Goal: Task Accomplishment & Management: Manage account settings

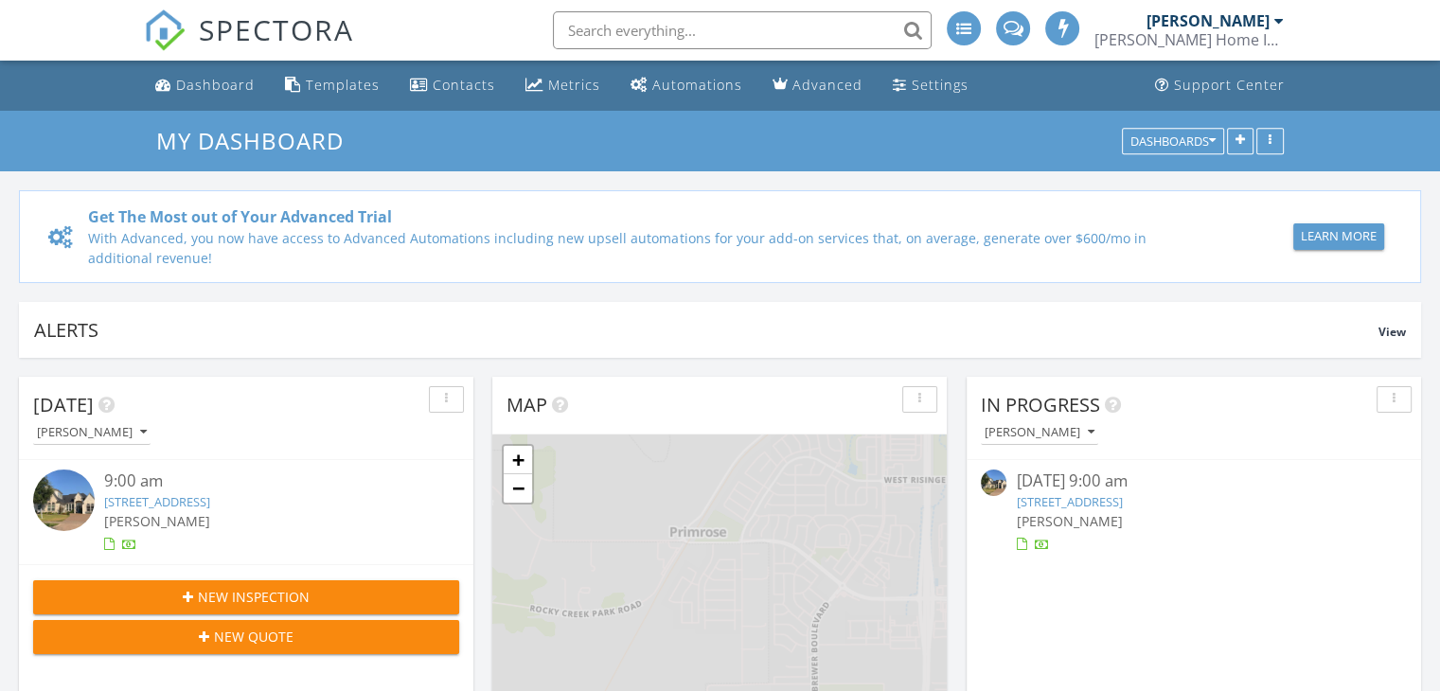
scroll to position [9, 9]
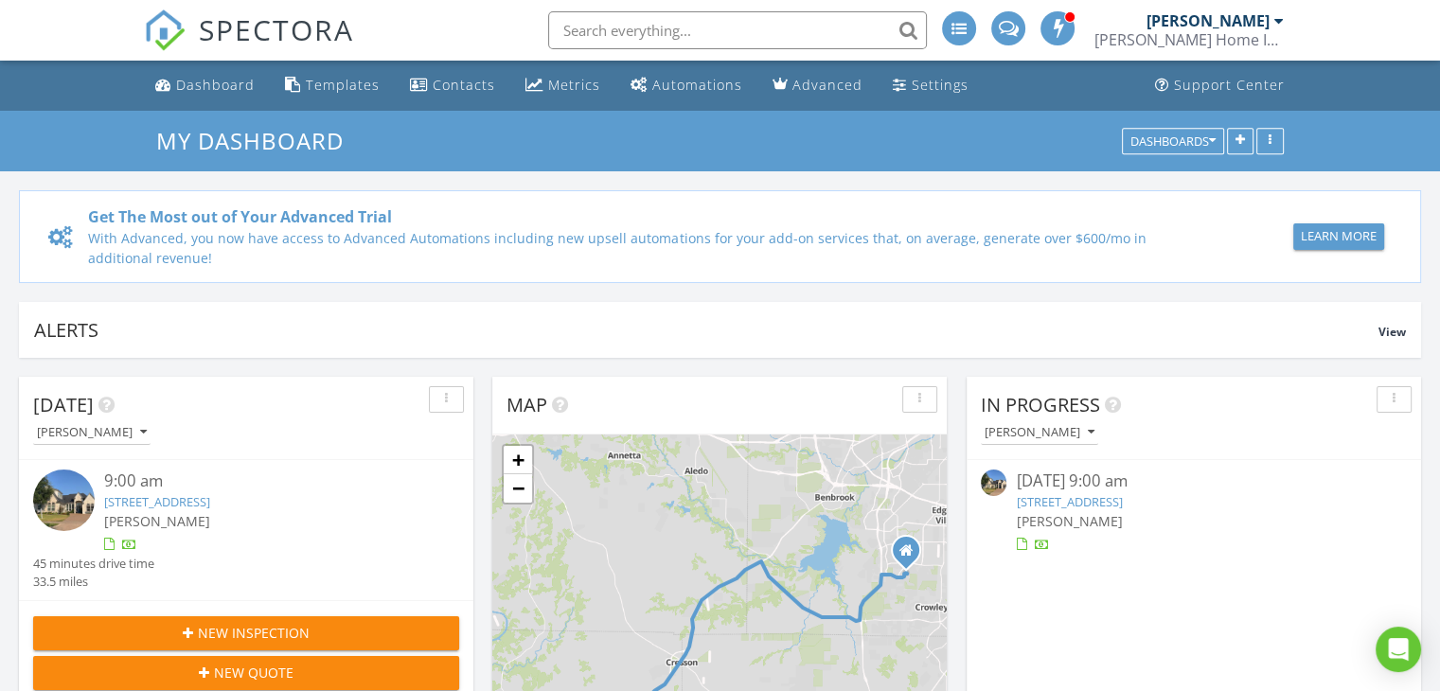
click at [1122, 500] on link "1318 Amsterdam Ct, Granbury, TX 76048" at bounding box center [1069, 501] width 106 height 17
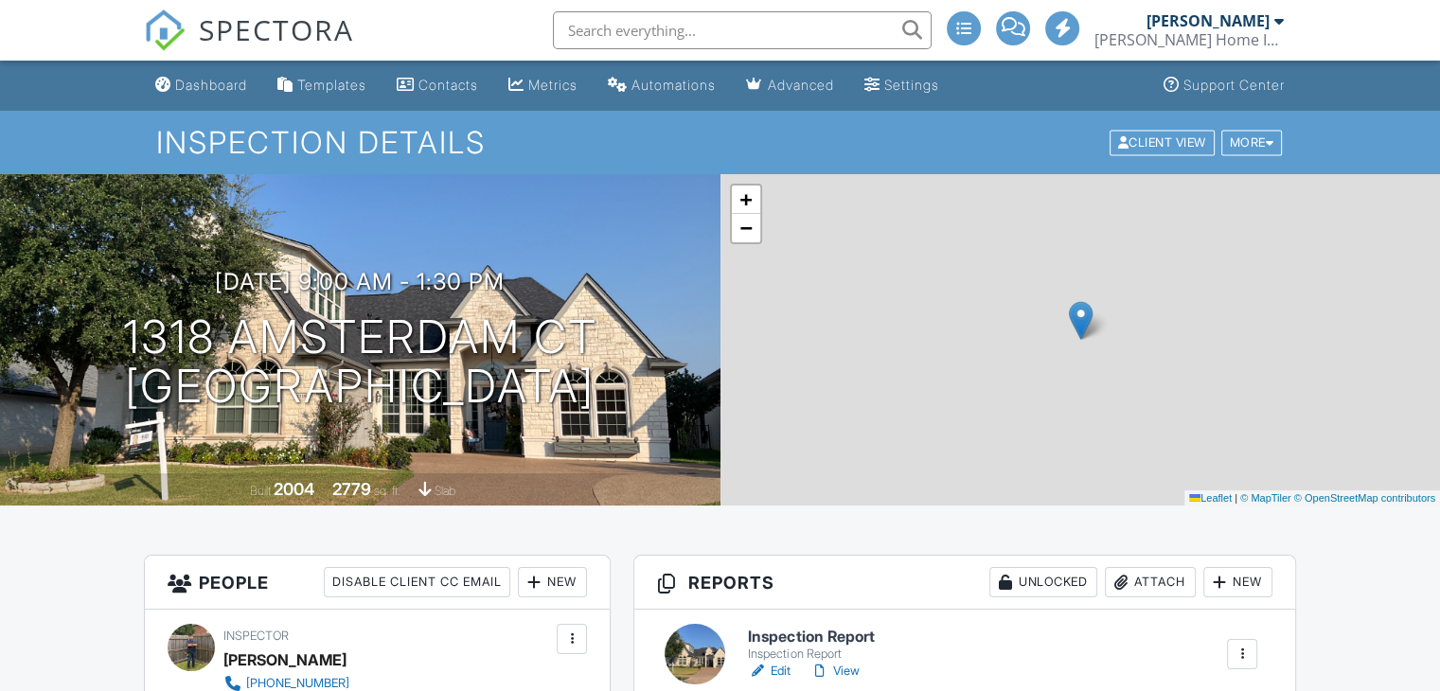
scroll to position [189, 0]
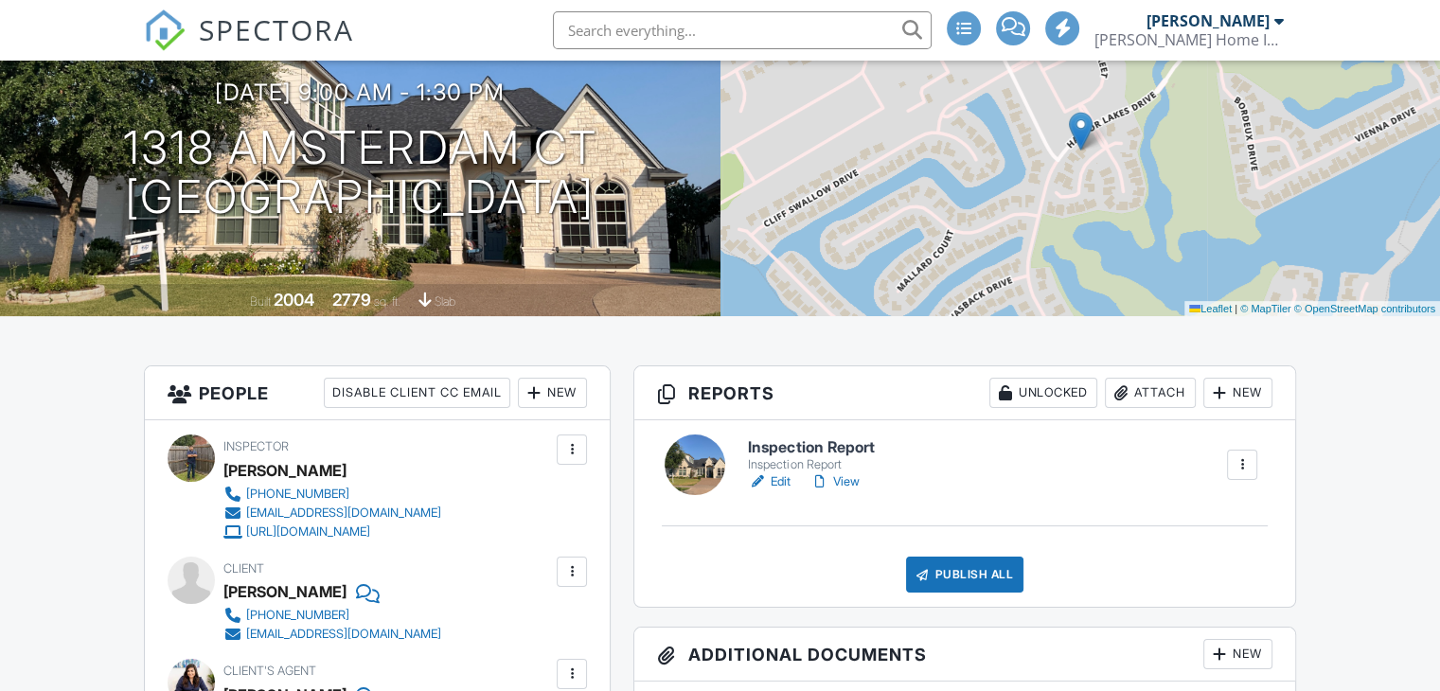
click at [778, 478] on link "Edit" at bounding box center [769, 481] width 43 height 19
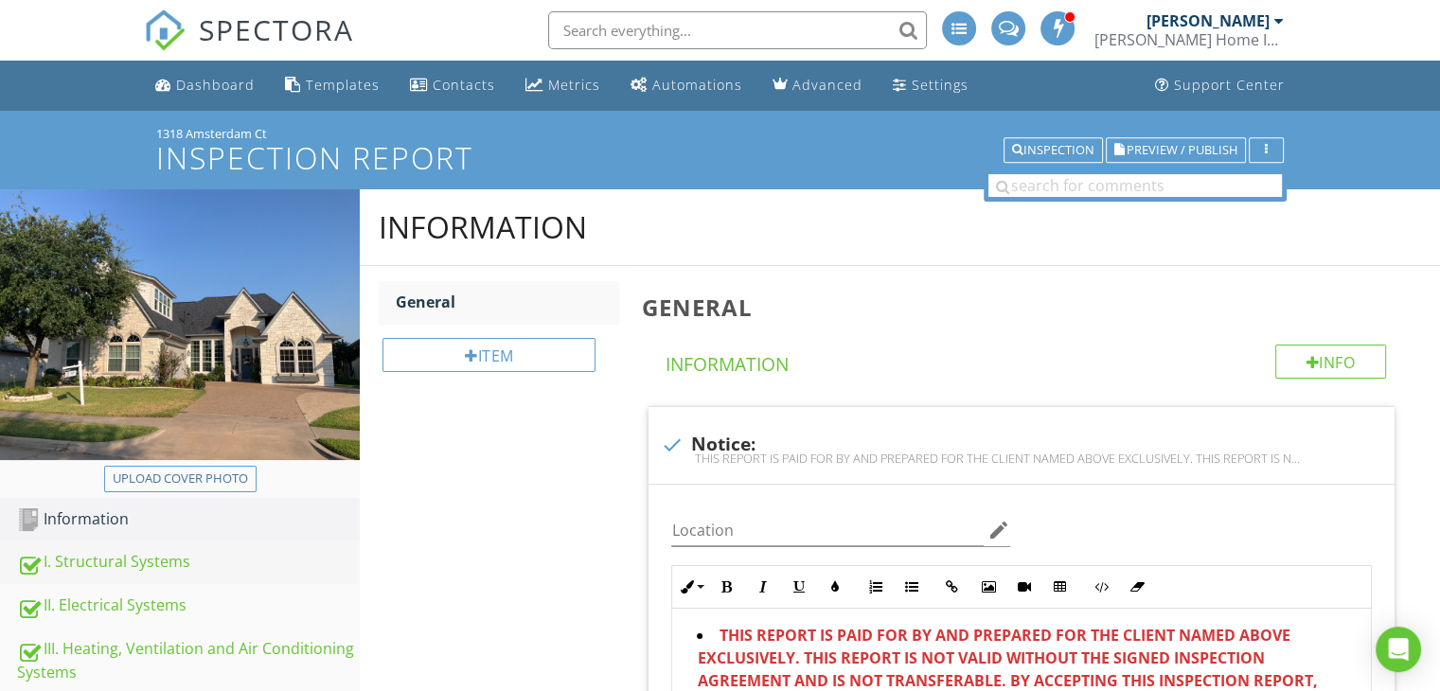
scroll to position [95, 0]
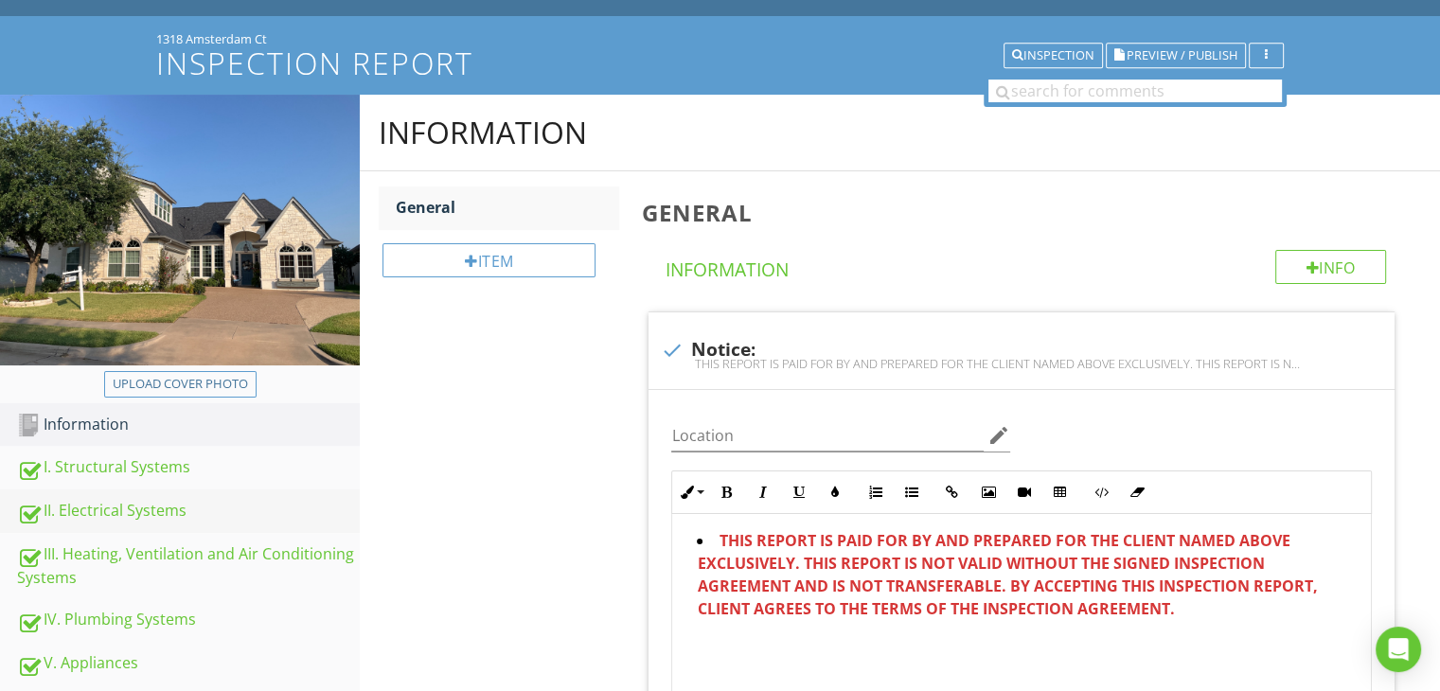
click at [157, 497] on link "II. Electrical Systems" at bounding box center [188, 511] width 343 height 44
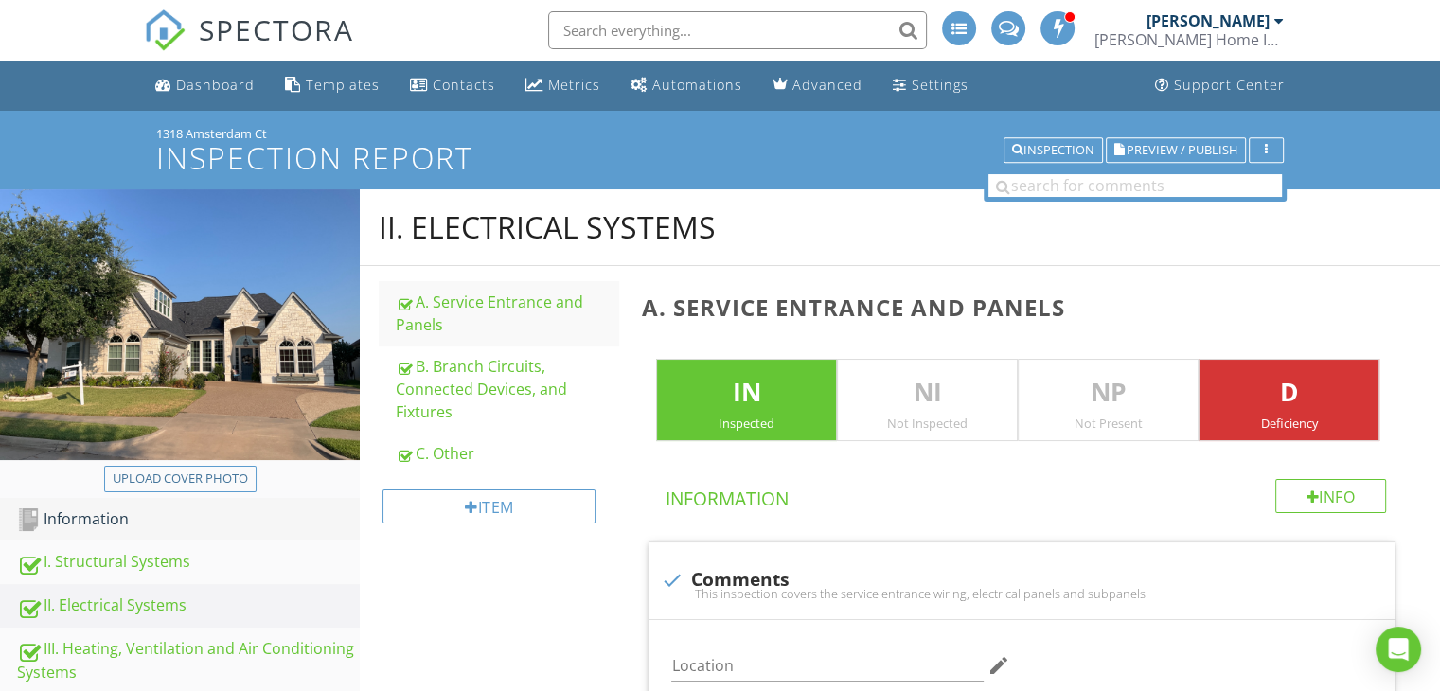
click at [196, 528] on div "Information" at bounding box center [188, 519] width 343 height 25
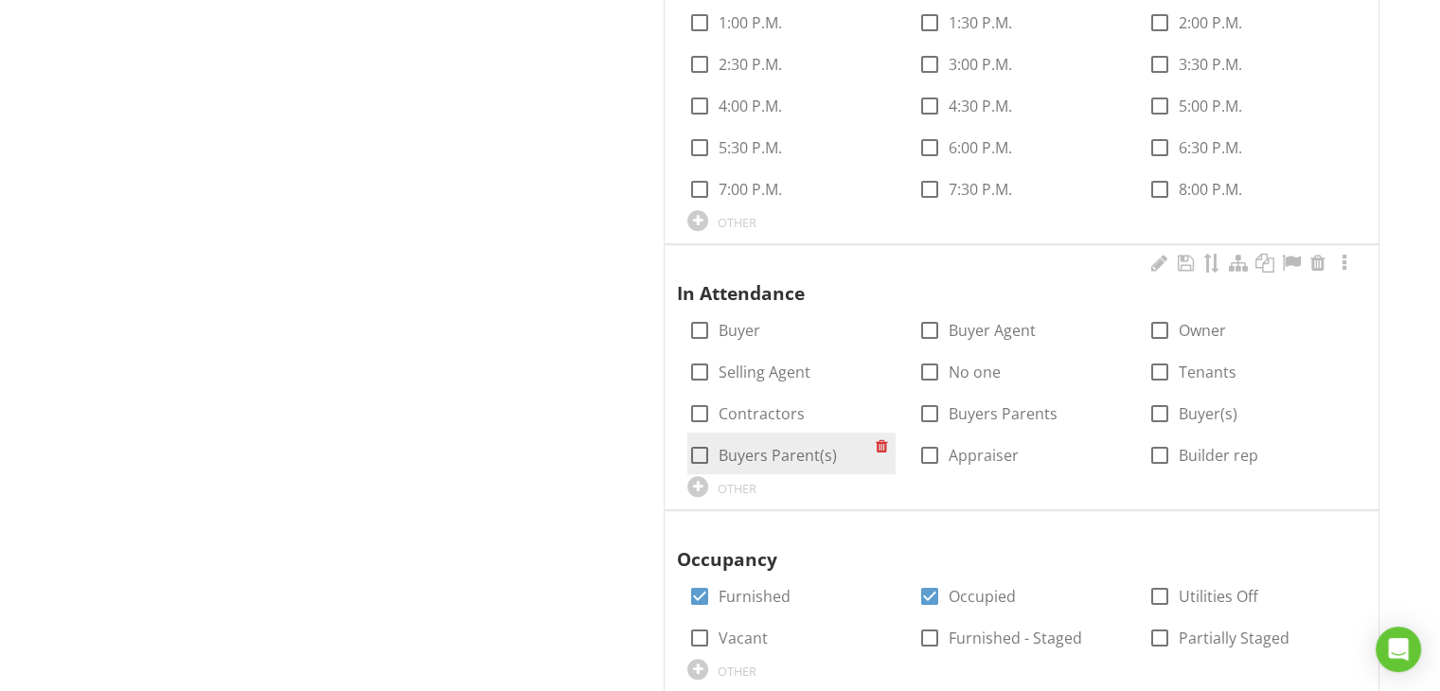
scroll to position [1231, 0]
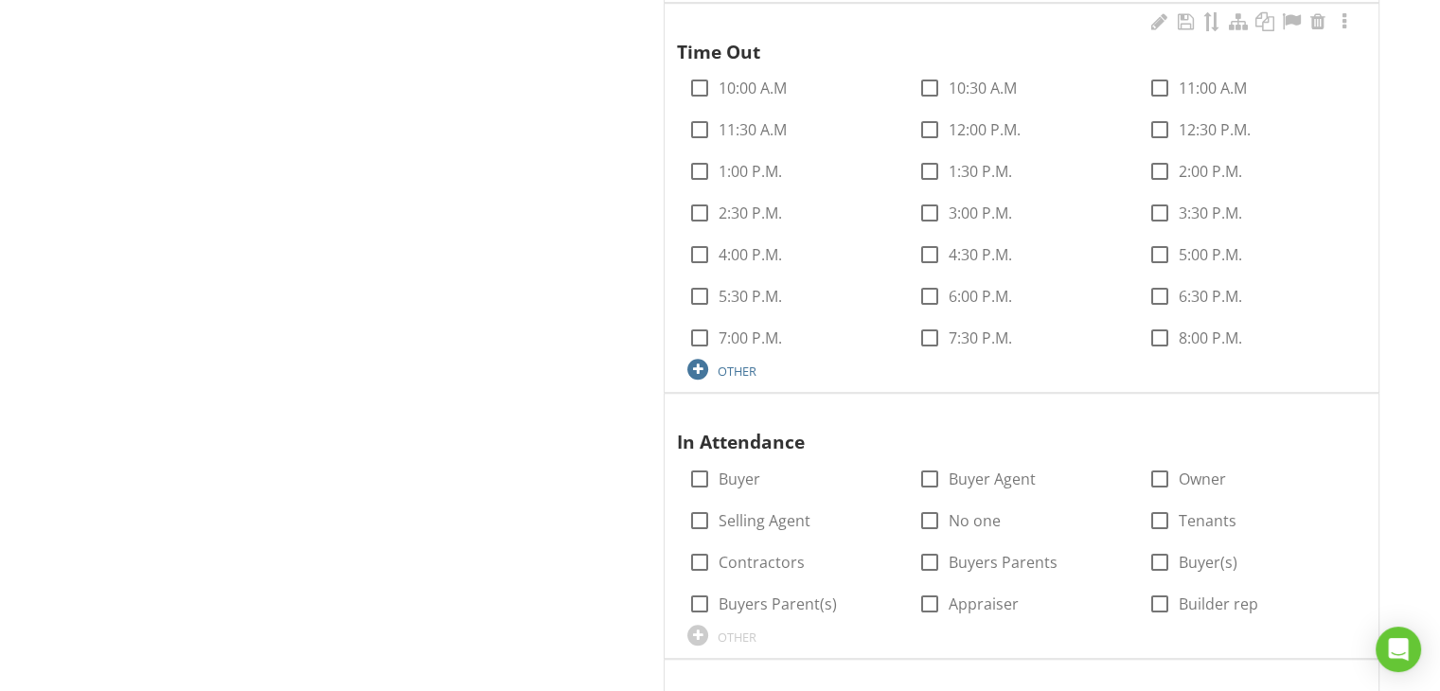
click at [717, 365] on div "OTHER" at bounding box center [736, 371] width 39 height 15
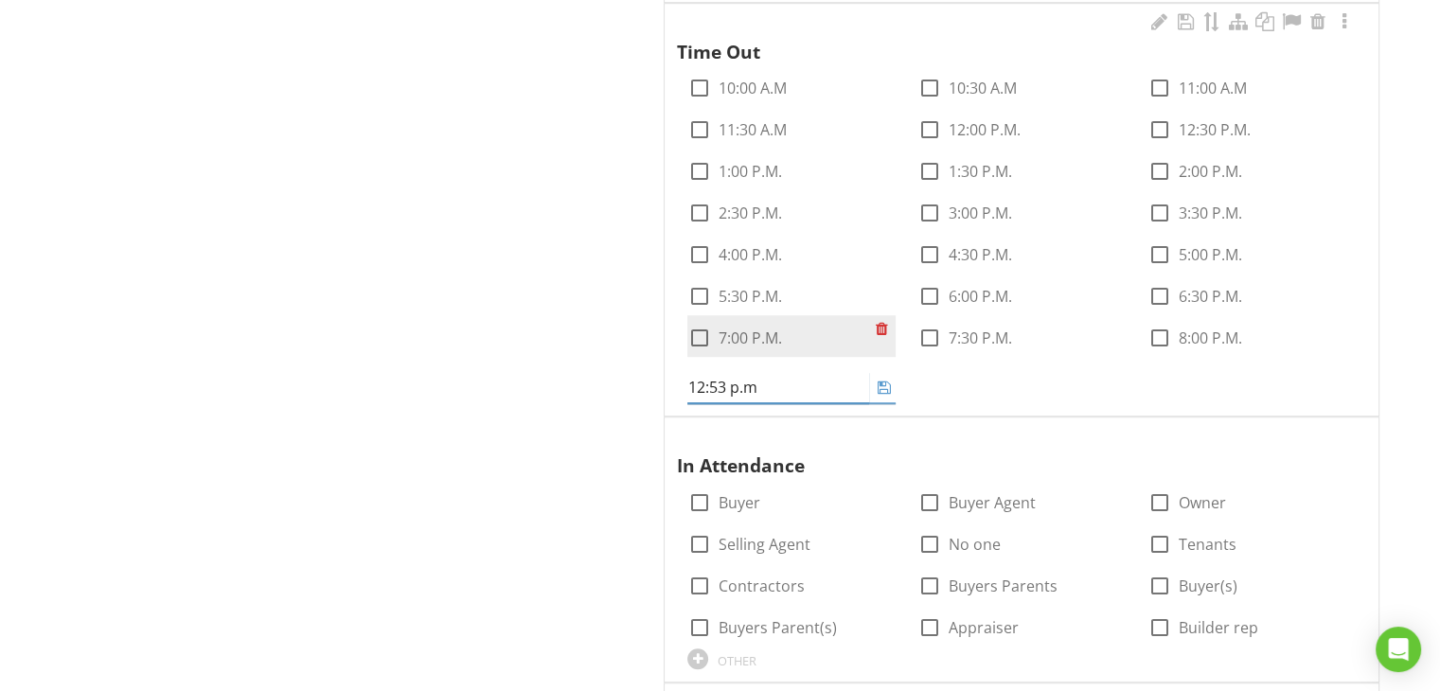
type input "12:53 p.m."
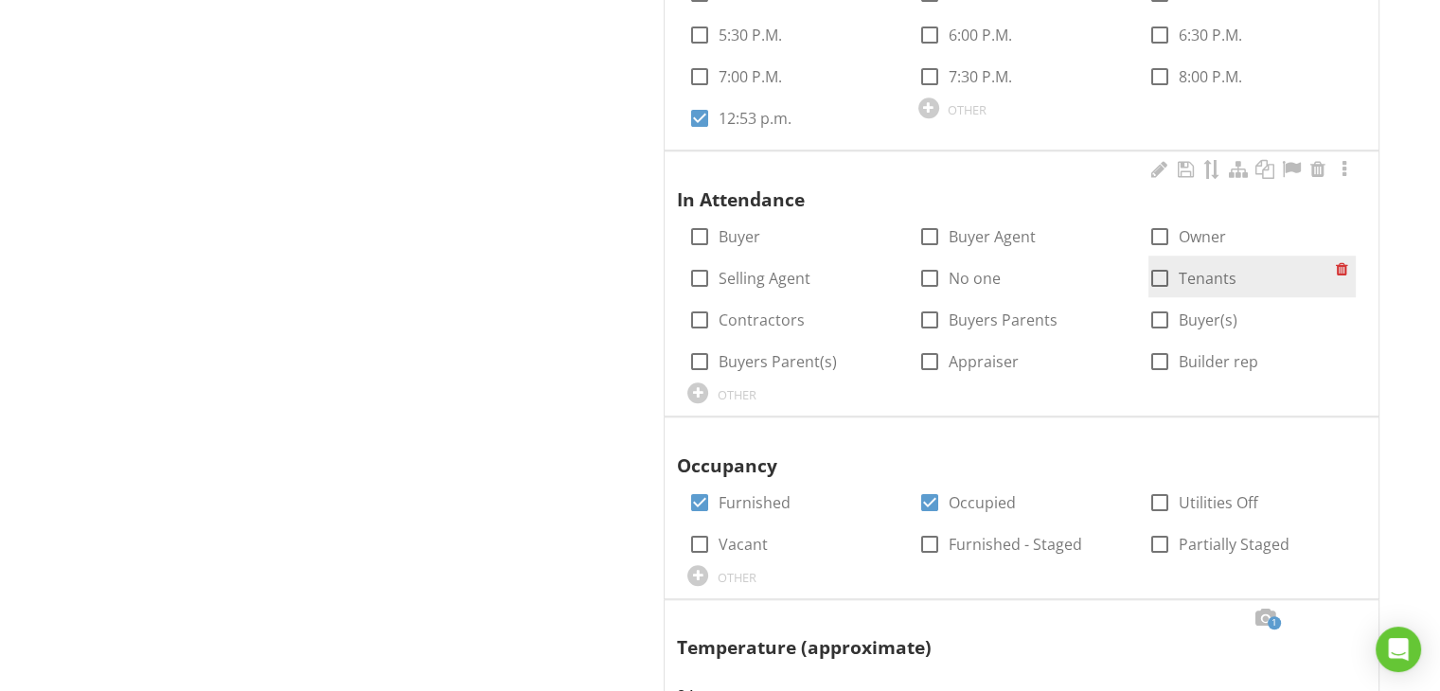
scroll to position [1448, 0]
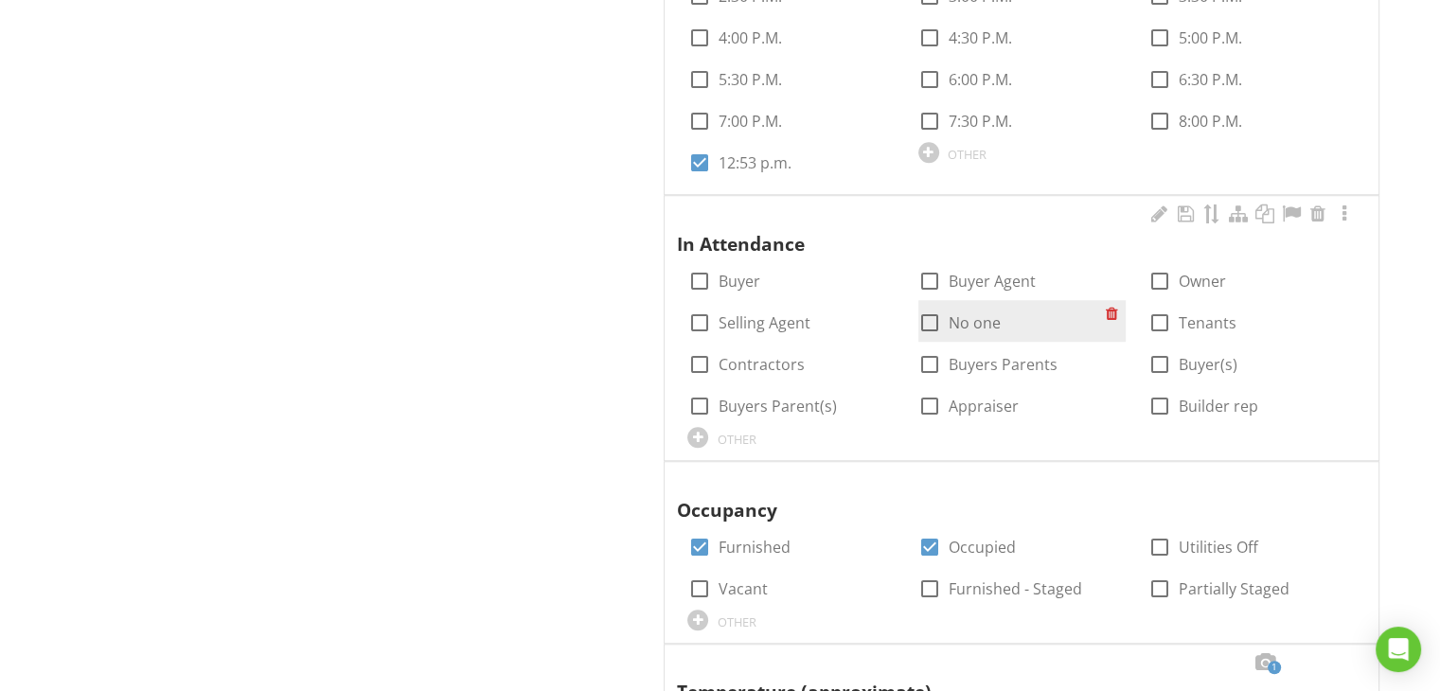
click at [1003, 316] on div "check_box_outline_blank No one" at bounding box center [1011, 321] width 187 height 27
click at [951, 324] on label "No one" at bounding box center [975, 322] width 52 height 19
checkbox input "true"
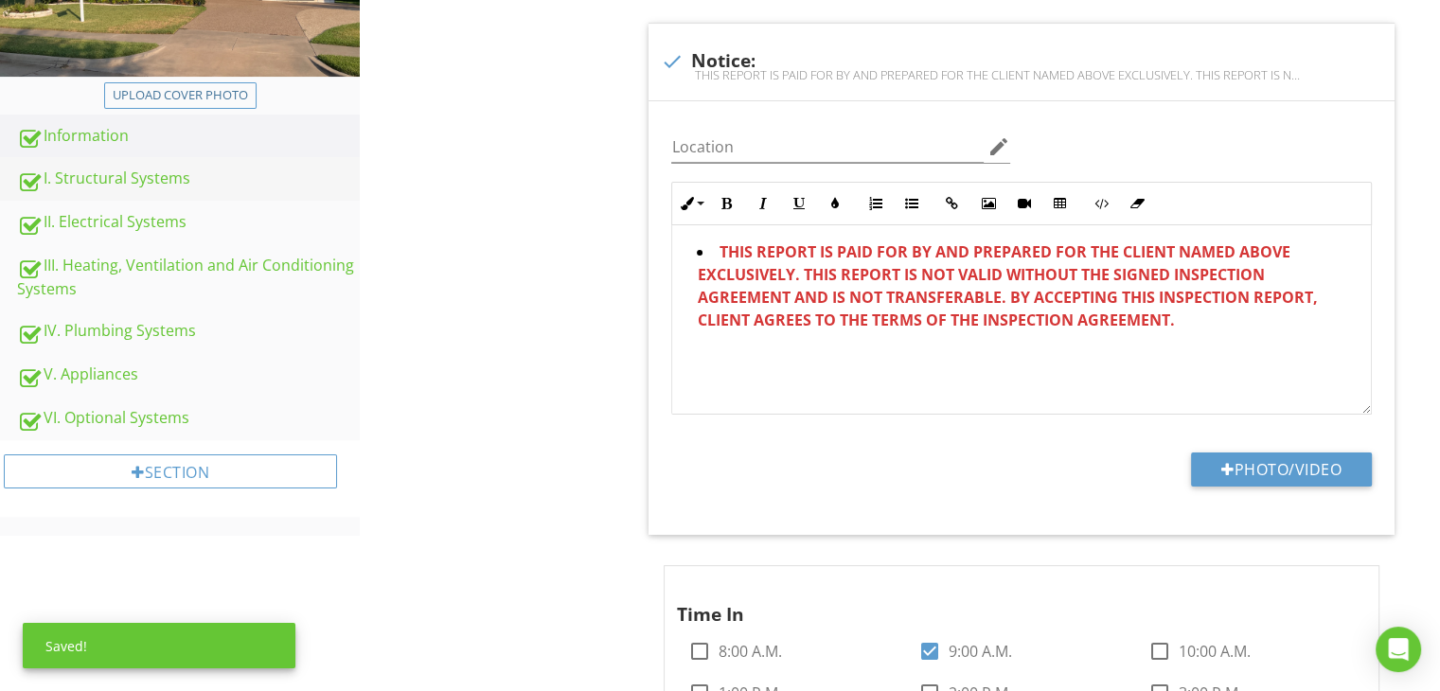
scroll to position [284, 0]
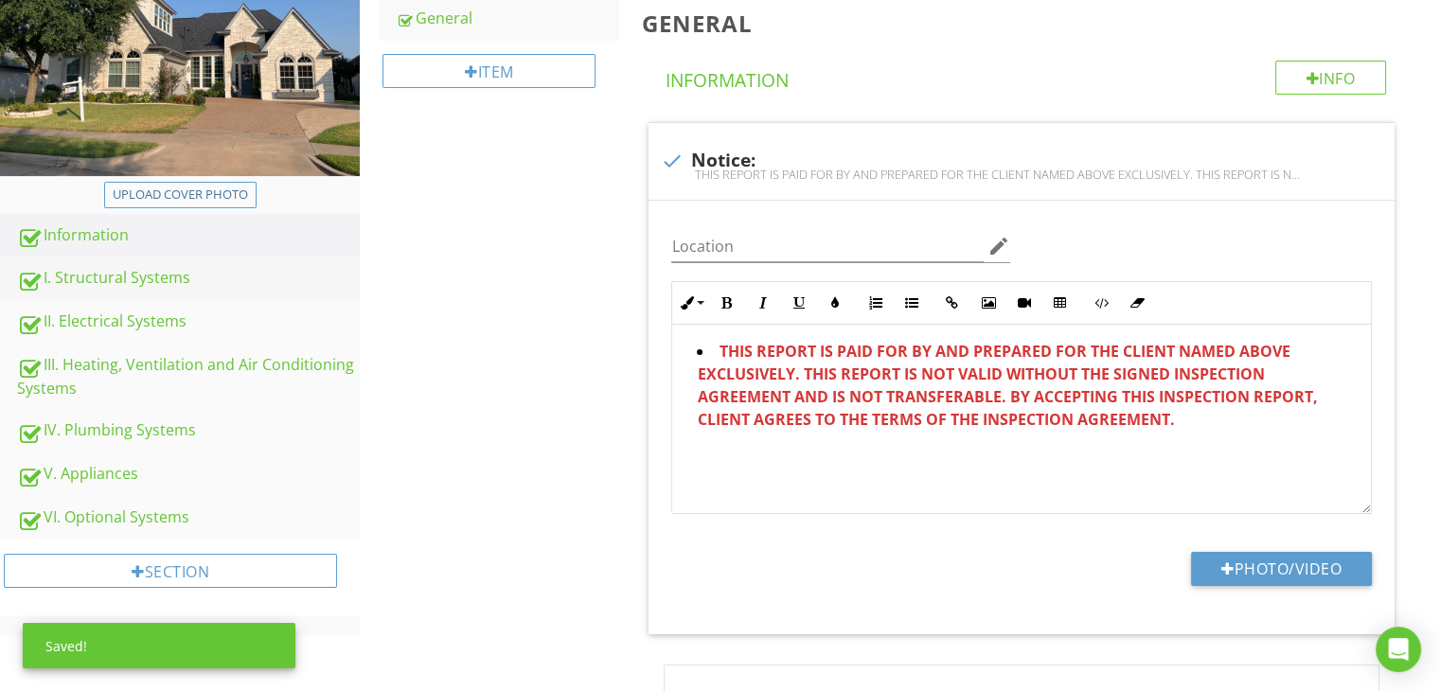
click at [176, 284] on div "I. Structural Systems" at bounding box center [188, 278] width 343 height 25
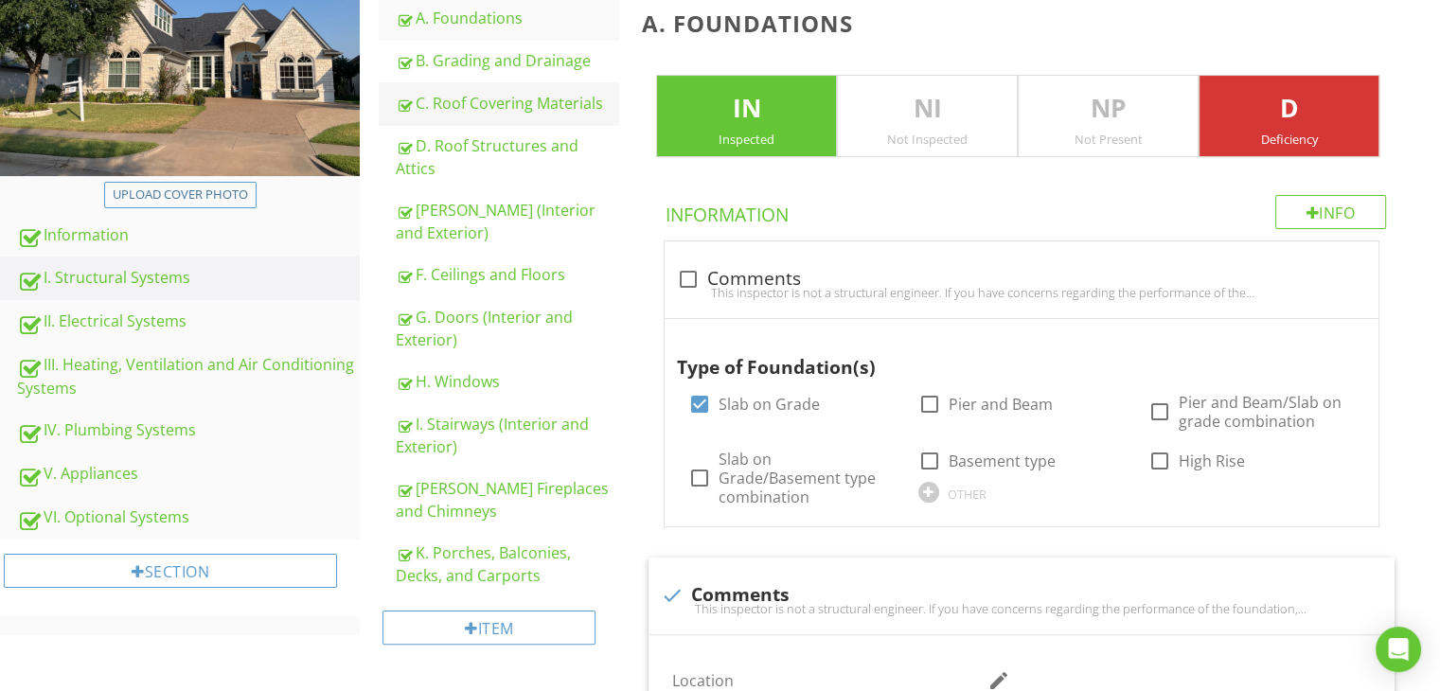
click at [542, 112] on div "C. Roof Covering Materials" at bounding box center [507, 103] width 222 height 23
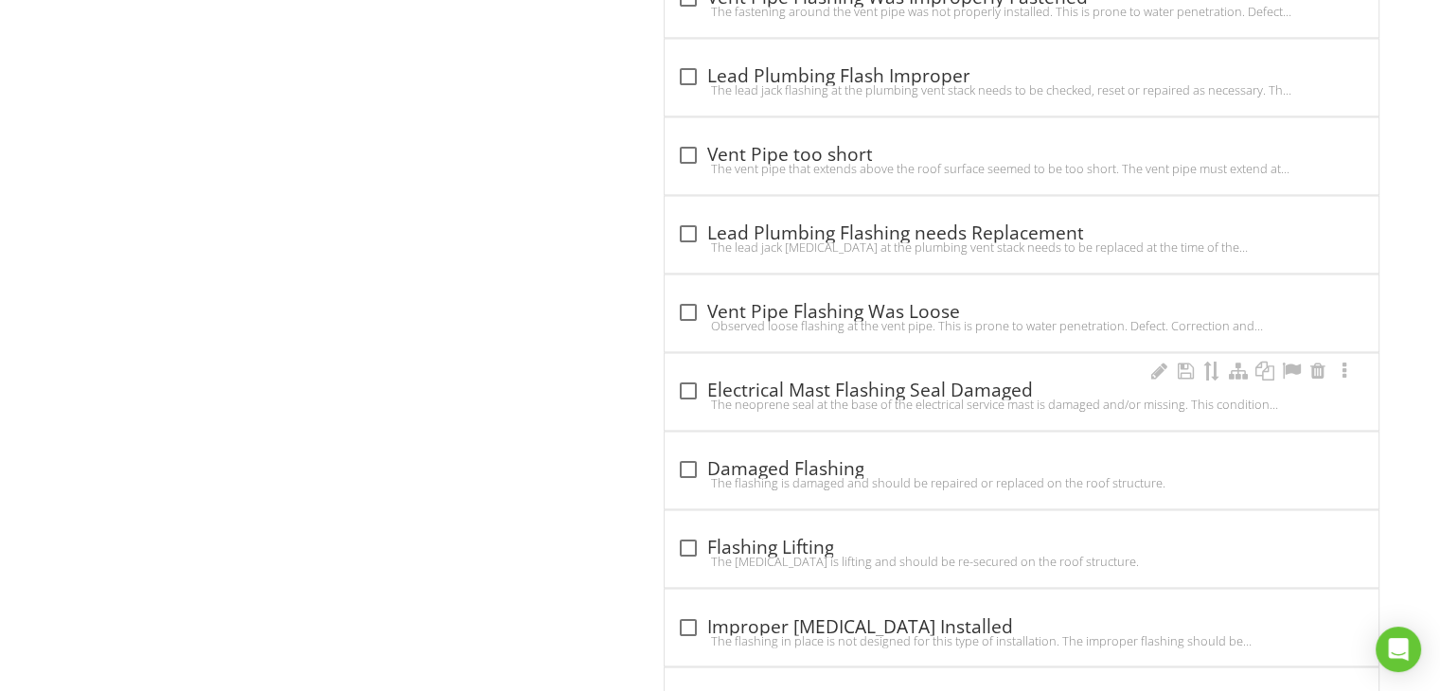
scroll to position [10796, 0]
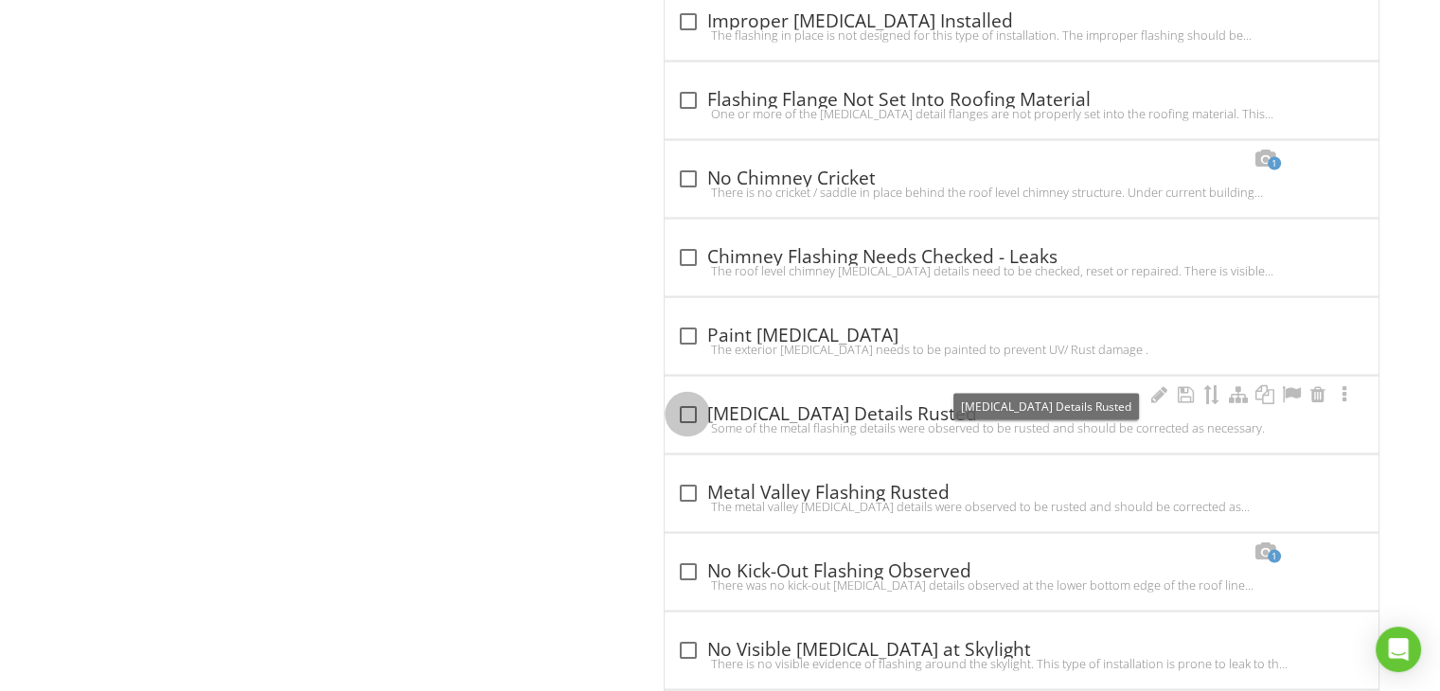
click at [689, 398] on div at bounding box center [687, 414] width 32 height 32
checkbox input "true"
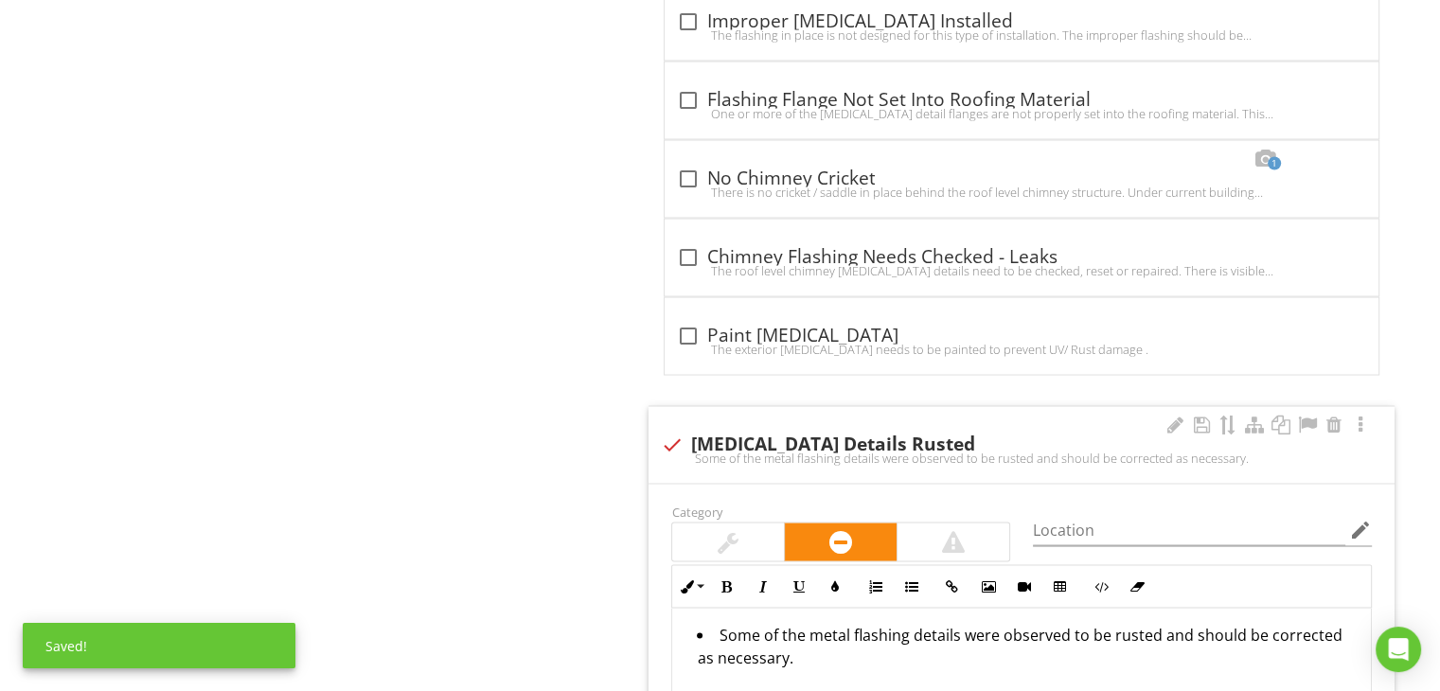
click at [739, 523] on div at bounding box center [728, 542] width 112 height 38
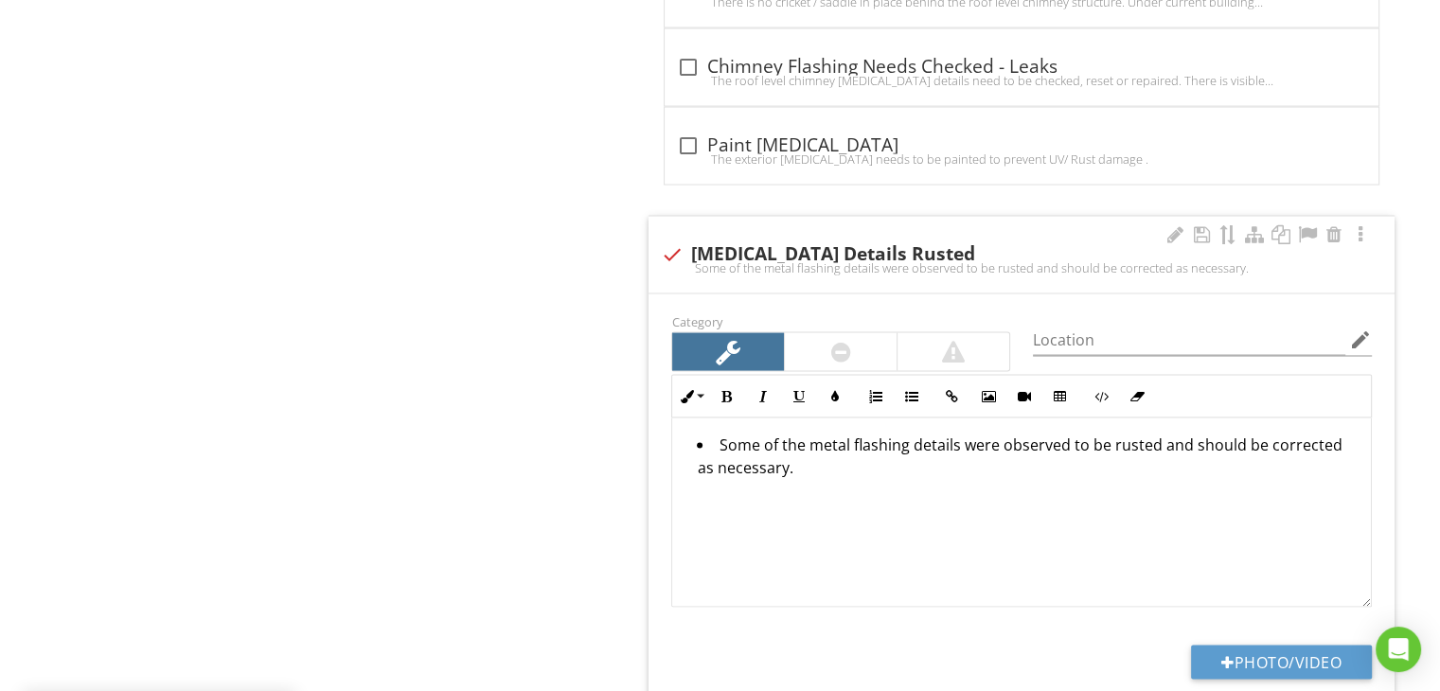
scroll to position [0, 0]
click at [1250, 646] on button "Photo/Video" at bounding box center [1281, 663] width 181 height 34
type input "C:\fakepath\DJI_20250827120227_0182_D.JPG"
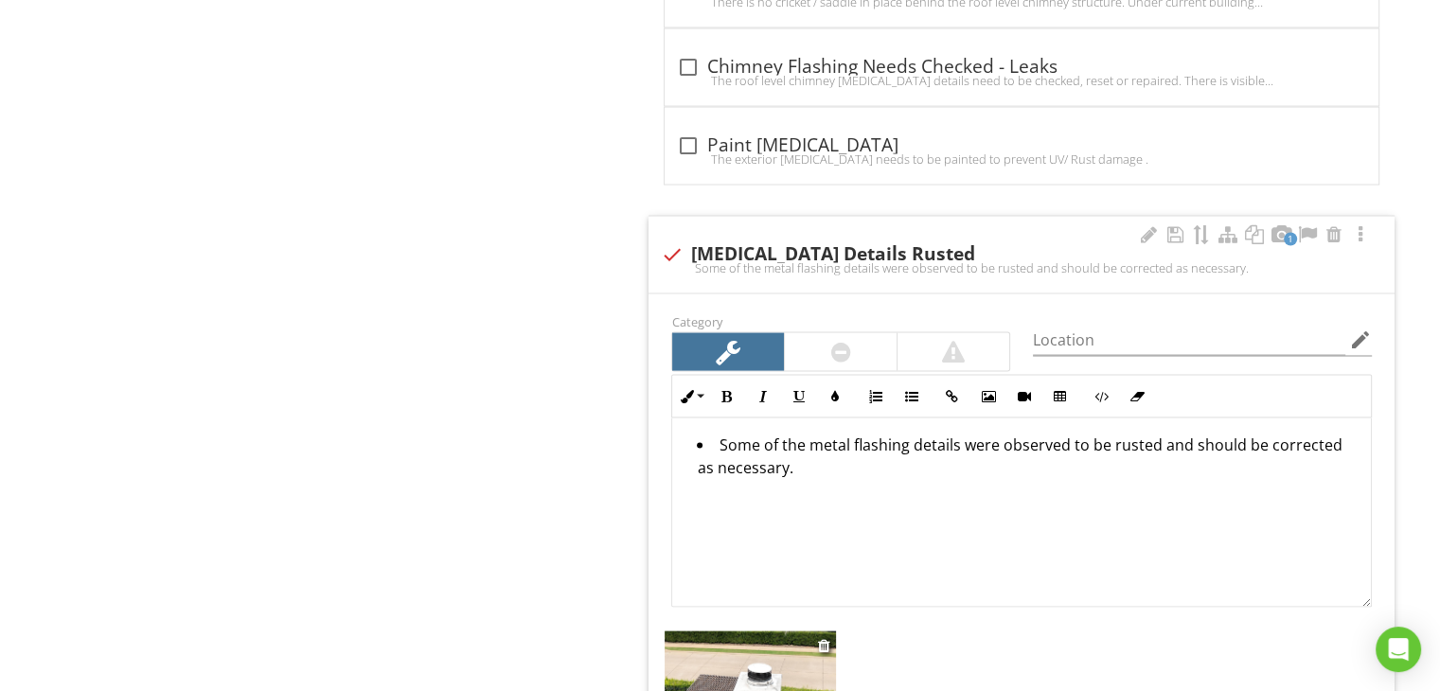
click at [773, 649] on img at bounding box center [750, 695] width 171 height 129
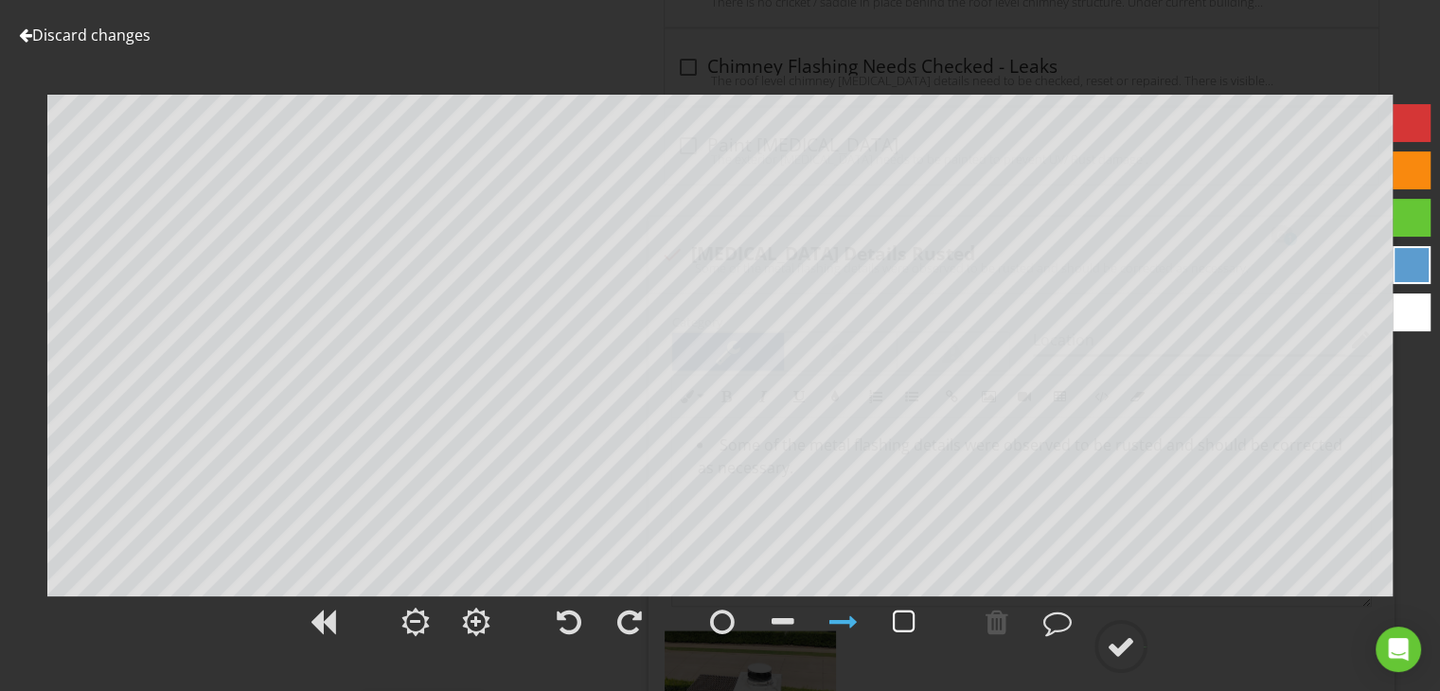
click at [902, 620] on div at bounding box center [904, 622] width 23 height 28
click at [1125, 654] on div at bounding box center [1121, 646] width 28 height 28
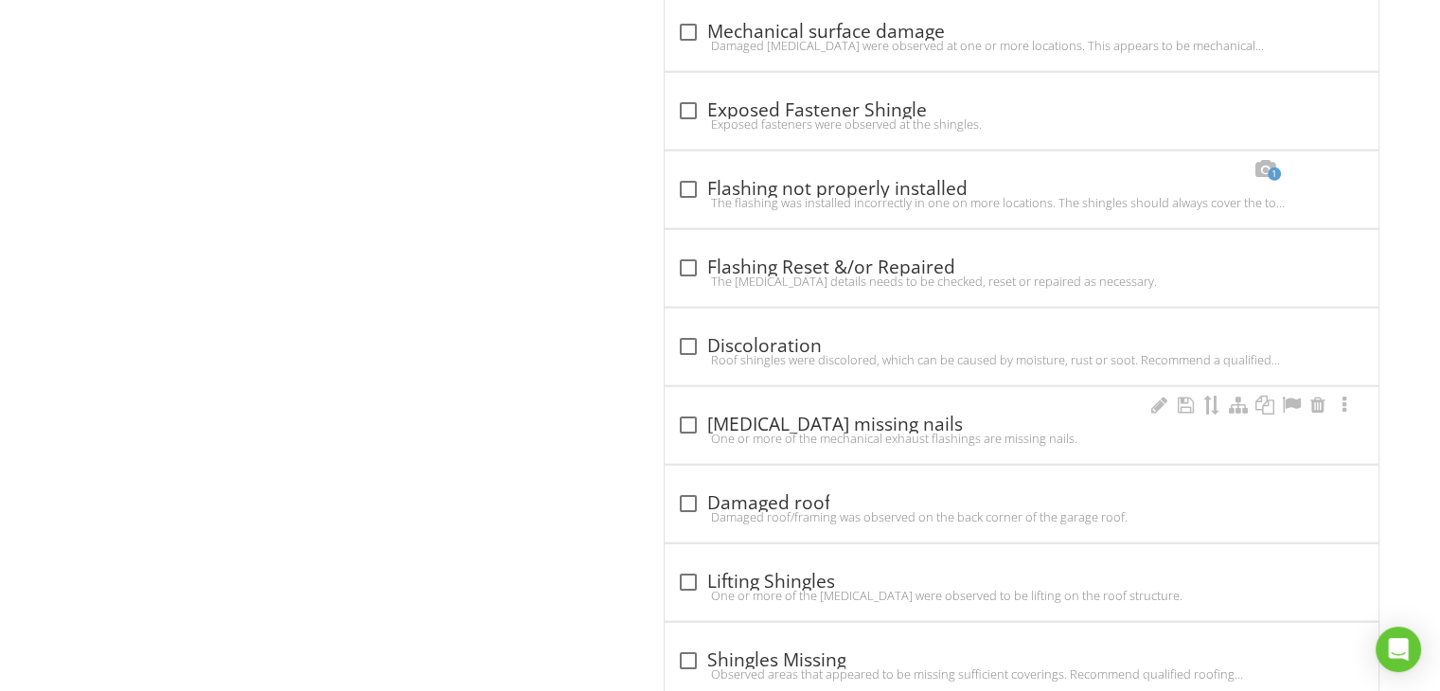
scroll to position [5397, 0]
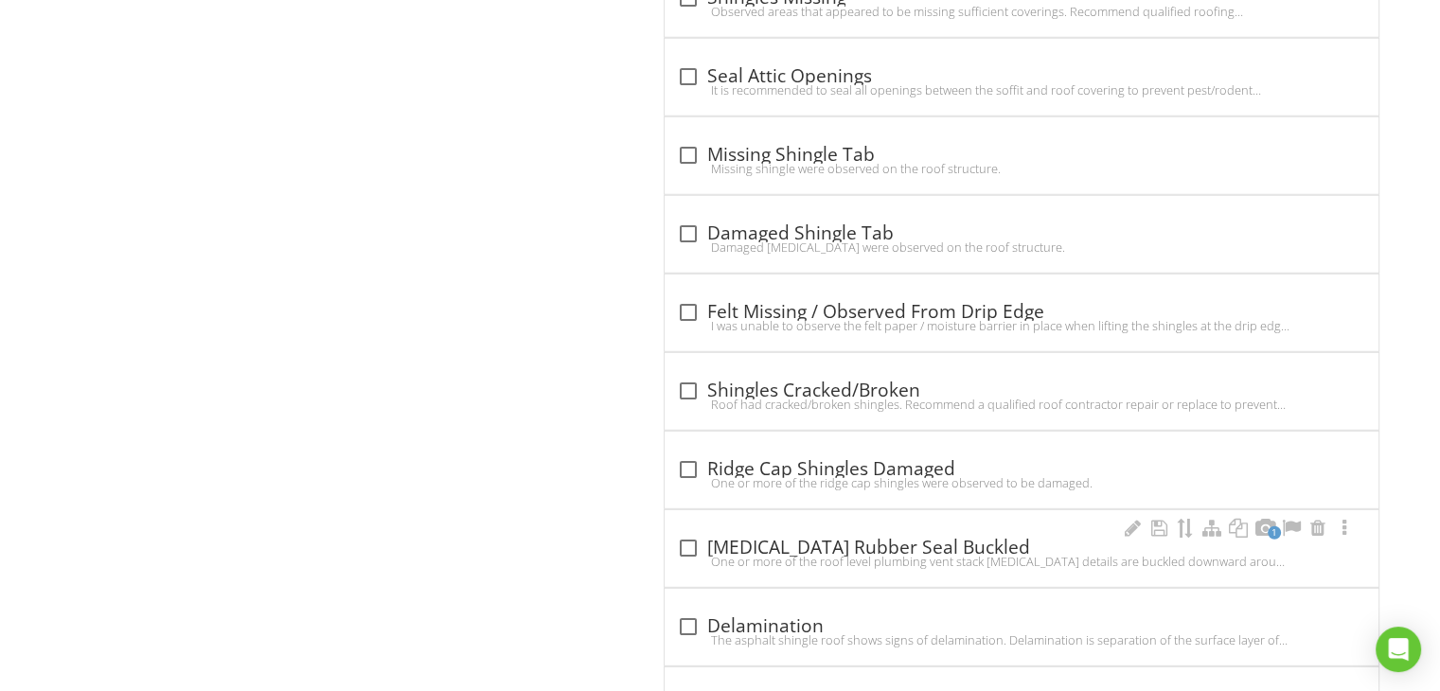
click at [698, 532] on div at bounding box center [687, 548] width 32 height 32
checkbox input "true"
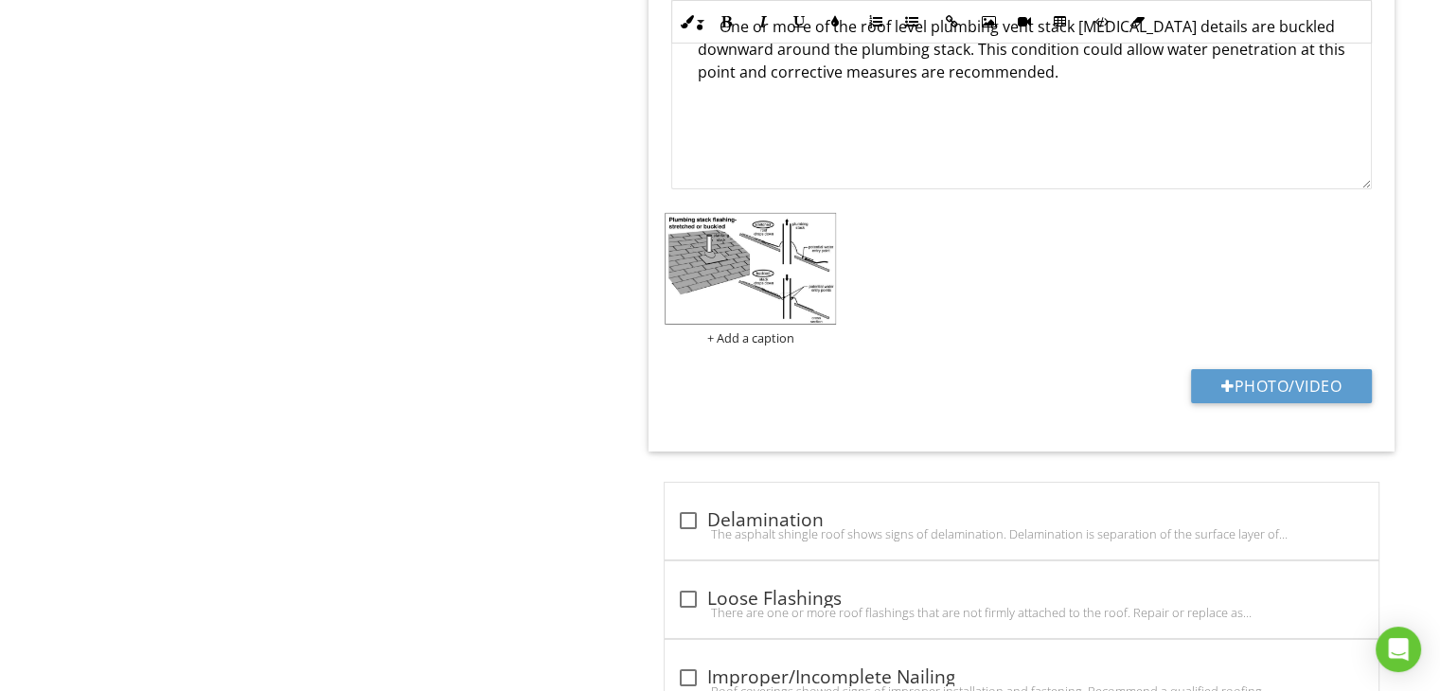
scroll to position [6154, 0]
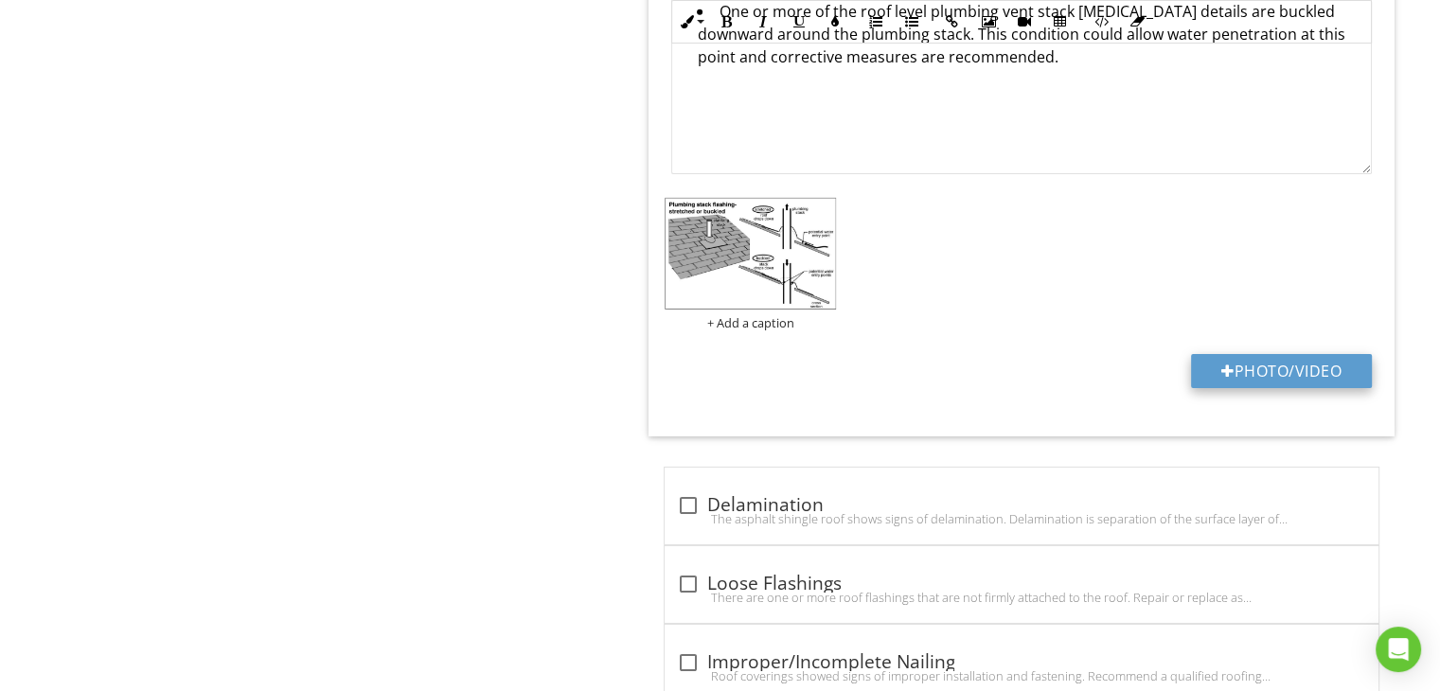
click at [1348, 354] on button "Photo/Video" at bounding box center [1281, 371] width 181 height 34
type input "C:\fakepath\DJI_20250827120149_0177_D.JPG"
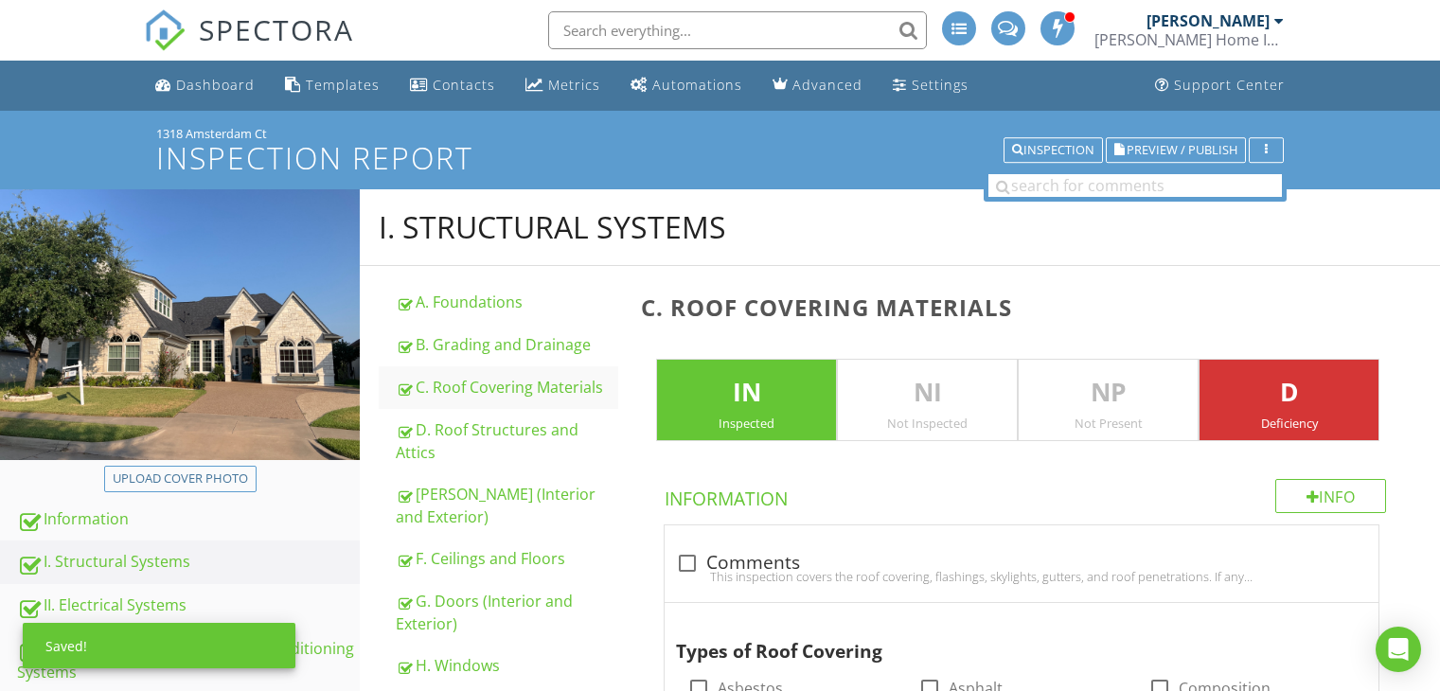
scroll to position [5965, 0]
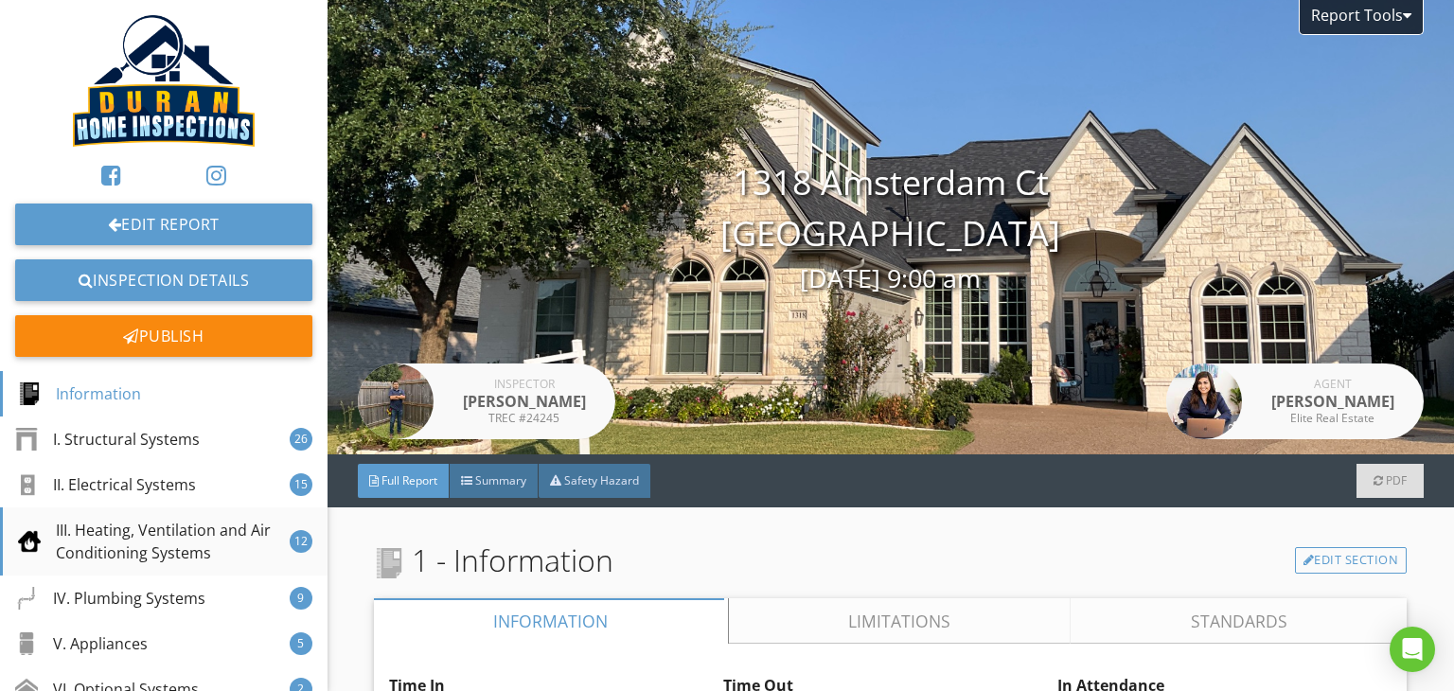
scroll to position [95, 0]
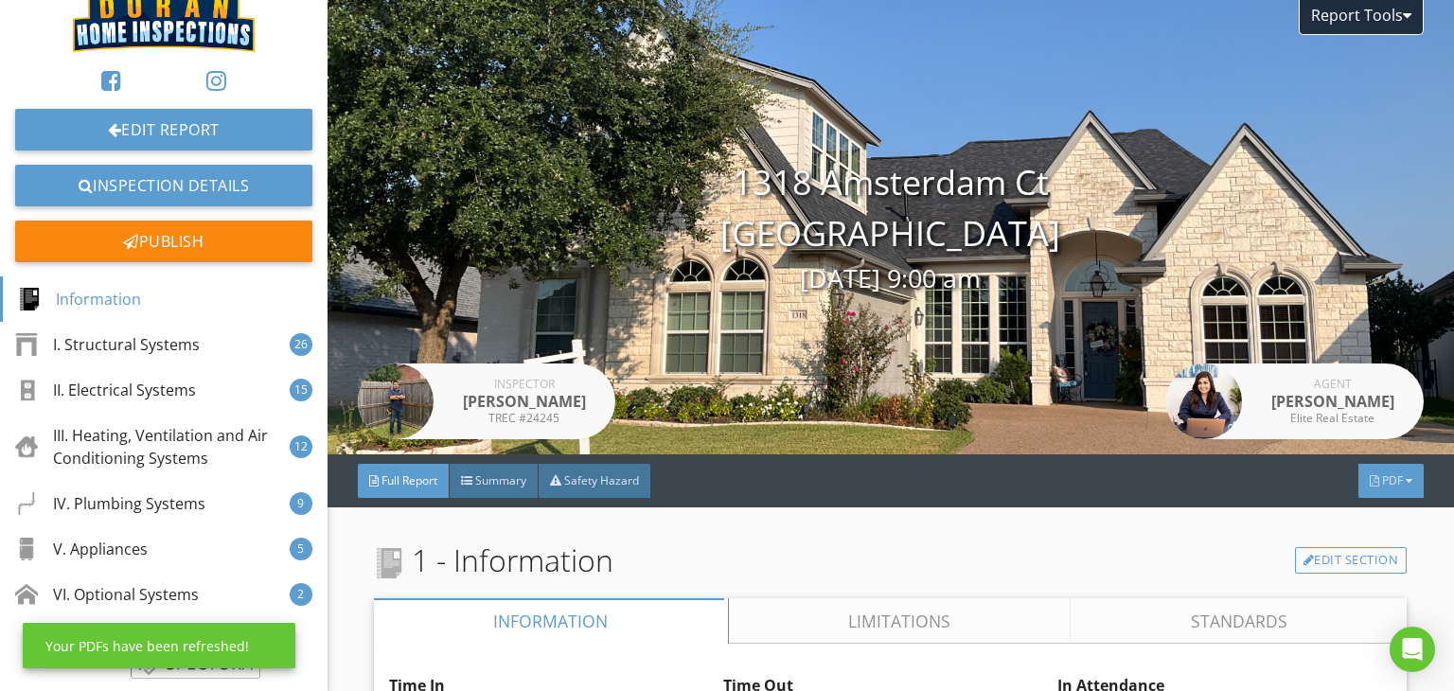
click at [1382, 476] on span "PDF" at bounding box center [1392, 480] width 21 height 16
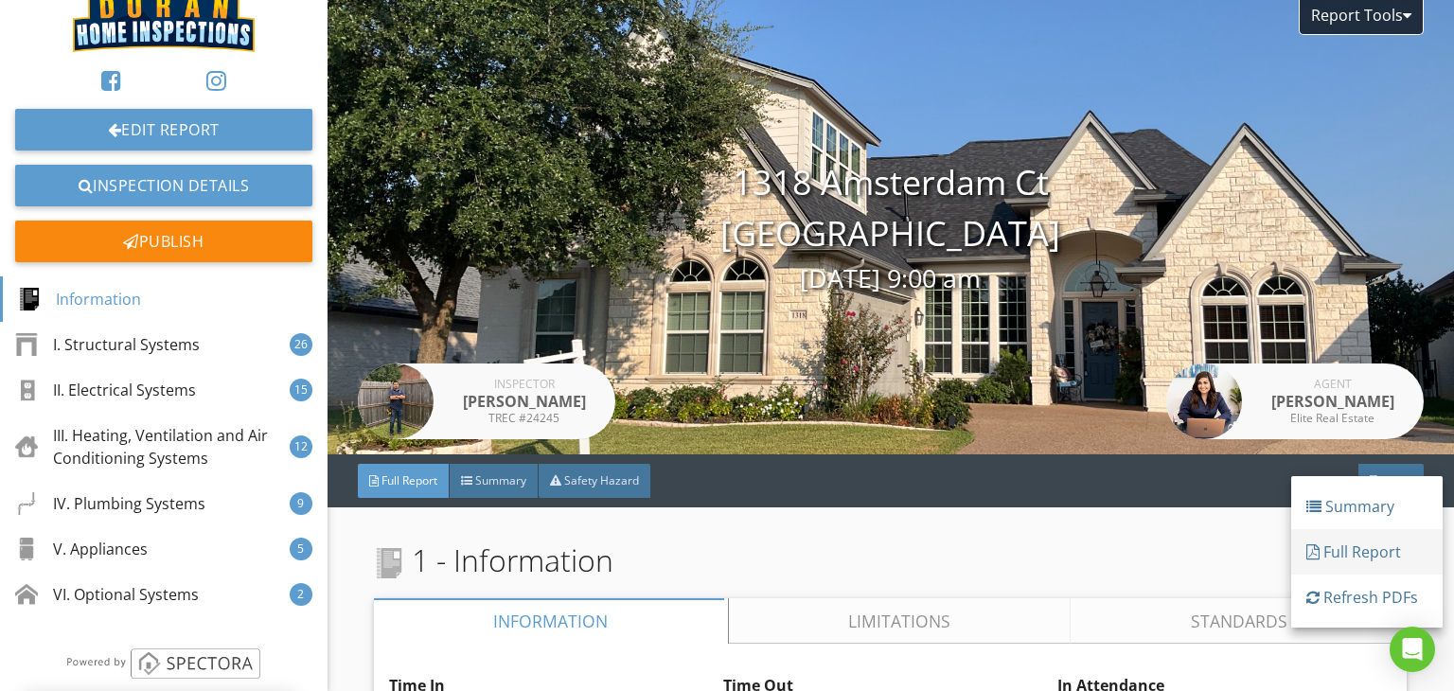
click at [1345, 545] on div "Full Report" at bounding box center [1367, 552] width 121 height 23
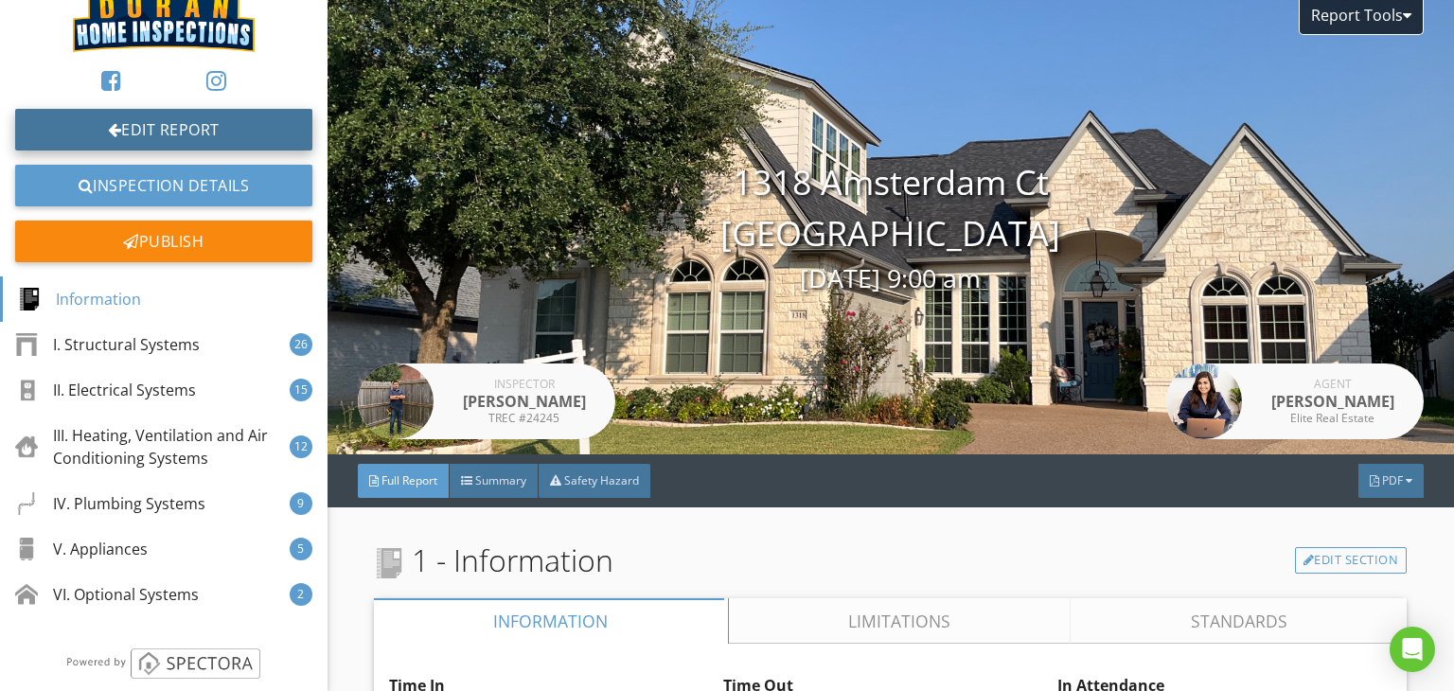
click at [204, 146] on link "Edit Report" at bounding box center [163, 130] width 297 height 42
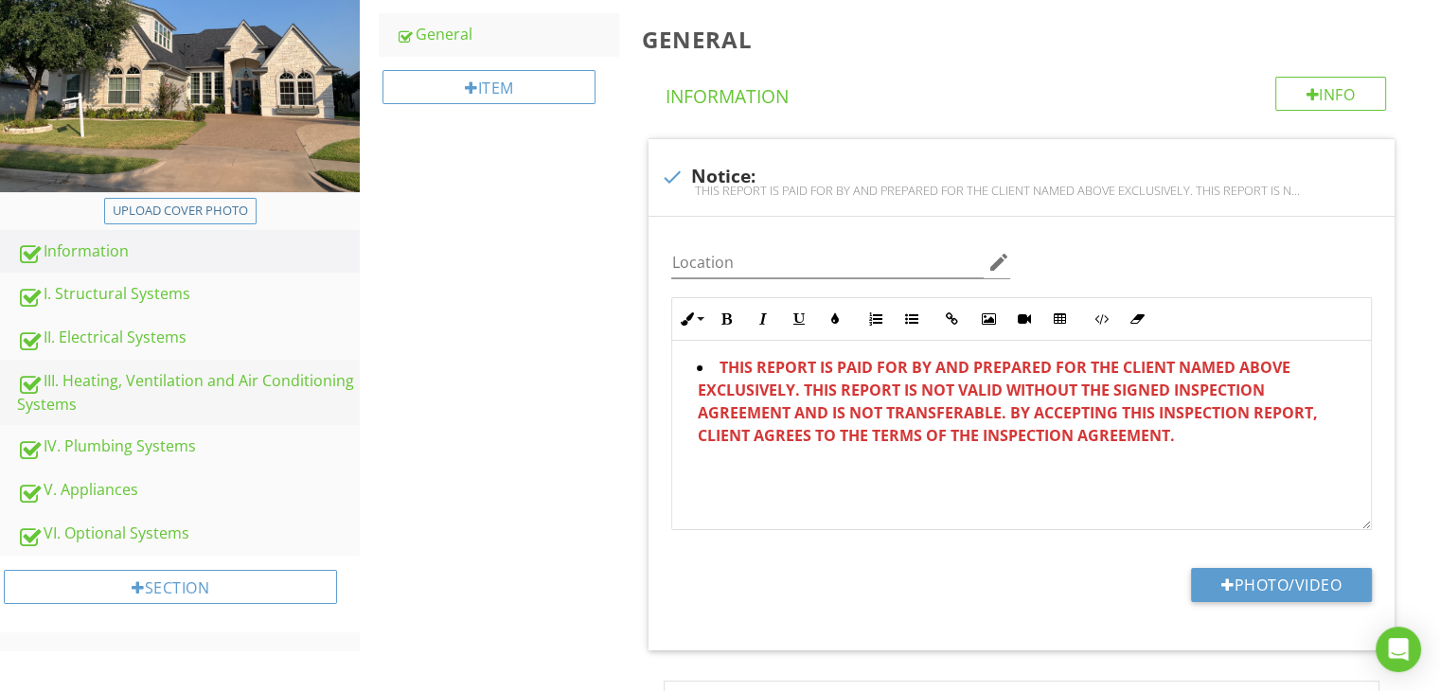
scroll to position [284, 0]
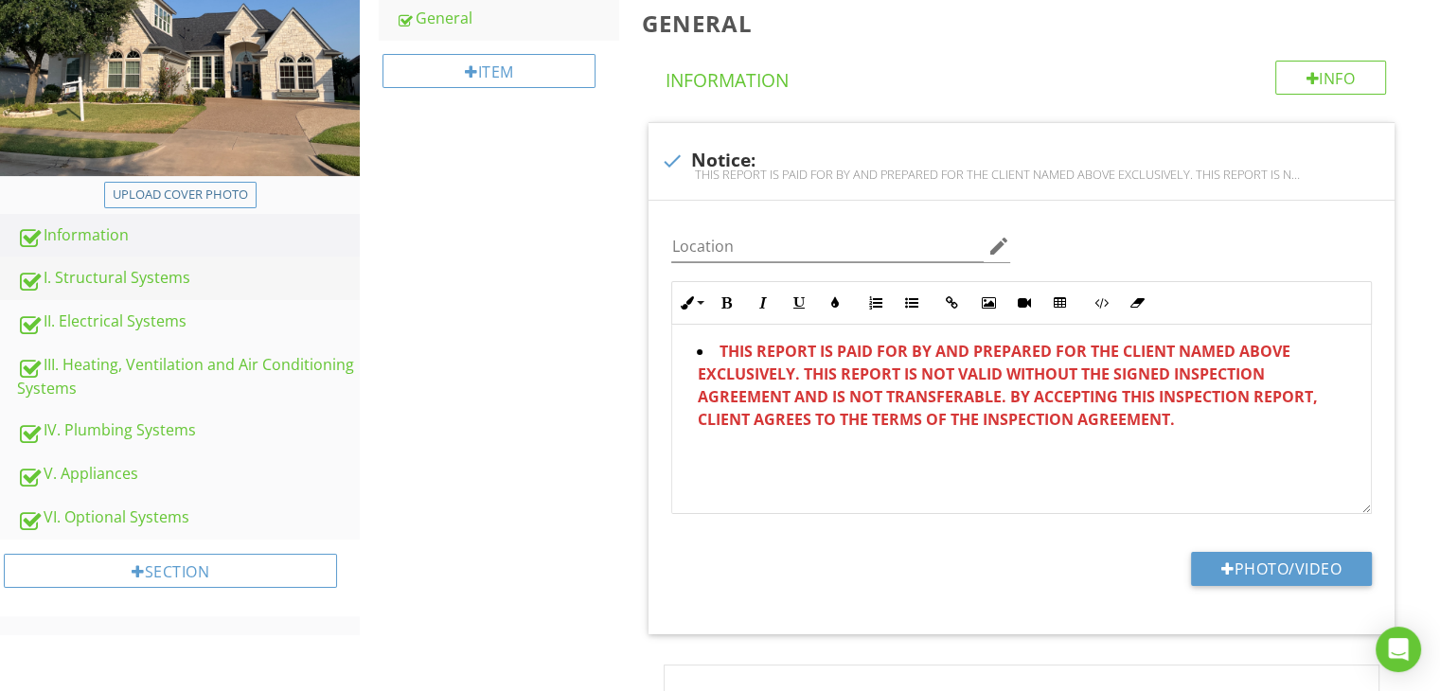
click at [175, 285] on div "I. Structural Systems" at bounding box center [188, 278] width 343 height 25
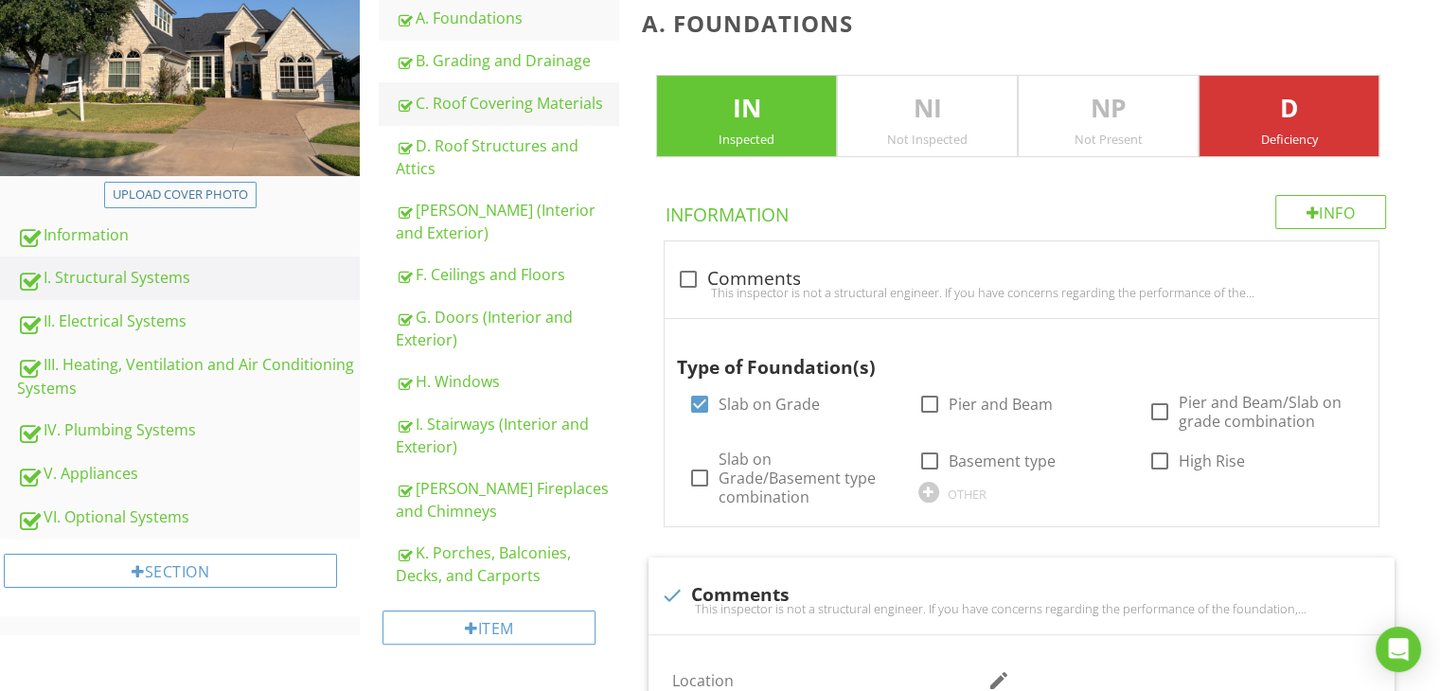
click at [496, 98] on div "C. Roof Covering Materials" at bounding box center [507, 103] width 222 height 23
click at [496, 199] on div "E. Walls (Interior and Exterior)" at bounding box center [507, 221] width 222 height 45
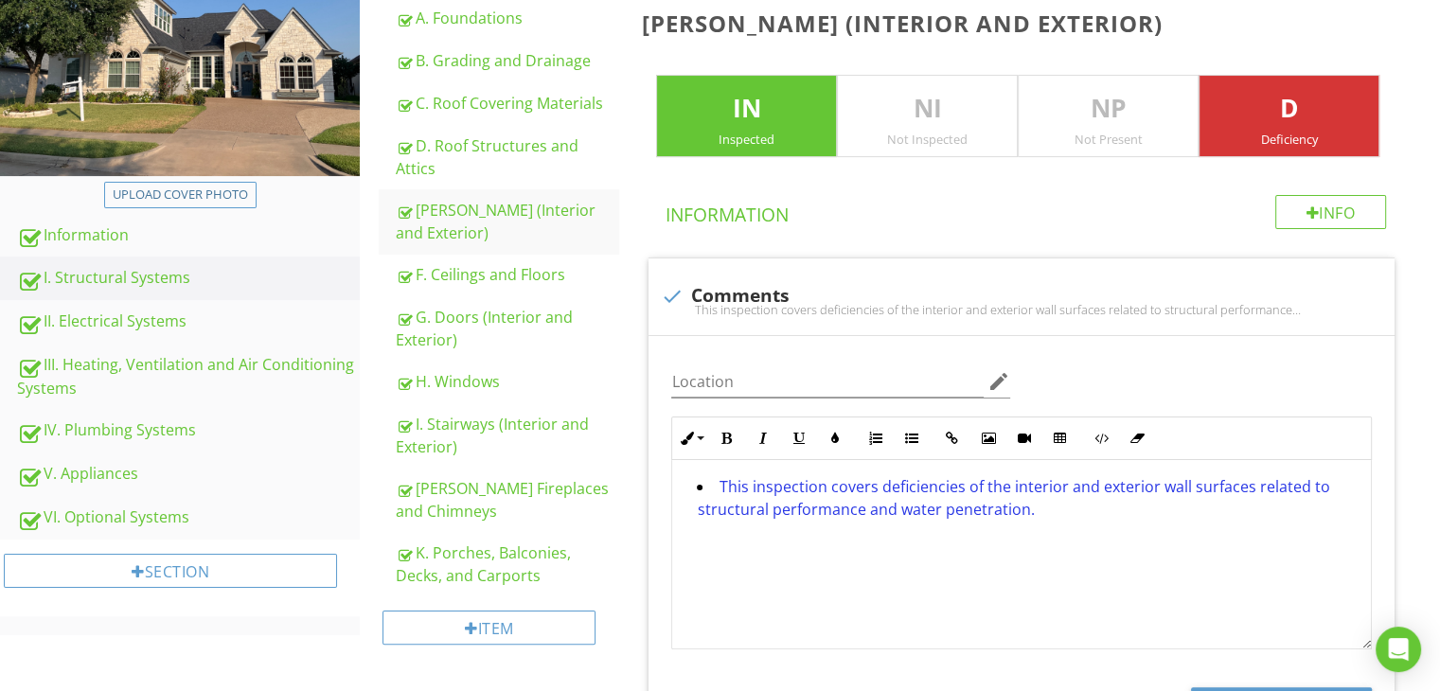
scroll to position [1041, 0]
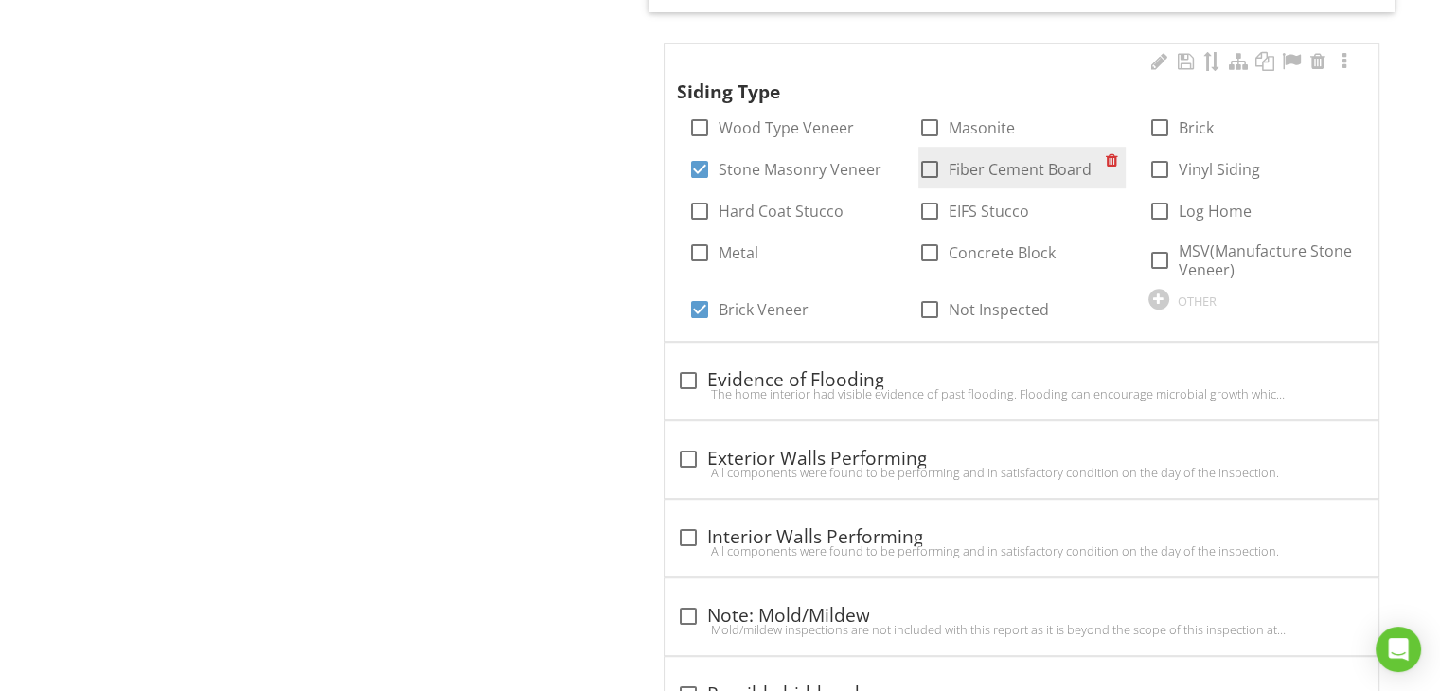
click at [1101, 169] on div "check_box_outline_blank Fiber Cement Board" at bounding box center [1011, 167] width 187 height 27
click at [926, 158] on div at bounding box center [930, 169] width 32 height 32
checkbox input "true"
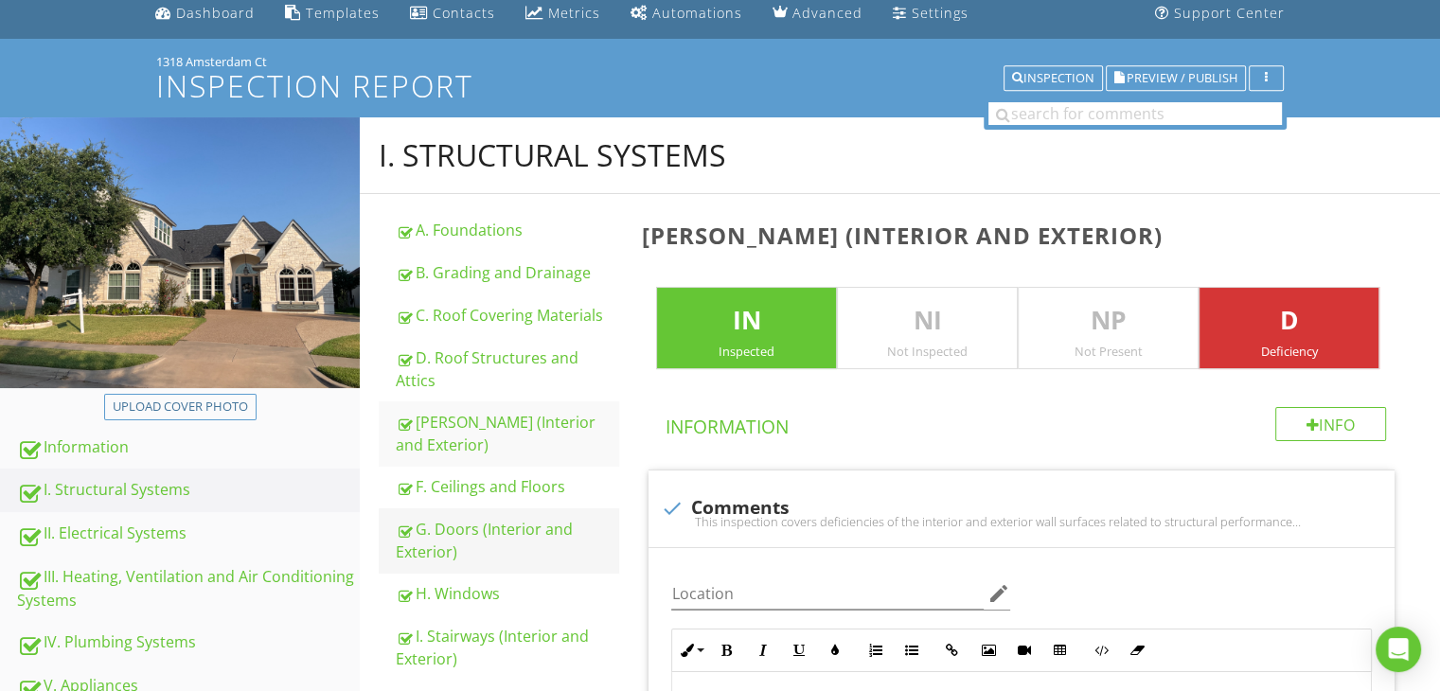
scroll to position [189, 0]
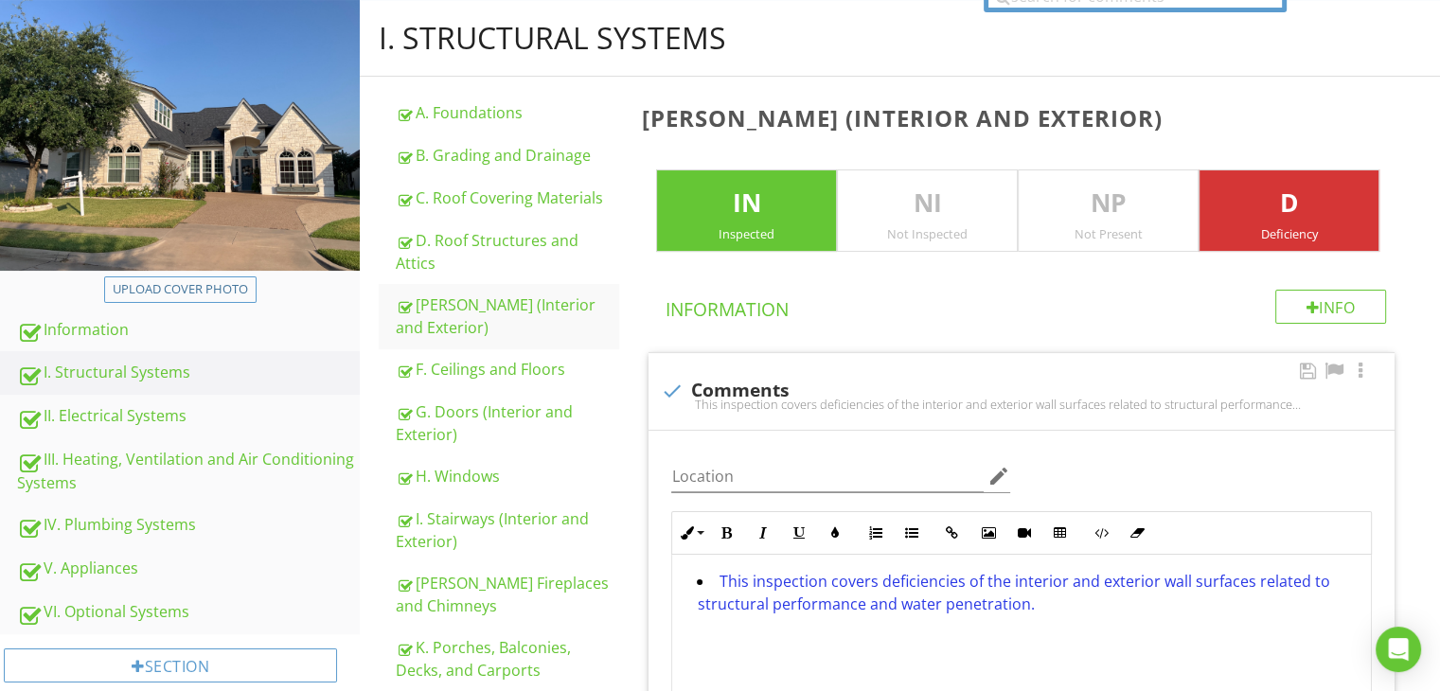
drag, startPoint x: 203, startPoint y: 470, endPoint x: 856, endPoint y: 632, distance: 673.3
click at [203, 470] on div "III. Heating, Ventilation and Air Conditioning Systems" at bounding box center [188, 471] width 343 height 47
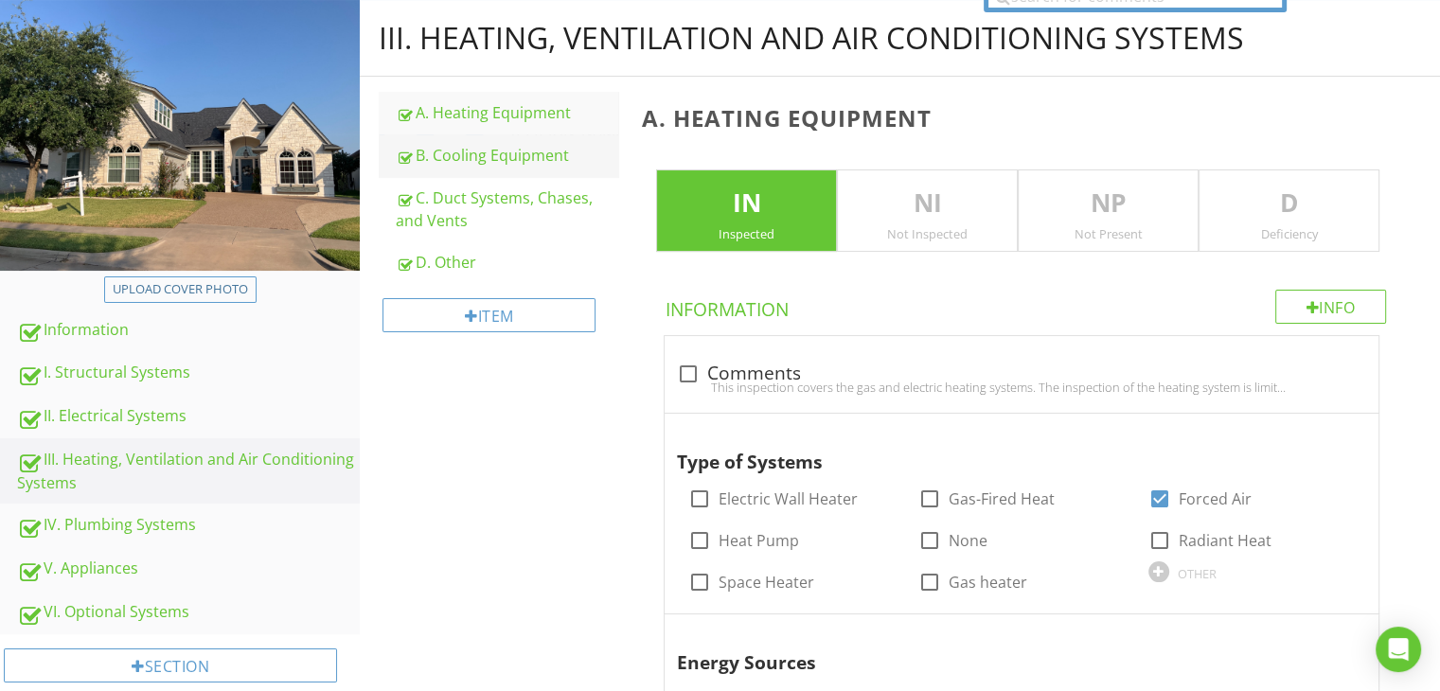
click at [475, 149] on div "B. Cooling Equipment" at bounding box center [507, 155] width 222 height 23
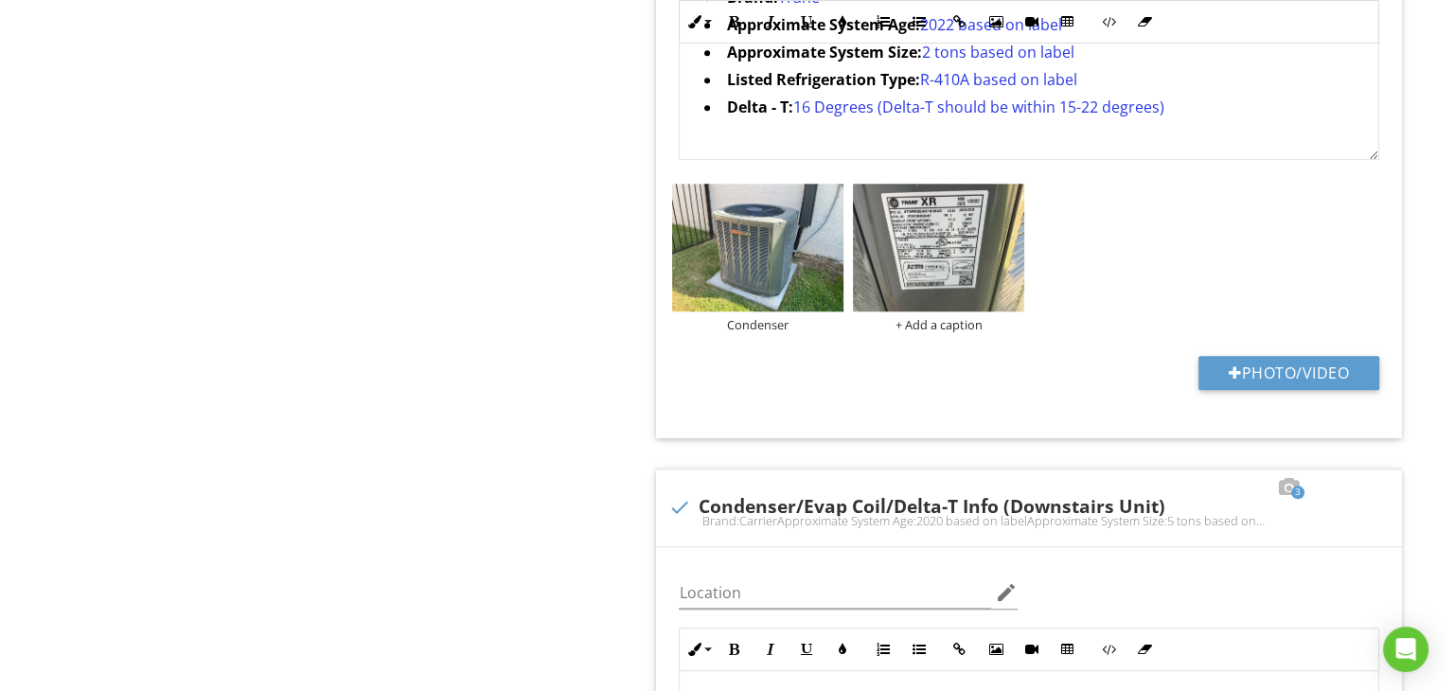
scroll to position [1894, 0]
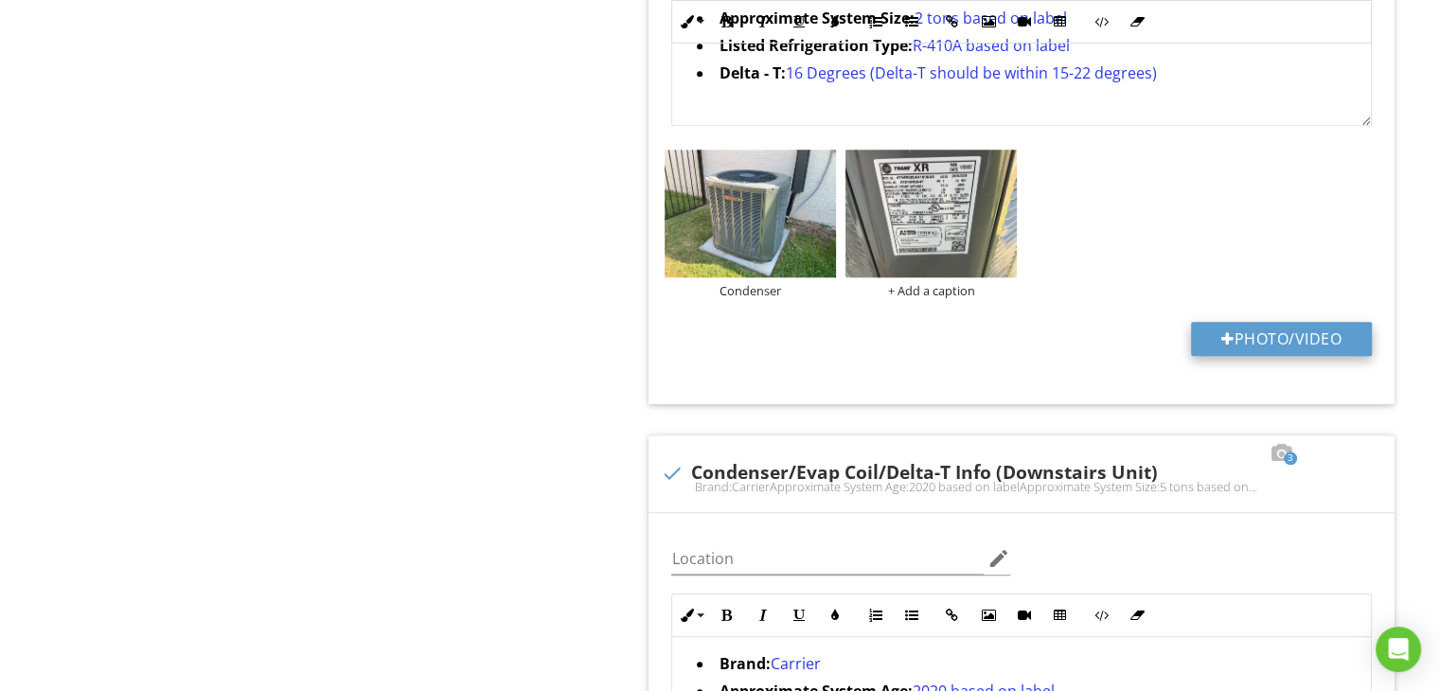
click at [1254, 331] on button "Photo/Video" at bounding box center [1281, 339] width 181 height 34
type input "C:\fakepath\FLIR3157.jpg"
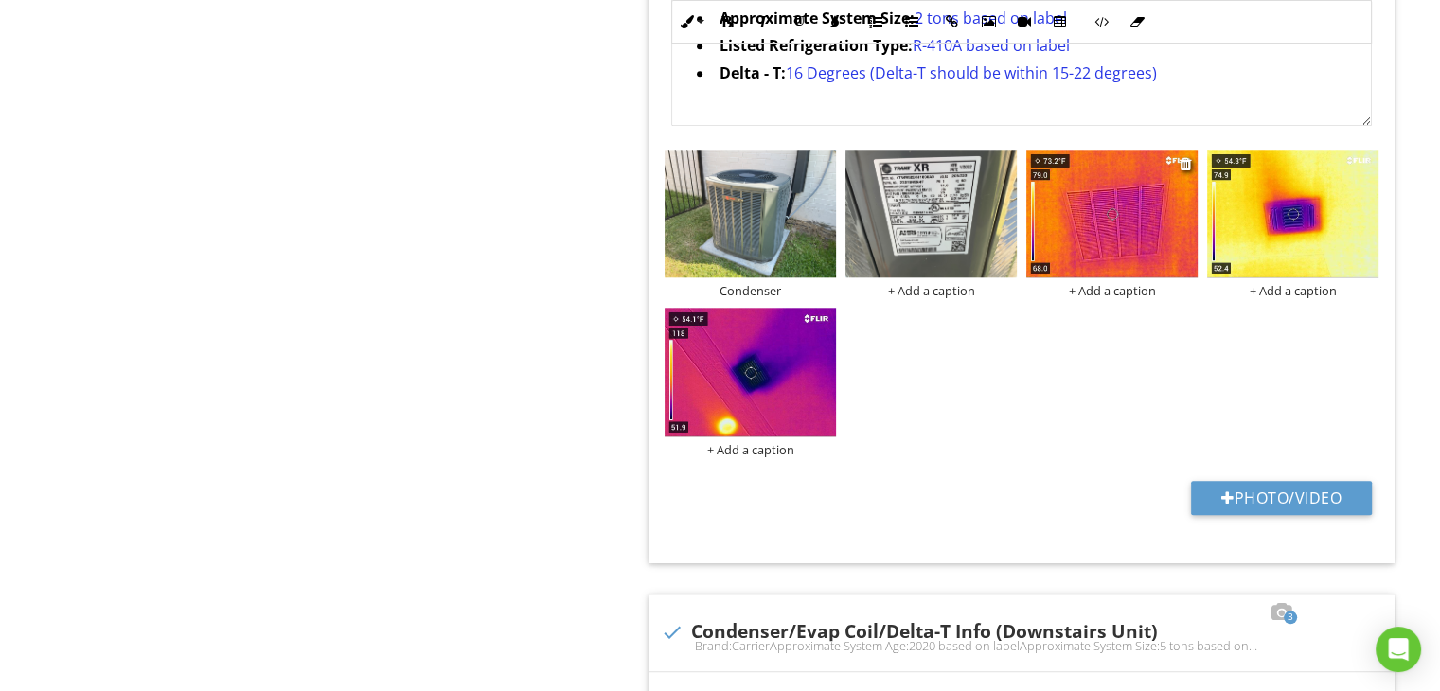
click at [1085, 293] on div "+ Add a caption" at bounding box center [1111, 290] width 171 height 15
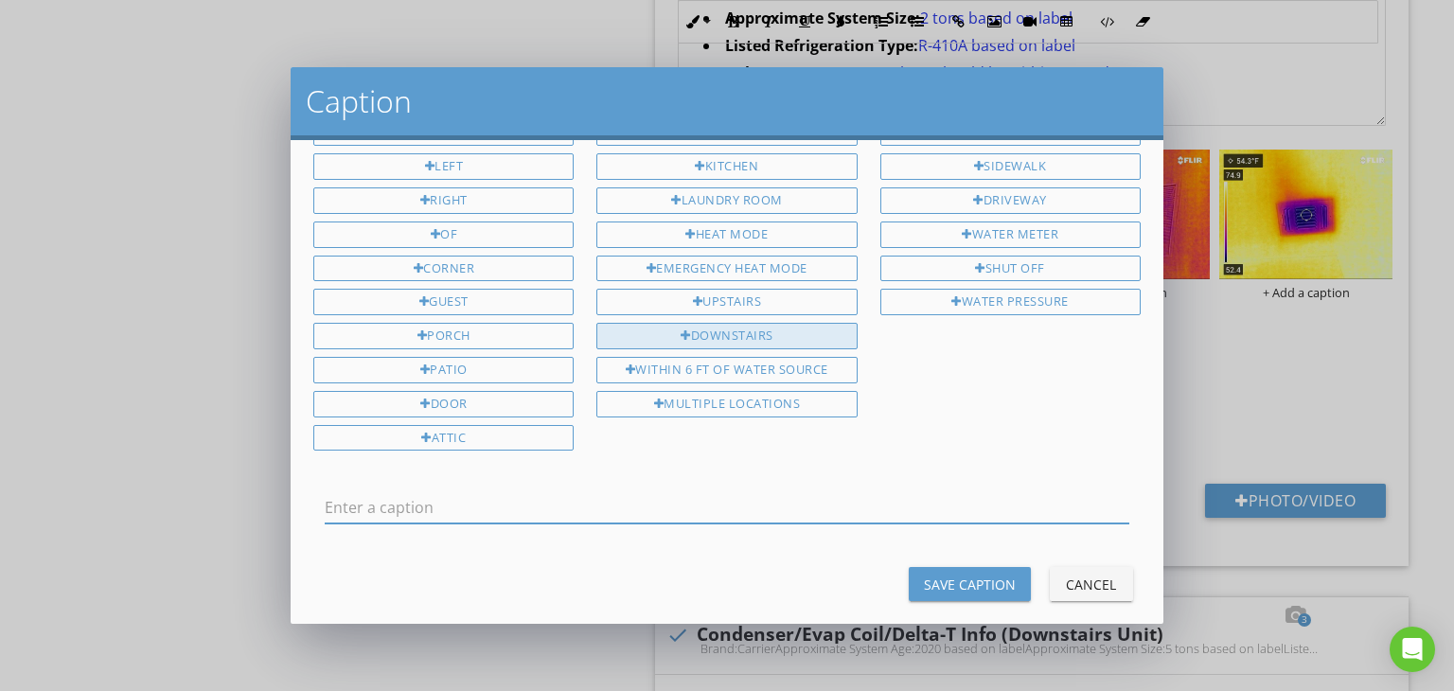
scroll to position [0, 0]
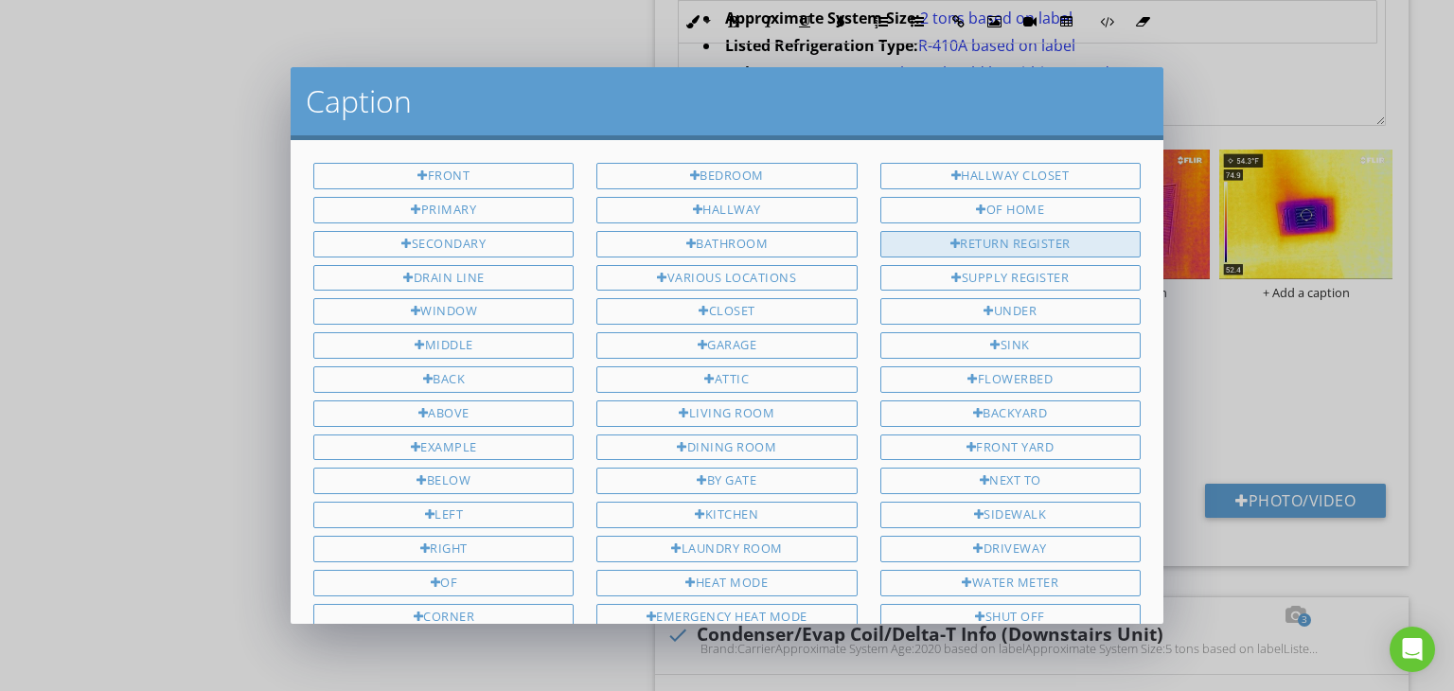
click at [1010, 250] on div "Return Register" at bounding box center [1010, 244] width 260 height 27
type input "Return Register"
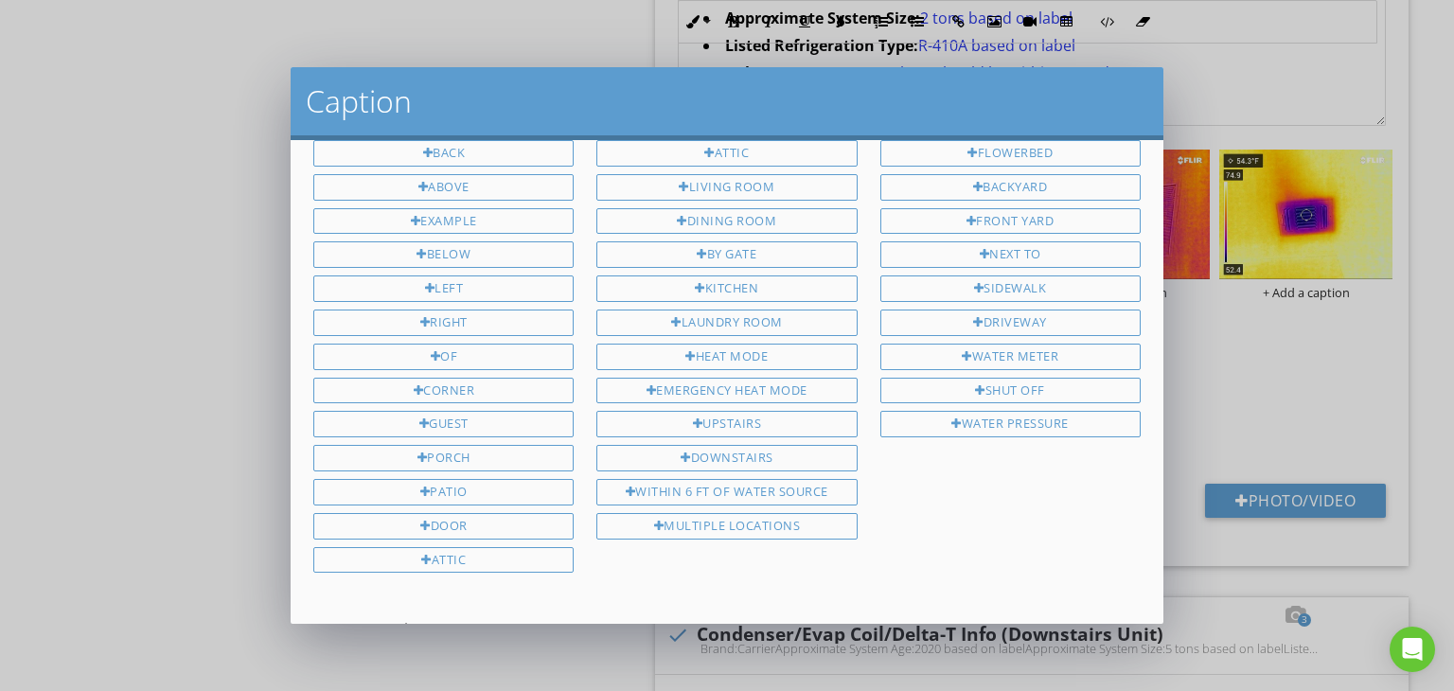
scroll to position [348, 0]
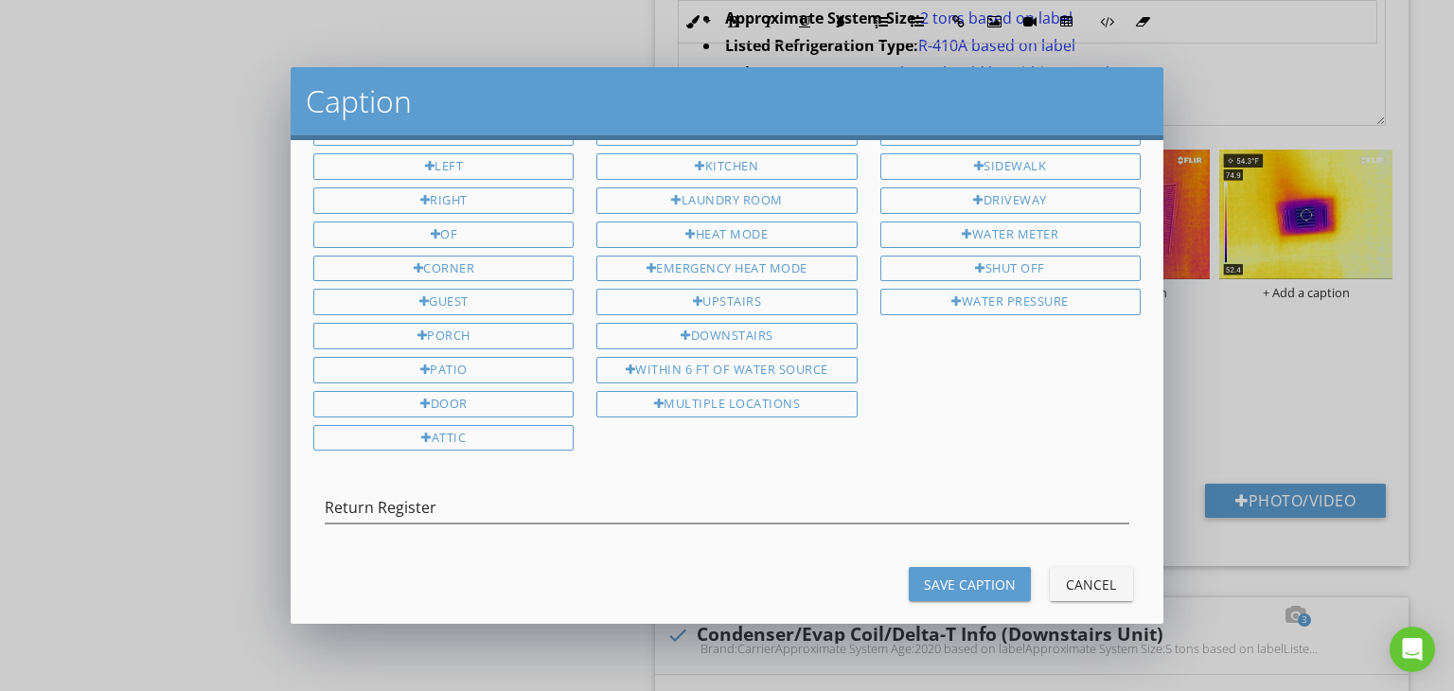
click at [938, 575] on div "Save Caption" at bounding box center [970, 585] width 92 height 20
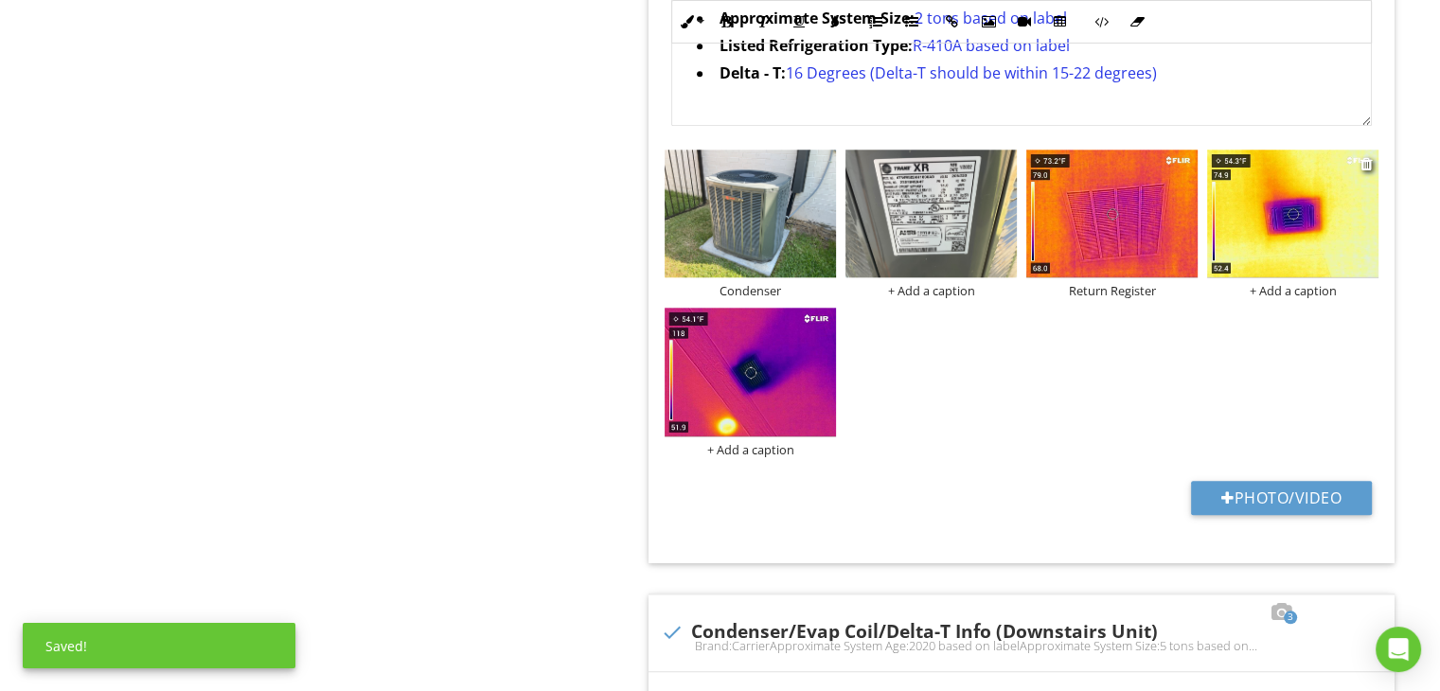
click at [1293, 293] on div "+ Add a caption" at bounding box center [1292, 290] width 171 height 15
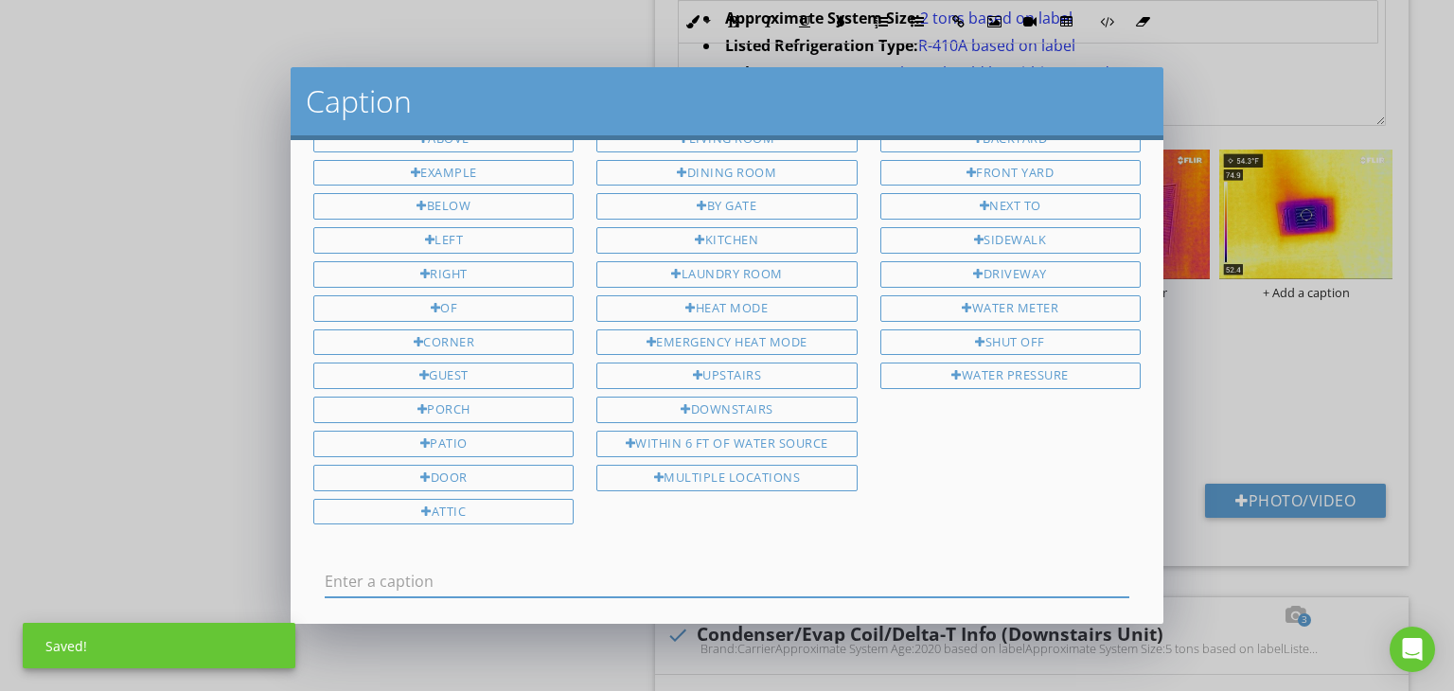
scroll to position [0, 0]
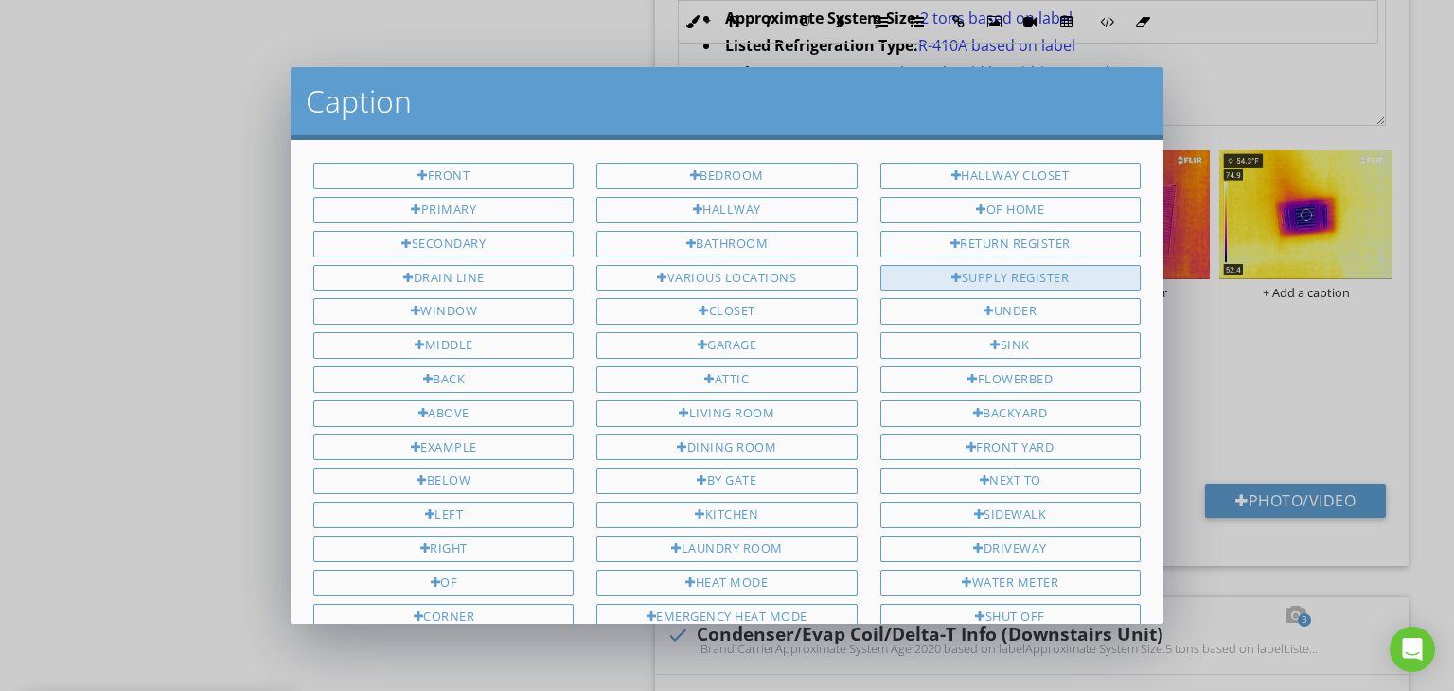
click at [1007, 274] on div "Supply Register" at bounding box center [1010, 278] width 260 height 27
type input "Supply Register"
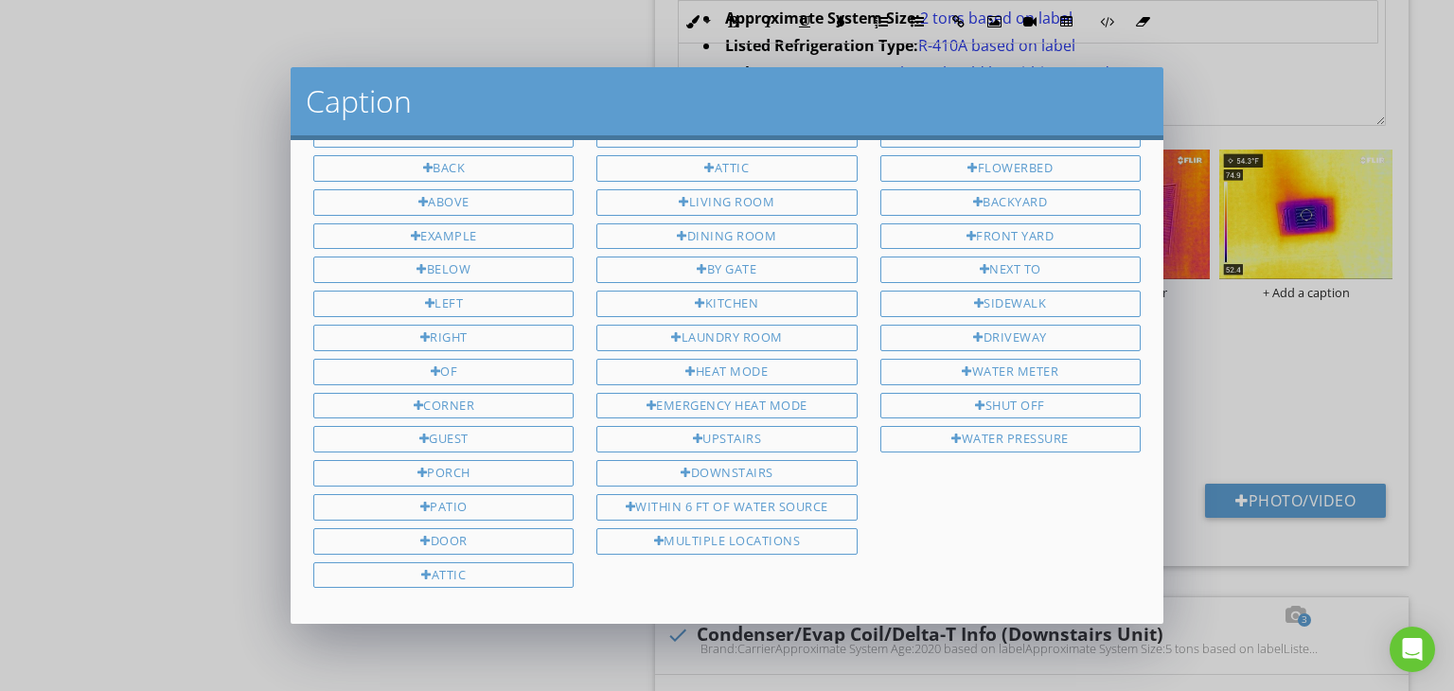
scroll to position [348, 0]
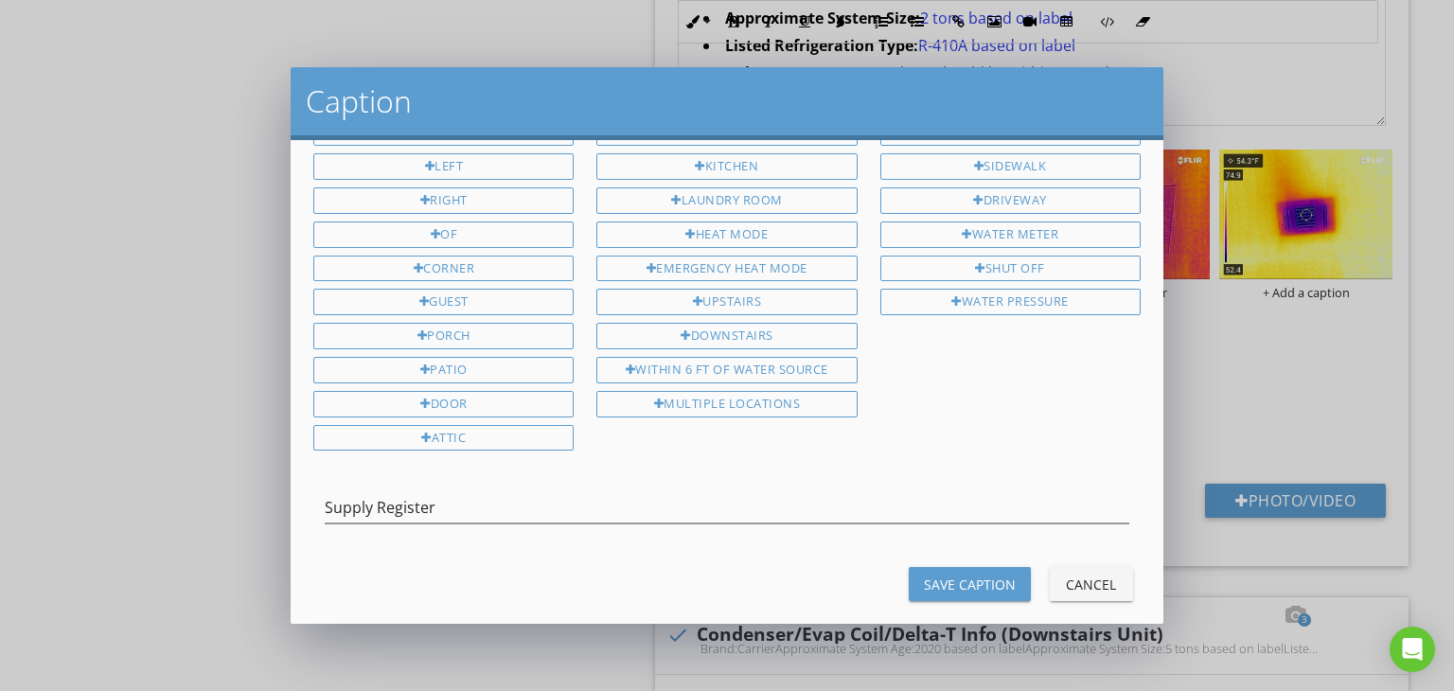
click at [958, 575] on div "Save Caption" at bounding box center [970, 585] width 92 height 20
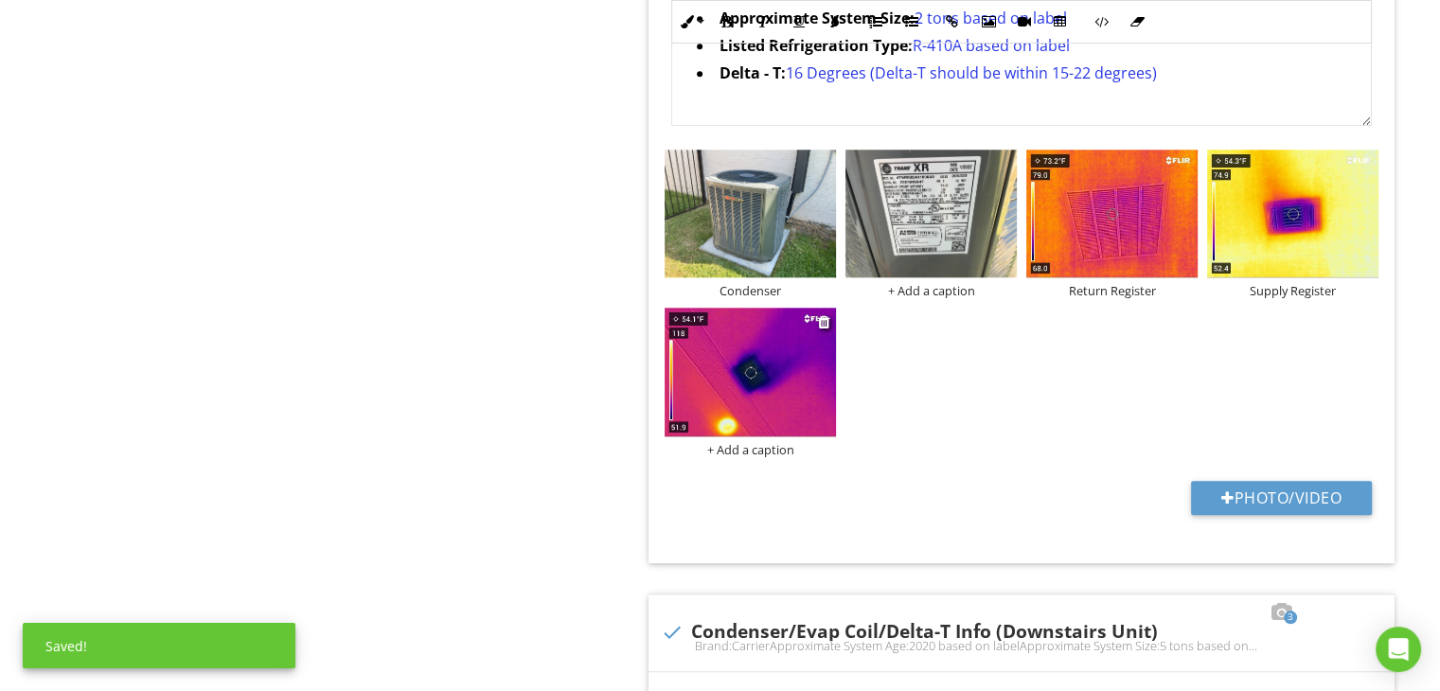
click at [776, 447] on div "+ Add a caption" at bounding box center [750, 449] width 171 height 15
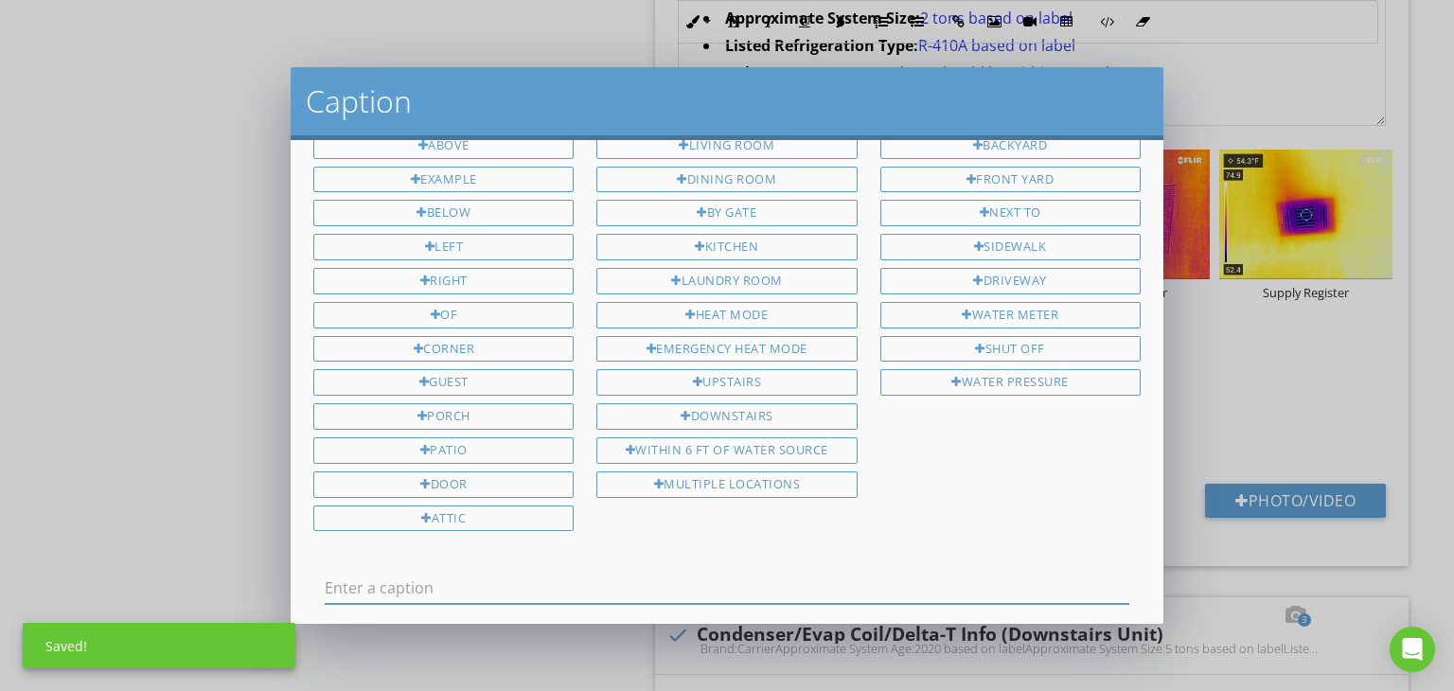
scroll to position [0, 0]
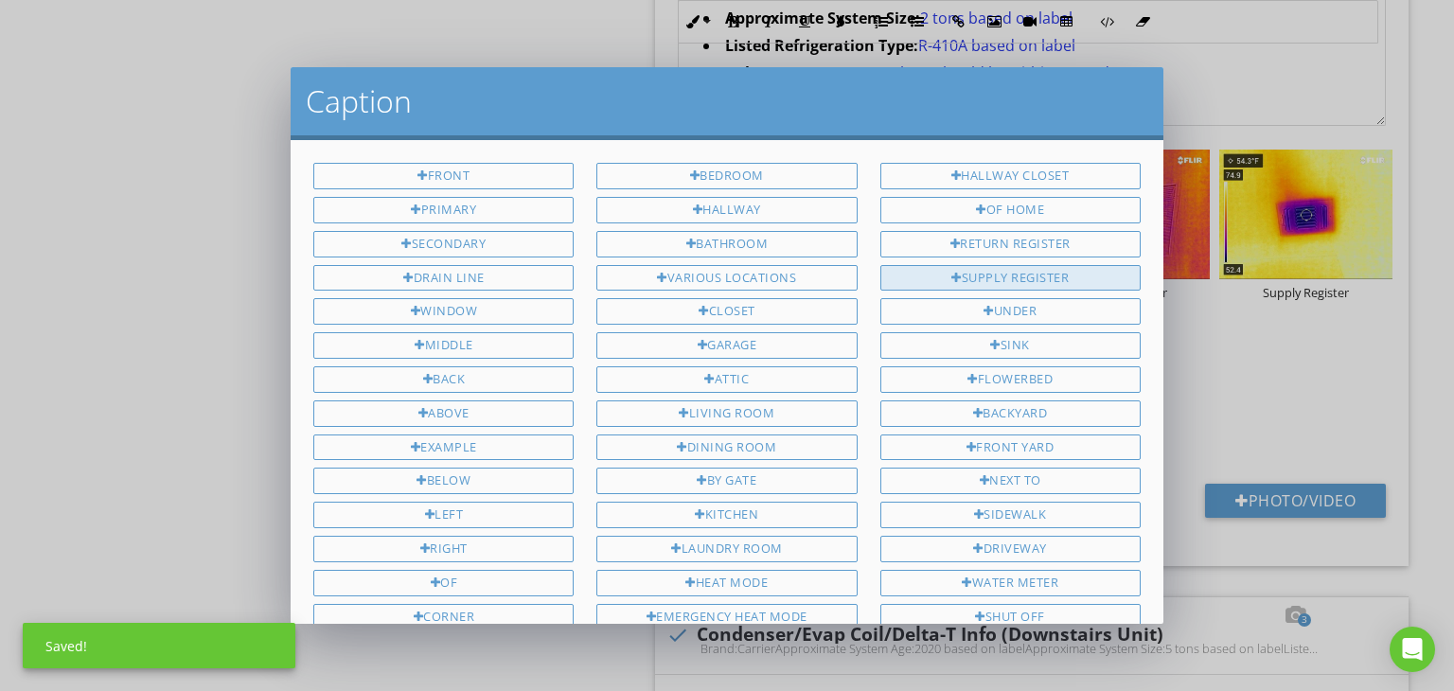
click at [1013, 276] on div "Supply Register" at bounding box center [1010, 278] width 260 height 27
type input "Supply Register"
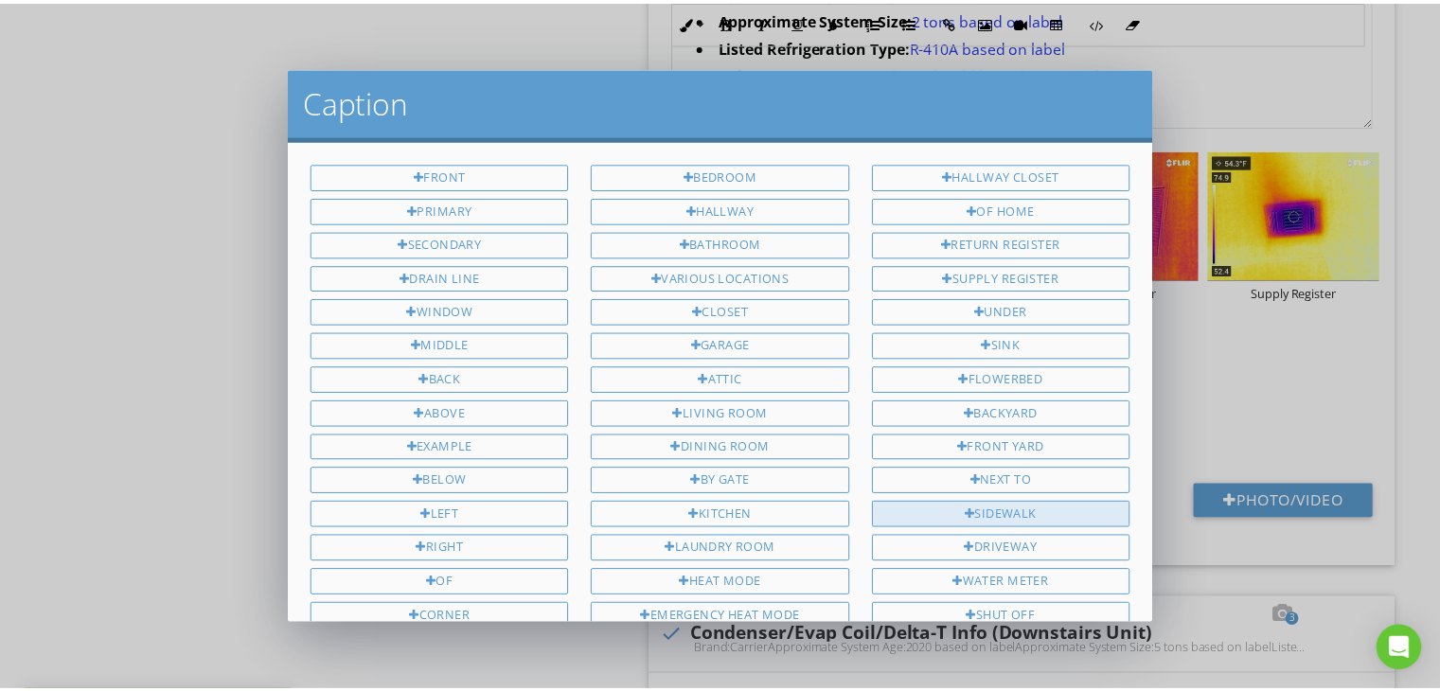
scroll to position [348, 0]
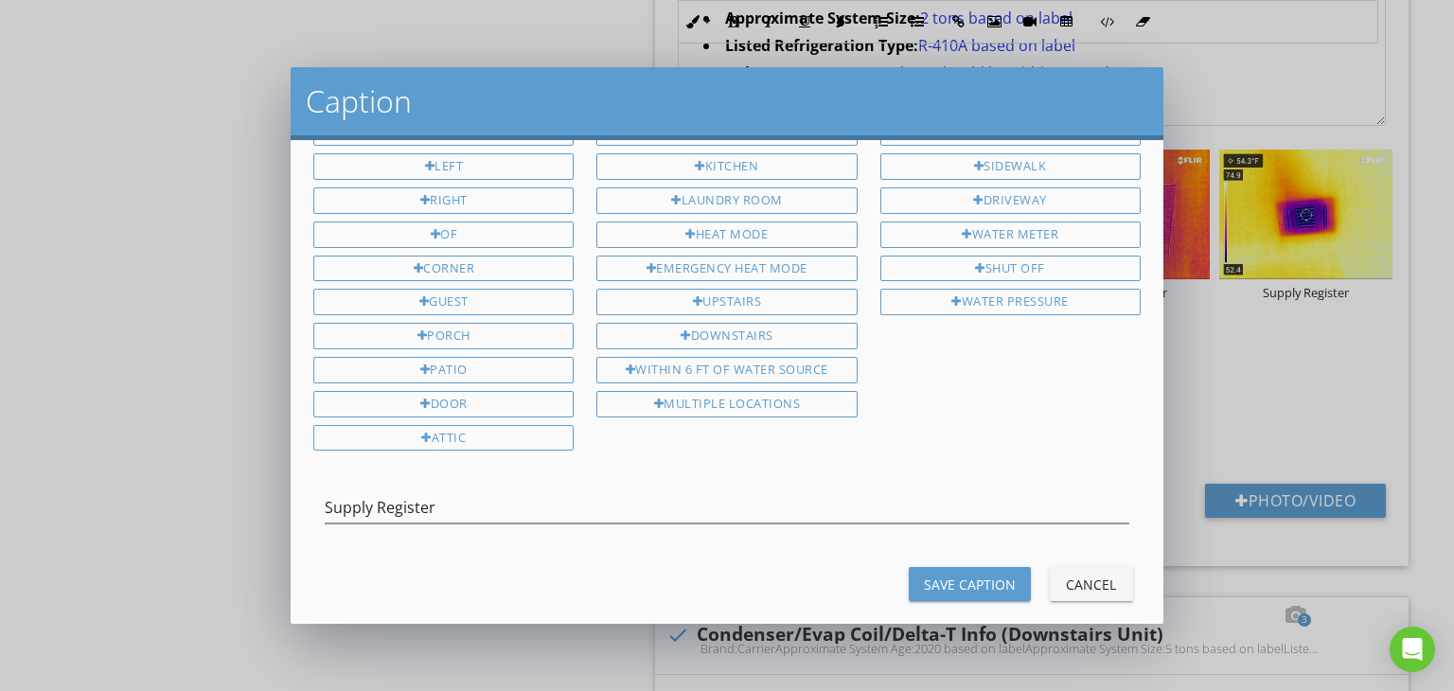
click at [950, 575] on div "Save Caption" at bounding box center [970, 585] width 92 height 20
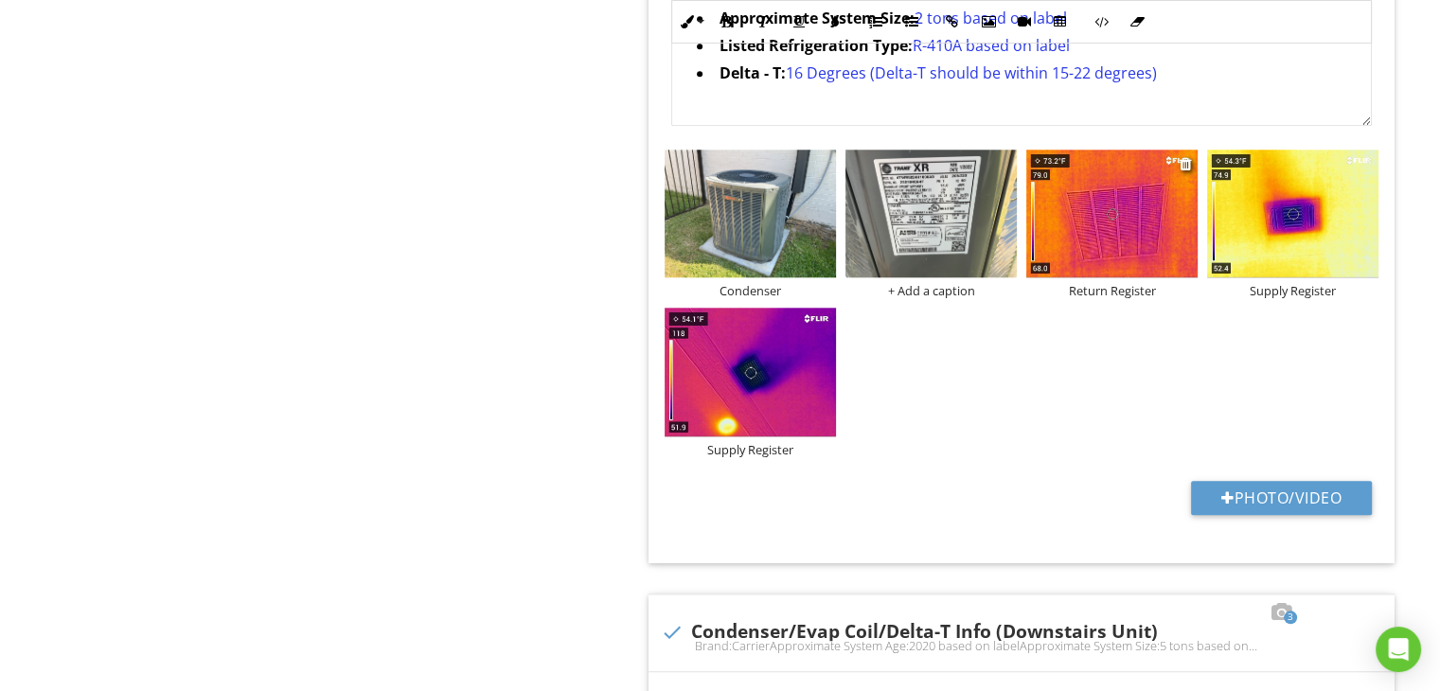
click at [1066, 209] on img at bounding box center [1111, 214] width 171 height 129
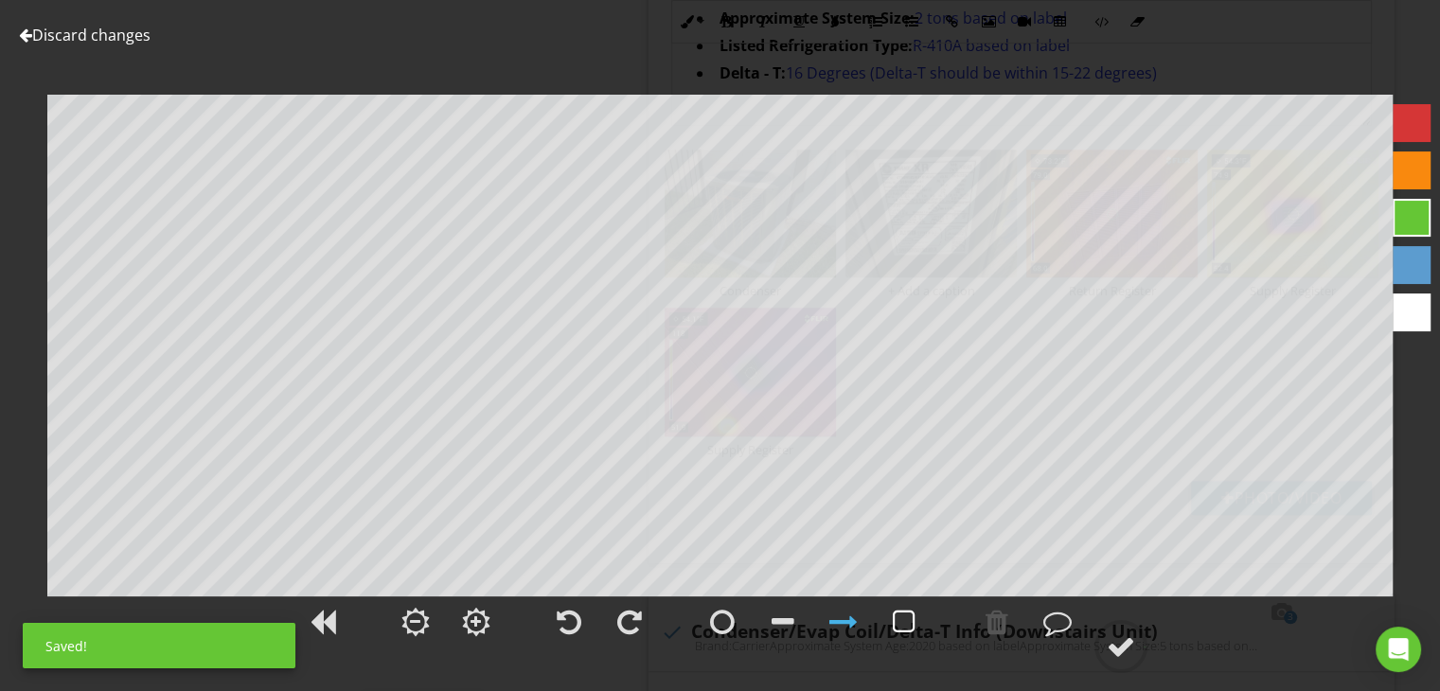
drag, startPoint x: 890, startPoint y: 617, endPoint x: 894, endPoint y: 606, distance: 12.0
click at [892, 617] on div at bounding box center [903, 621] width 47 height 47
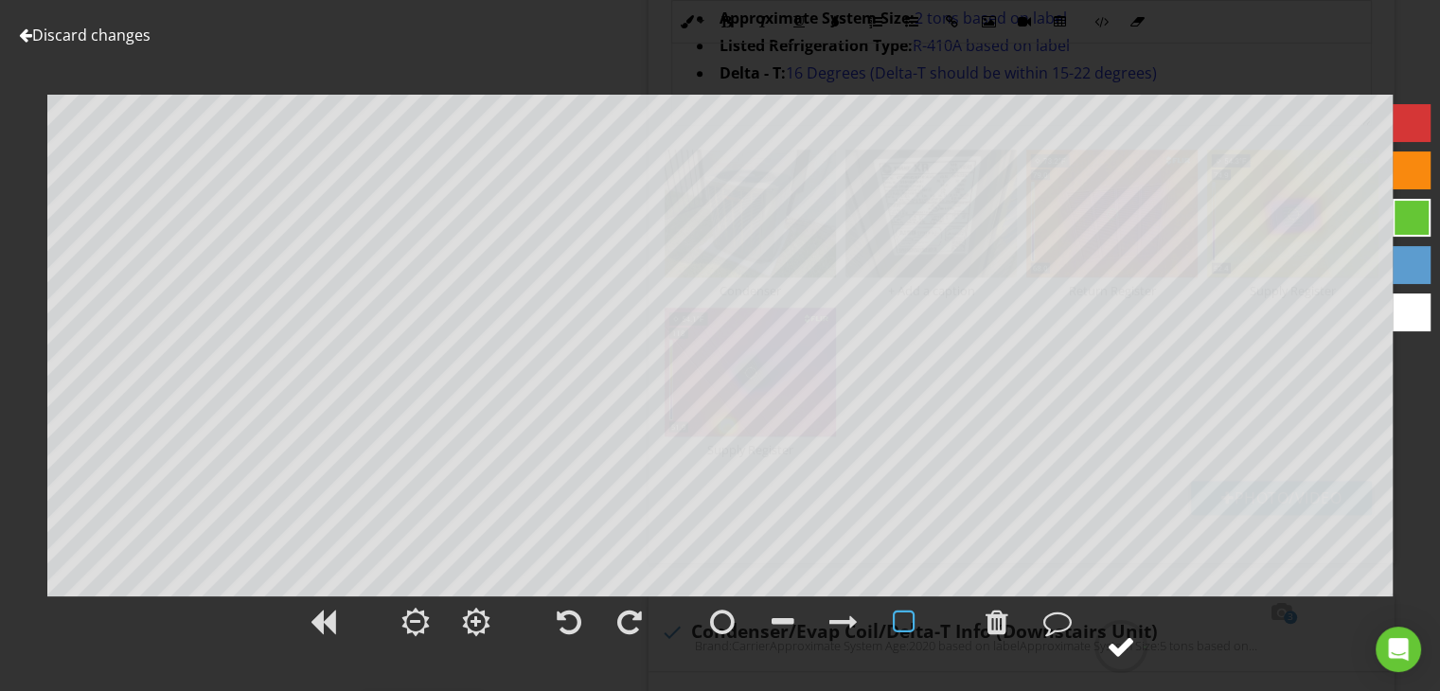
click at [1126, 638] on div at bounding box center [1121, 646] width 28 height 28
type textarea "Return Register"
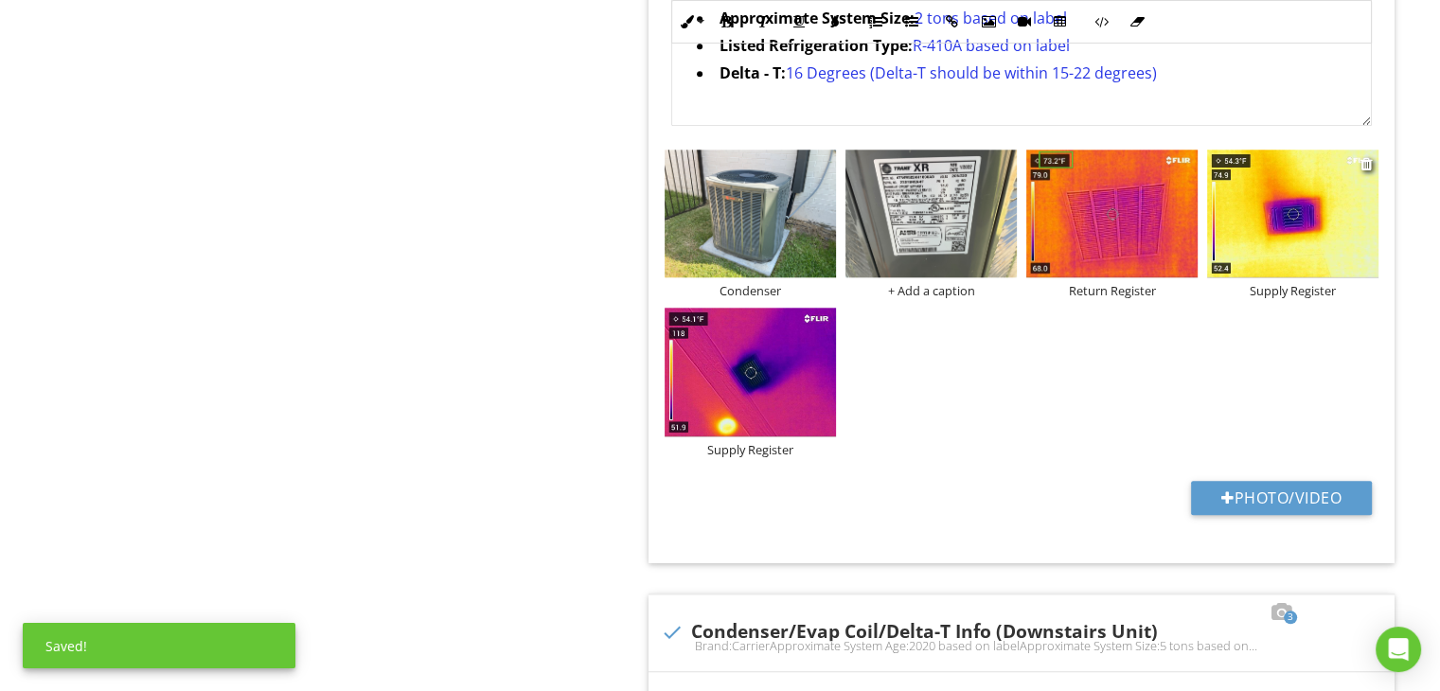
click at [1268, 229] on img at bounding box center [1292, 214] width 171 height 129
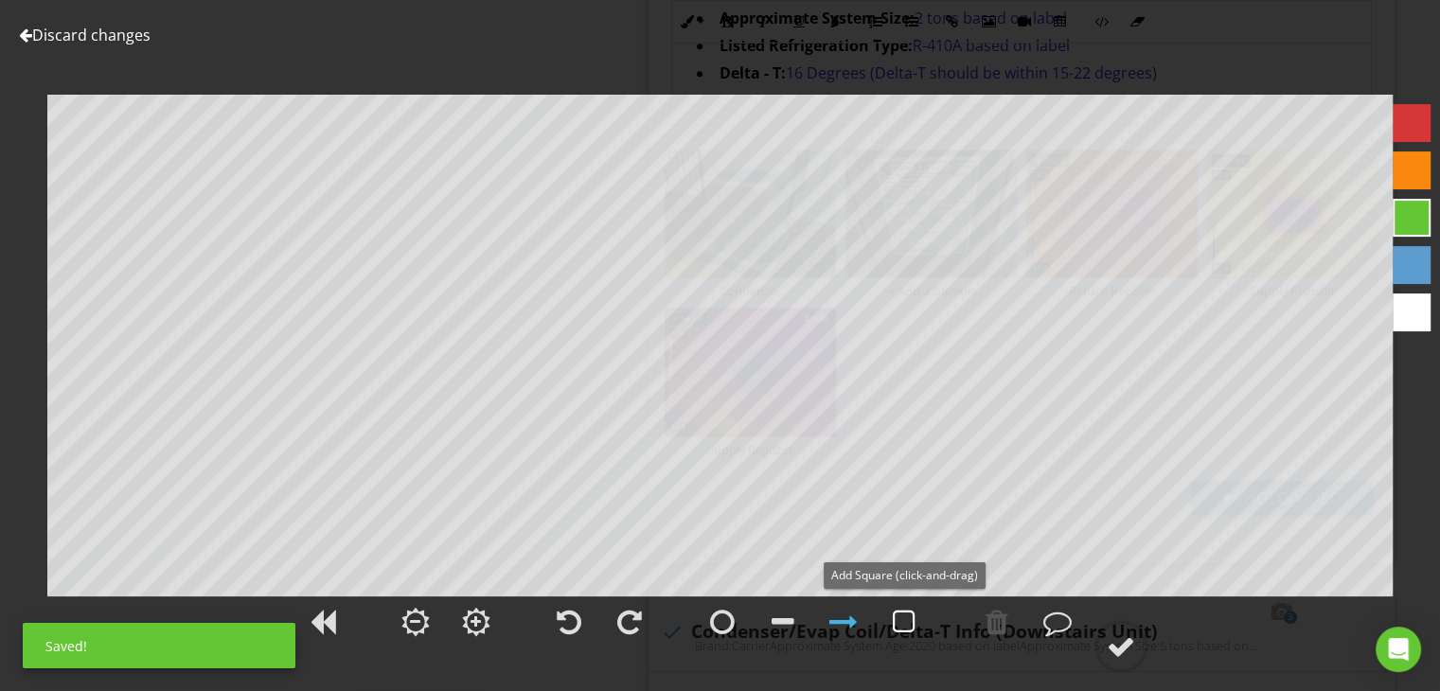
click at [906, 627] on div at bounding box center [904, 622] width 23 height 28
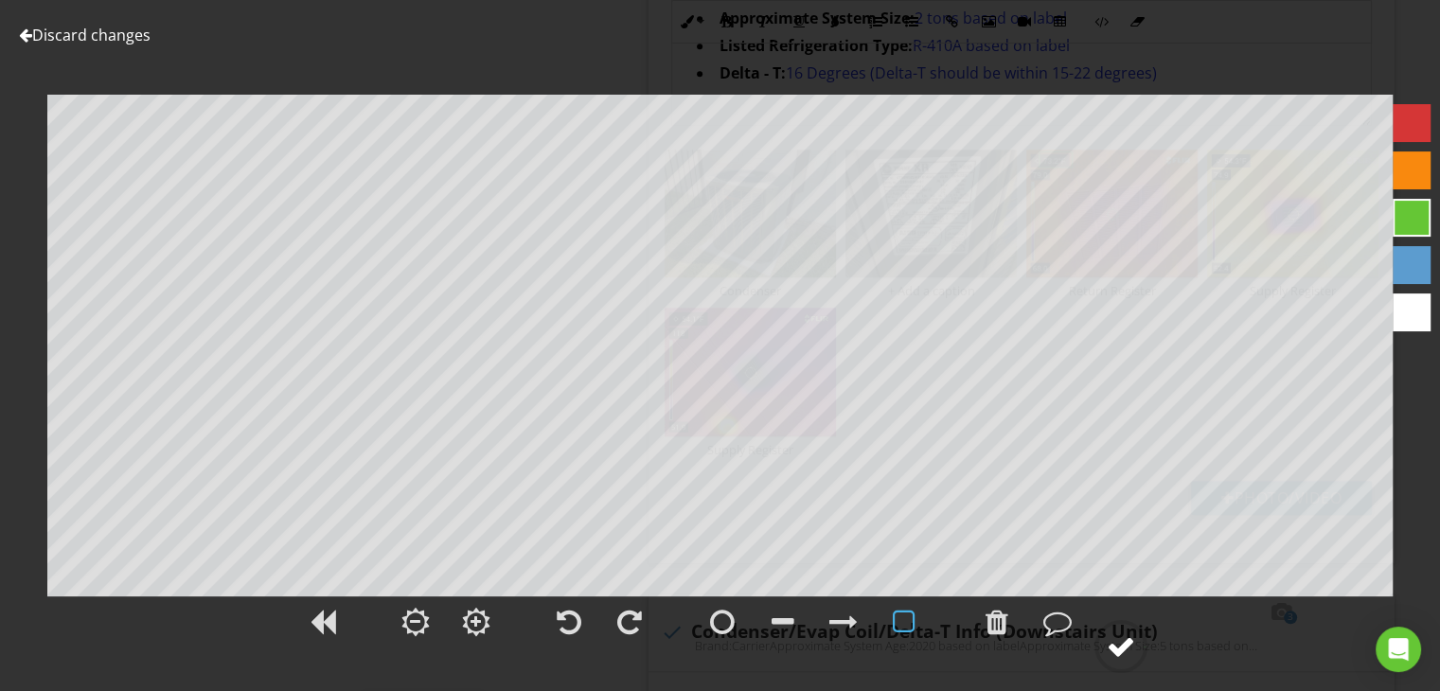
click at [1136, 637] on circle at bounding box center [1120, 646] width 49 height 49
type textarea "Supply Register"
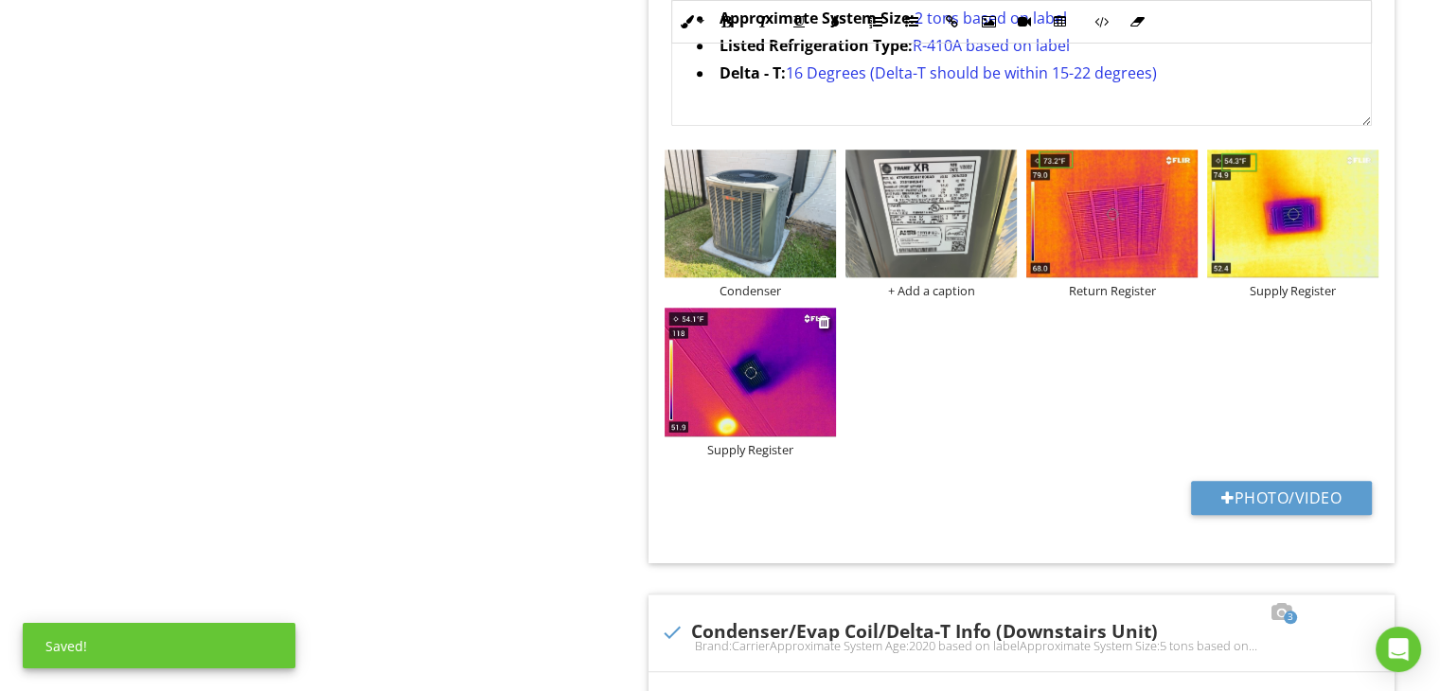
click at [776, 390] on img at bounding box center [750, 372] width 171 height 129
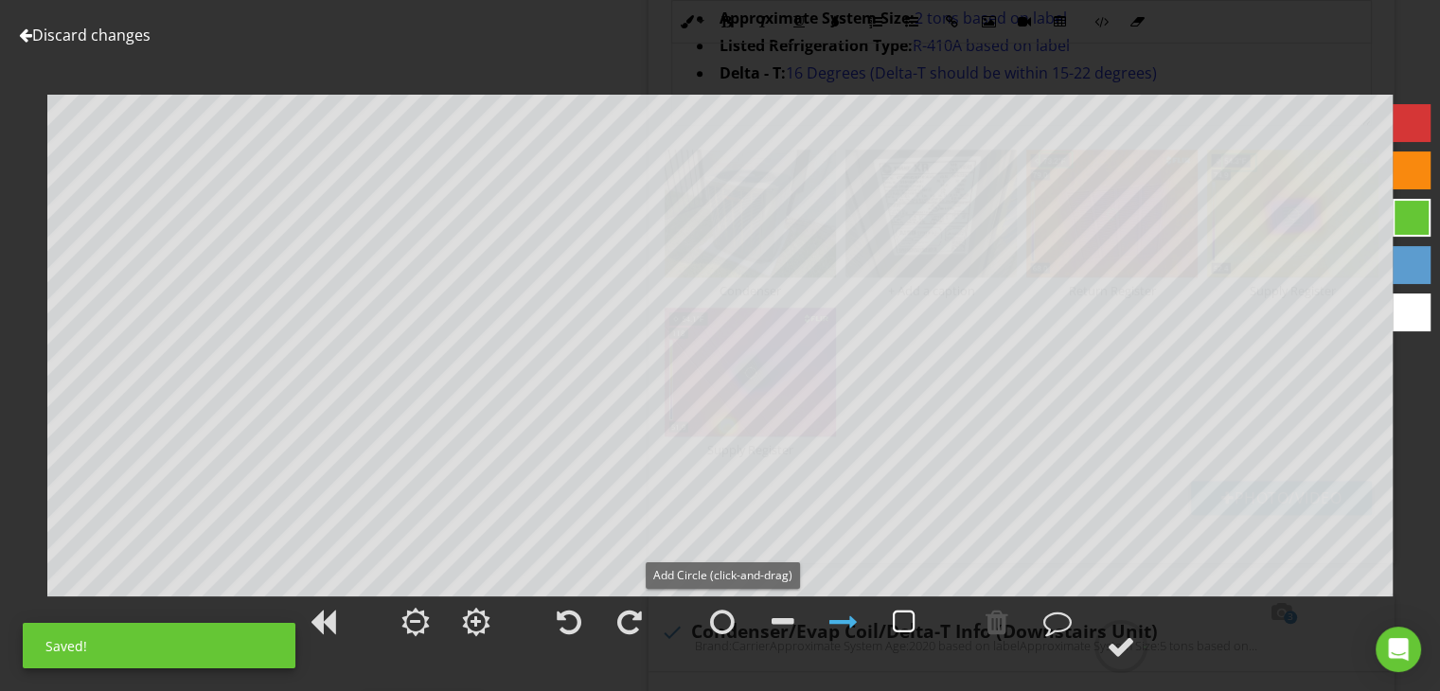
click at [916, 624] on div at bounding box center [903, 621] width 47 height 47
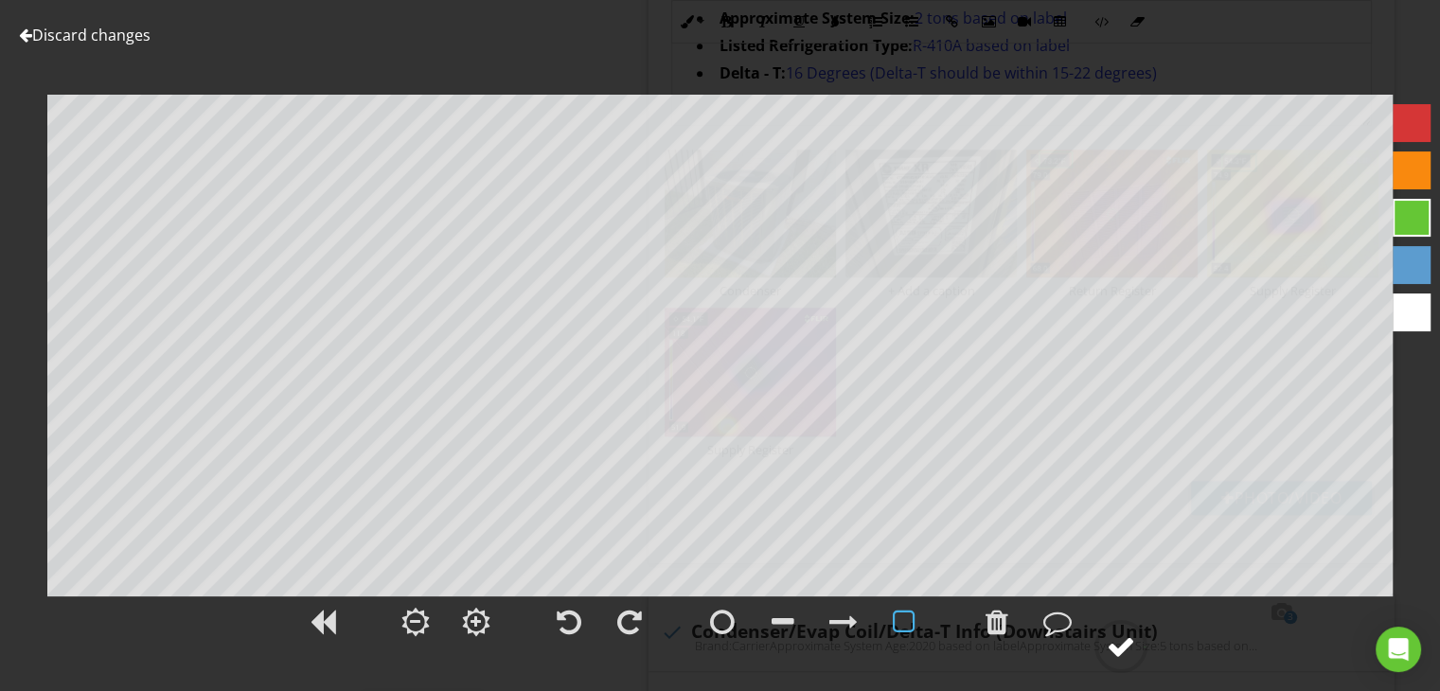
click at [1139, 645] on circle at bounding box center [1120, 646] width 49 height 49
type textarea "Supply Register"
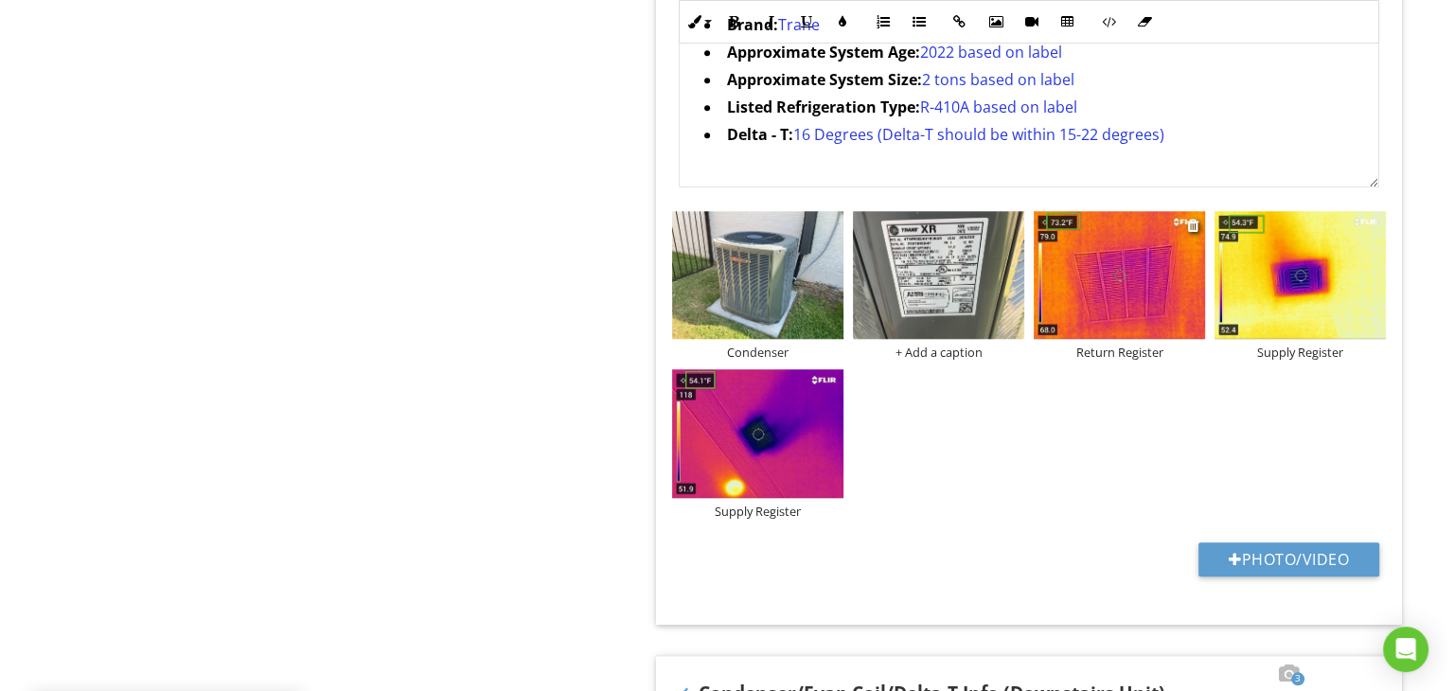
scroll to position [1799, 0]
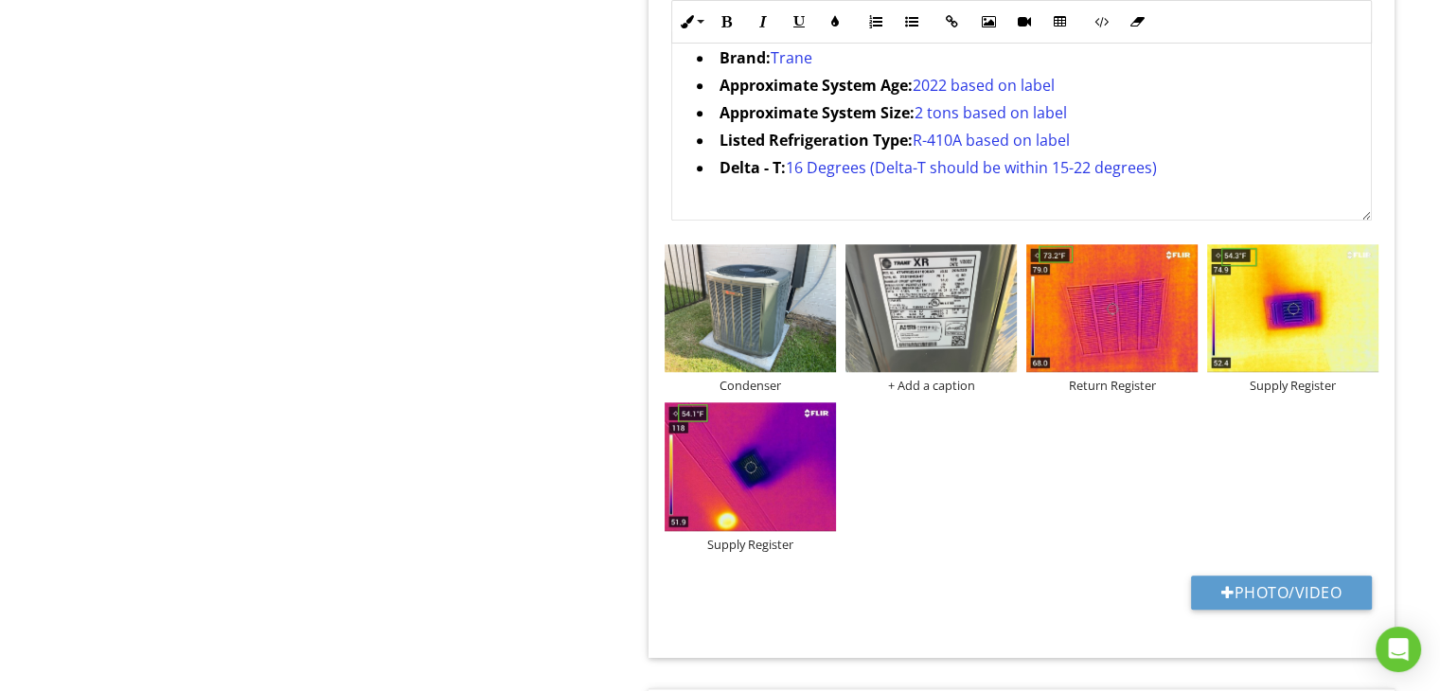
click at [810, 168] on span "16 Degrees (Delta-T should be within 15-22 degrees)" at bounding box center [970, 167] width 371 height 21
click at [1189, 259] on div at bounding box center [1186, 258] width 12 height 15
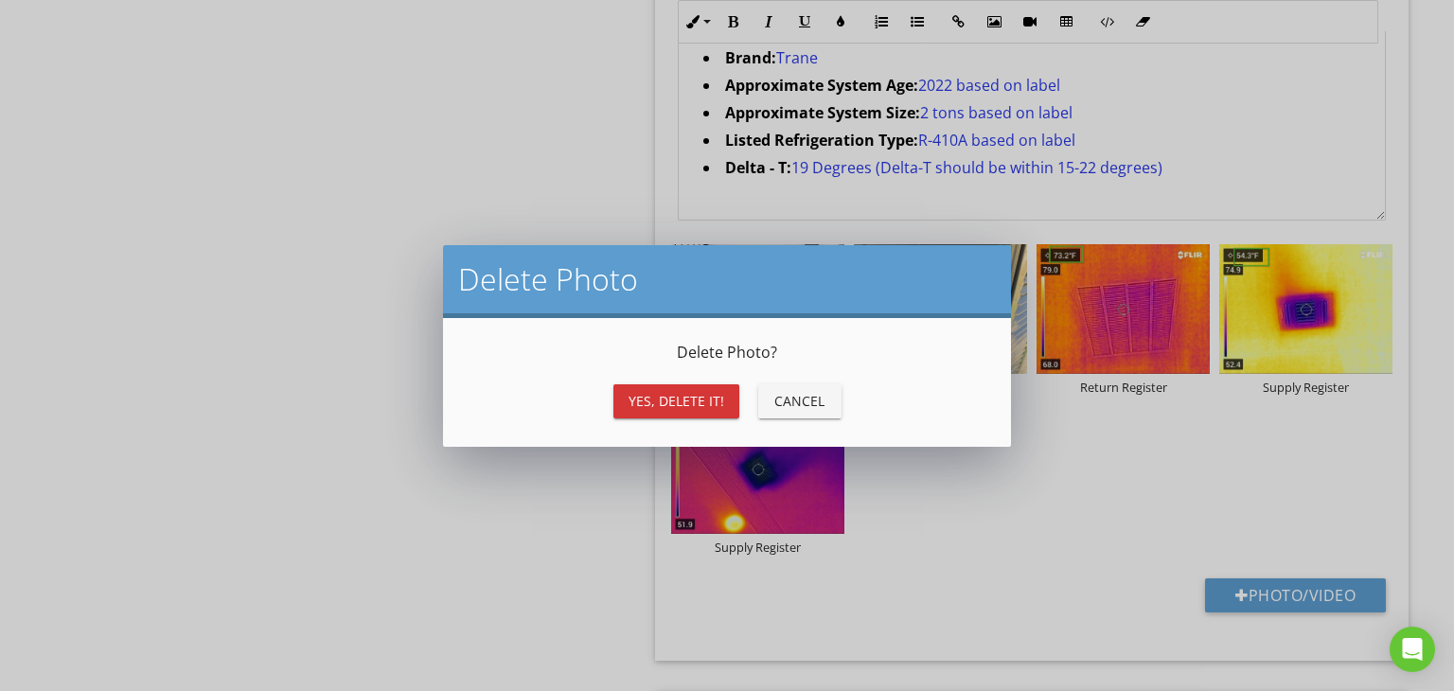
click at [680, 405] on div "Yes, Delete it!" at bounding box center [677, 401] width 96 height 20
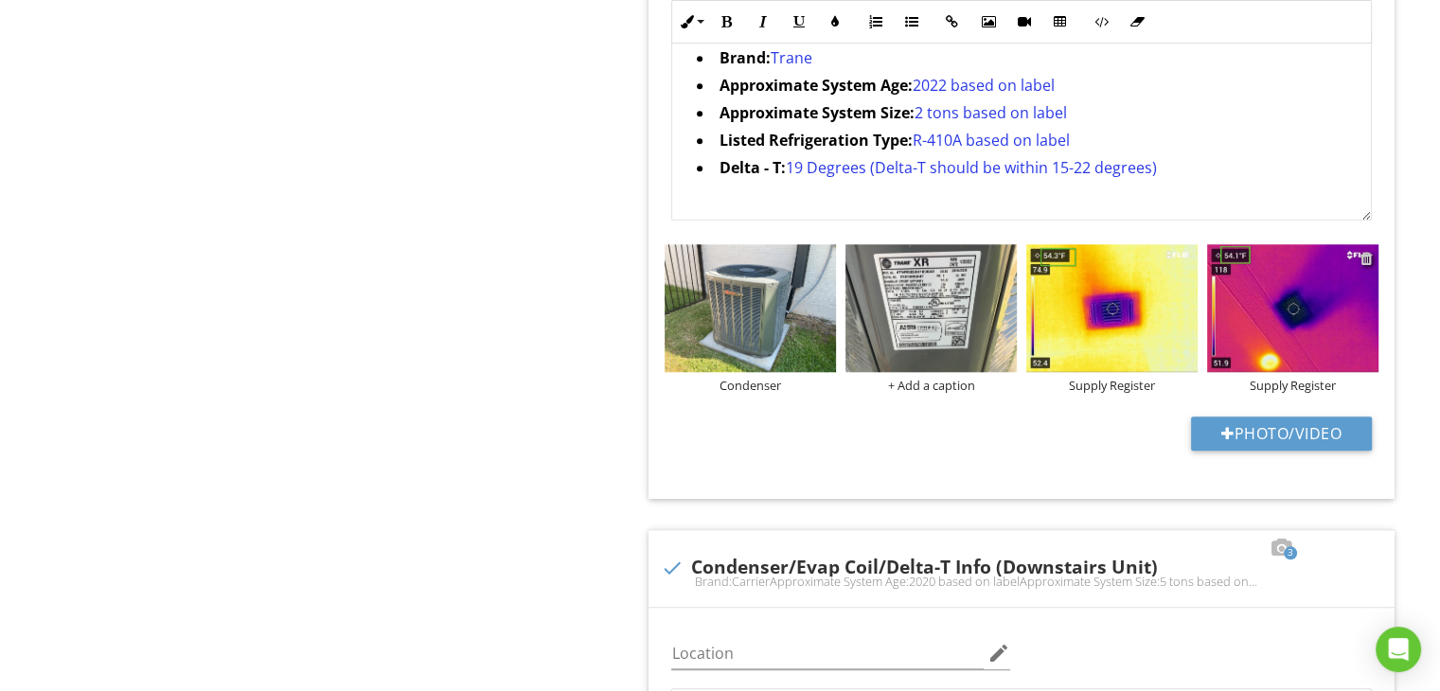
click at [1369, 257] on div at bounding box center [1366, 258] width 12 height 15
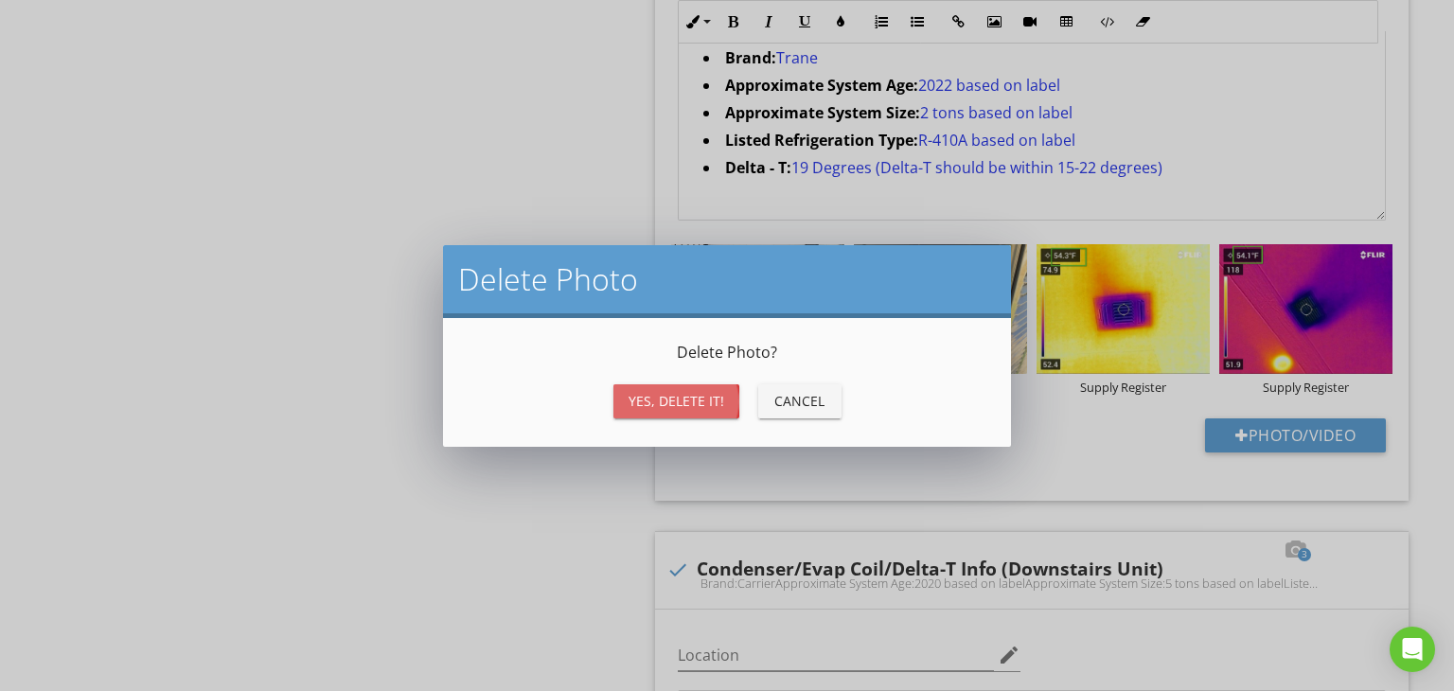
click at [719, 412] on button "Yes, Delete it!" at bounding box center [677, 401] width 126 height 34
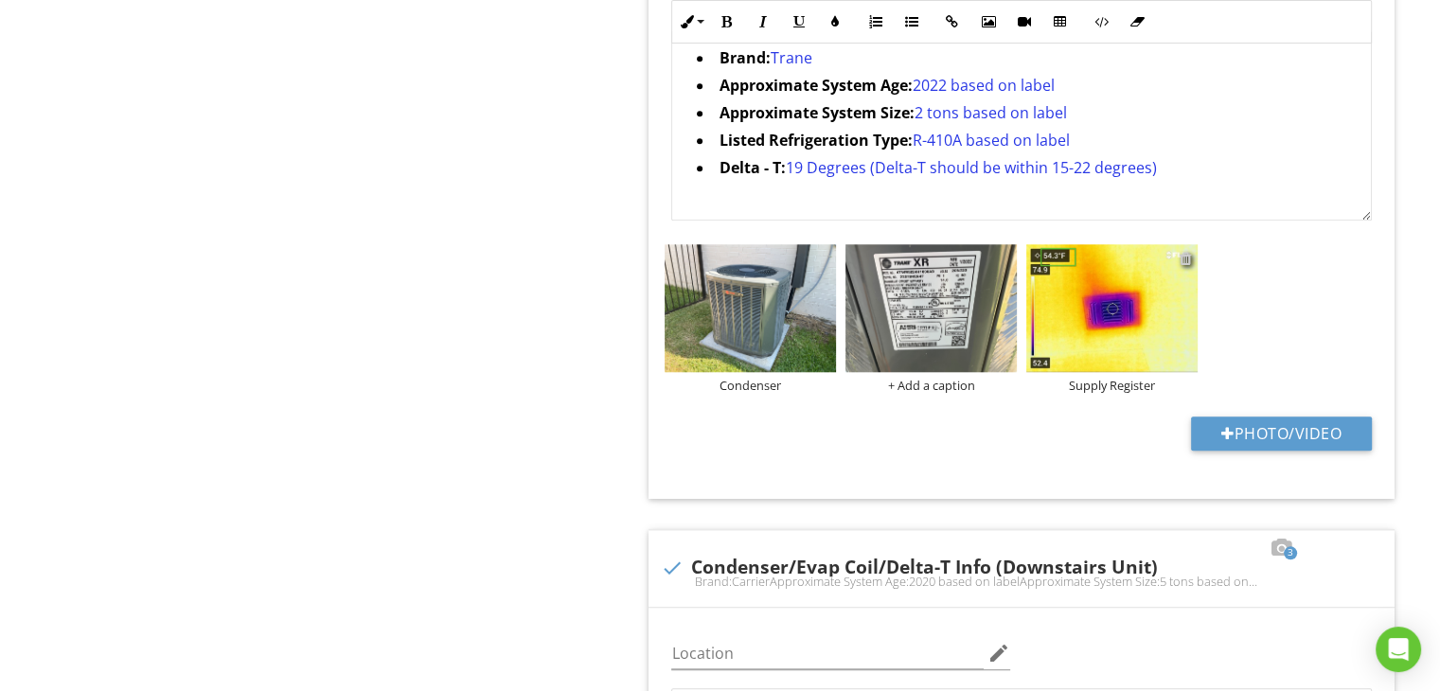
click at [1189, 258] on div at bounding box center [1186, 258] width 12 height 15
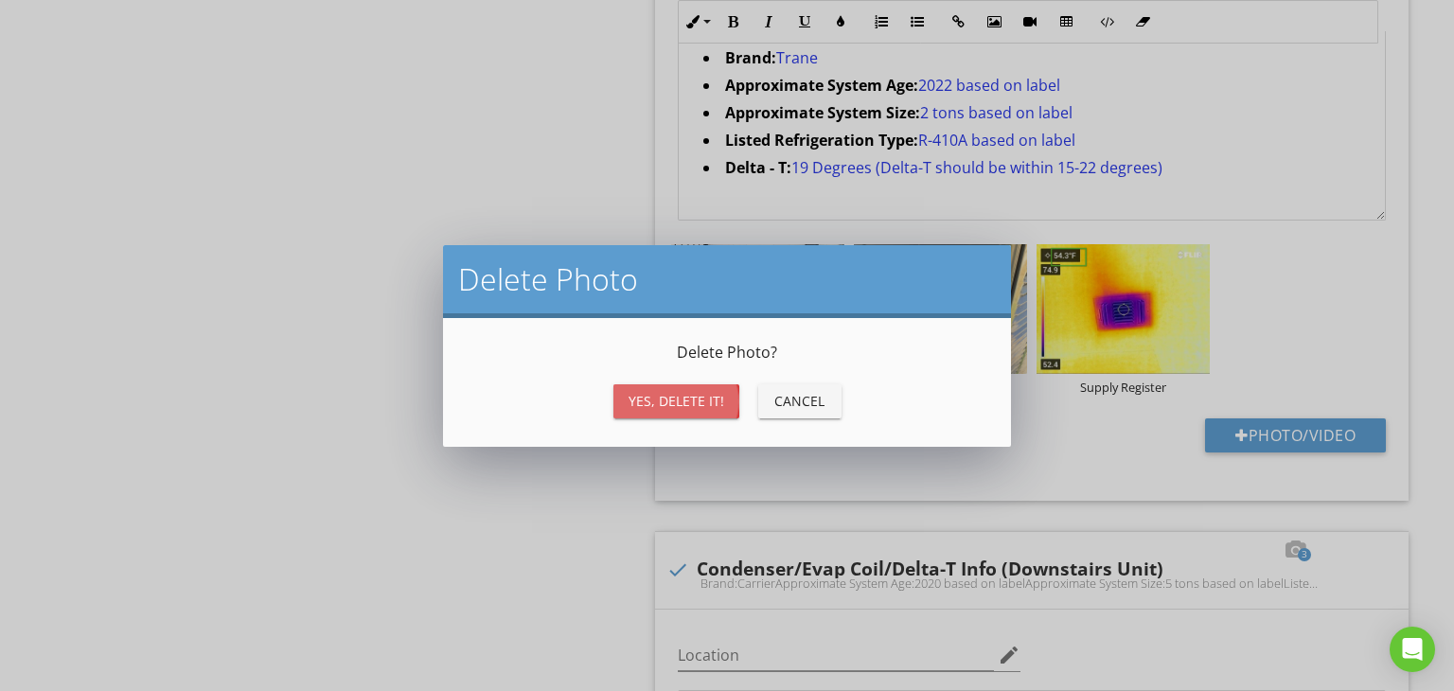
click at [720, 399] on div "Yes, Delete it!" at bounding box center [677, 401] width 96 height 20
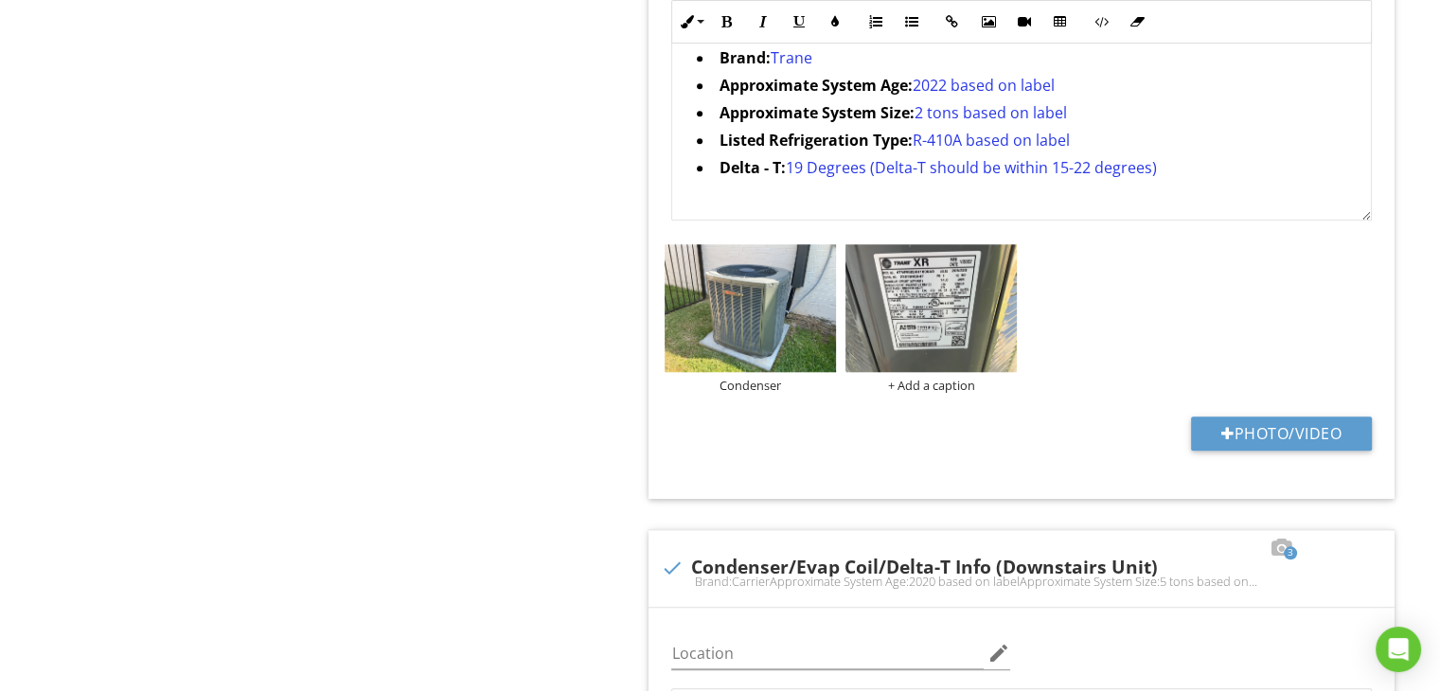
click at [1257, 421] on button "Photo/Video" at bounding box center [1281, 434] width 181 height 34
type input "C:\fakepath\FLIR3191.jpg"
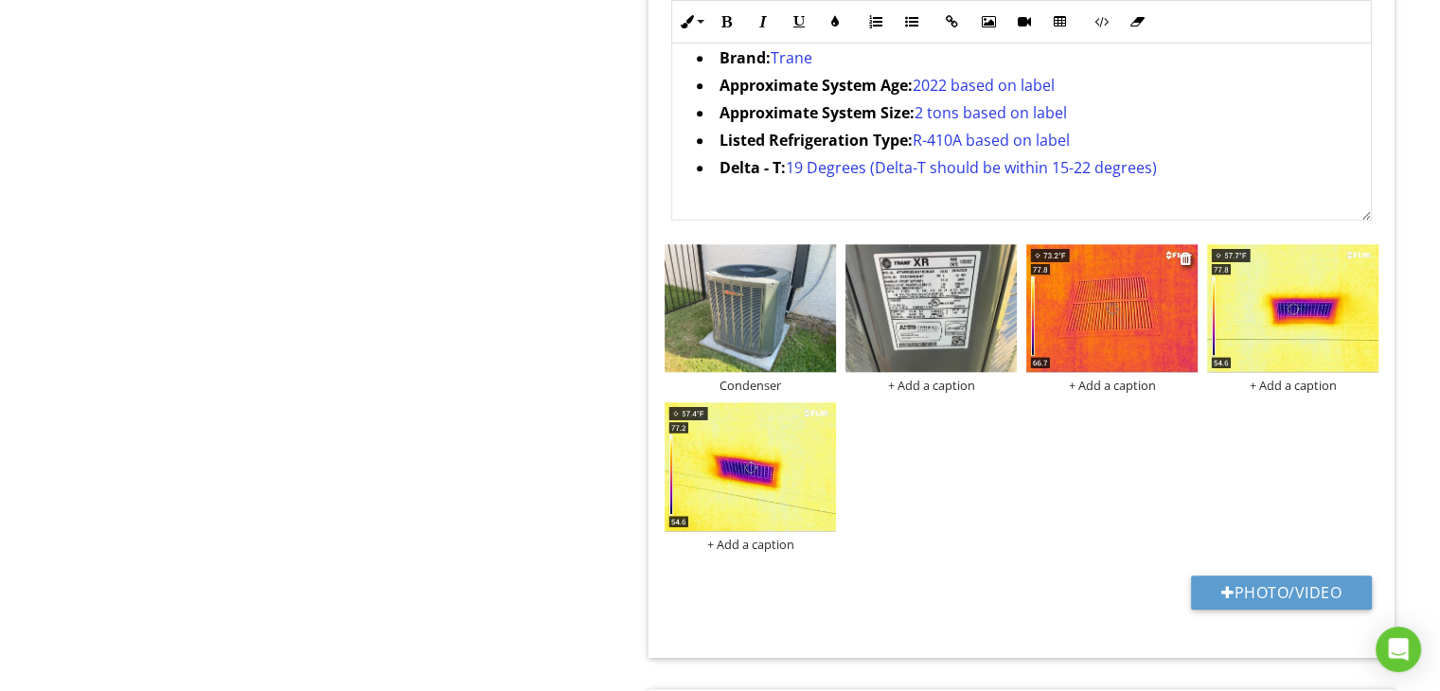
click at [1117, 387] on div "+ Add a caption" at bounding box center [1111, 385] width 171 height 15
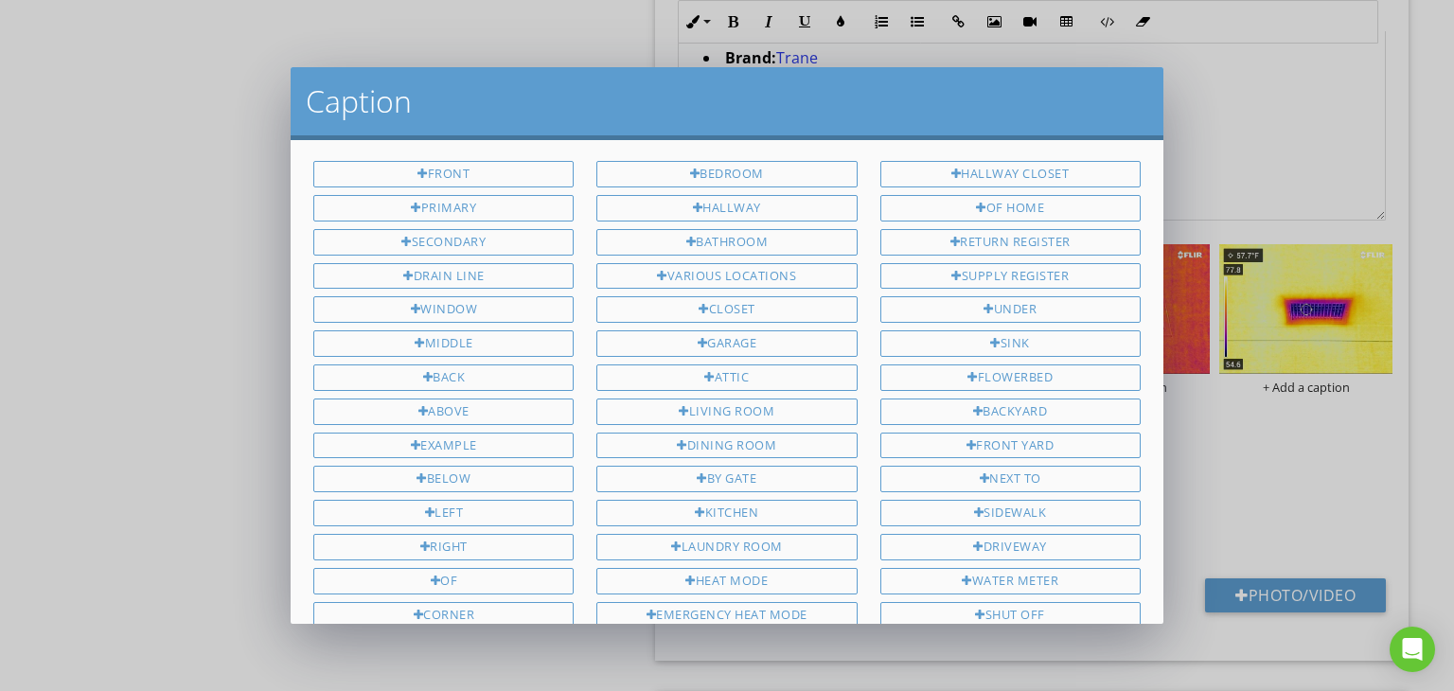
scroll to position [0, 0]
click at [1007, 240] on div "Return Register" at bounding box center [1010, 244] width 260 height 27
type input "Return Register"
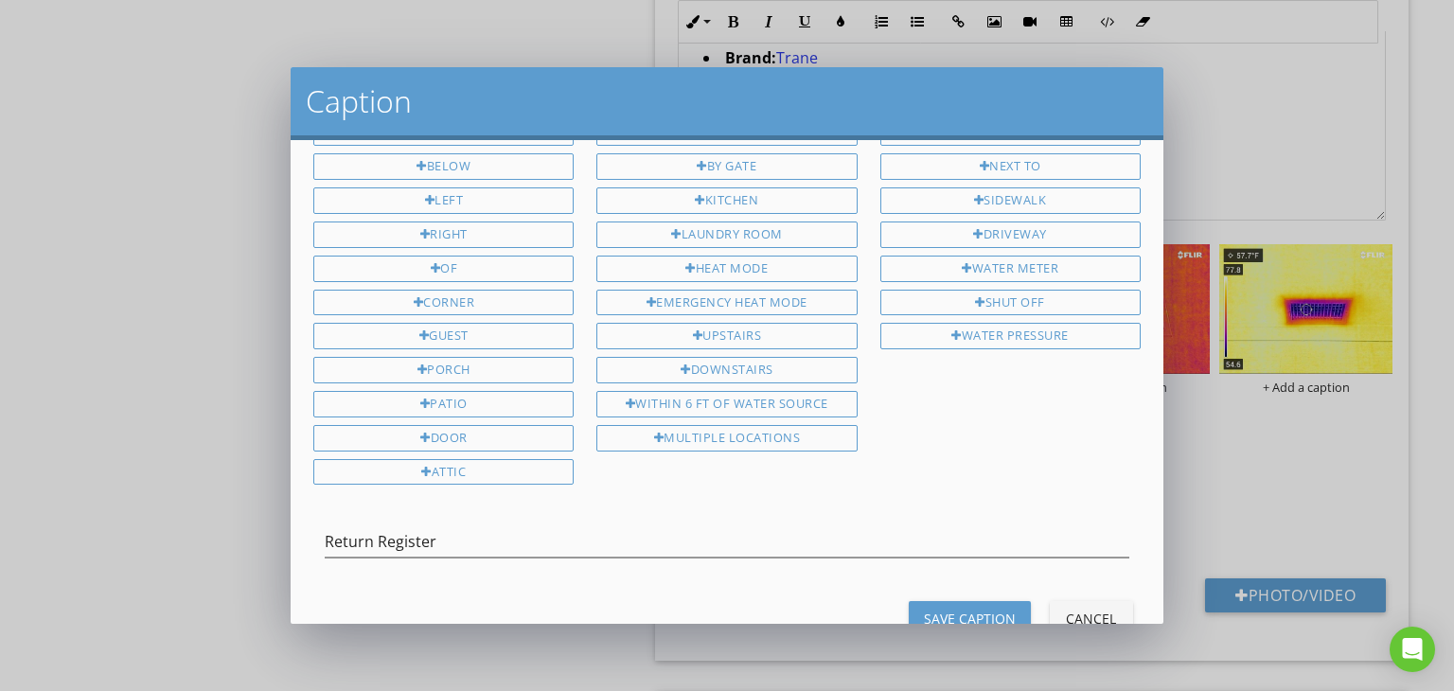
scroll to position [348, 0]
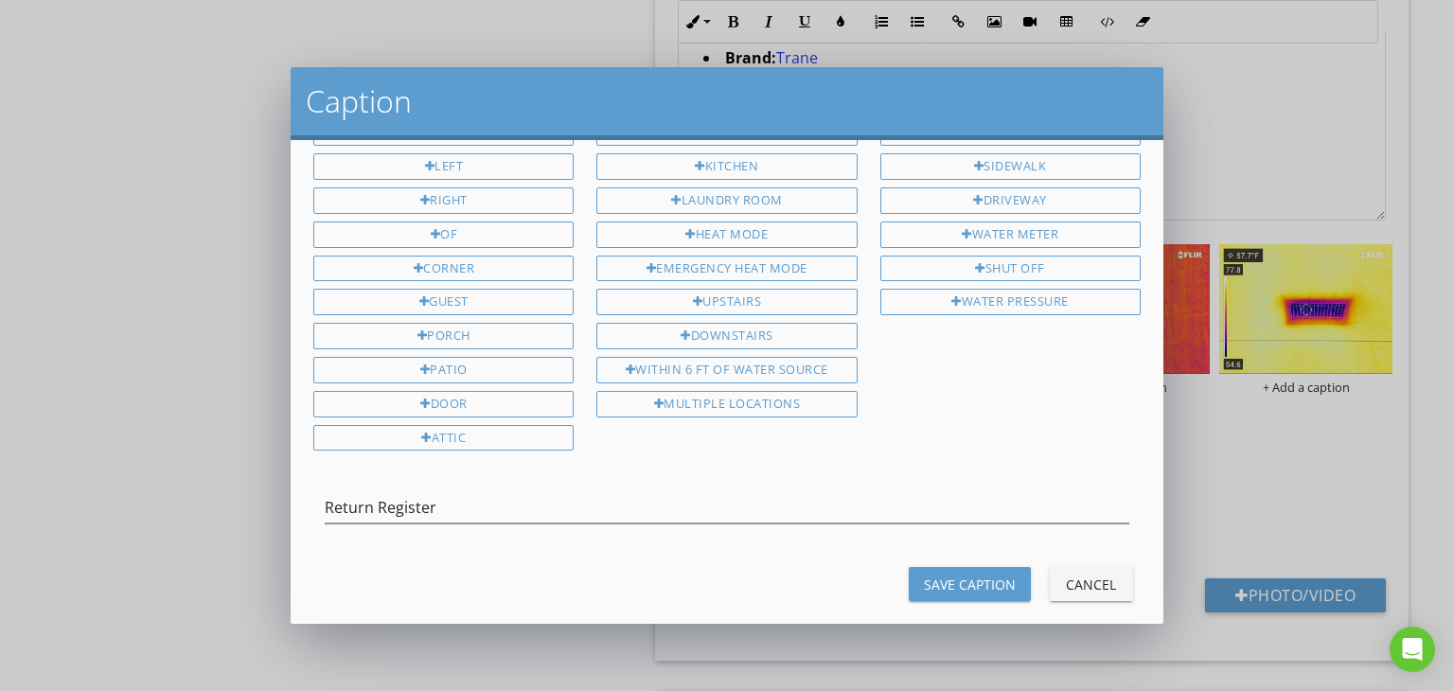
click at [977, 575] on div "Save Caption" at bounding box center [970, 585] width 92 height 20
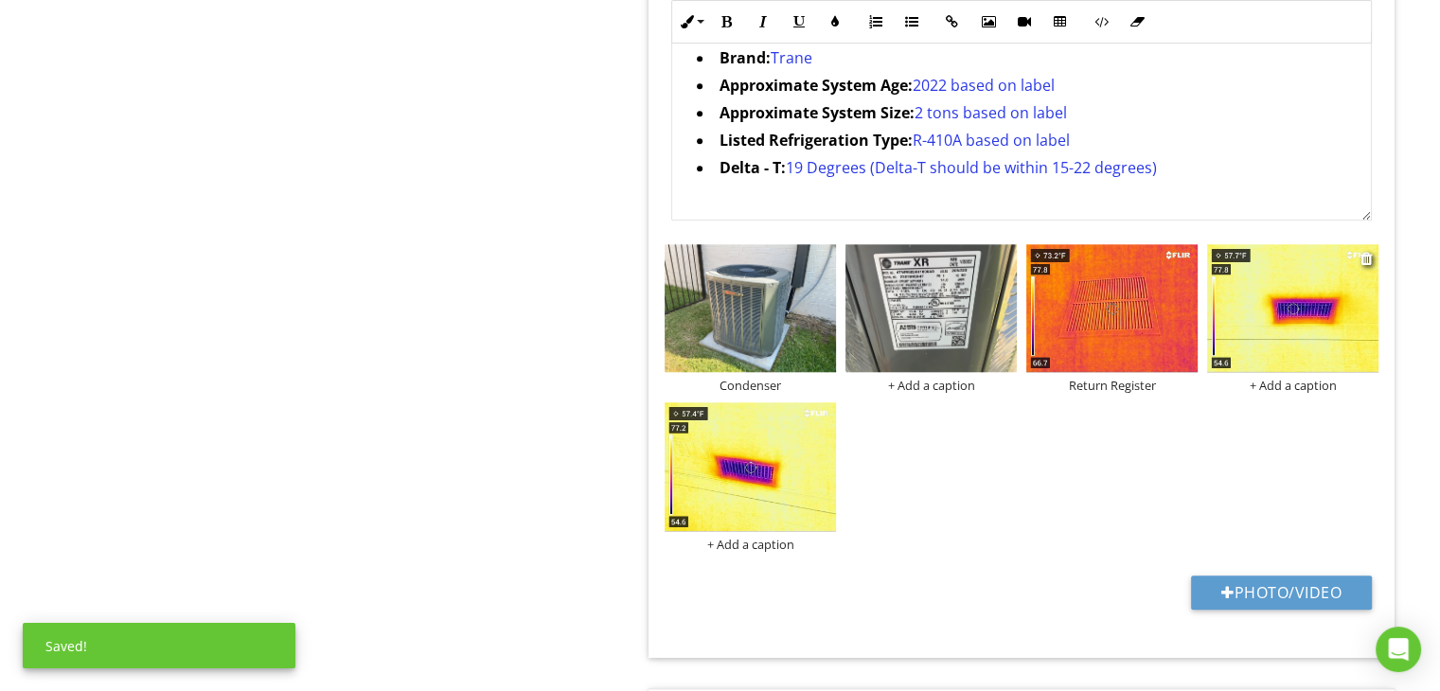
click at [1289, 384] on div "+ Add a caption" at bounding box center [1292, 385] width 171 height 15
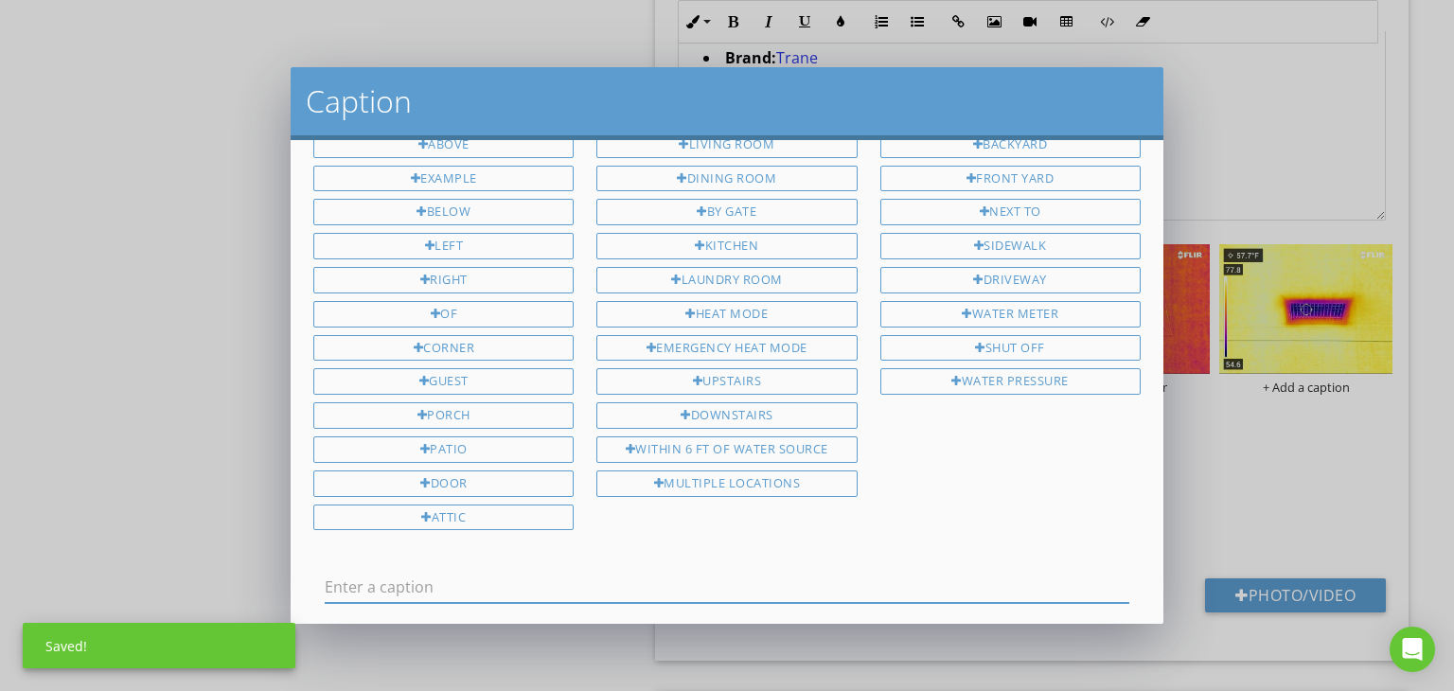
scroll to position [0, 0]
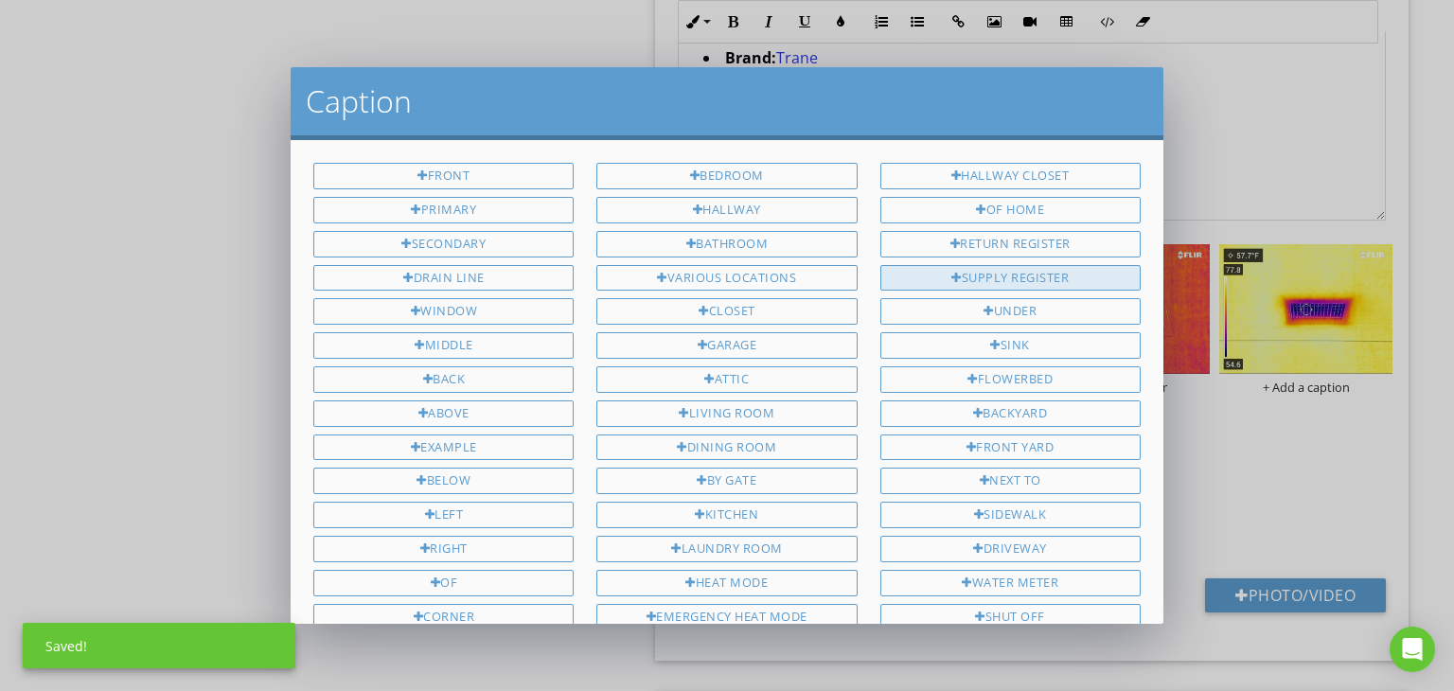
click at [1019, 265] on div "Supply Register" at bounding box center [1010, 278] width 260 height 27
type input "Supply Register"
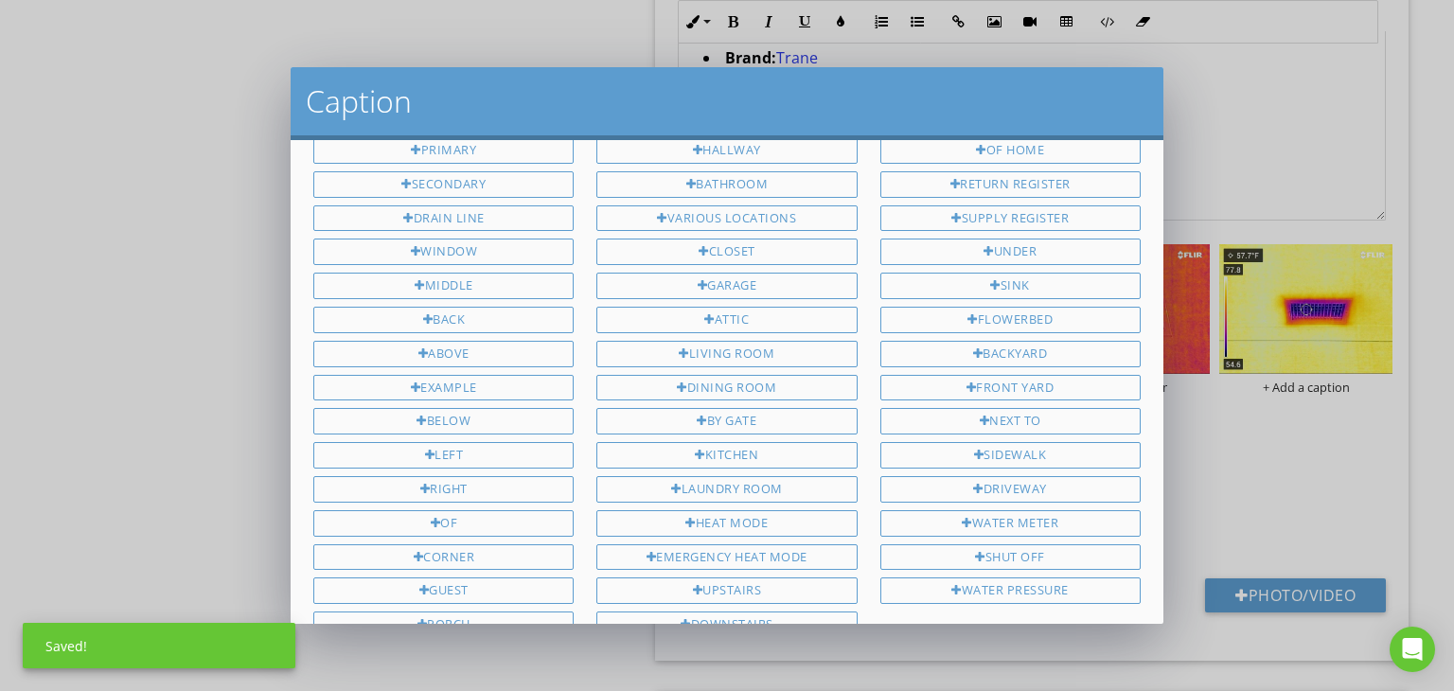
scroll to position [348, 0]
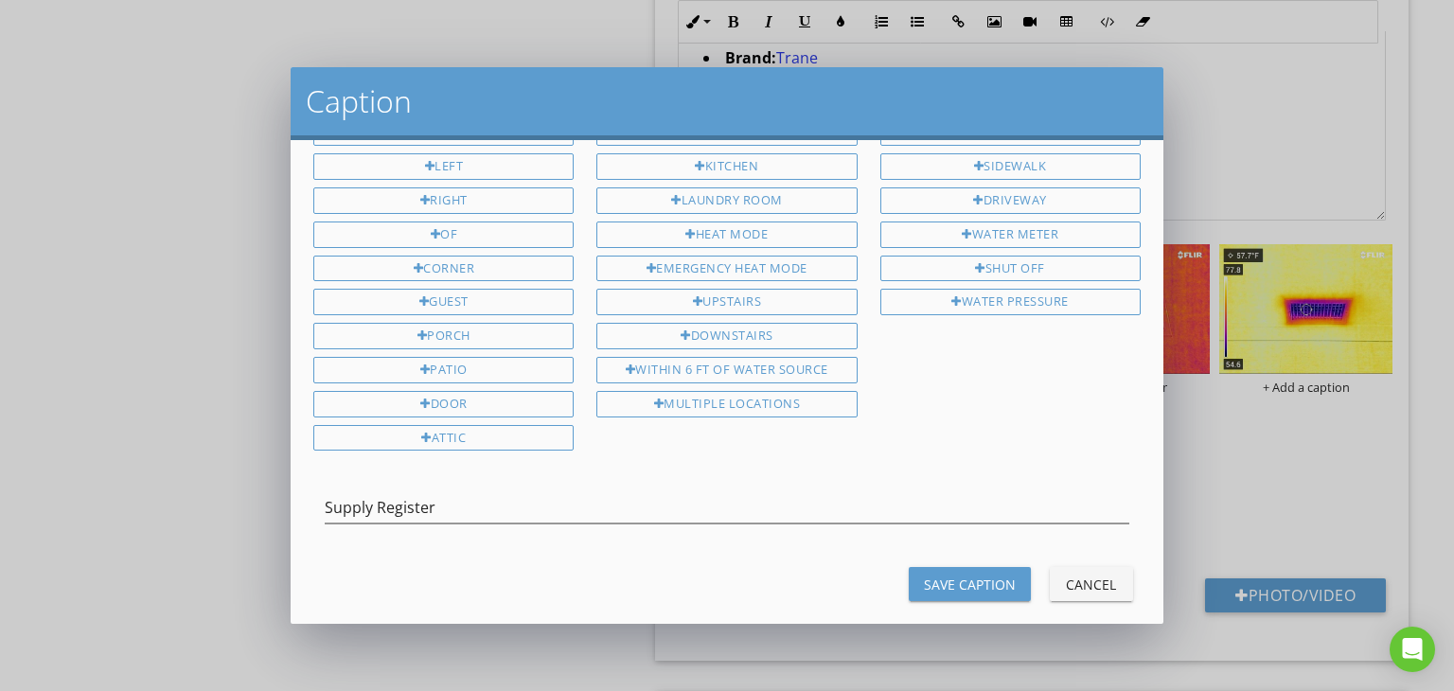
click at [955, 575] on div "Save Caption" at bounding box center [970, 585] width 92 height 20
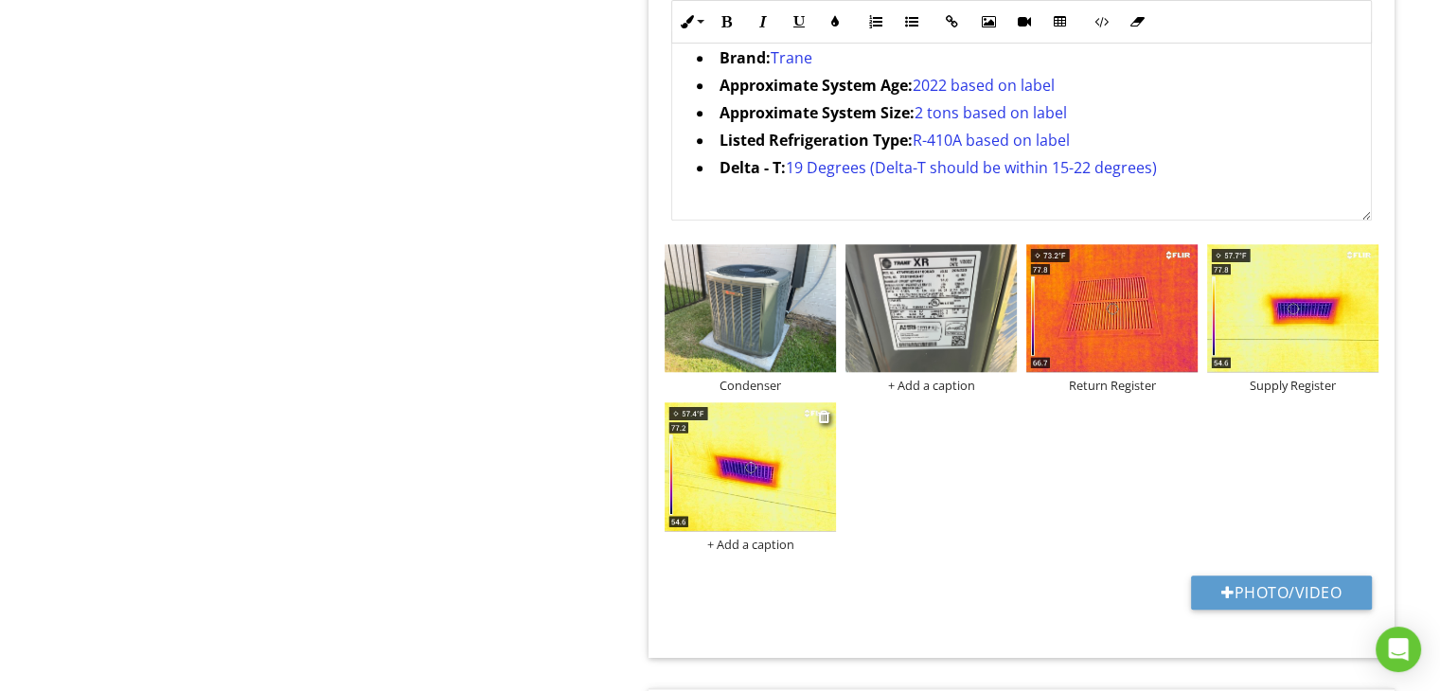
click at [777, 539] on div "+ Add a caption" at bounding box center [750, 544] width 171 height 15
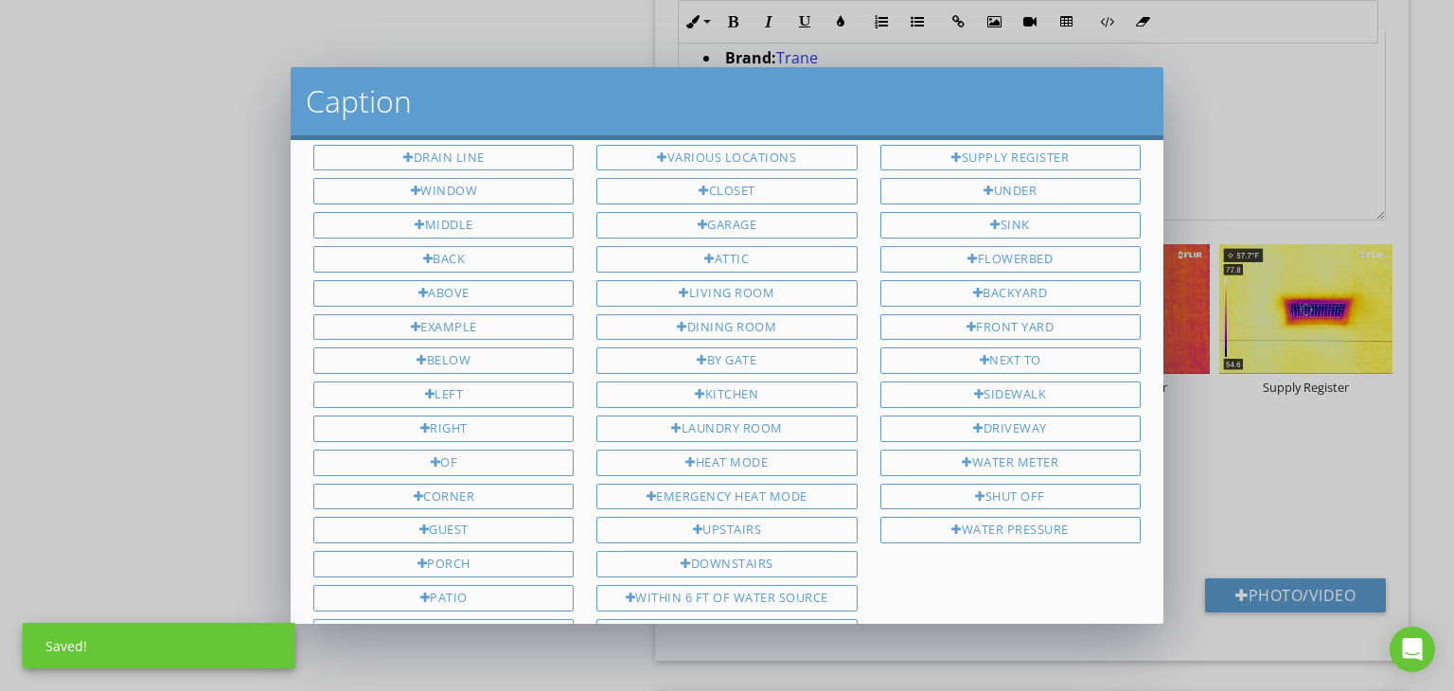
scroll to position [0, 0]
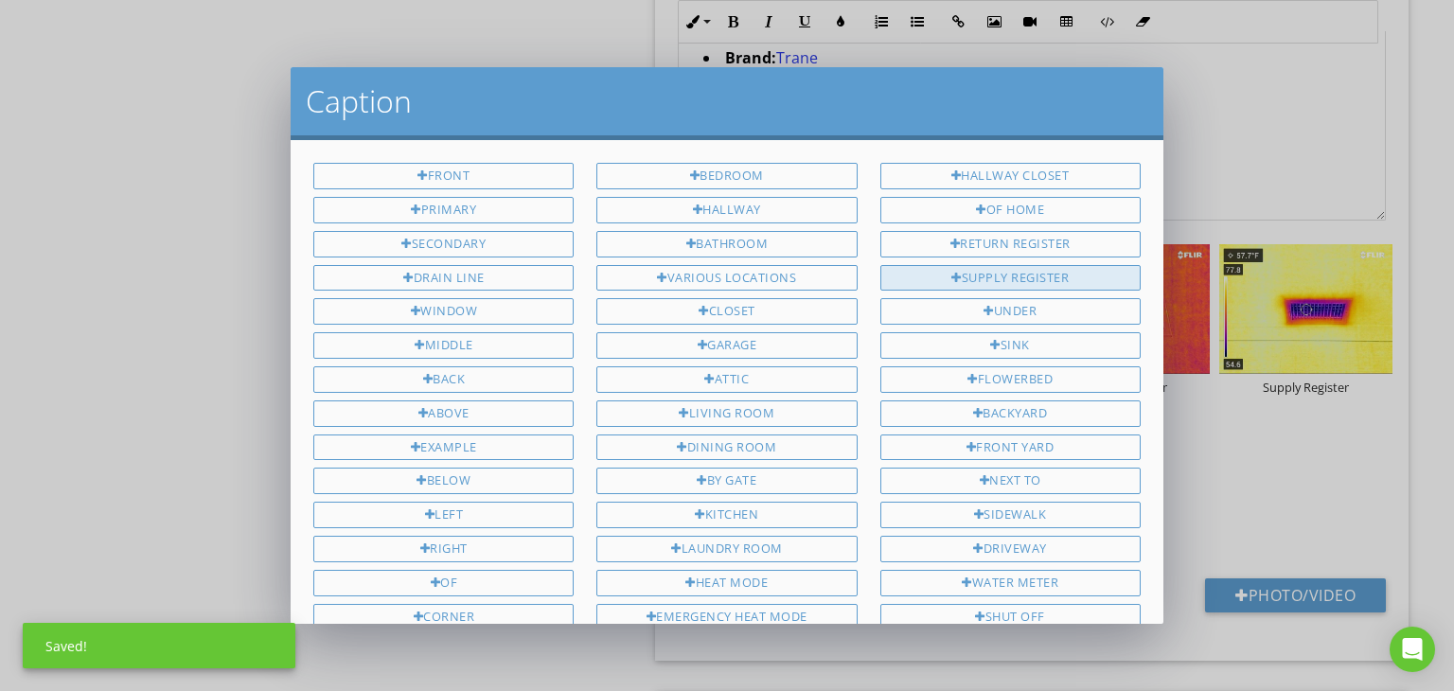
click at [1003, 277] on div "Supply Register" at bounding box center [1010, 278] width 260 height 27
type input "Supply Register"
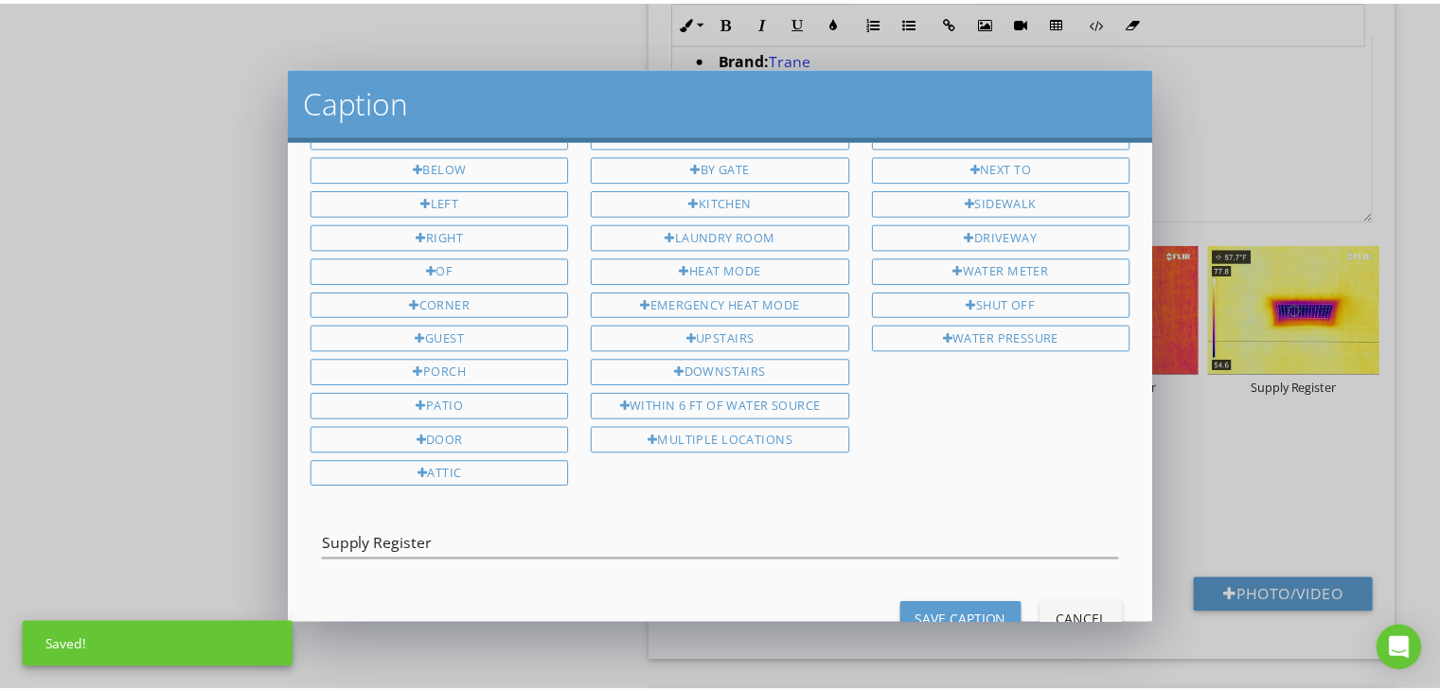
scroll to position [348, 0]
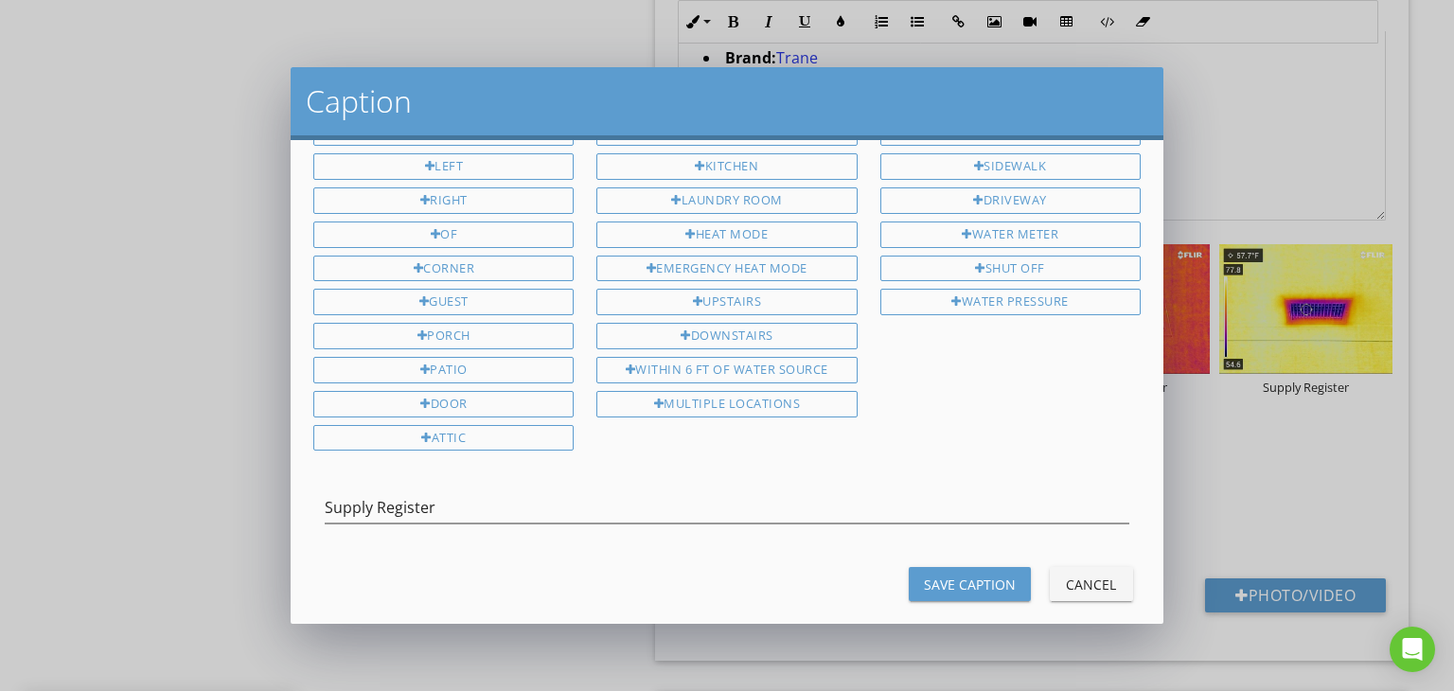
click at [927, 575] on div "Save Caption" at bounding box center [970, 585] width 92 height 20
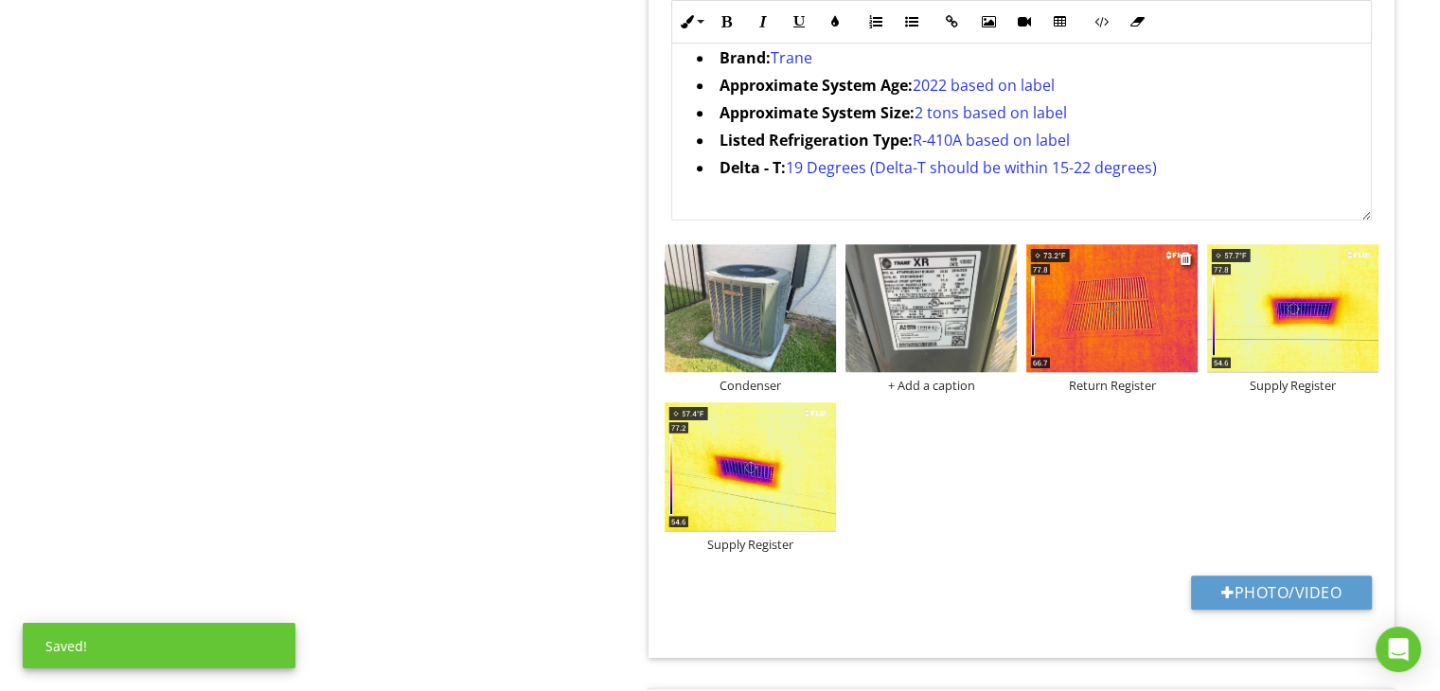
click at [1063, 306] on img at bounding box center [1111, 308] width 171 height 129
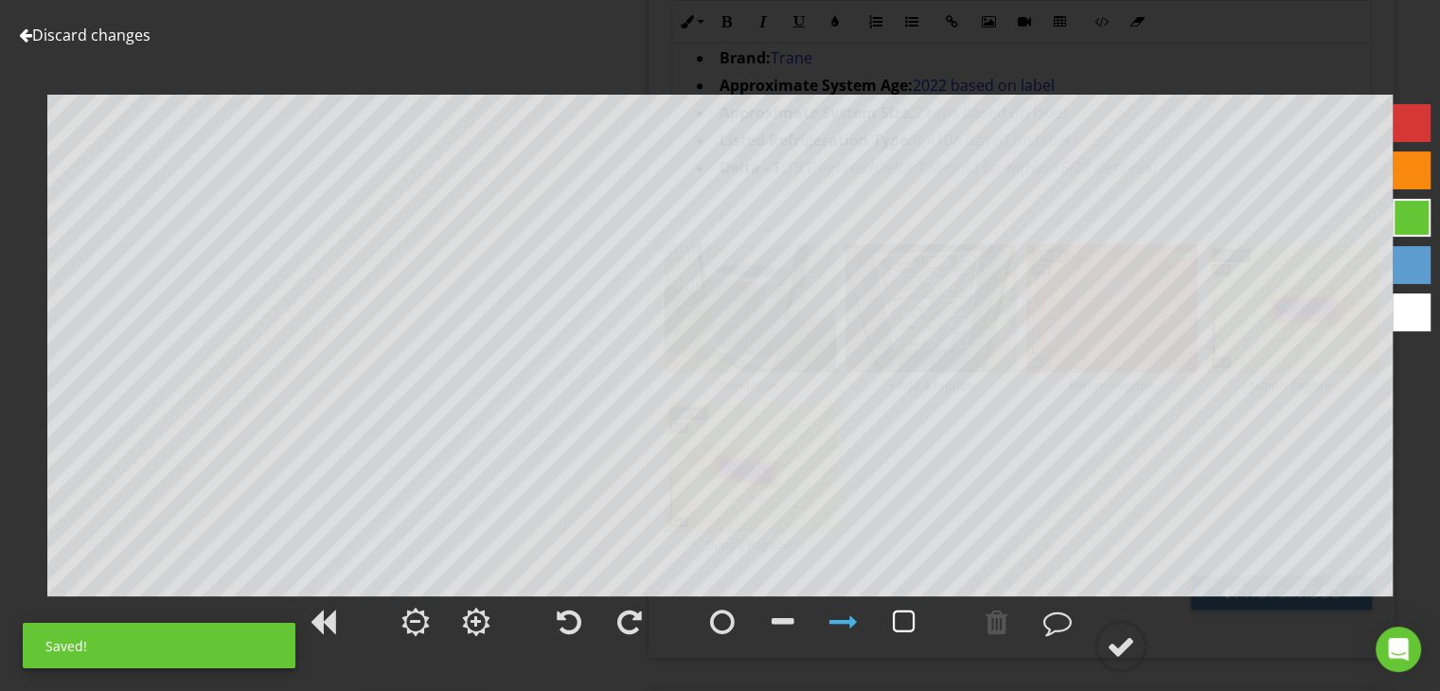
click at [899, 610] on div at bounding box center [904, 622] width 23 height 28
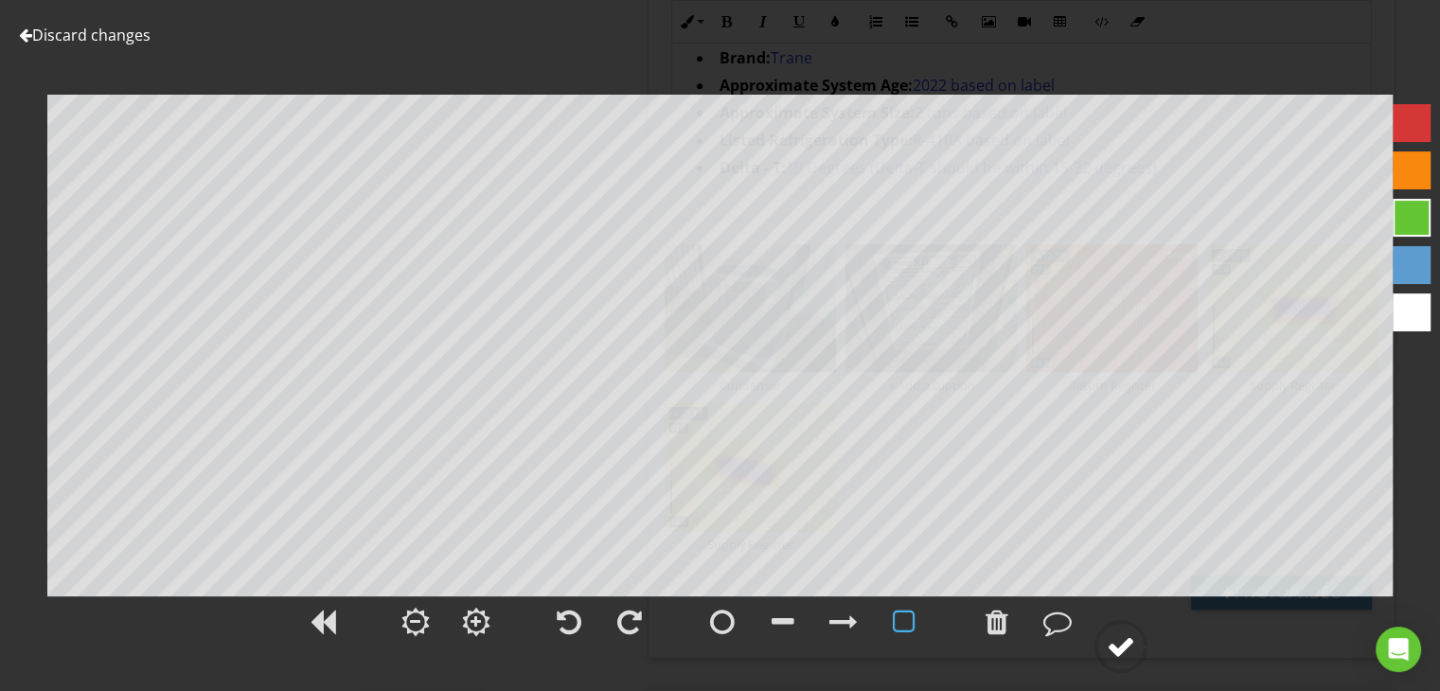
click at [1121, 645] on div at bounding box center [1121, 646] width 28 height 28
type textarea "Return Register"
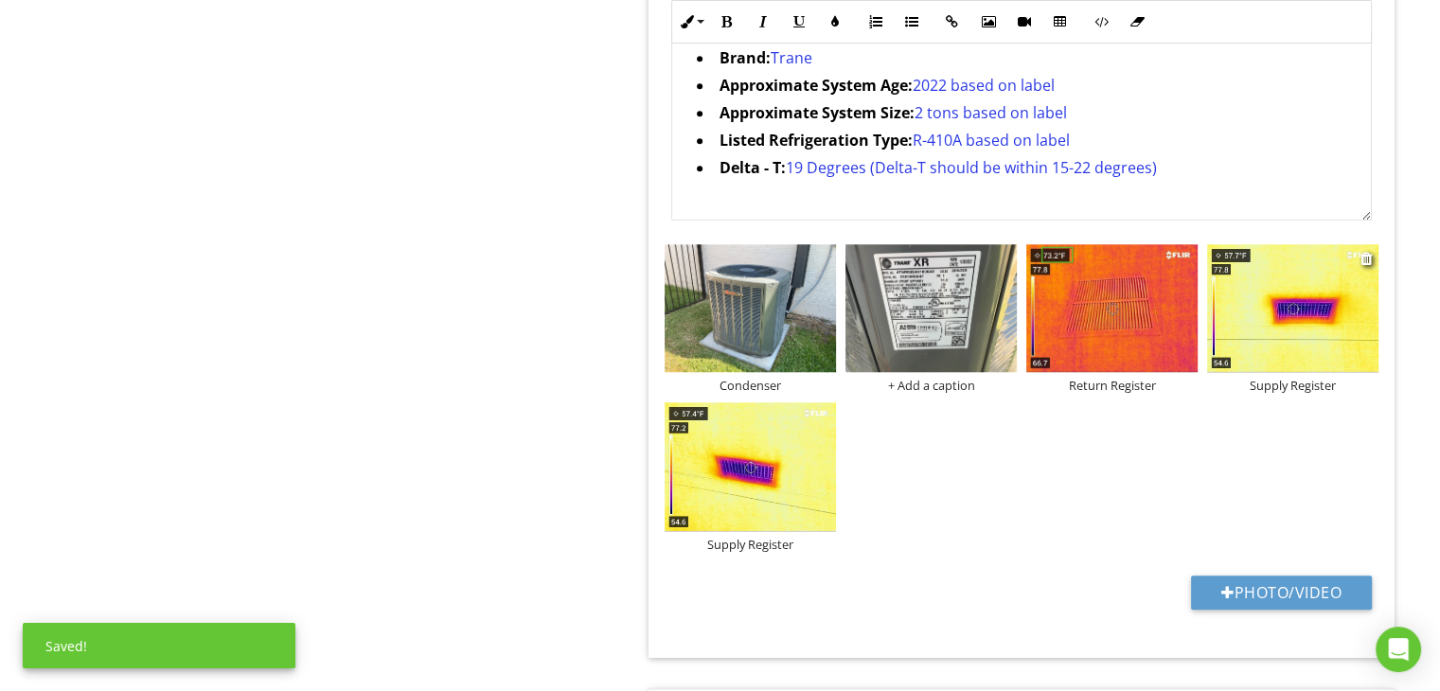
click at [1312, 345] on img at bounding box center [1292, 308] width 171 height 129
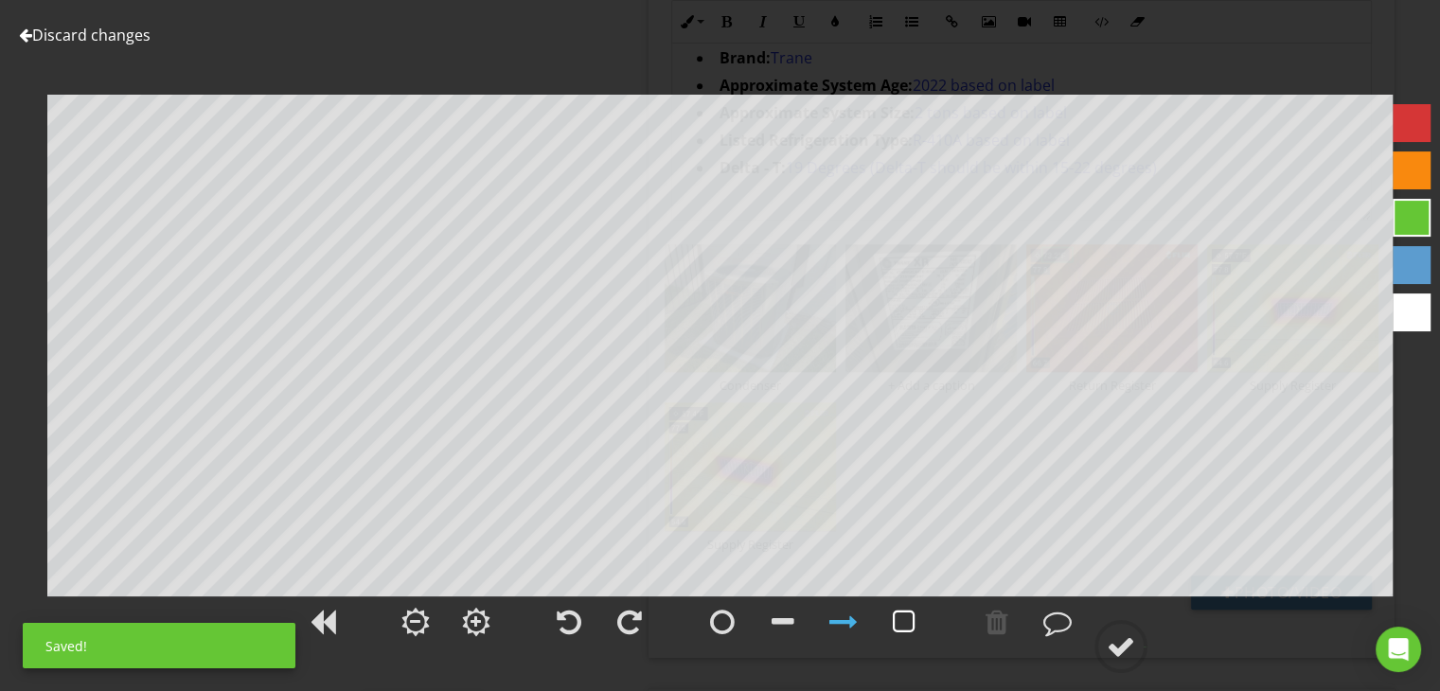
click at [905, 626] on div at bounding box center [904, 622] width 23 height 28
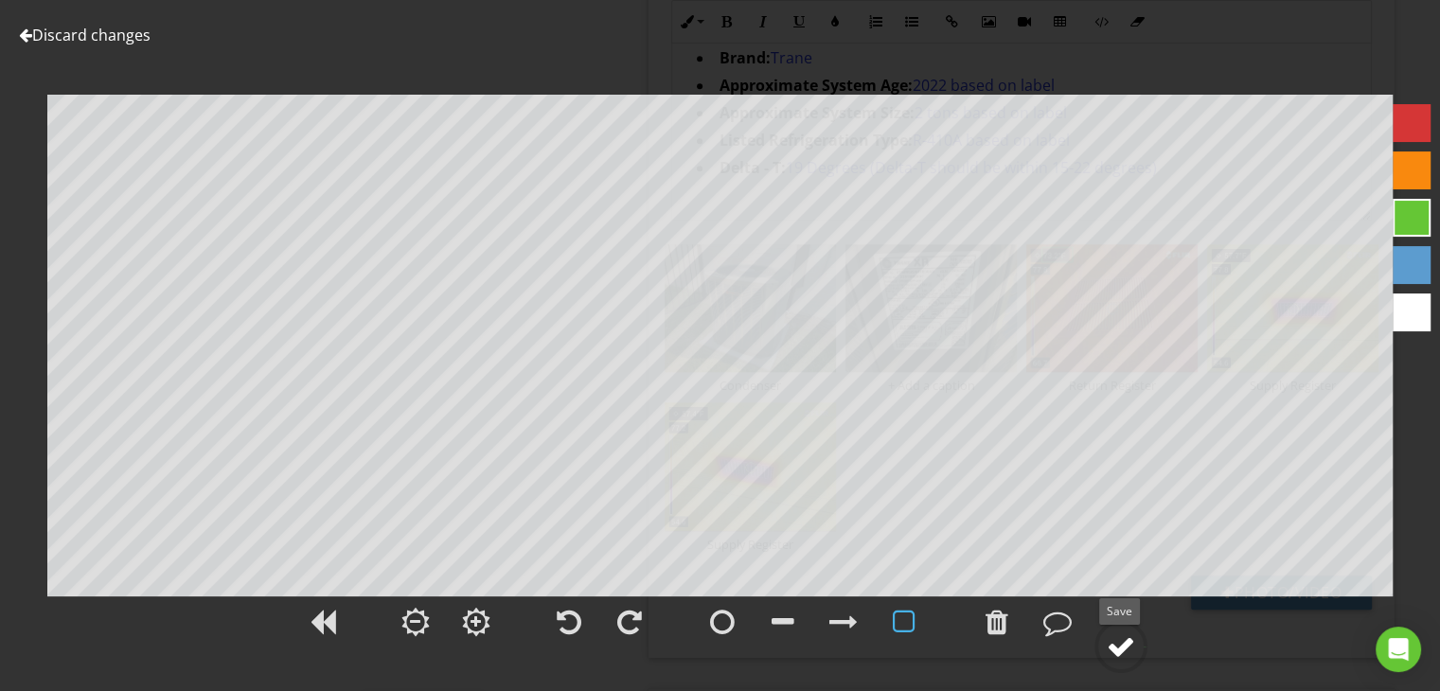
click at [1112, 640] on div at bounding box center [1121, 646] width 28 height 28
type textarea "Supply Register"
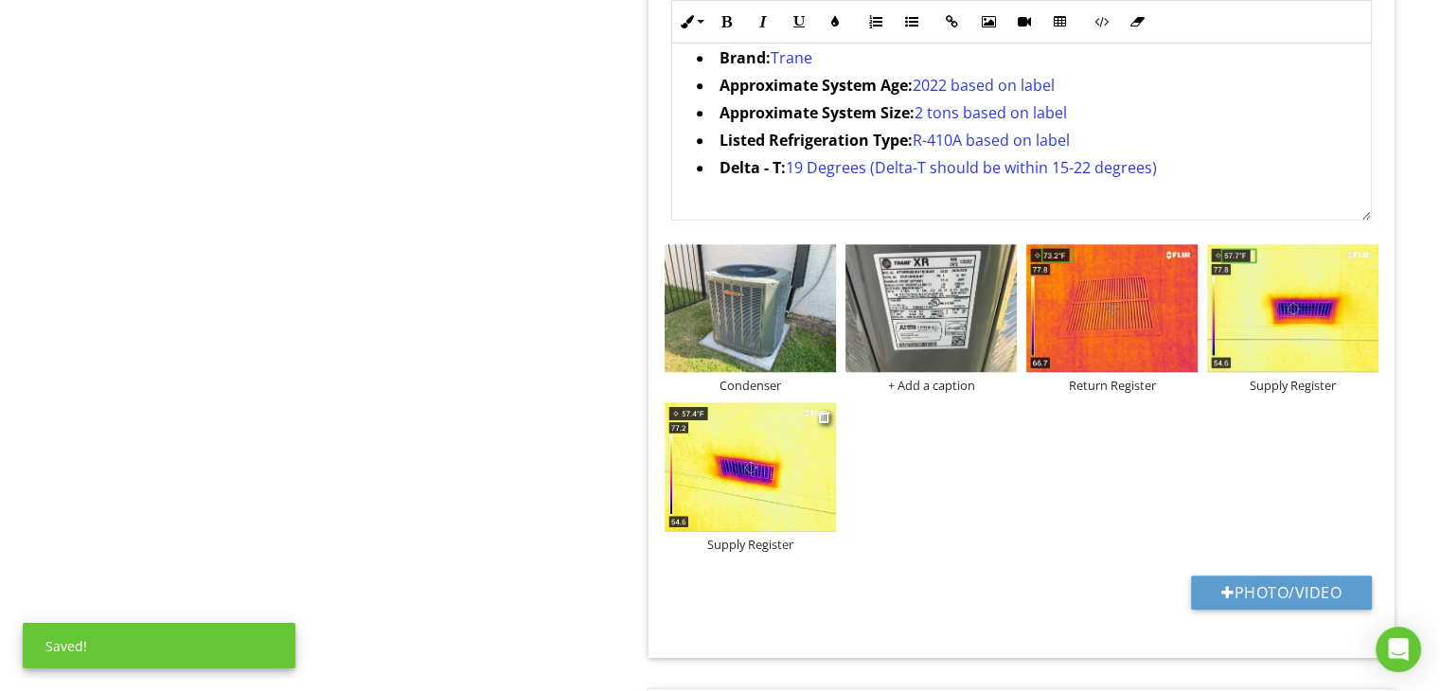
click at [738, 463] on img at bounding box center [750, 466] width 171 height 129
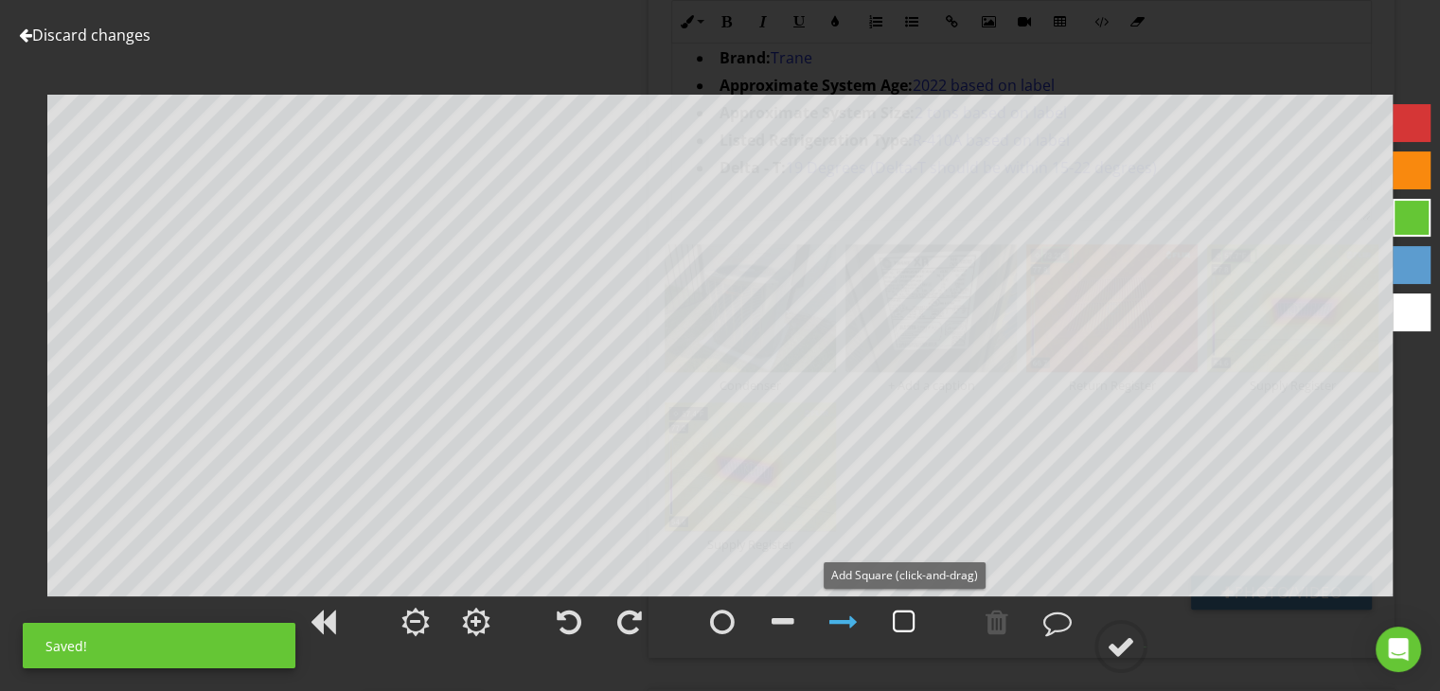
click at [921, 617] on div at bounding box center [903, 621] width 47 height 47
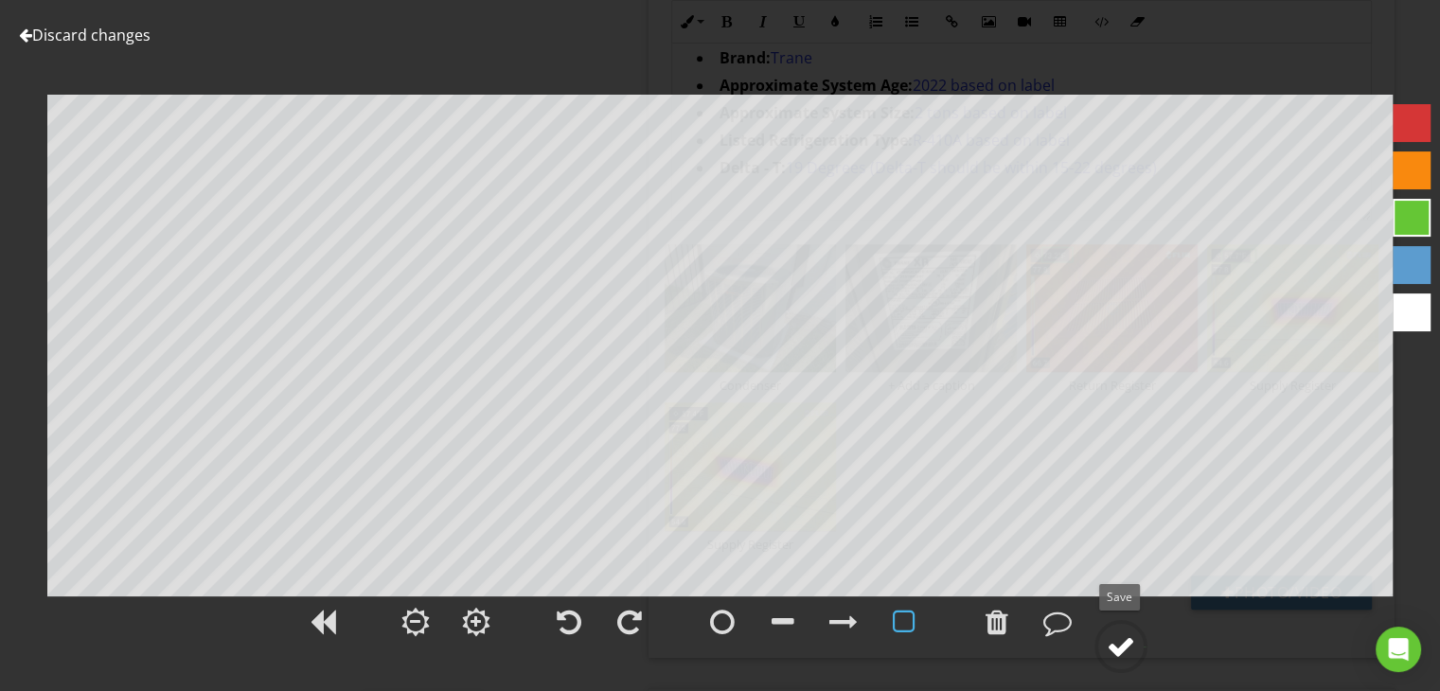
click at [1136, 656] on circle at bounding box center [1120, 646] width 49 height 49
type textarea "Supply Register"
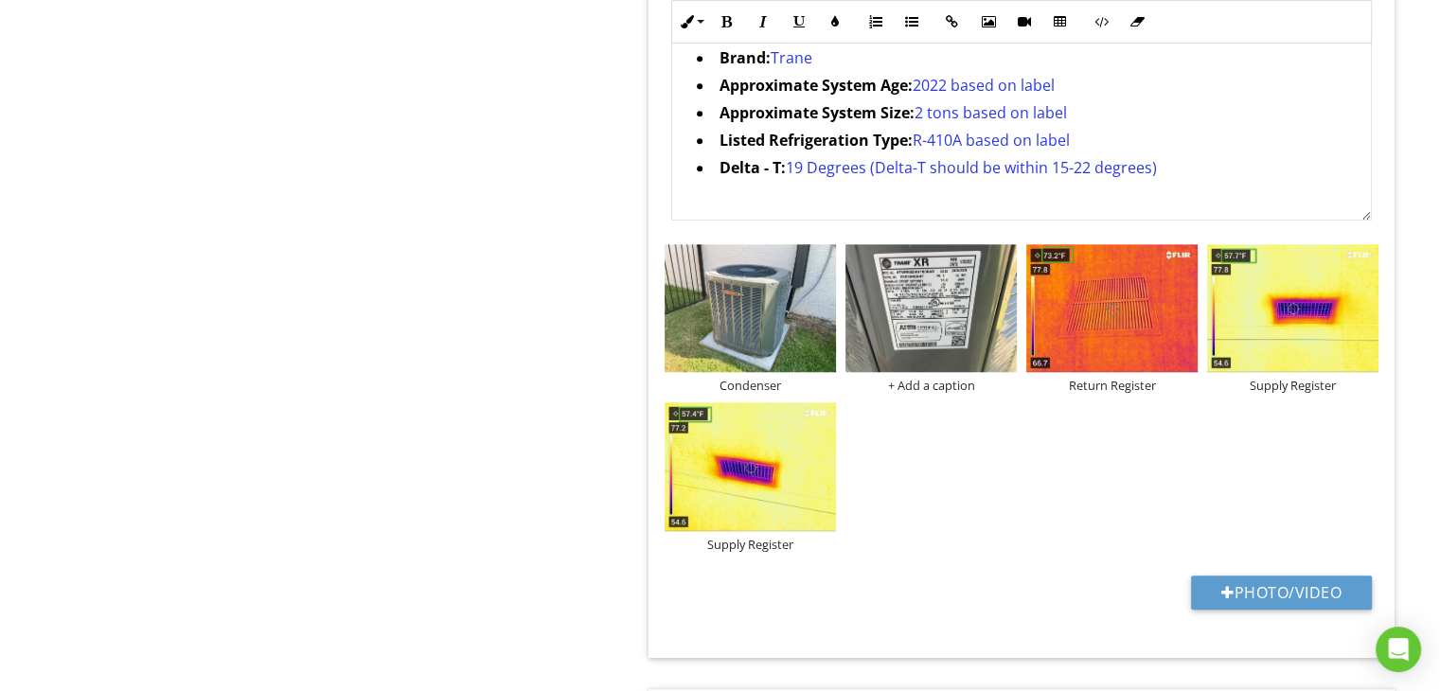
click at [802, 165] on span "19 Degrees (Delta-T should be within 15-22 degrees)" at bounding box center [970, 167] width 371 height 21
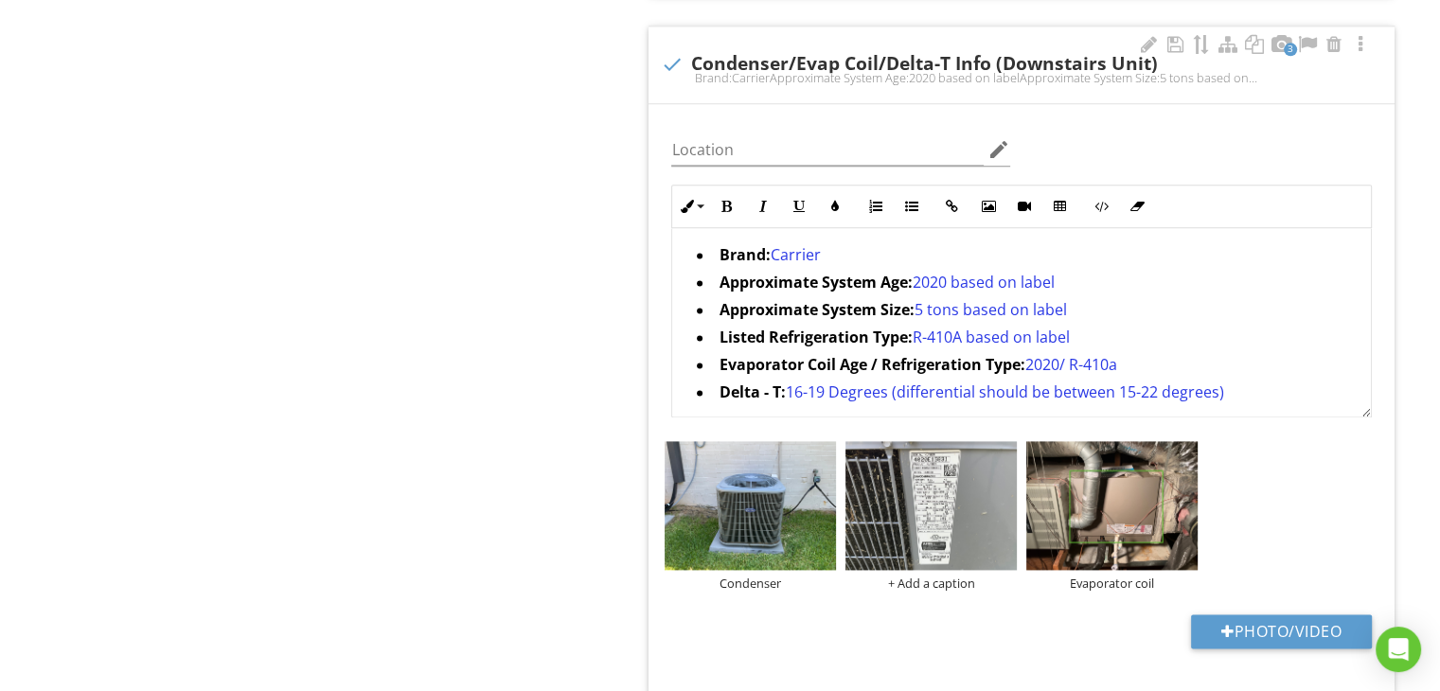
click at [1247, 645] on div "Photo/Video" at bounding box center [1021, 638] width 723 height 48
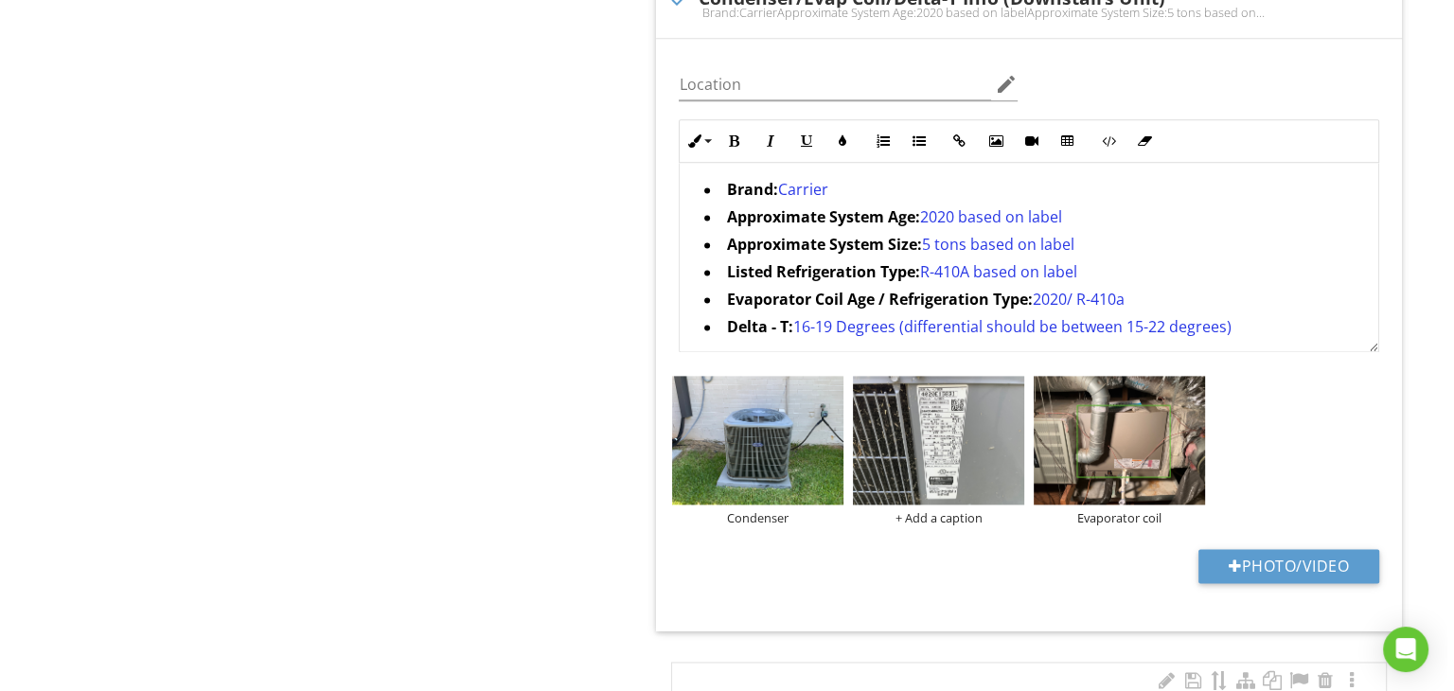
scroll to position [2556, 0]
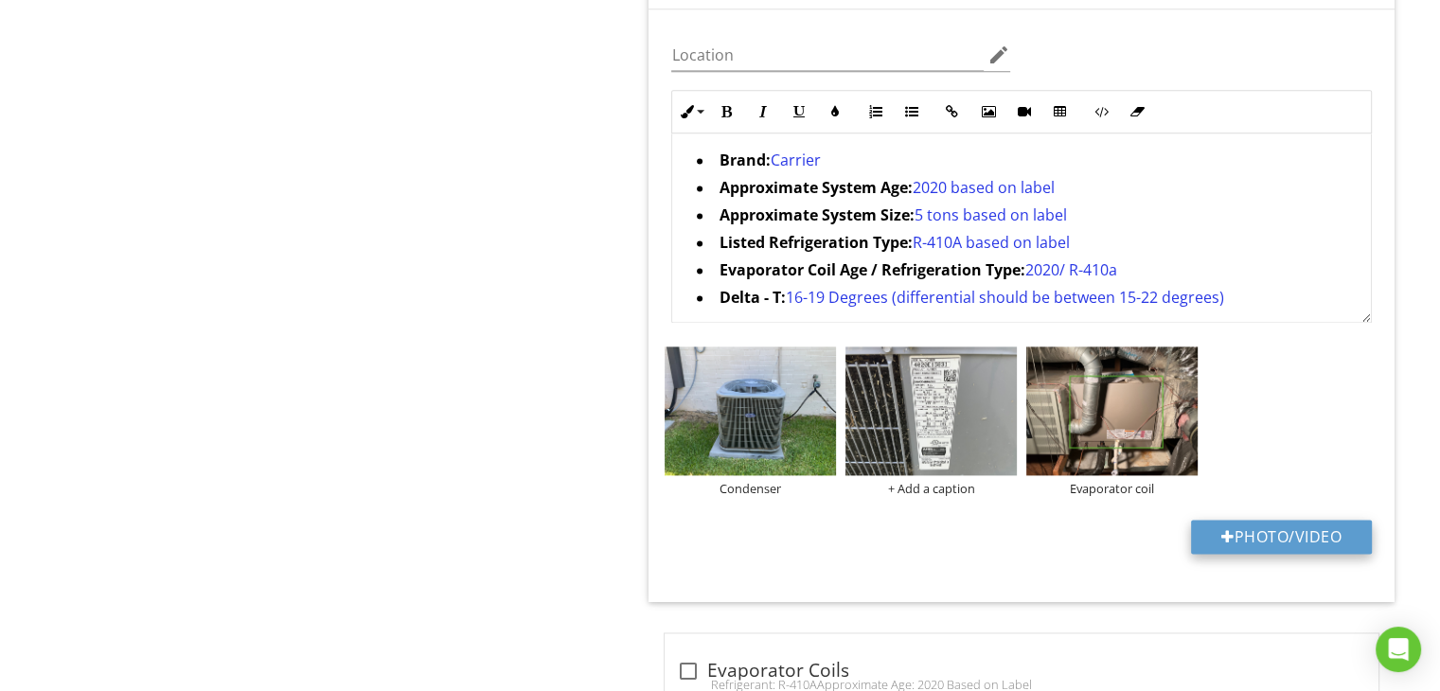
click at [1261, 540] on button "Photo/Video" at bounding box center [1281, 537] width 181 height 34
type input "C:\fakepath\FLIR3157.jpg"
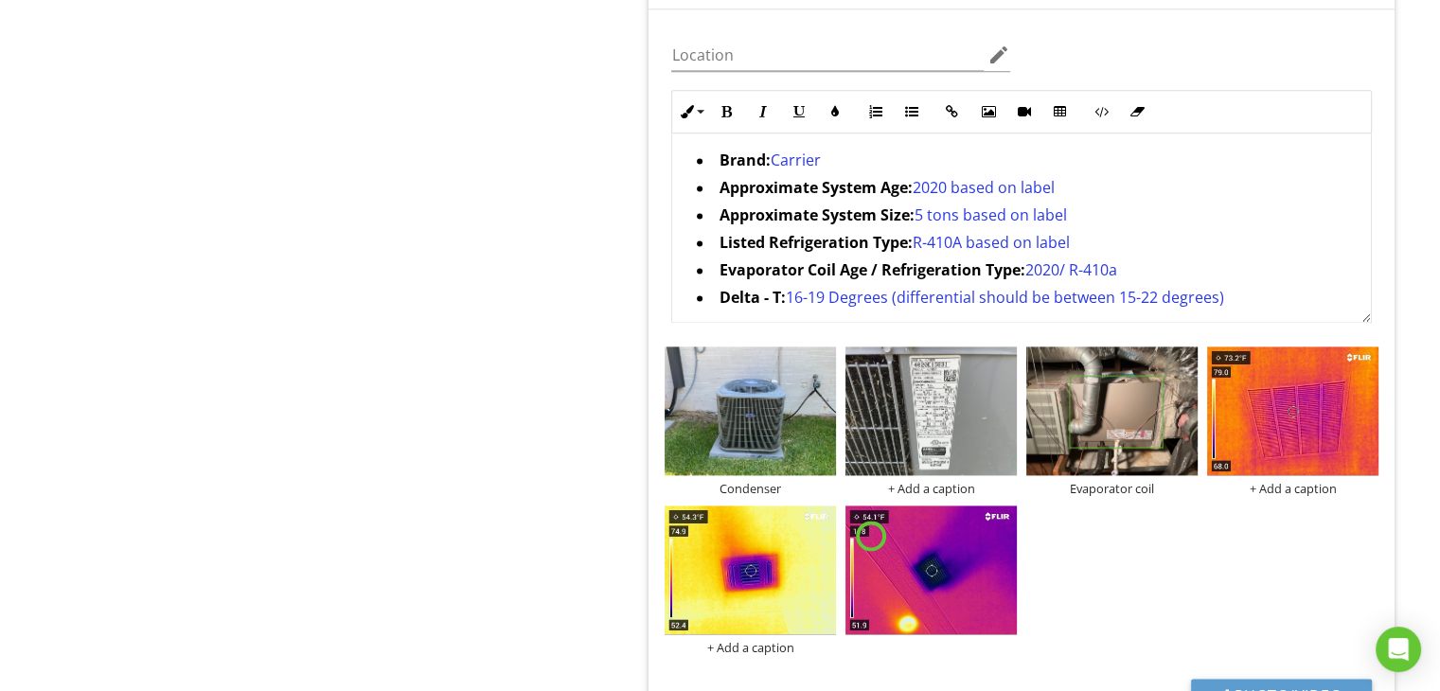
click at [814, 296] on span "16-19 Degrees (differential should be between 15-22 degrees)" at bounding box center [1004, 297] width 438 height 21
click at [932, 644] on div "+ Add a caption" at bounding box center [930, 647] width 171 height 15
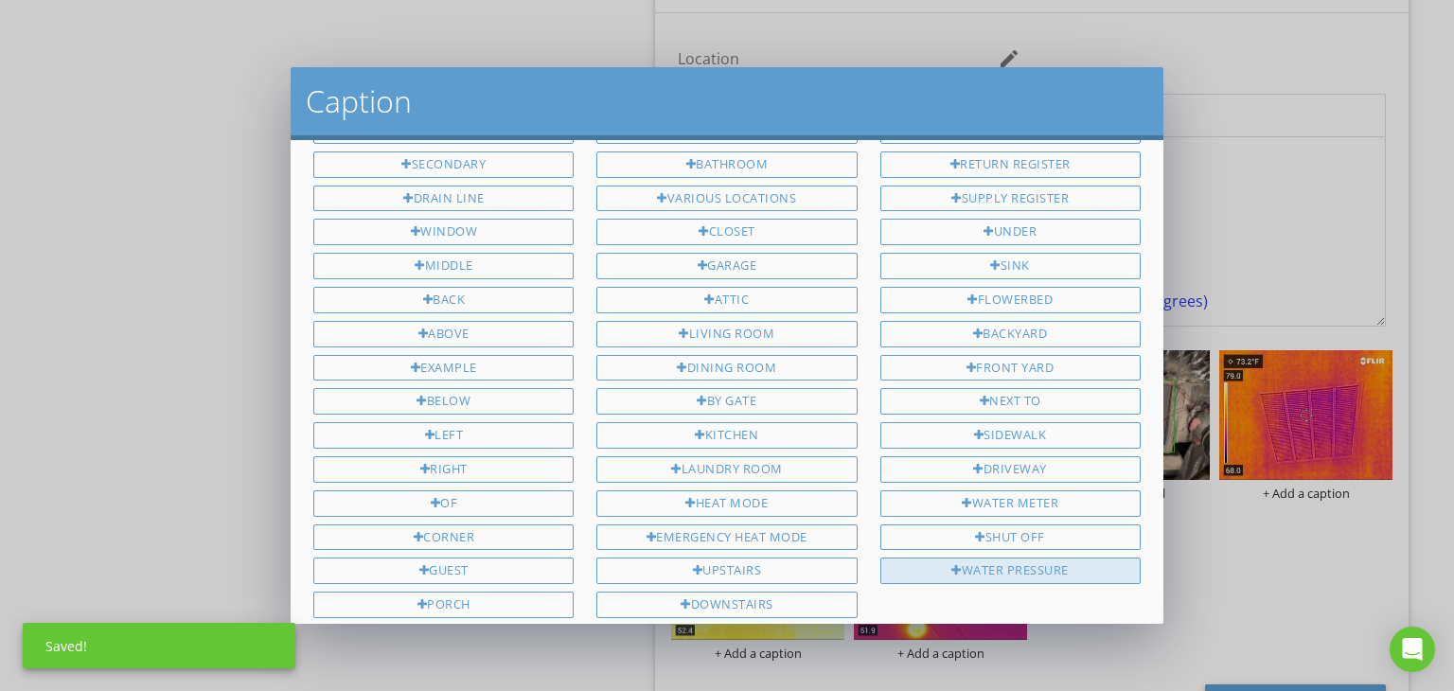
scroll to position [64, 0]
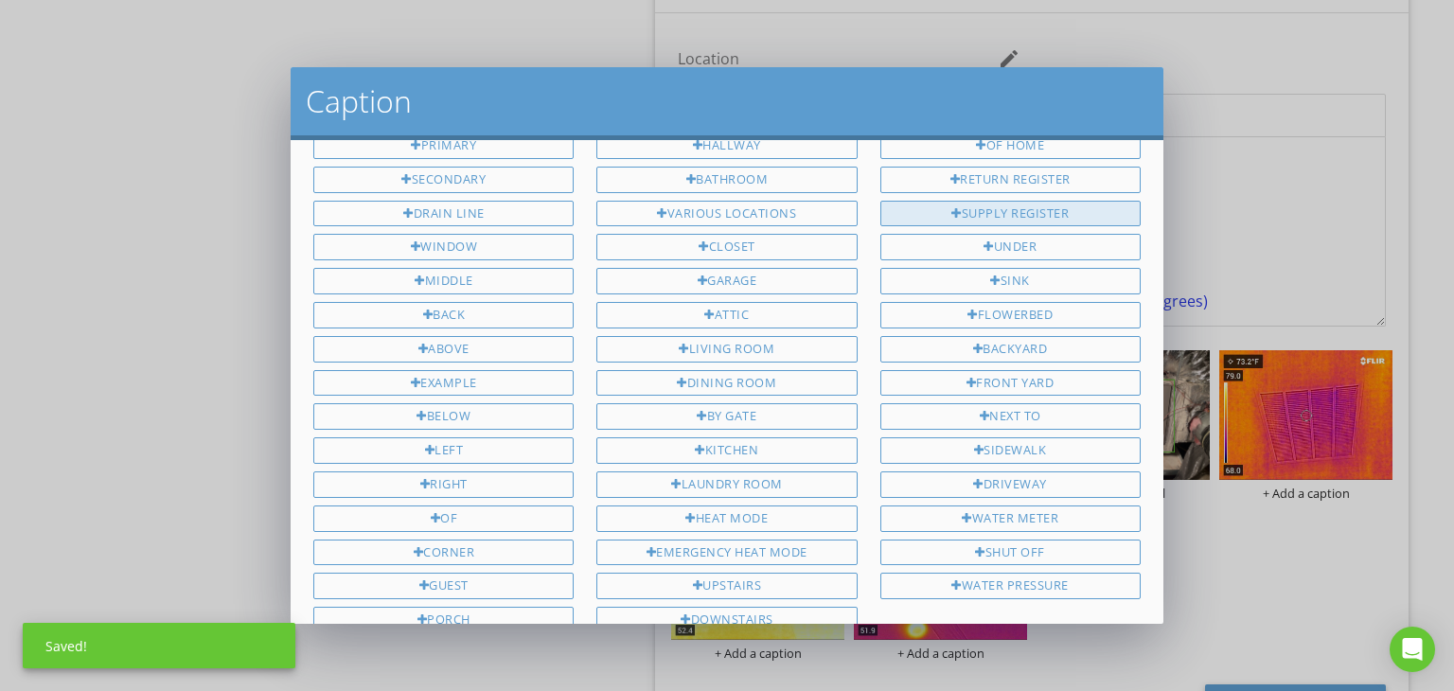
click at [1004, 213] on div "Supply Register" at bounding box center [1010, 214] width 260 height 27
type input "Supply Register"
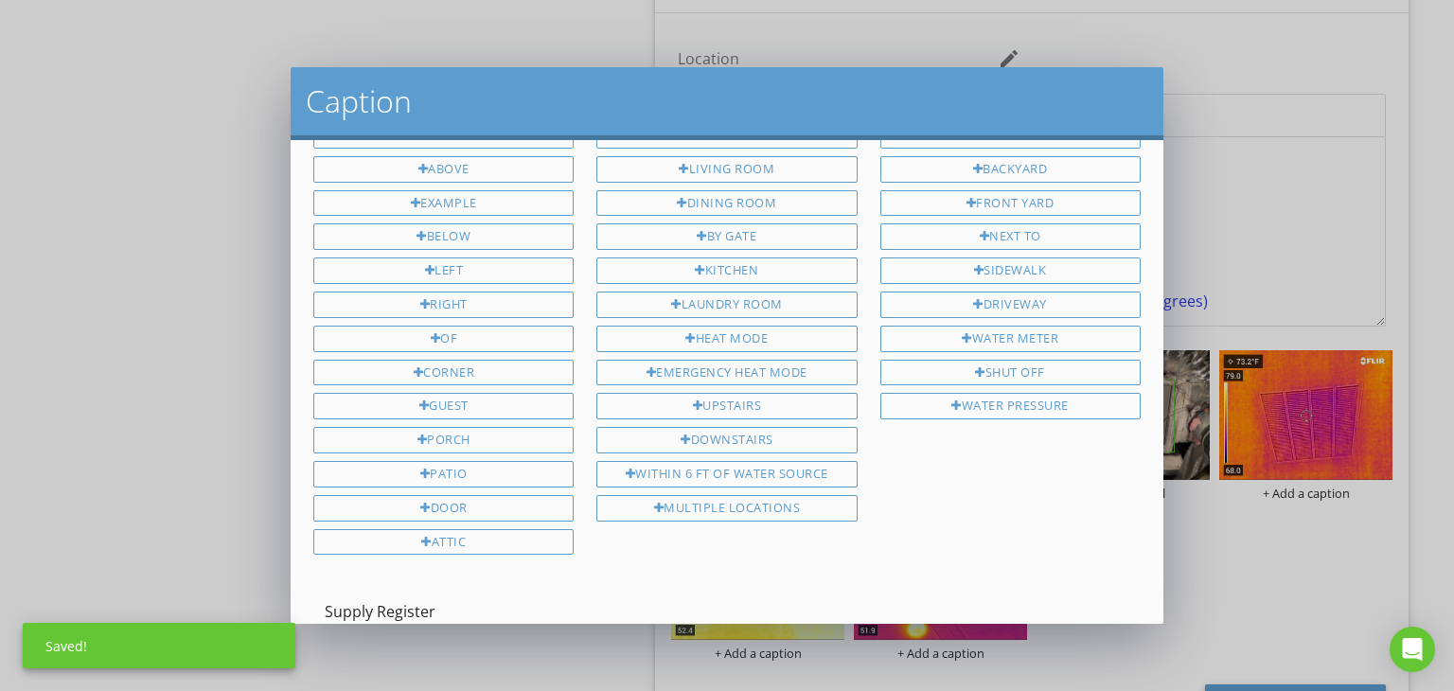
scroll to position [348, 0]
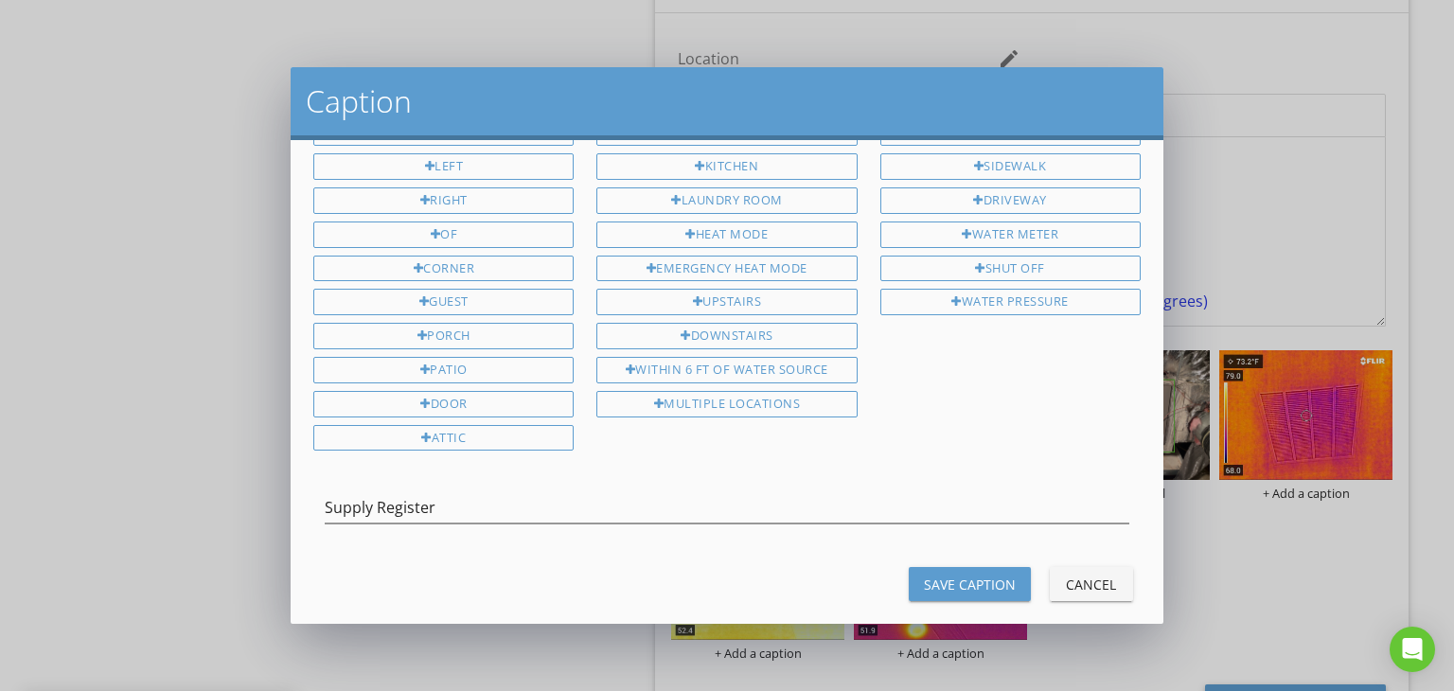
click at [988, 575] on div "Save Caption" at bounding box center [970, 585] width 92 height 20
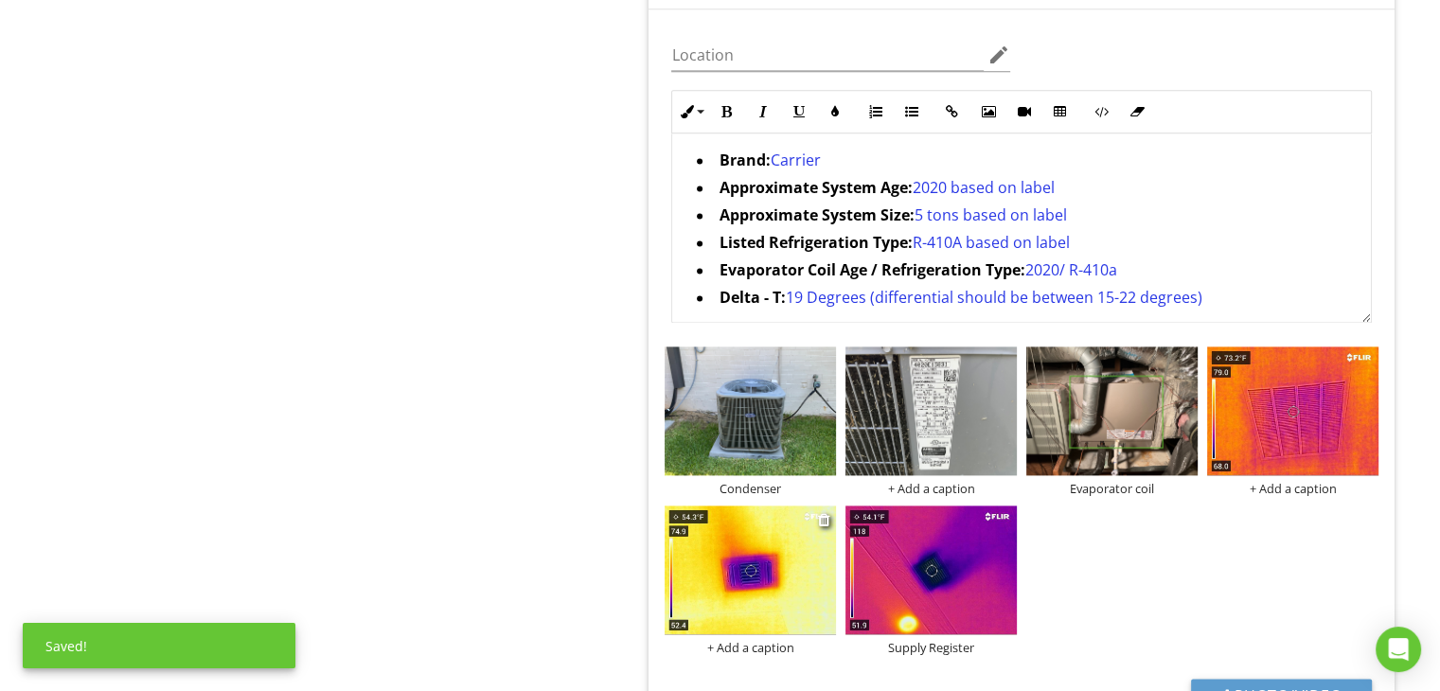
click at [783, 647] on div "+ Add a caption" at bounding box center [750, 647] width 171 height 15
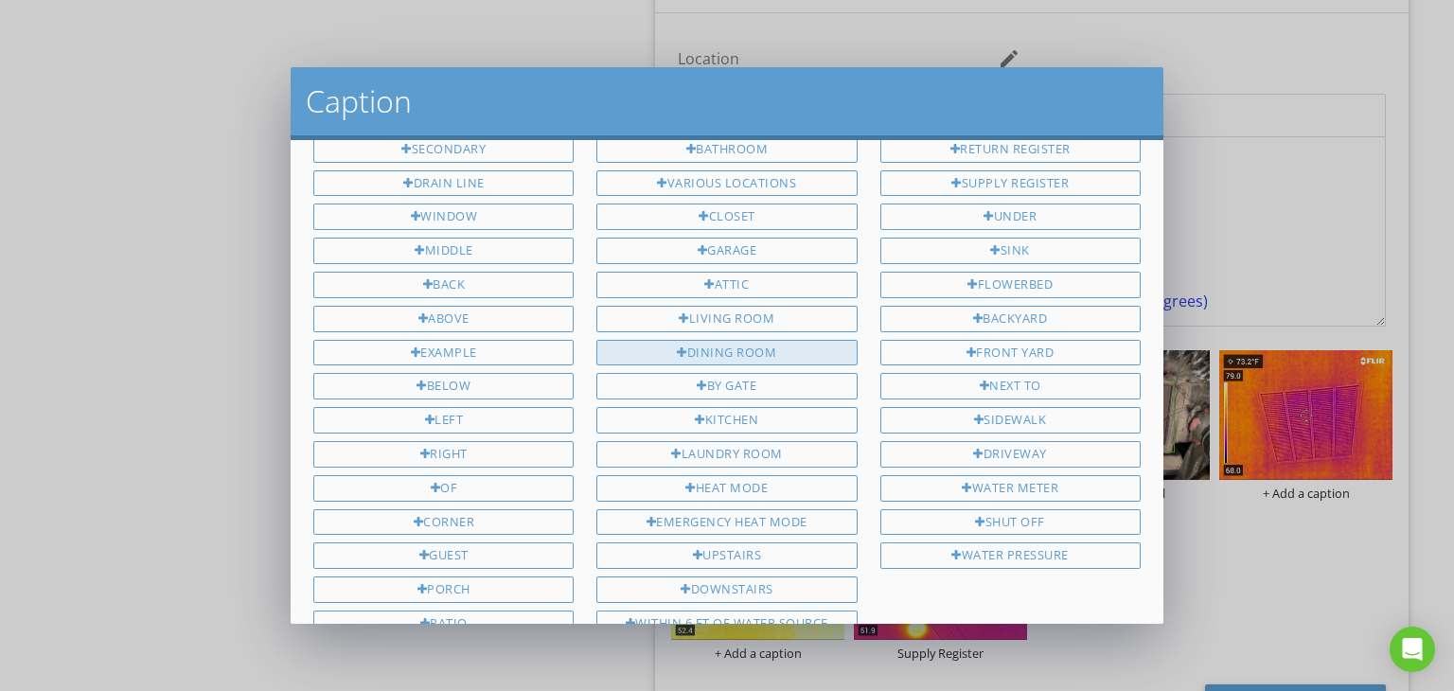
scroll to position [0, 0]
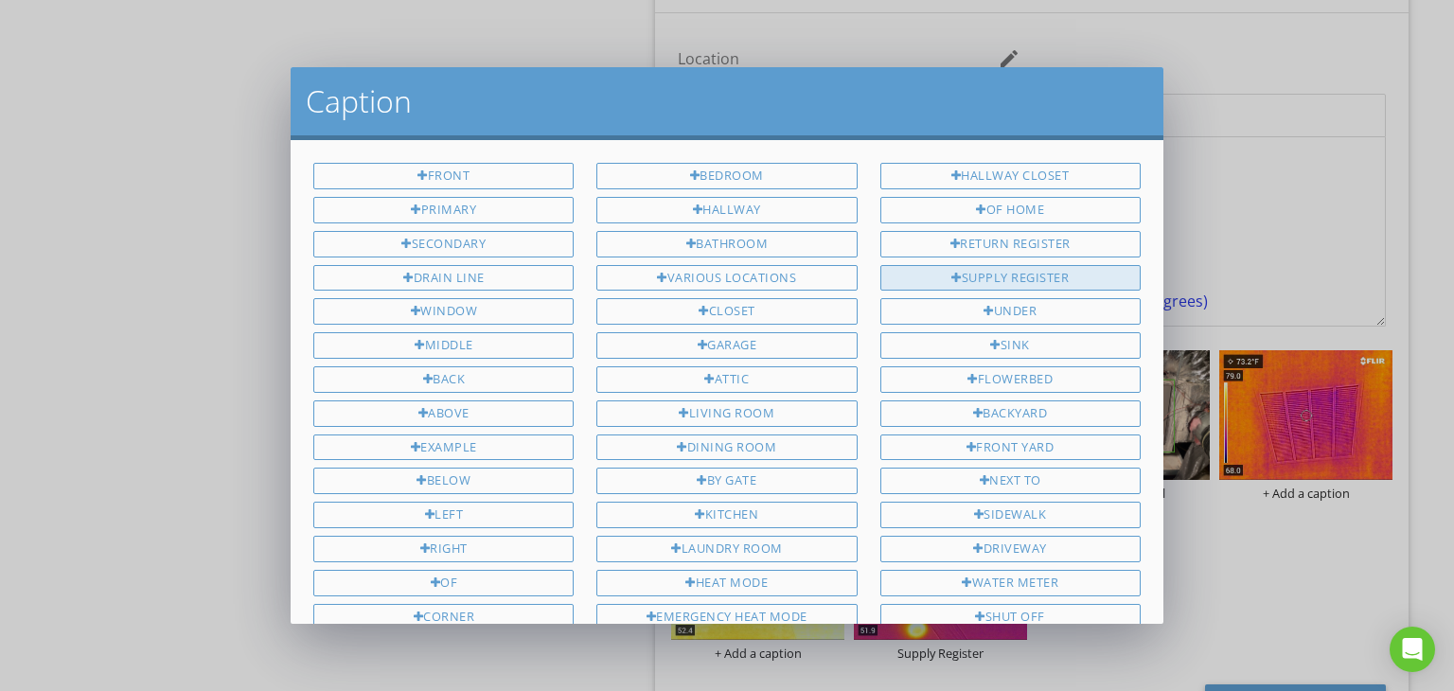
click at [986, 277] on div "Supply Register" at bounding box center [1010, 278] width 260 height 27
type input "Supply Register"
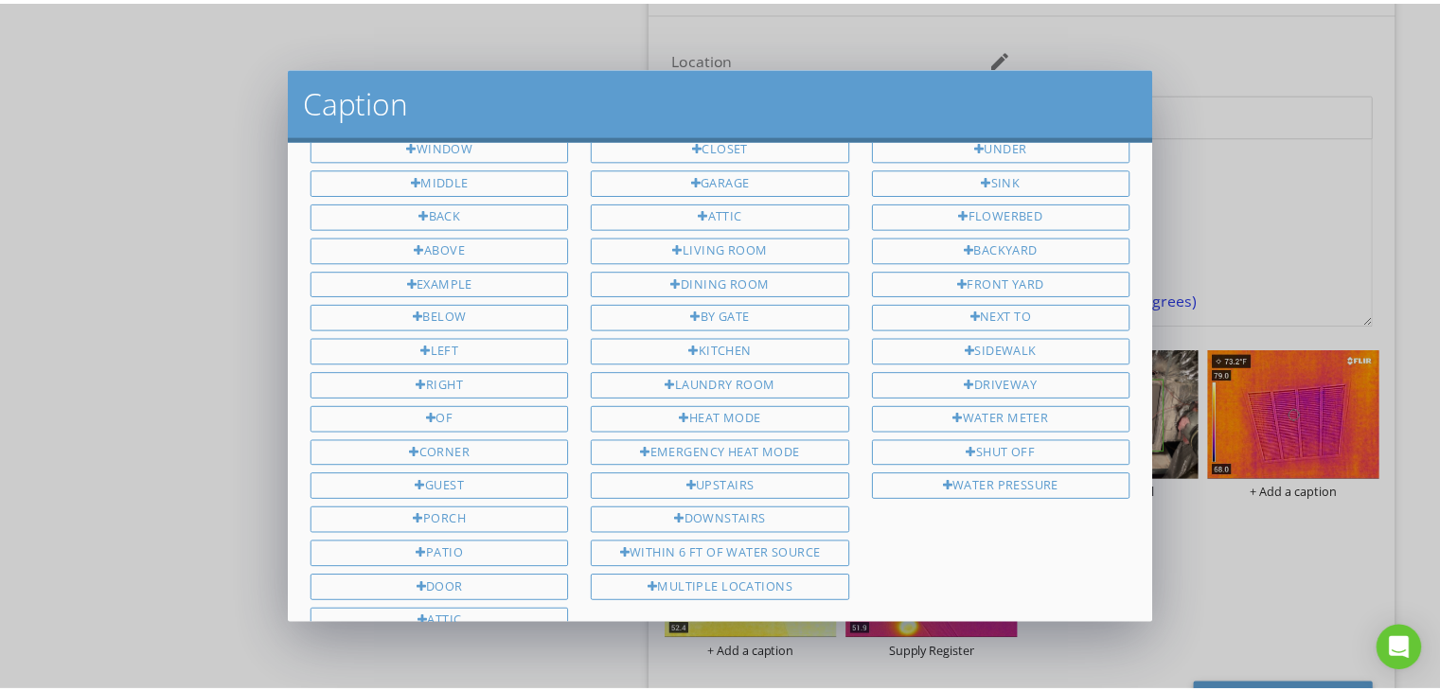
scroll to position [284, 0]
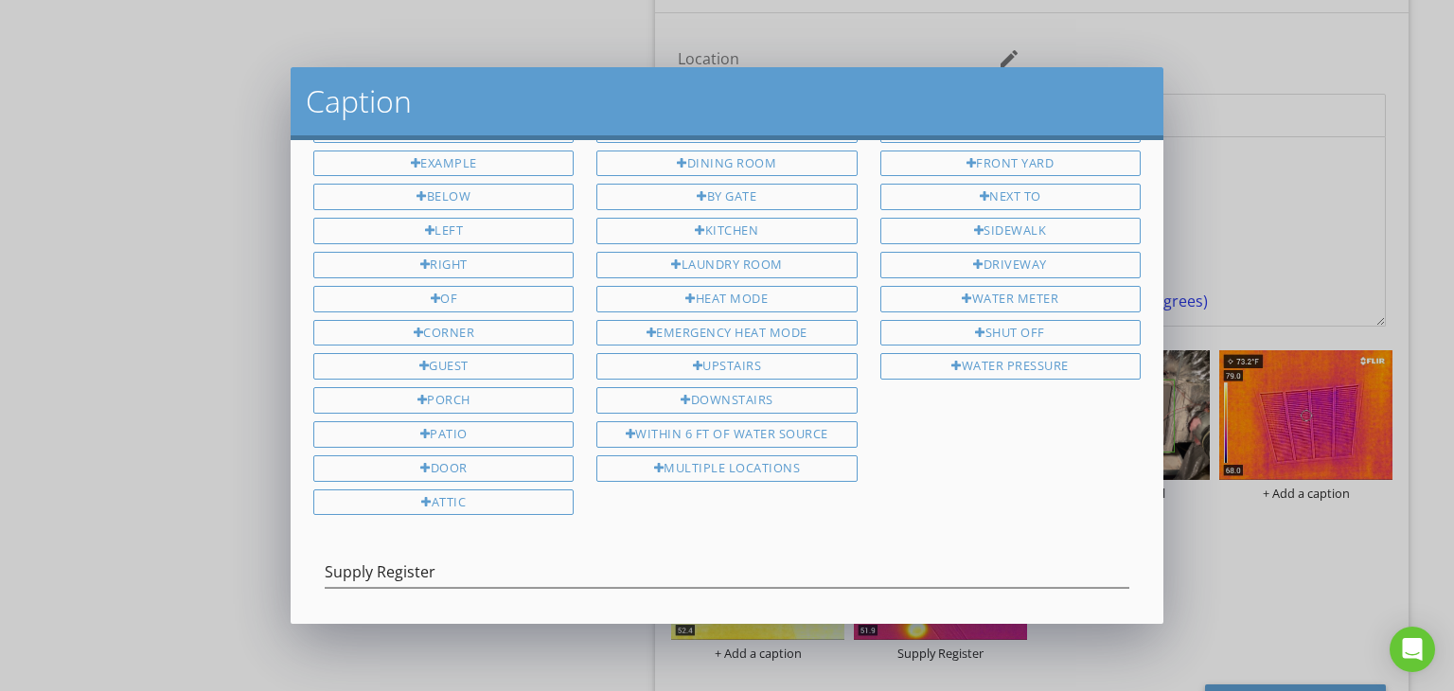
click at [933, 631] on button "Save Caption" at bounding box center [970, 648] width 122 height 34
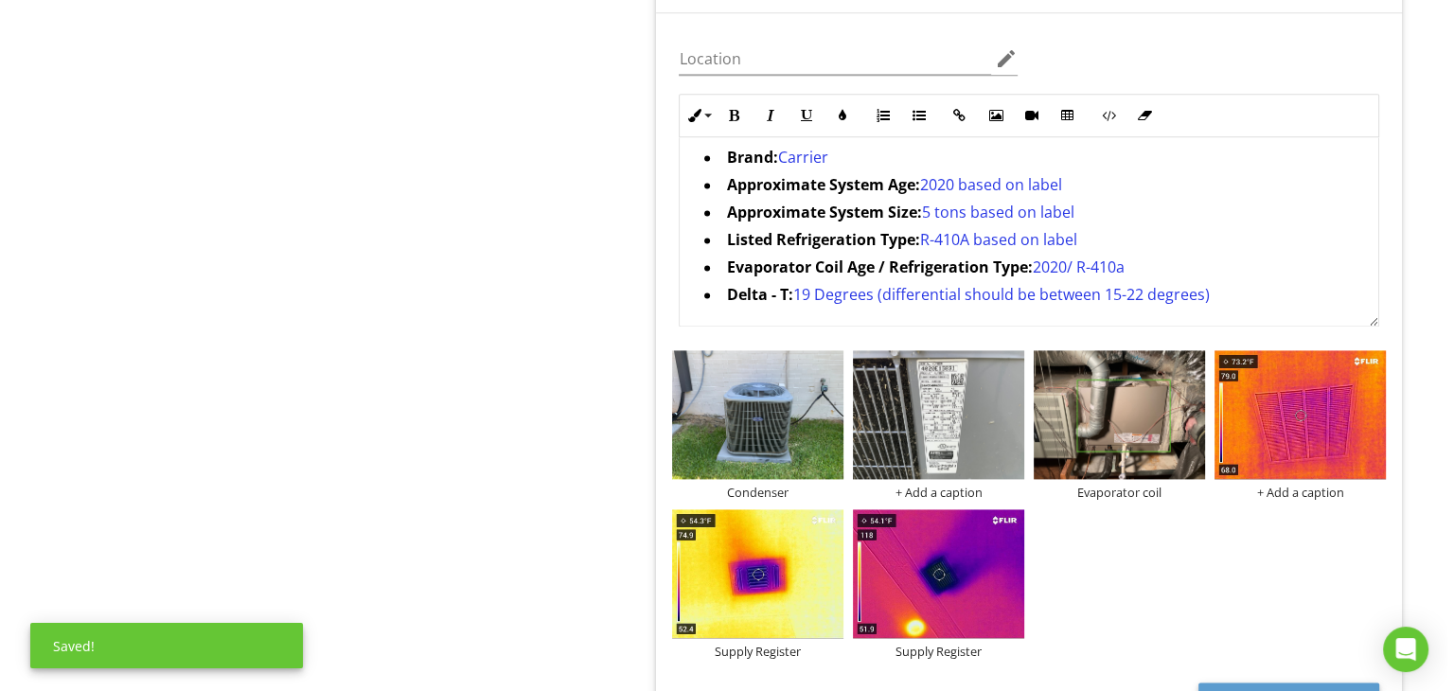
scroll to position [2556, 0]
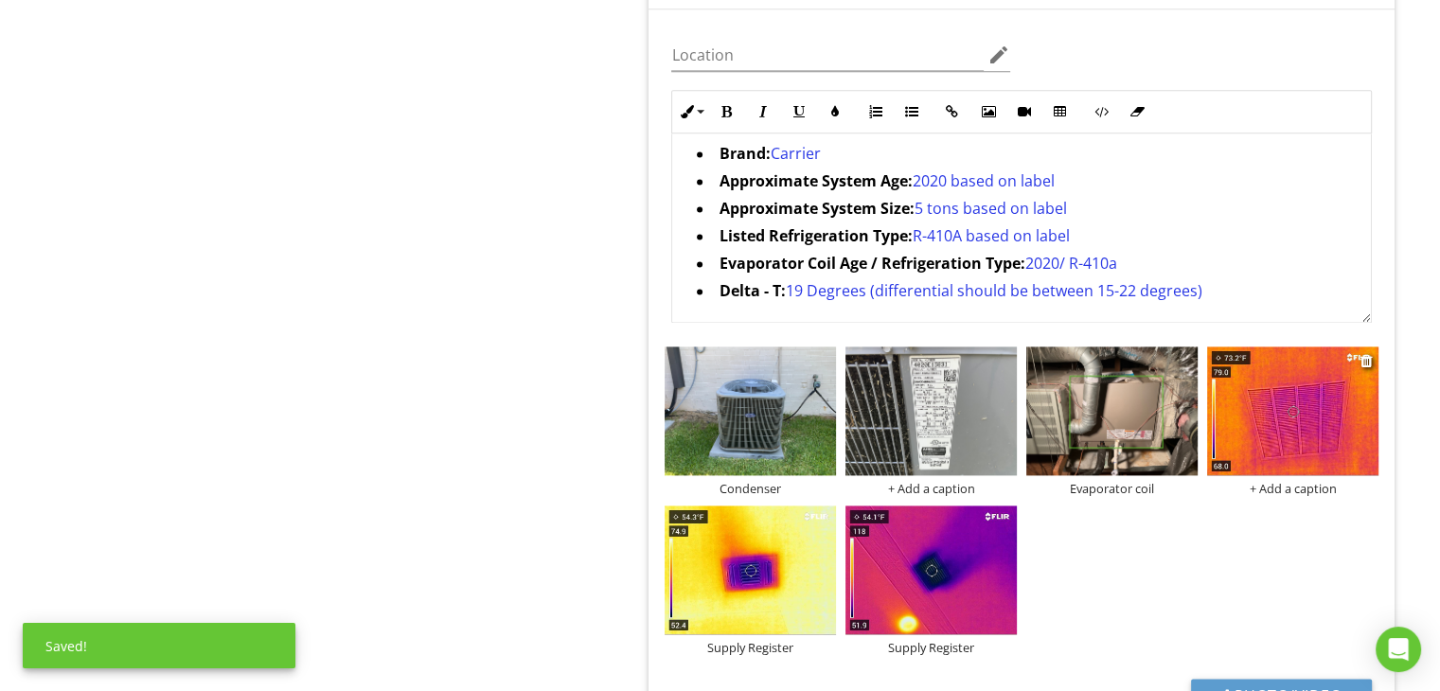
click at [1297, 489] on div "+ Add a caption" at bounding box center [1292, 488] width 171 height 15
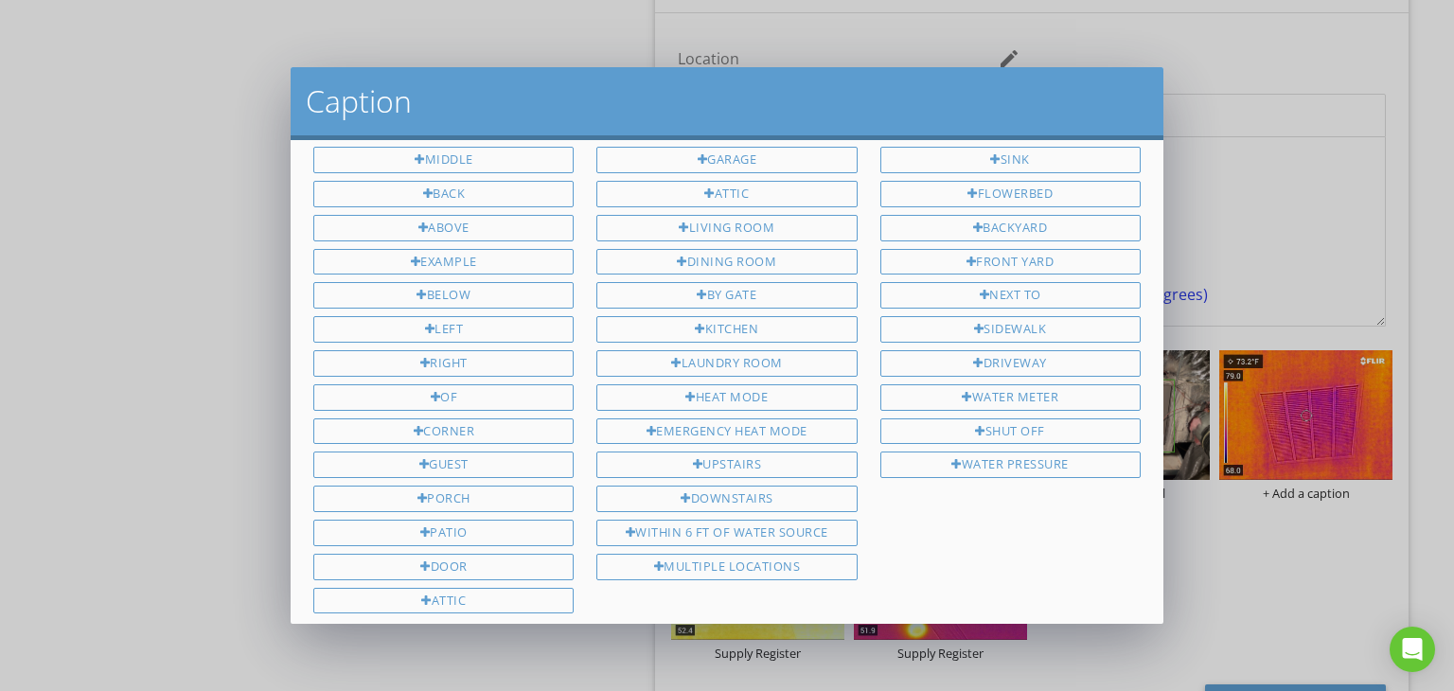
scroll to position [0, 0]
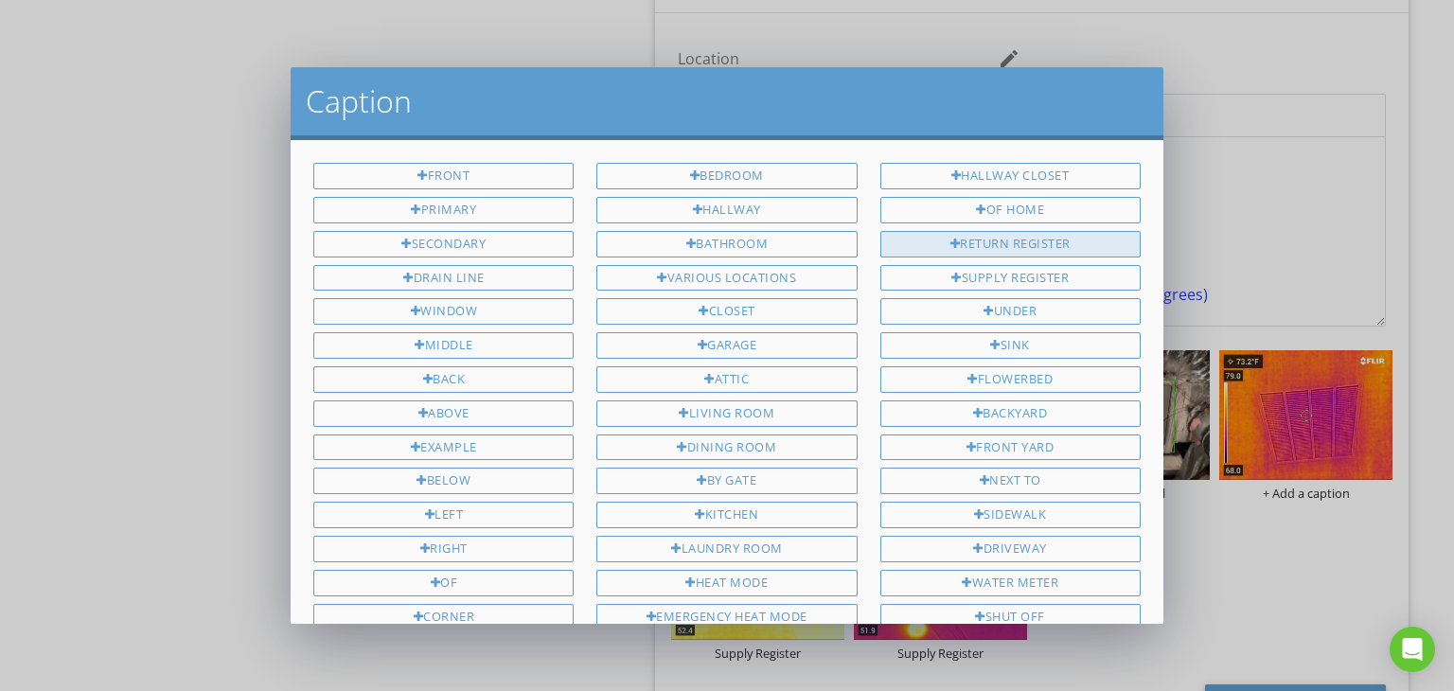
click at [1023, 232] on div "Return Register" at bounding box center [1010, 244] width 260 height 27
type input "Return Register"
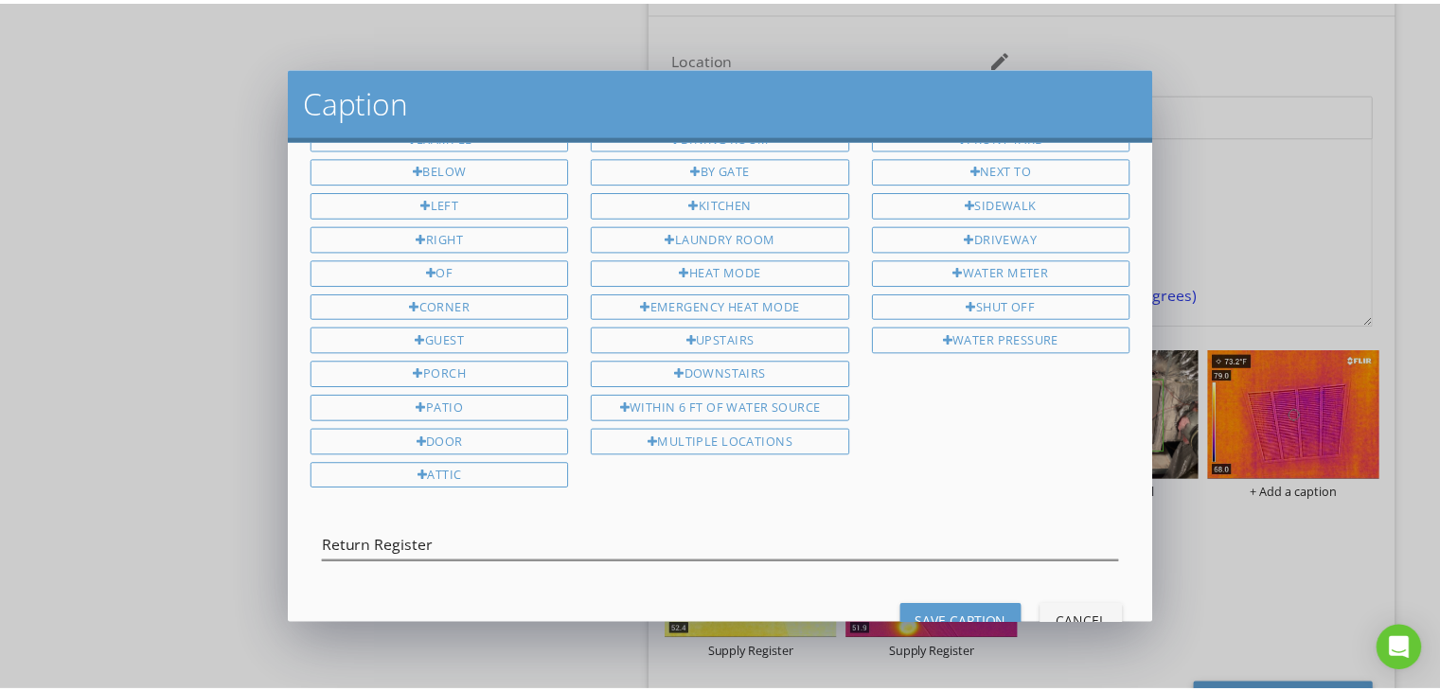
scroll to position [348, 0]
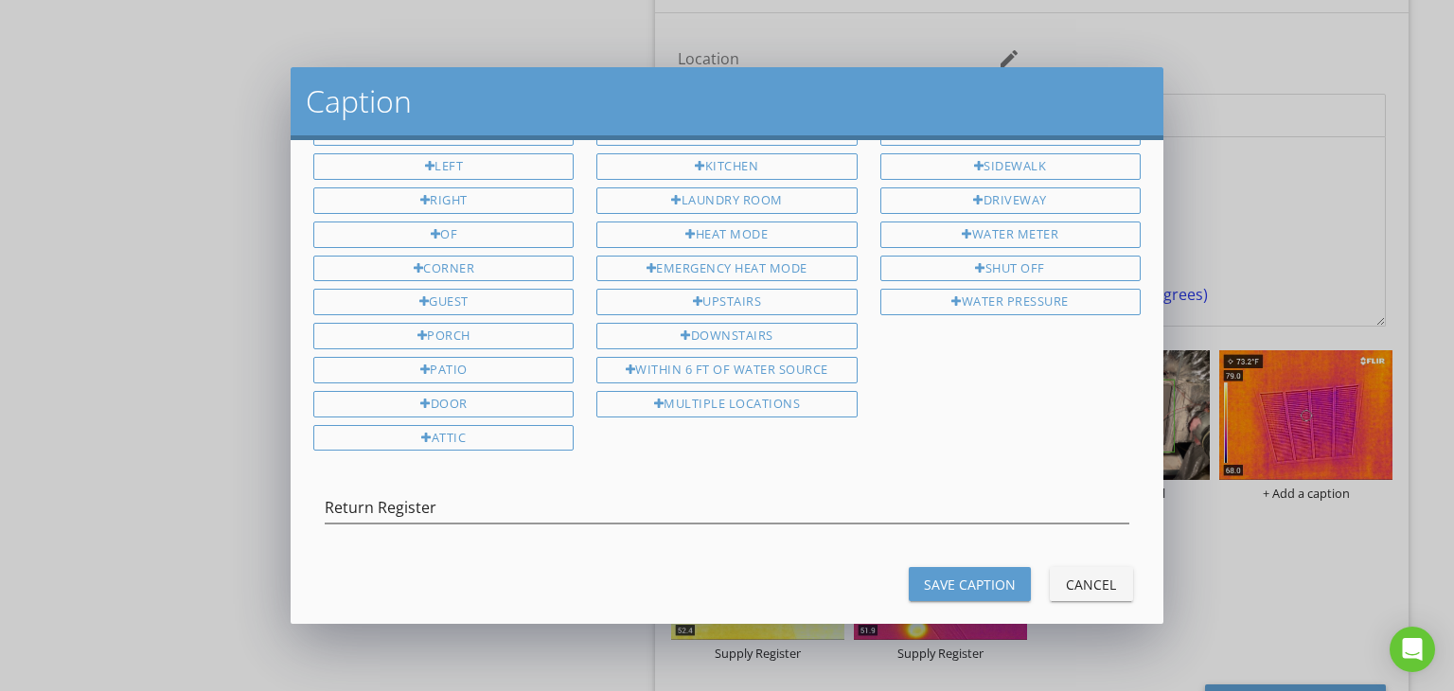
click at [932, 567] on button "Save Caption" at bounding box center [970, 584] width 122 height 34
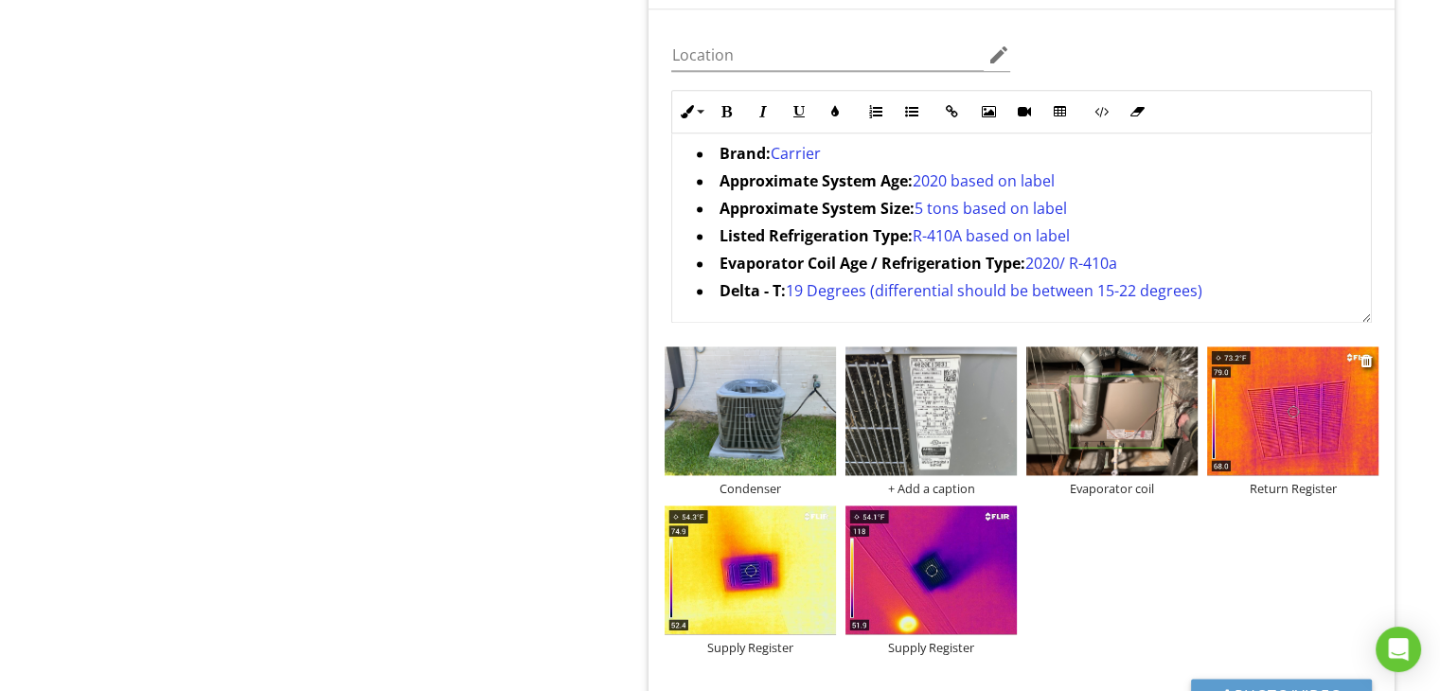
click at [1290, 414] on img at bounding box center [1292, 411] width 171 height 129
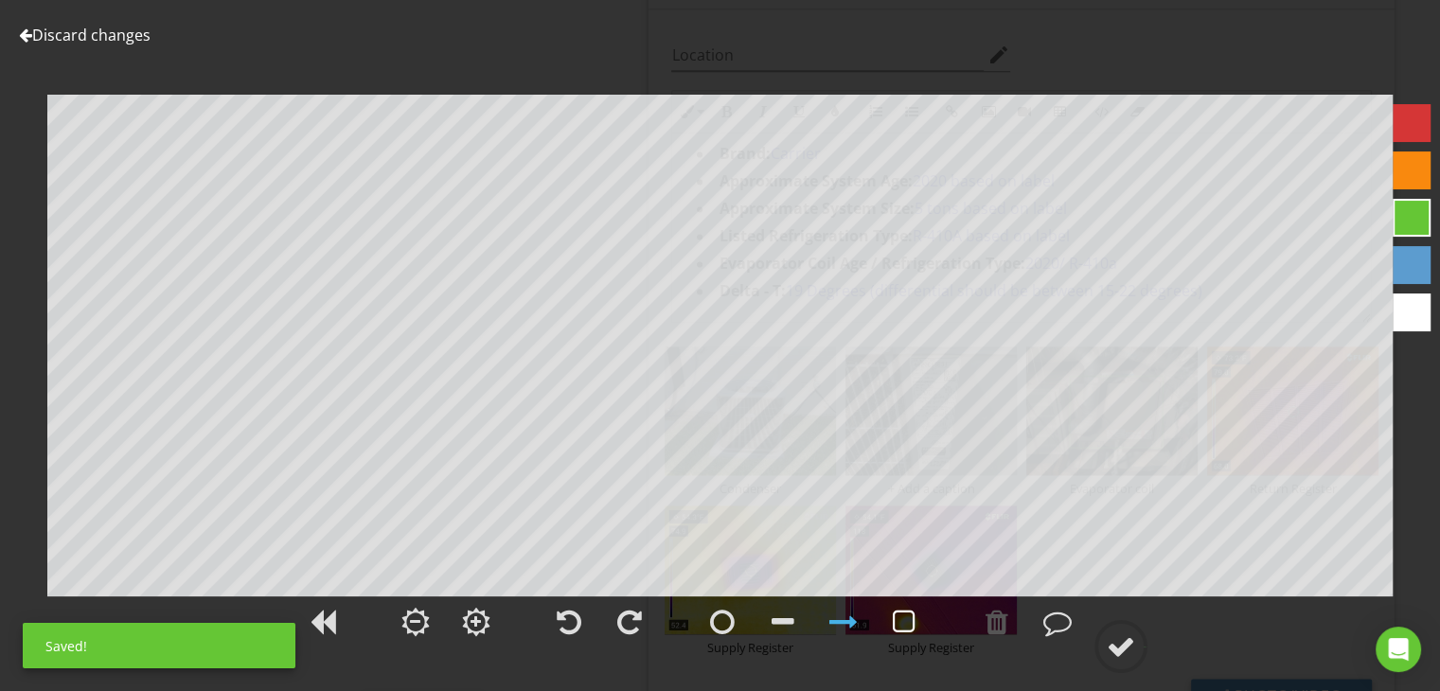
click at [898, 612] on div at bounding box center [904, 622] width 23 height 28
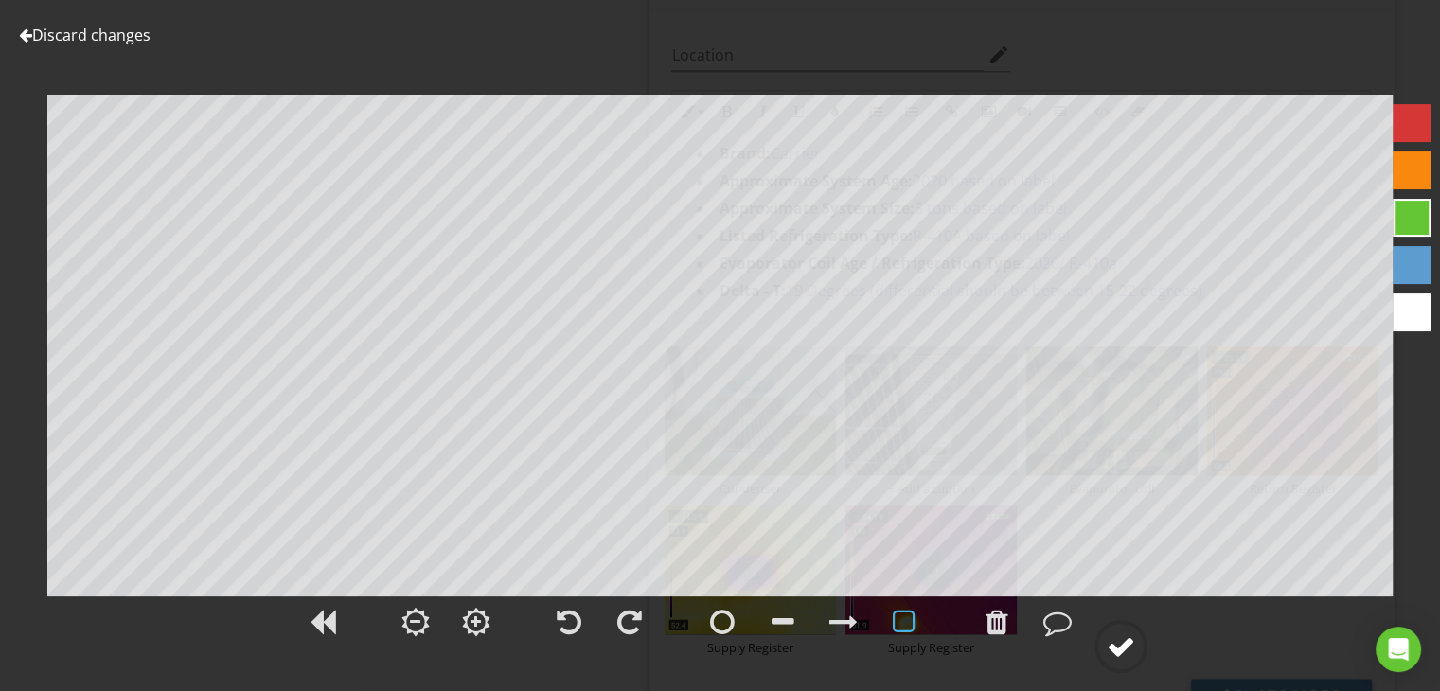
click at [1129, 645] on div at bounding box center [1121, 646] width 28 height 28
type textarea "Return Register"
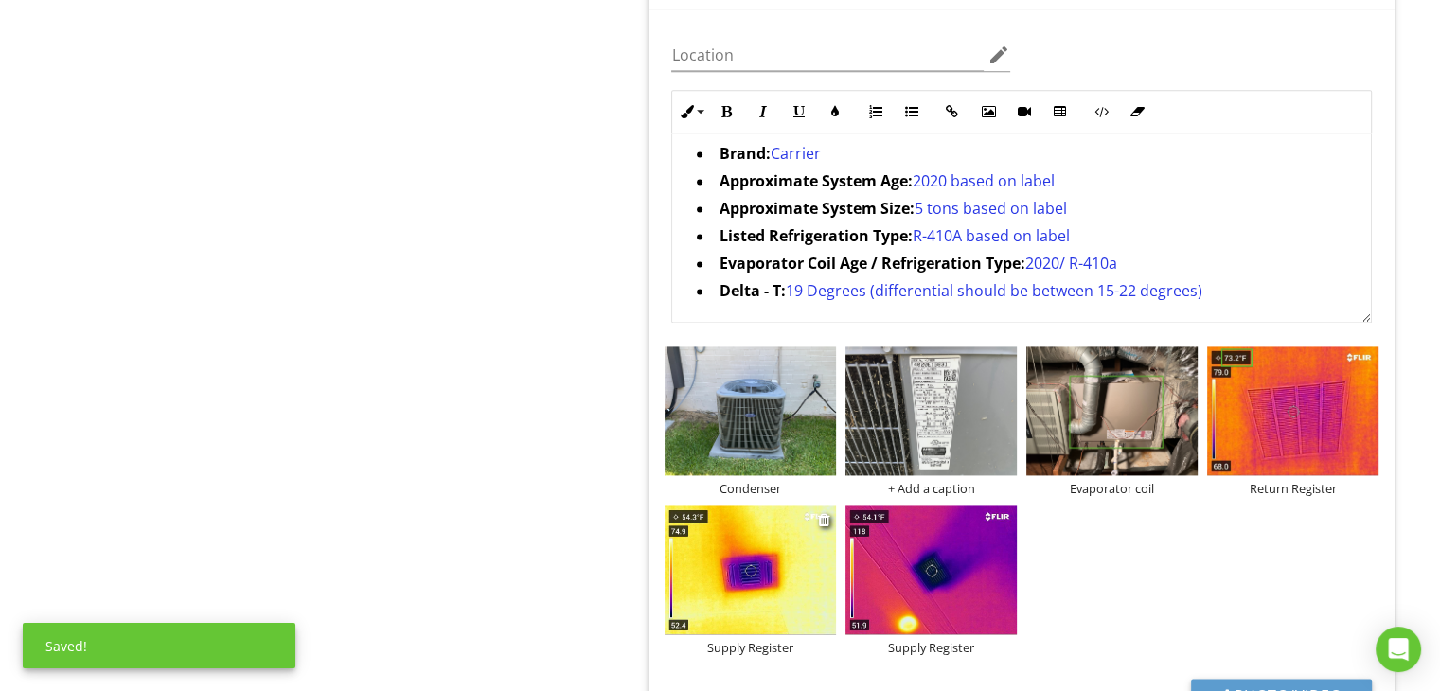
click at [699, 578] on img at bounding box center [750, 570] width 171 height 129
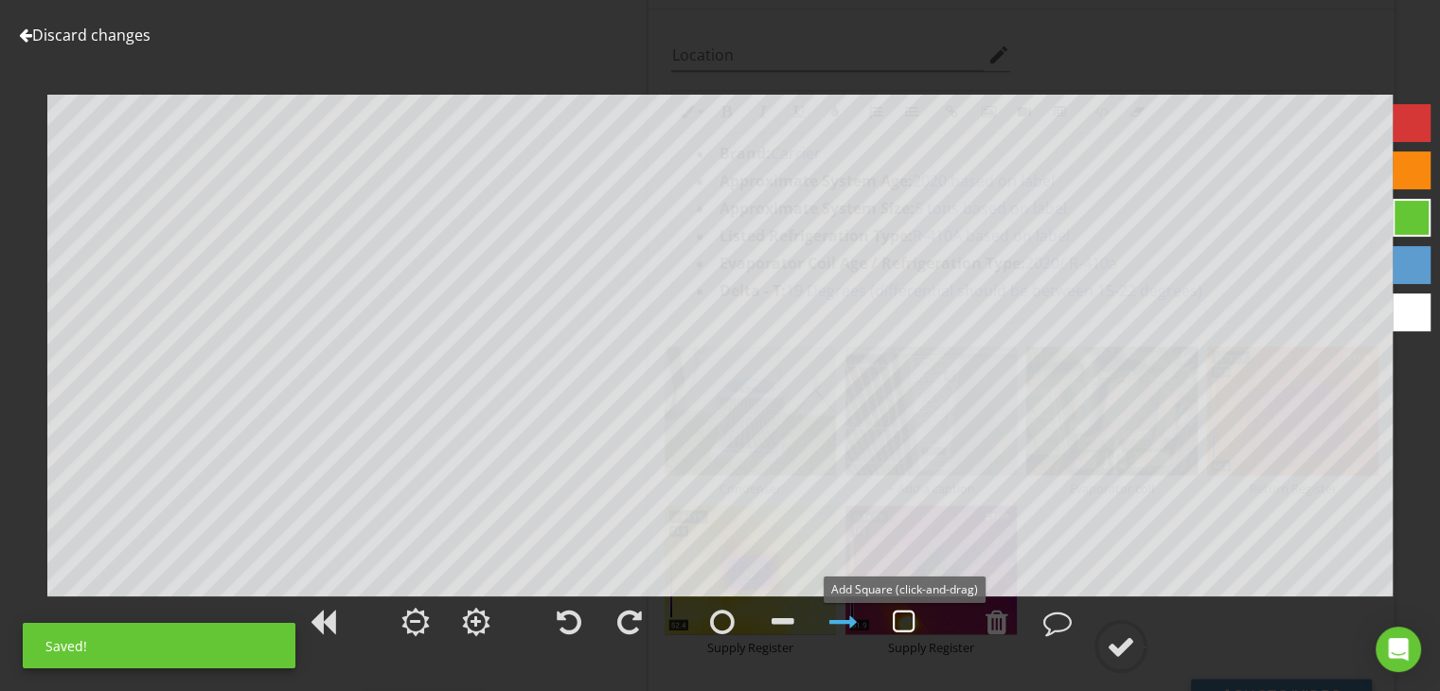
click at [912, 618] on div at bounding box center [904, 622] width 23 height 28
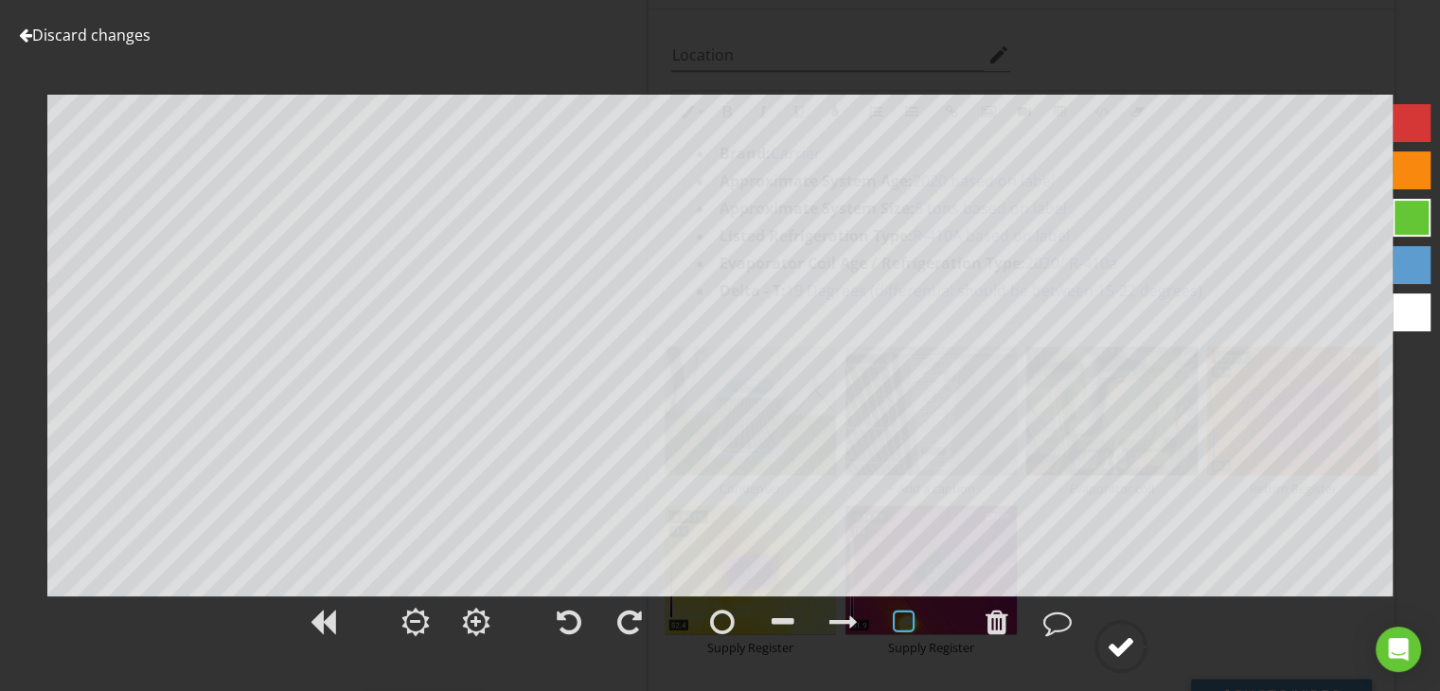
click at [1127, 649] on div at bounding box center [1121, 646] width 28 height 28
type textarea "Supply Register"
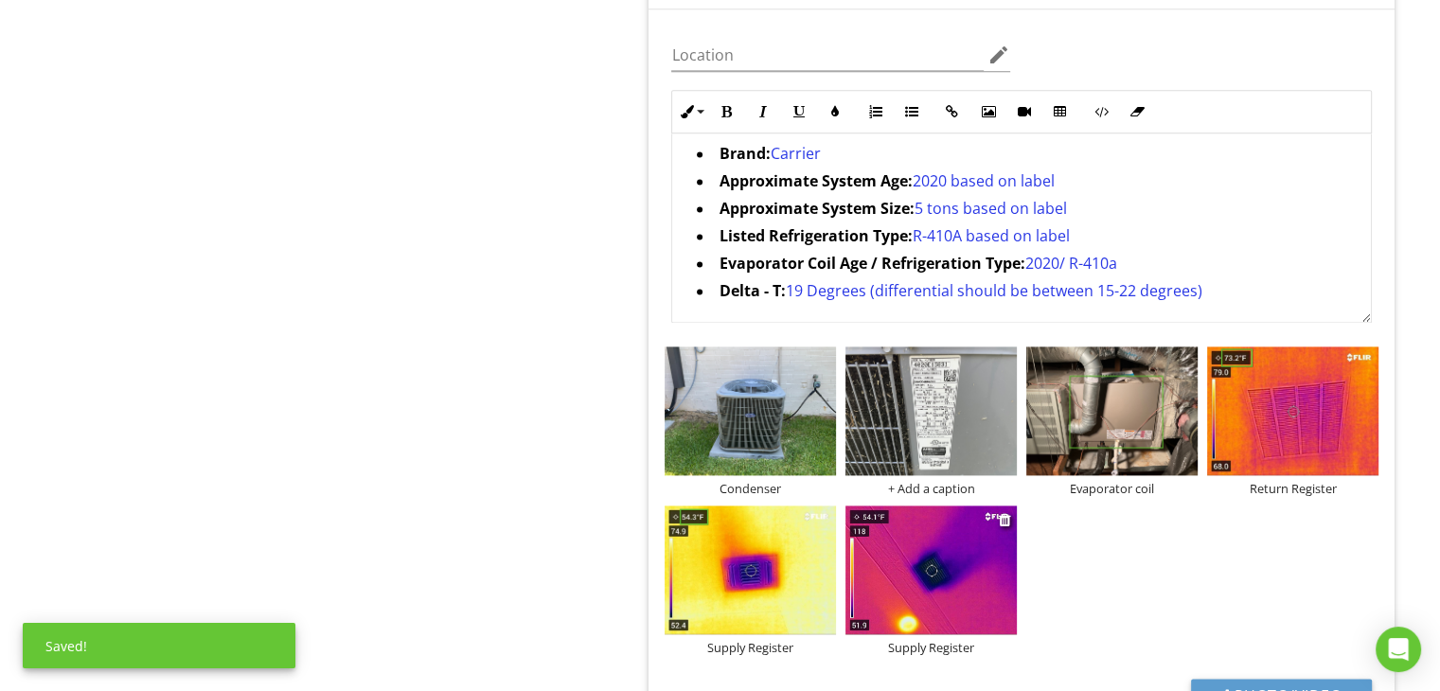
click at [951, 545] on img at bounding box center [930, 570] width 171 height 129
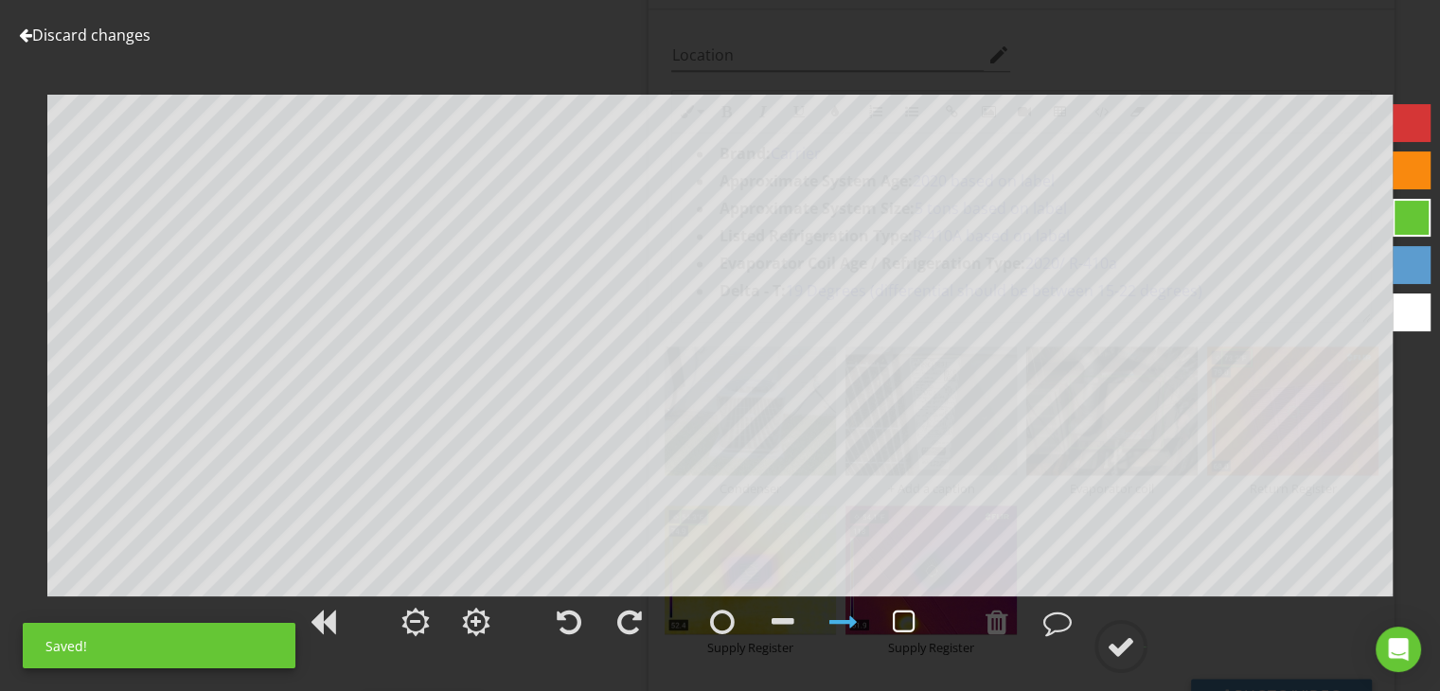
click at [898, 627] on div at bounding box center [904, 622] width 23 height 28
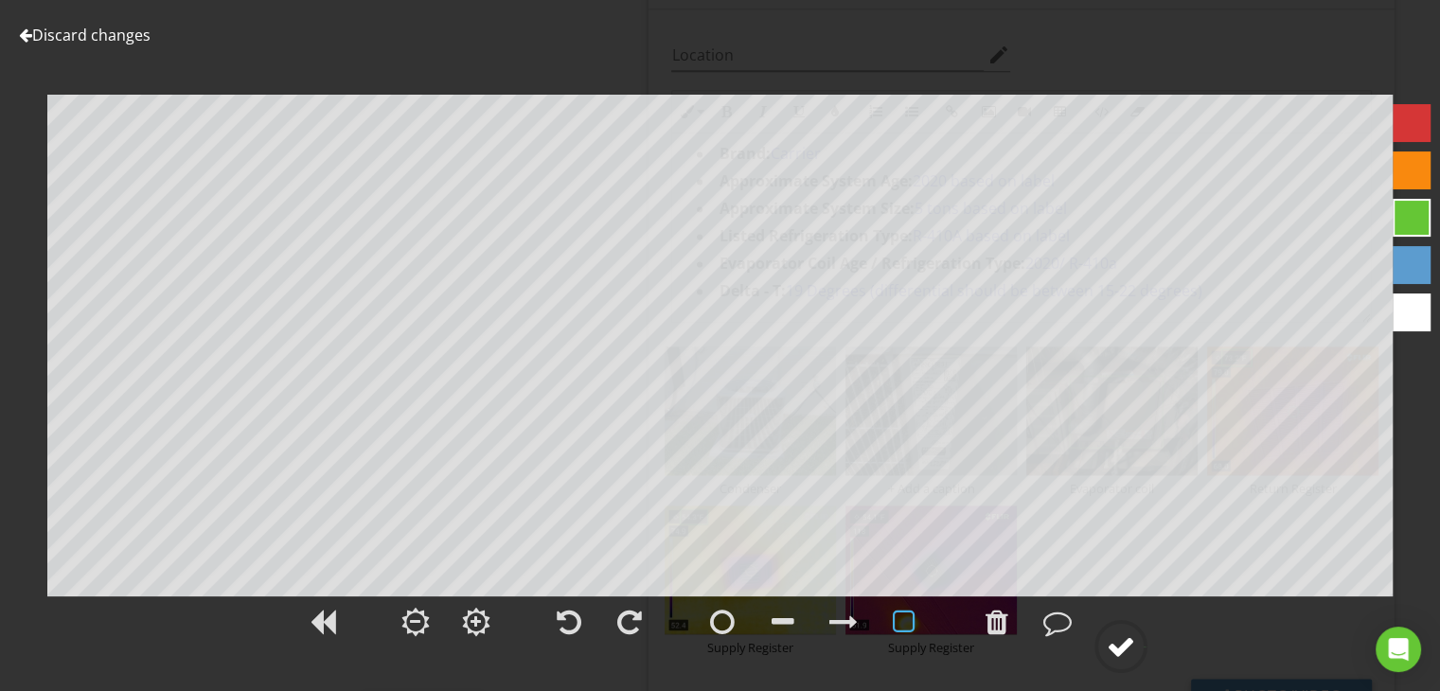
click at [1129, 639] on div at bounding box center [1121, 646] width 28 height 28
type textarea "Supply Register"
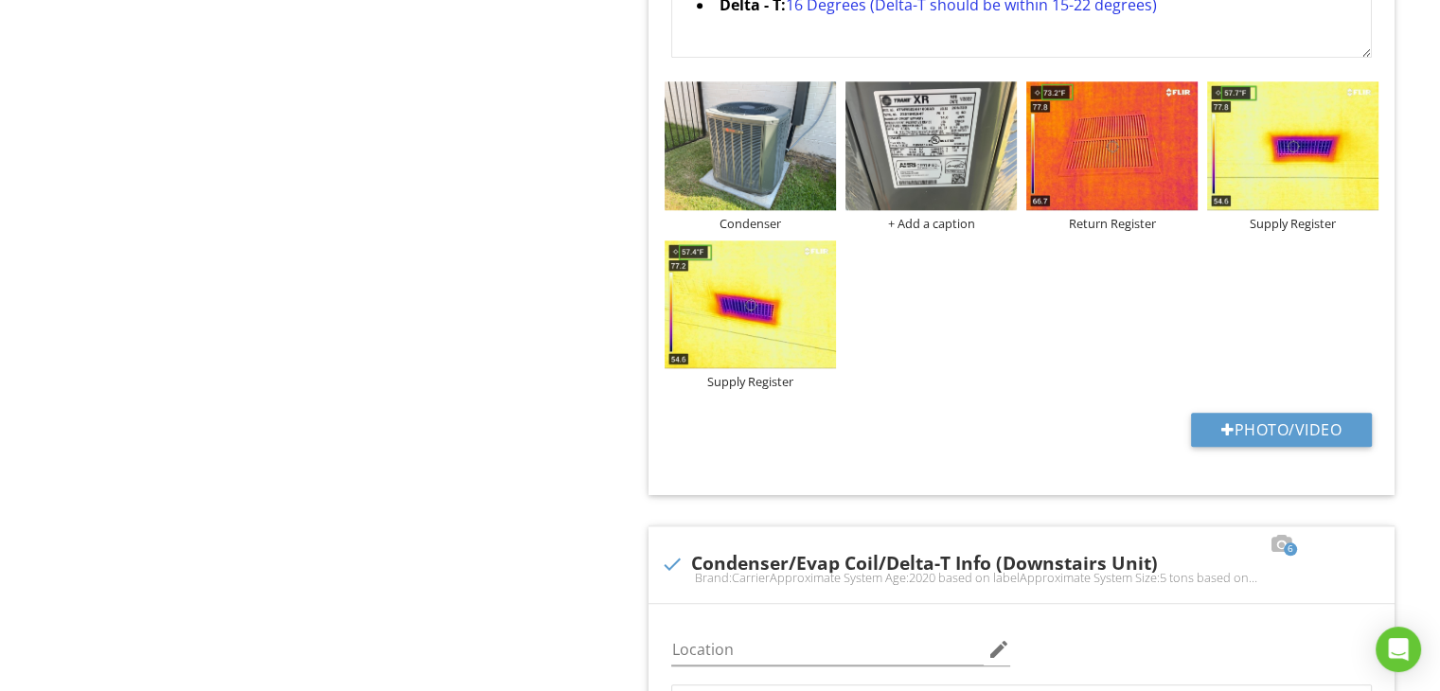
scroll to position [0, 0]
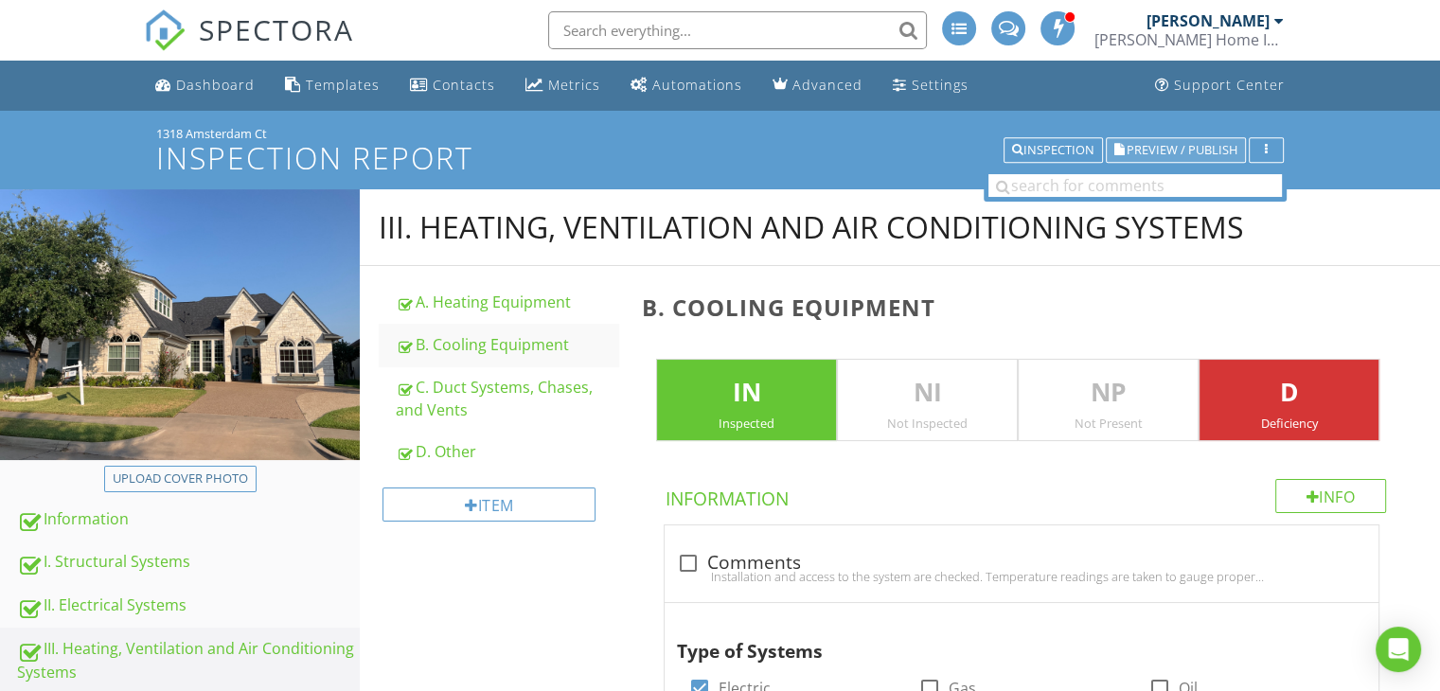
click at [1229, 145] on span "Preview / Publish" at bounding box center [1182, 150] width 111 height 12
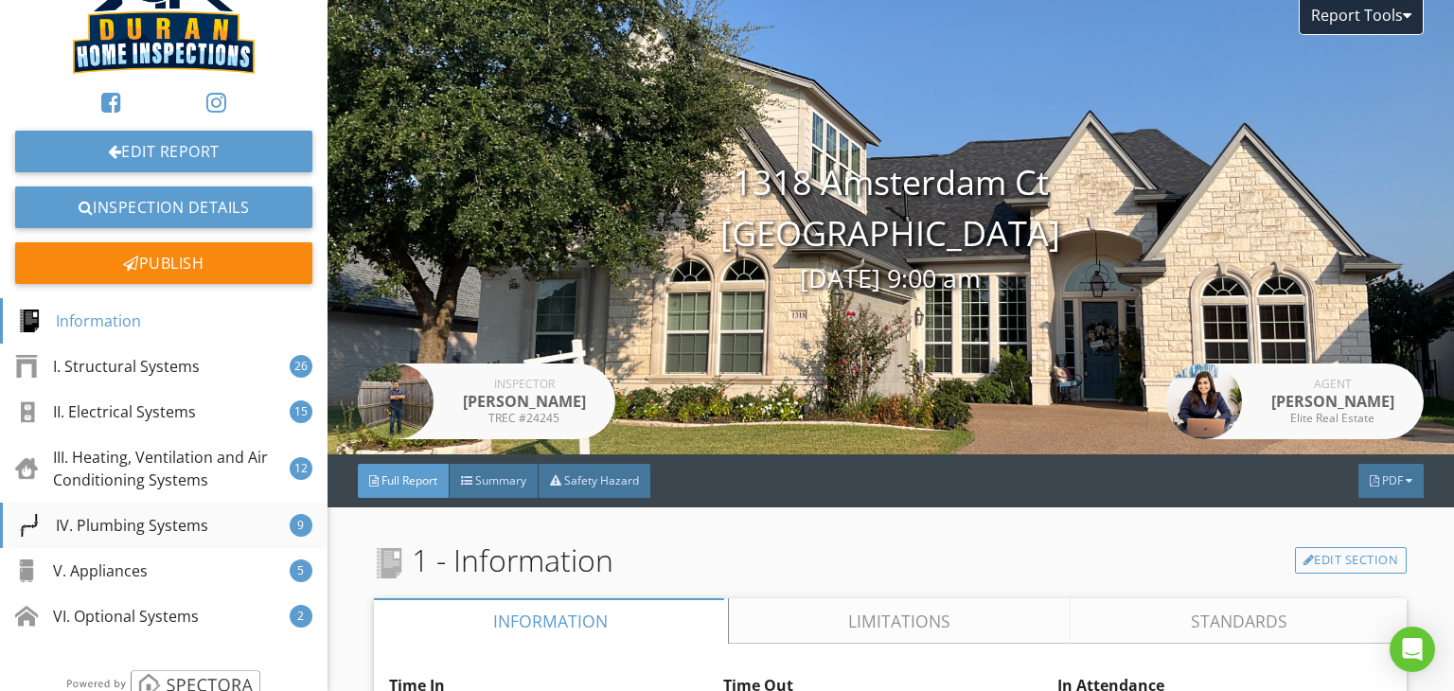
scroll to position [133, 0]
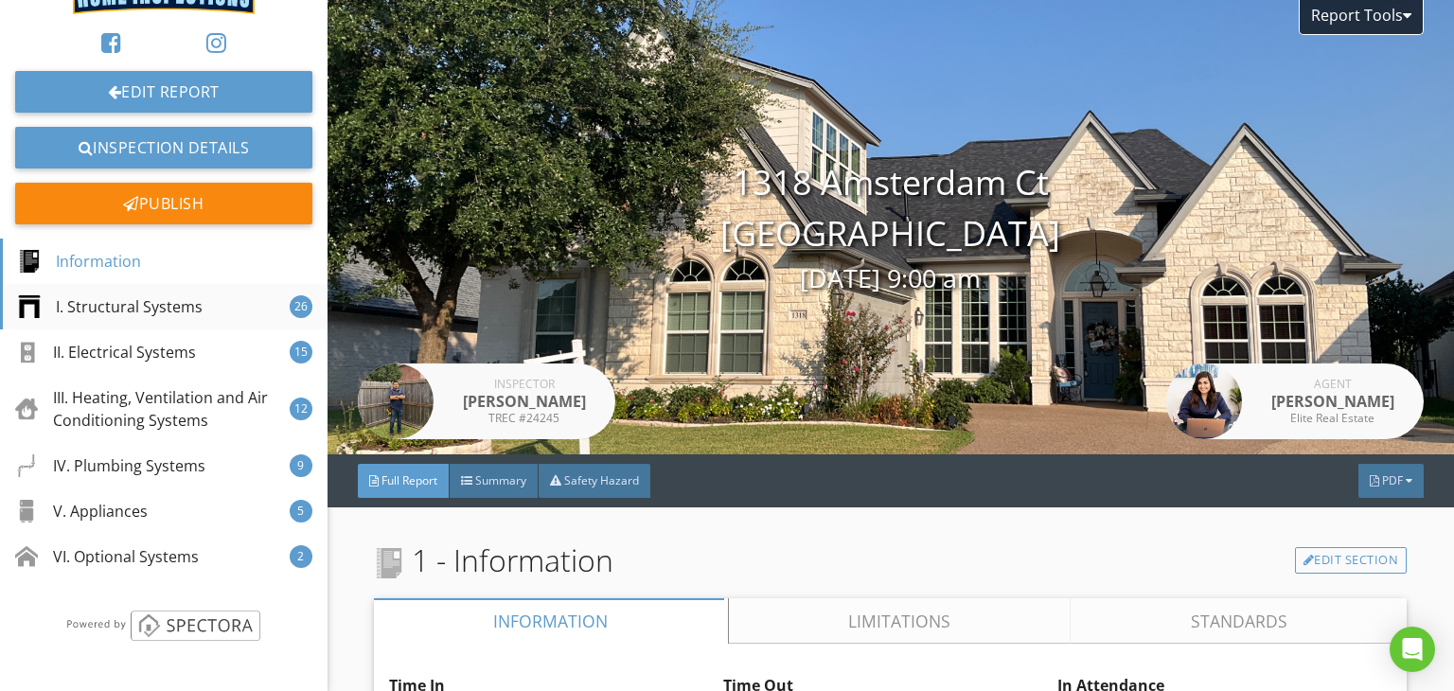
click at [174, 291] on div "I. Structural Systems 26" at bounding box center [164, 306] width 328 height 45
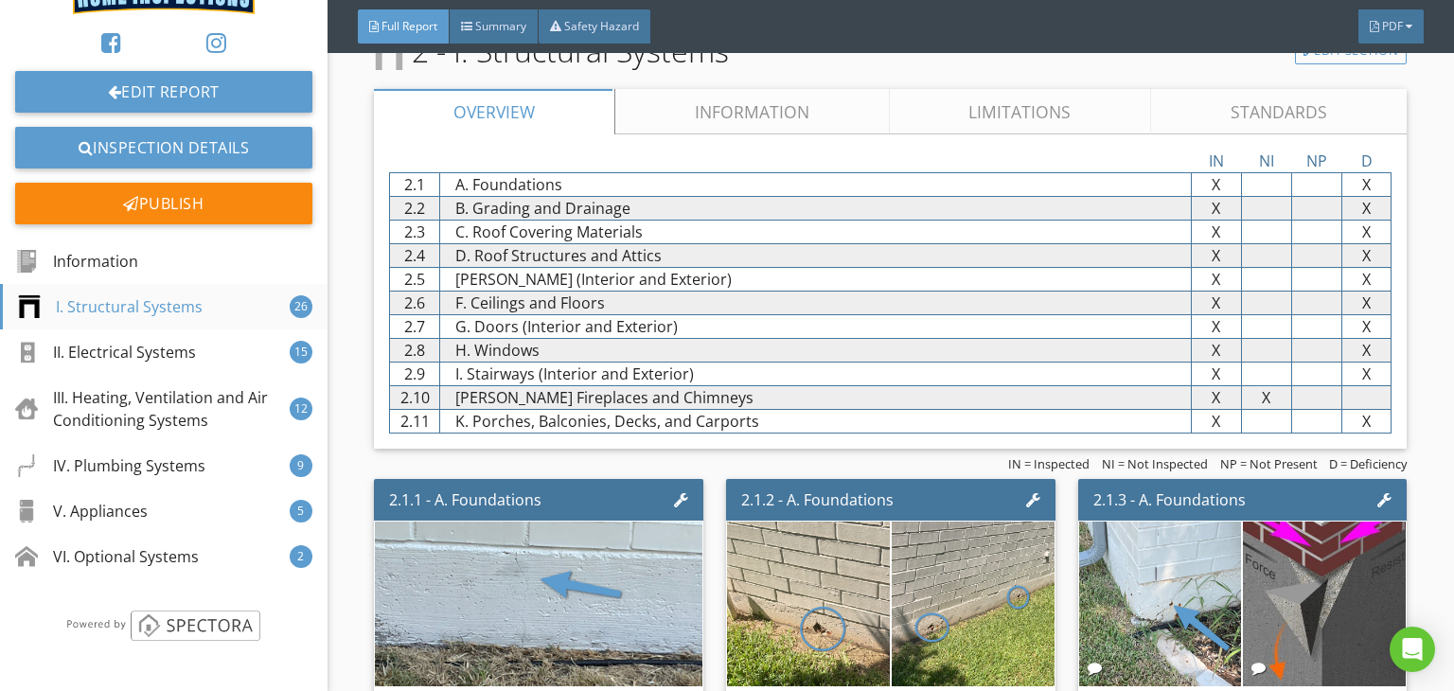
scroll to position [1352, 0]
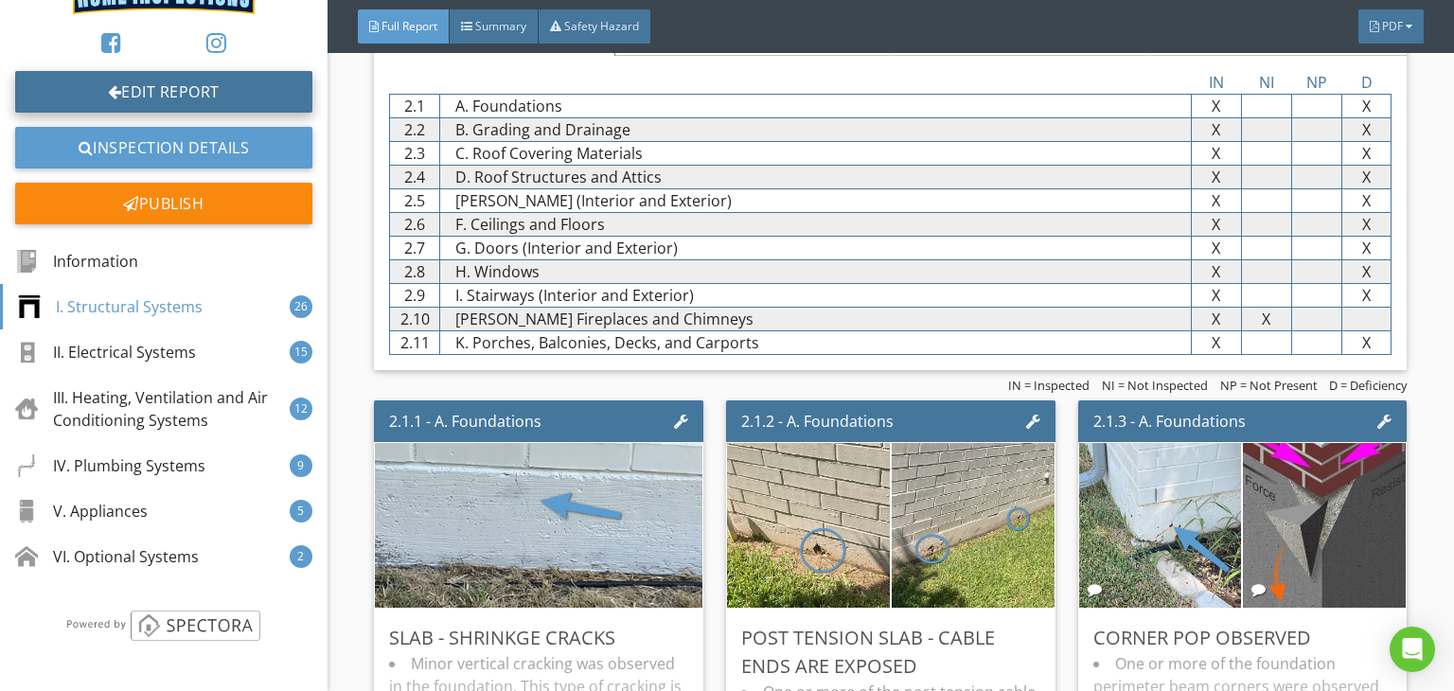
click at [170, 111] on link "Edit Report" at bounding box center [163, 92] width 297 height 42
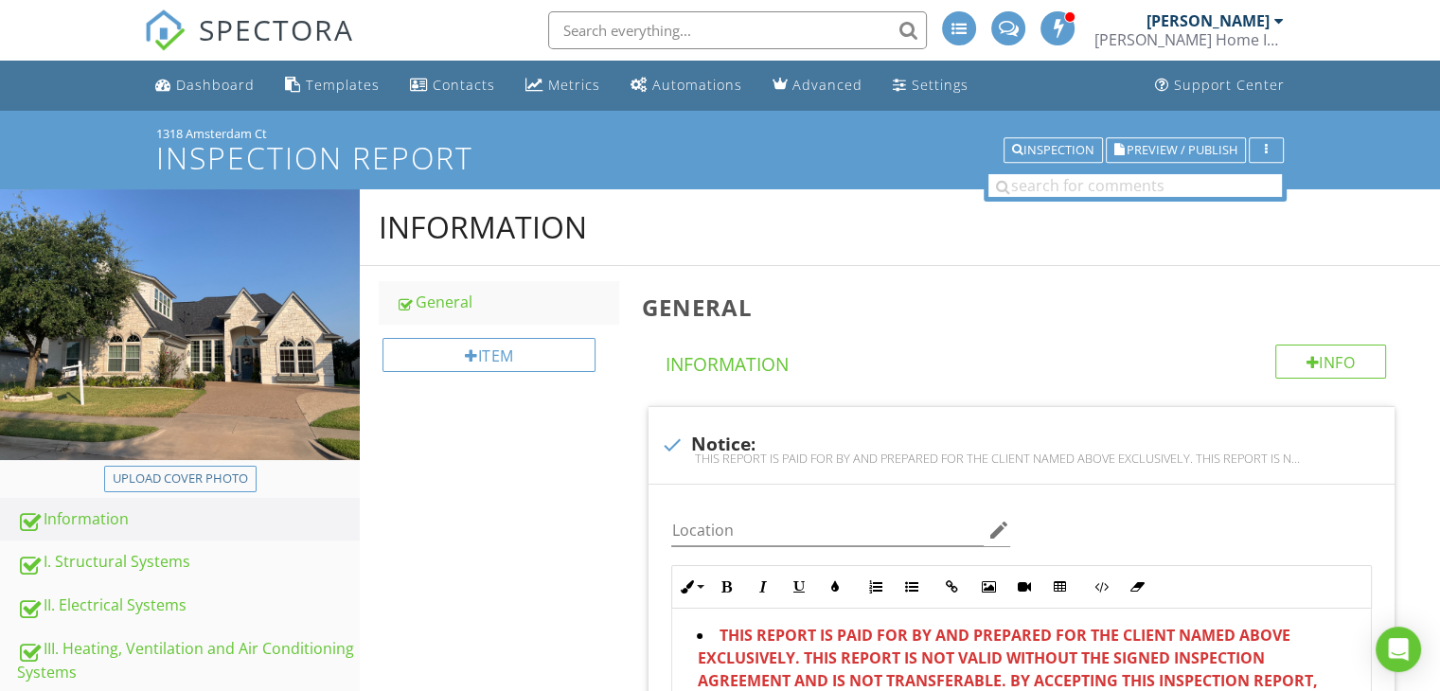
scroll to position [568, 0]
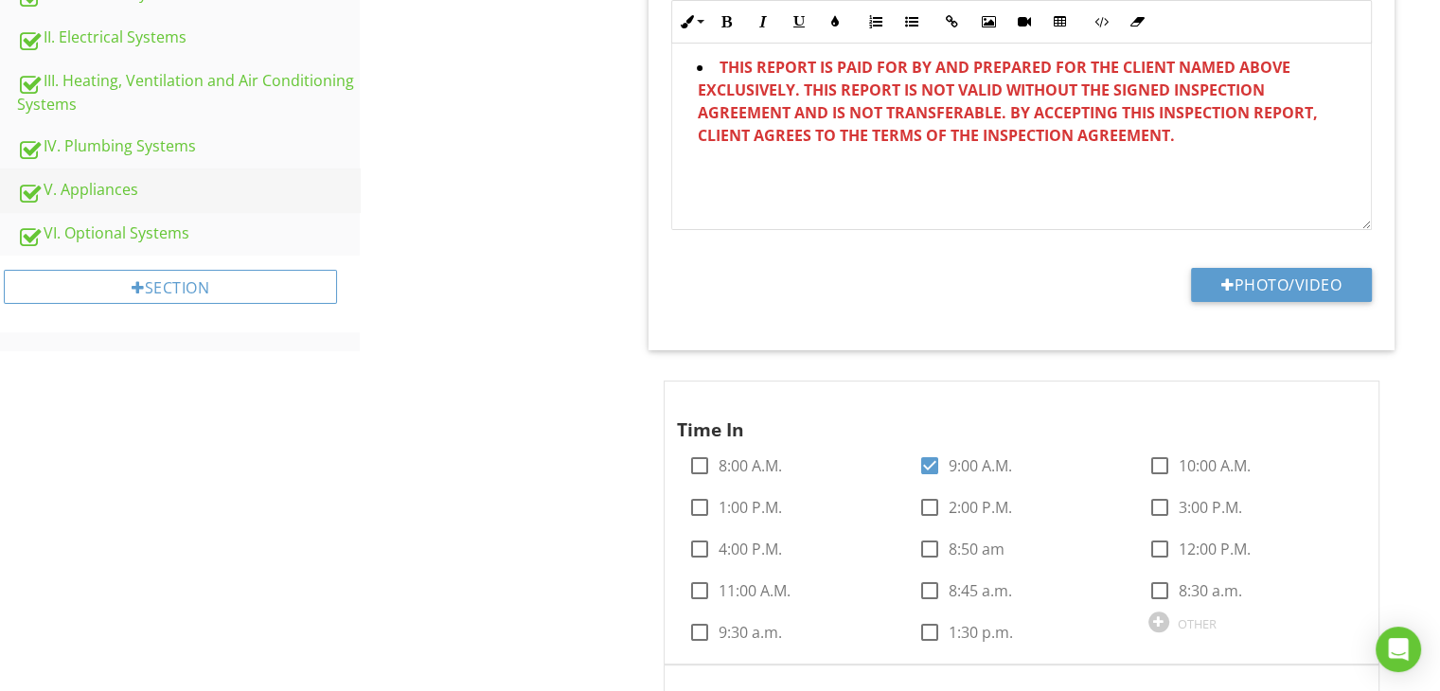
click at [166, 190] on div "V. Appliances" at bounding box center [188, 190] width 343 height 25
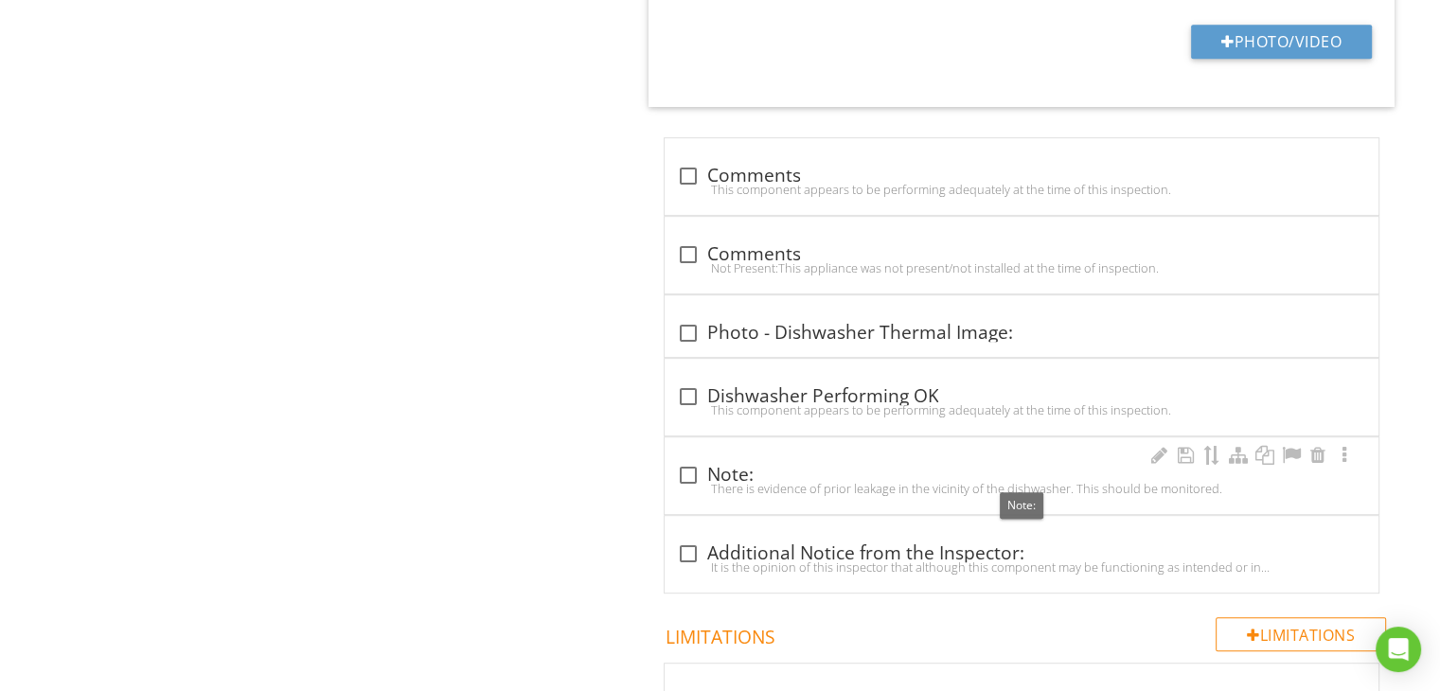
scroll to position [2219, 0]
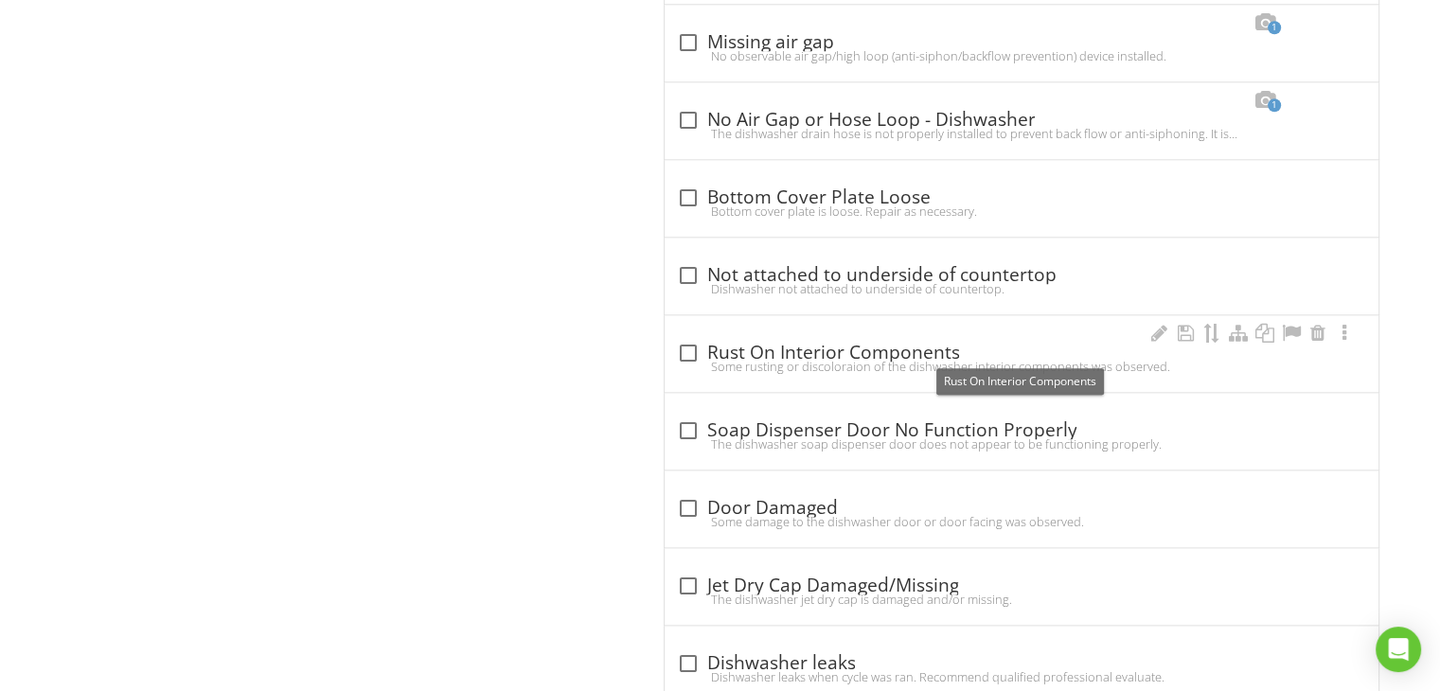
click at [693, 338] on div at bounding box center [687, 353] width 32 height 32
checkbox input "true"
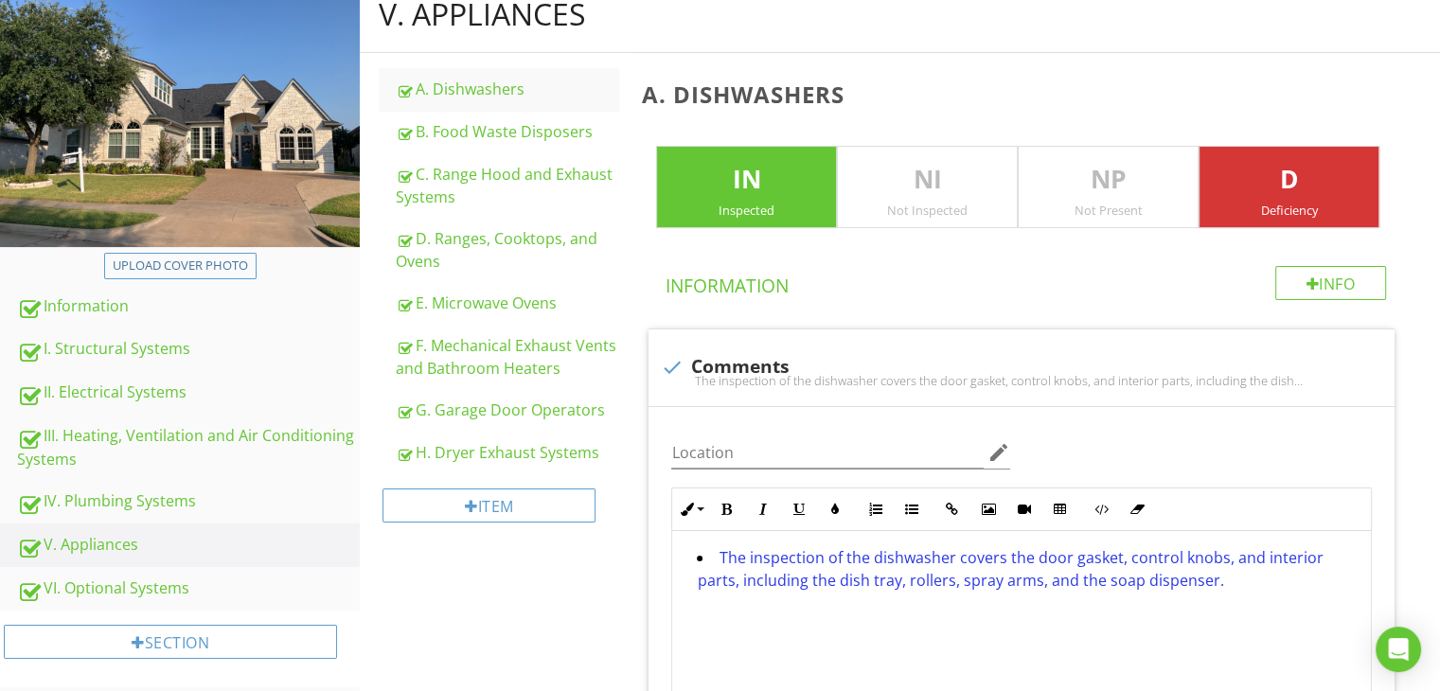
scroll to position [136, 0]
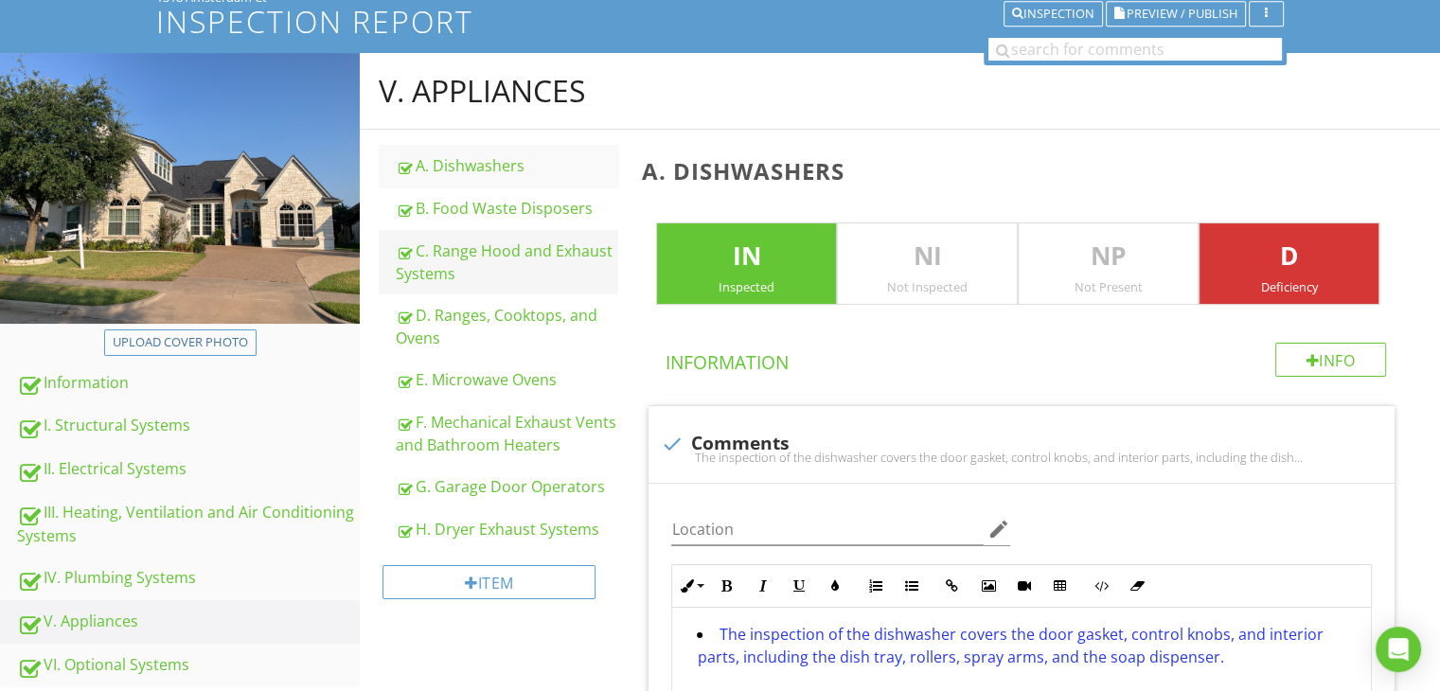
click at [489, 266] on div "C. Range Hood and Exhaust Systems" at bounding box center [507, 262] width 222 height 45
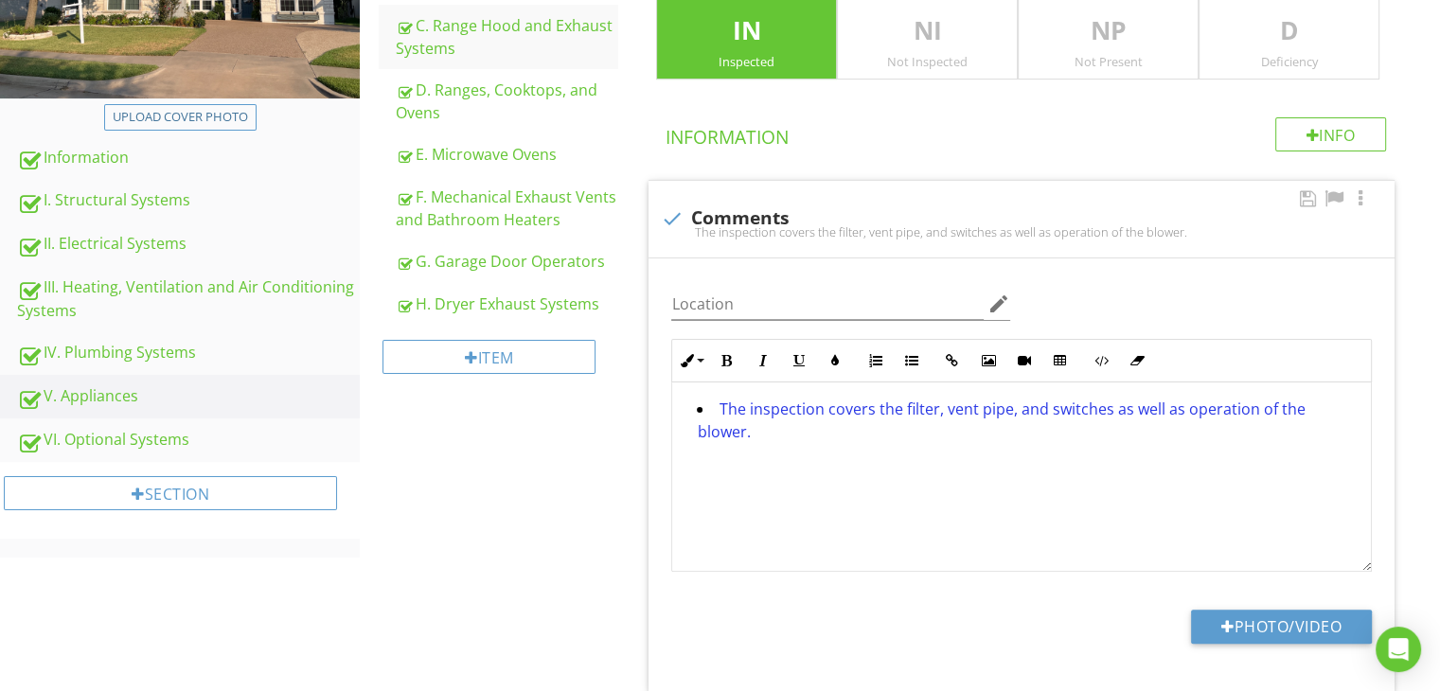
scroll to position [610, 0]
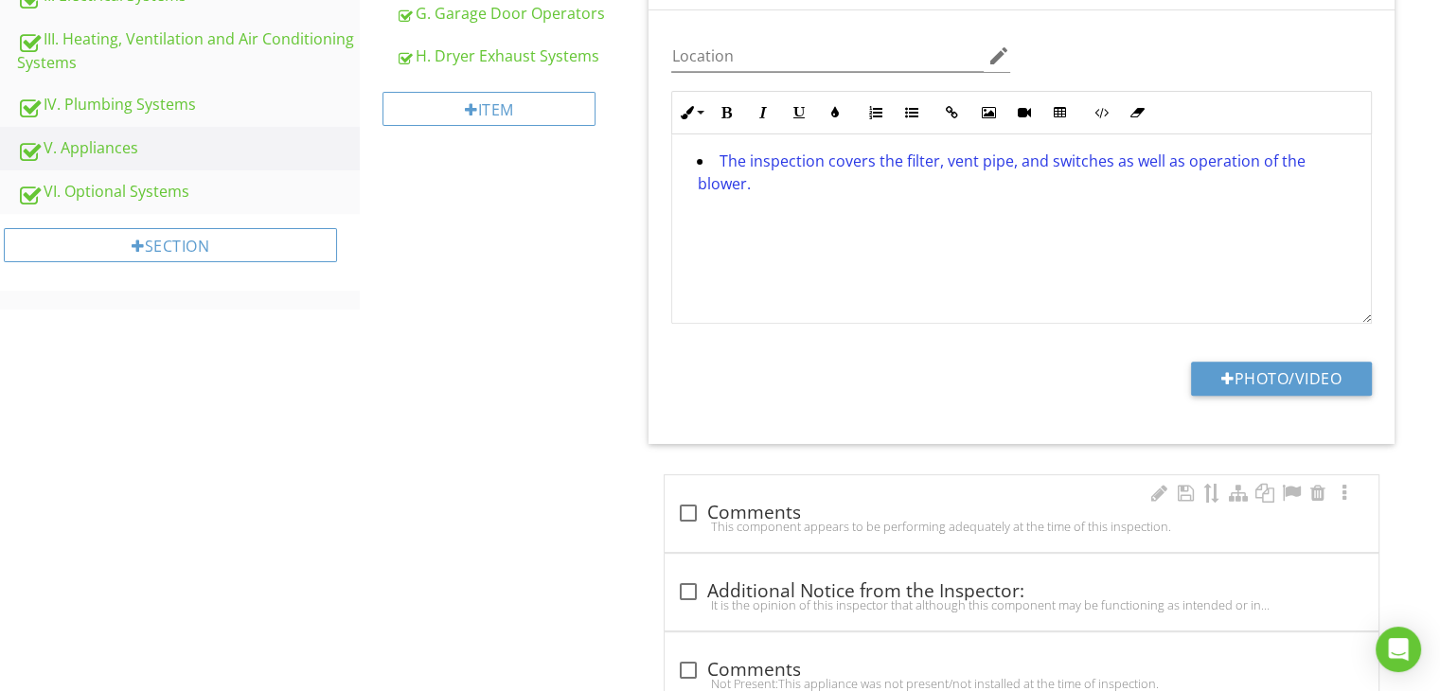
click at [684, 519] on div "This component appears to be performing adequately at the time of this inspecti…" at bounding box center [1021, 526] width 691 height 15
checkbox input "true"
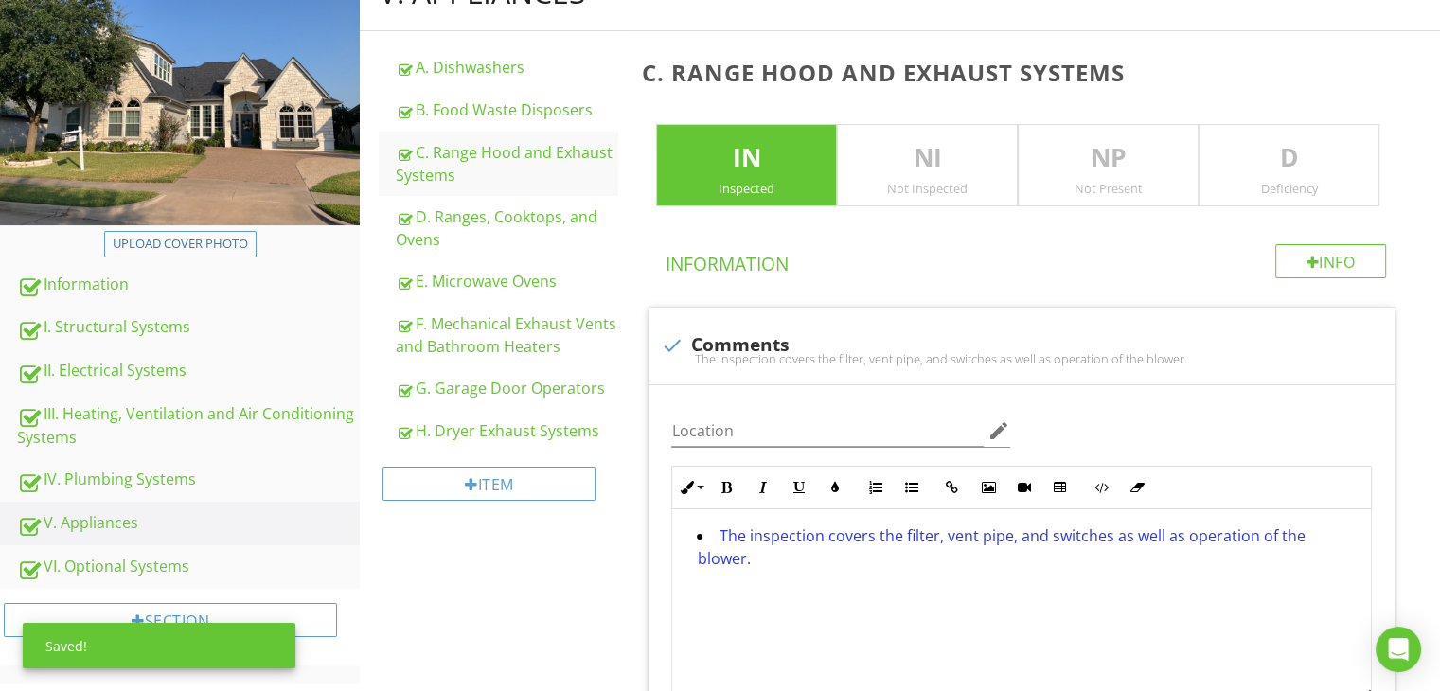
scroll to position [231, 0]
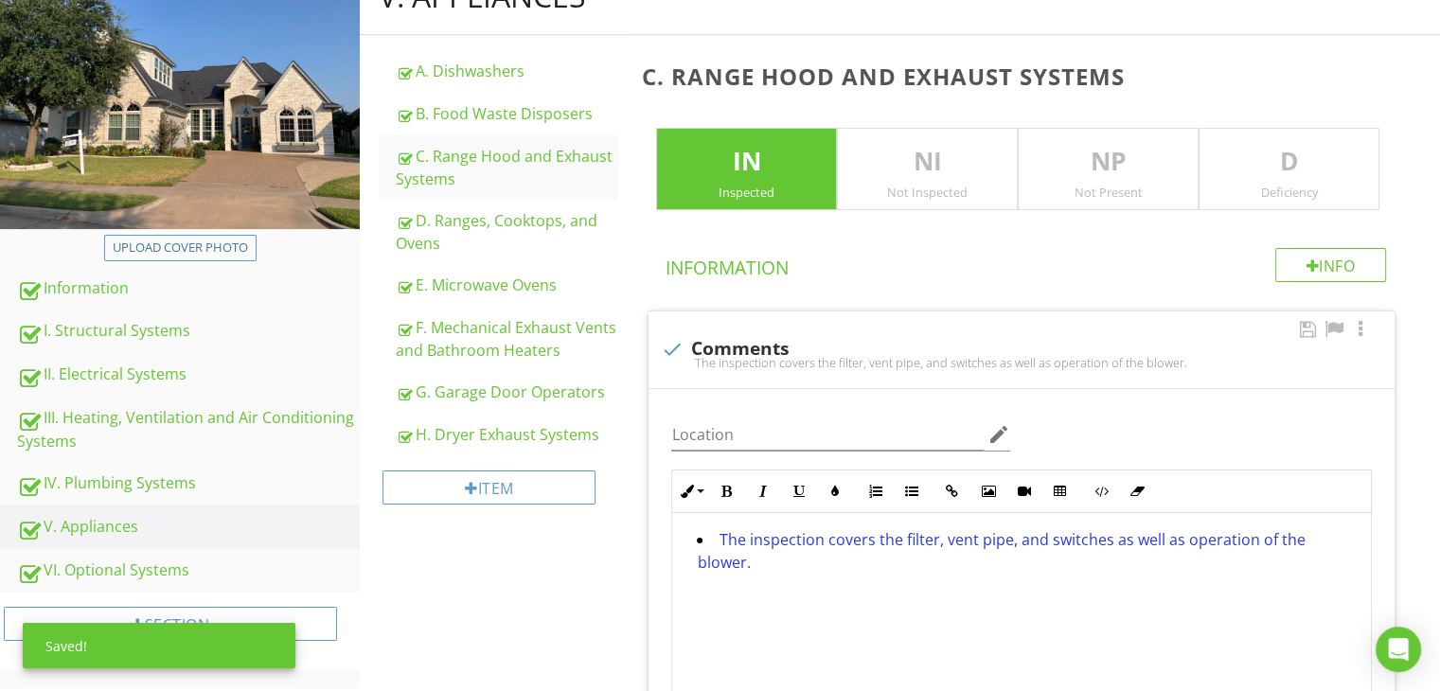
click at [685, 357] on div "The inspection covers the filter, vent pipe, and switches as well as operation …" at bounding box center [1021, 362] width 723 height 15
checkbox input "true"
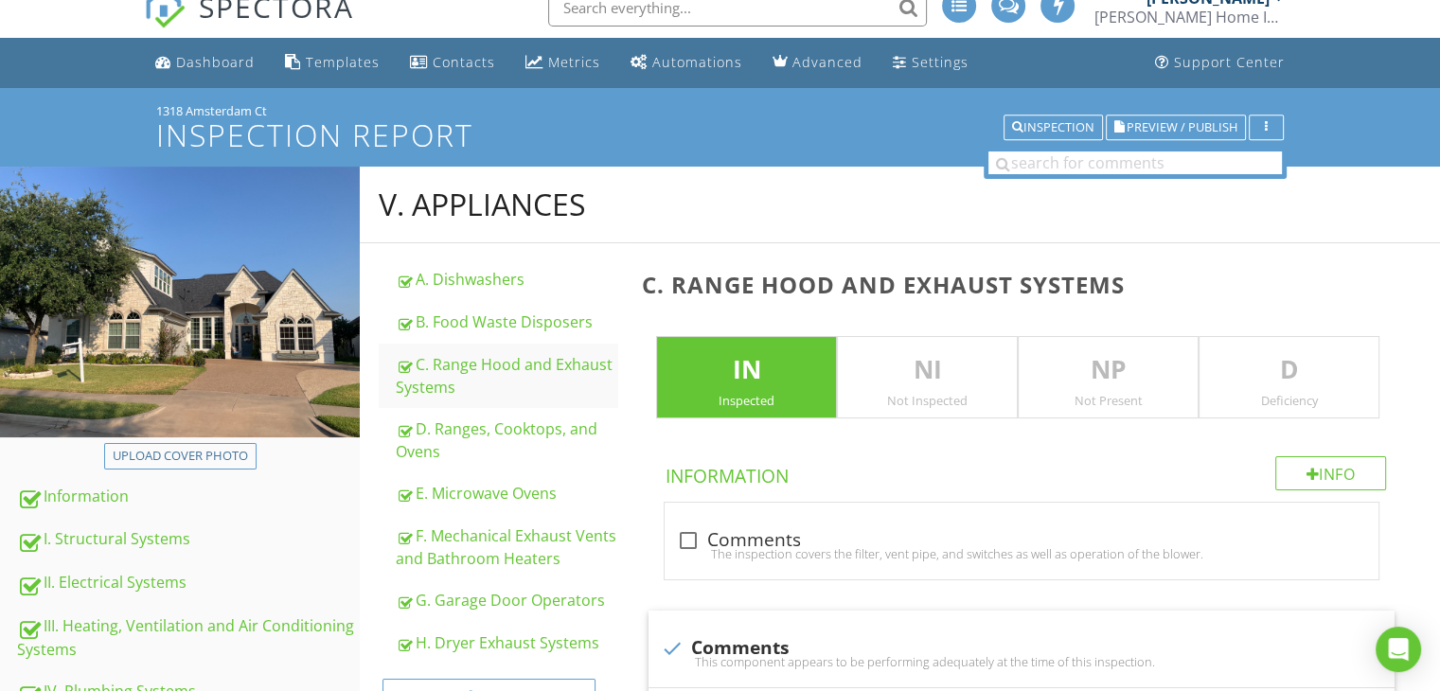
scroll to position [0, 0]
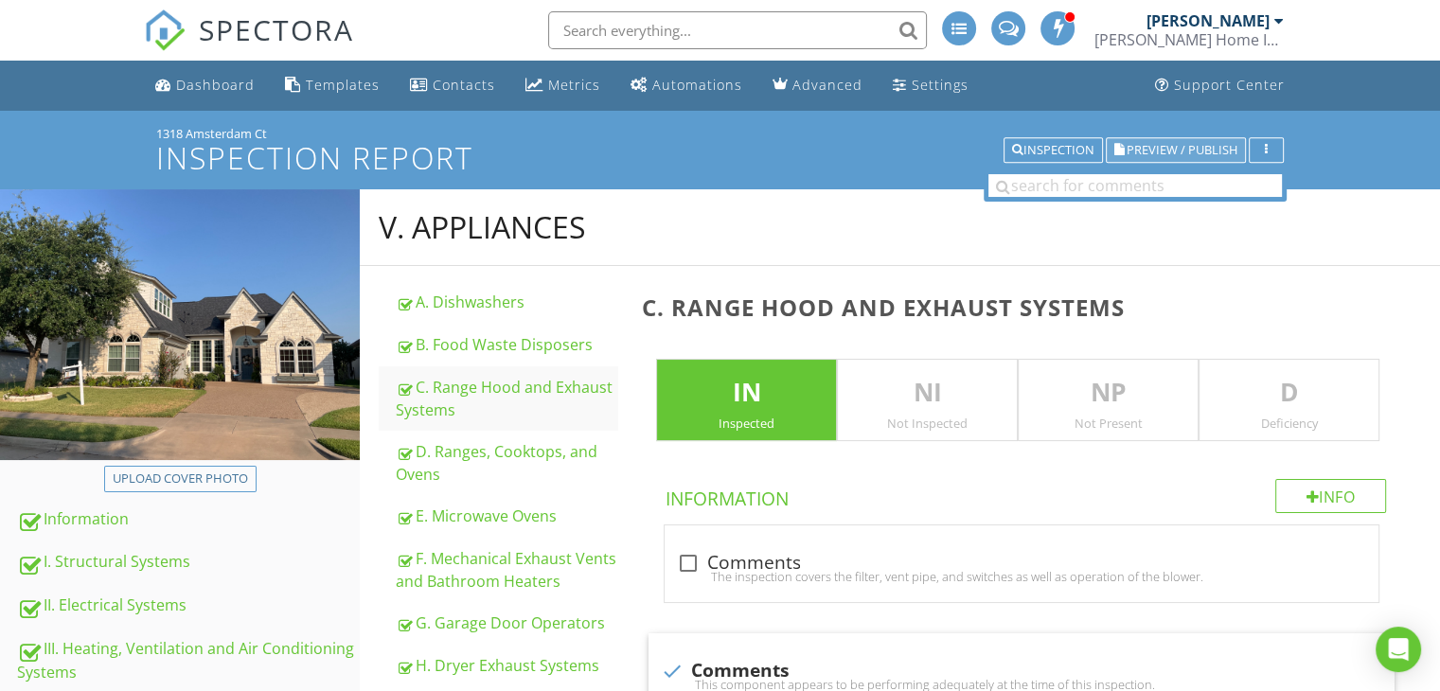
click at [1219, 151] on span "Preview / Publish" at bounding box center [1182, 150] width 111 height 12
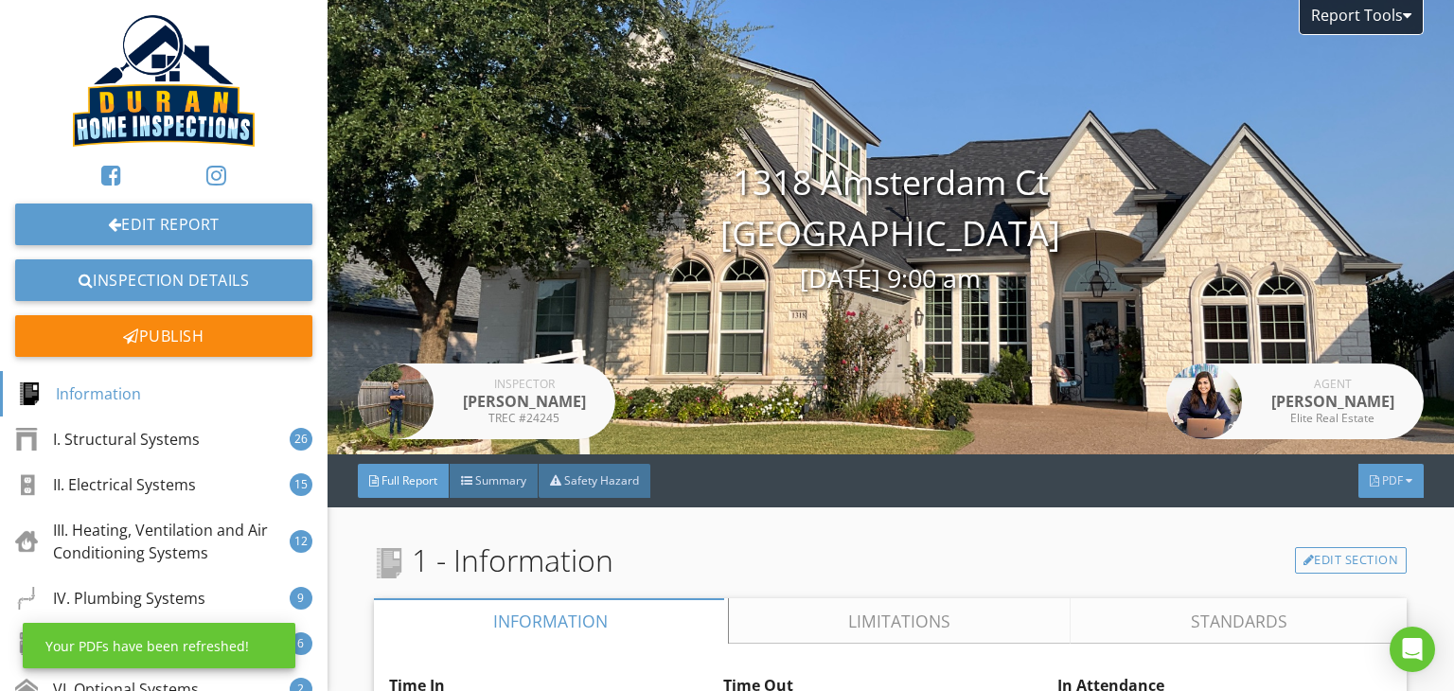
click at [1383, 478] on span "PDF" at bounding box center [1392, 480] width 21 height 16
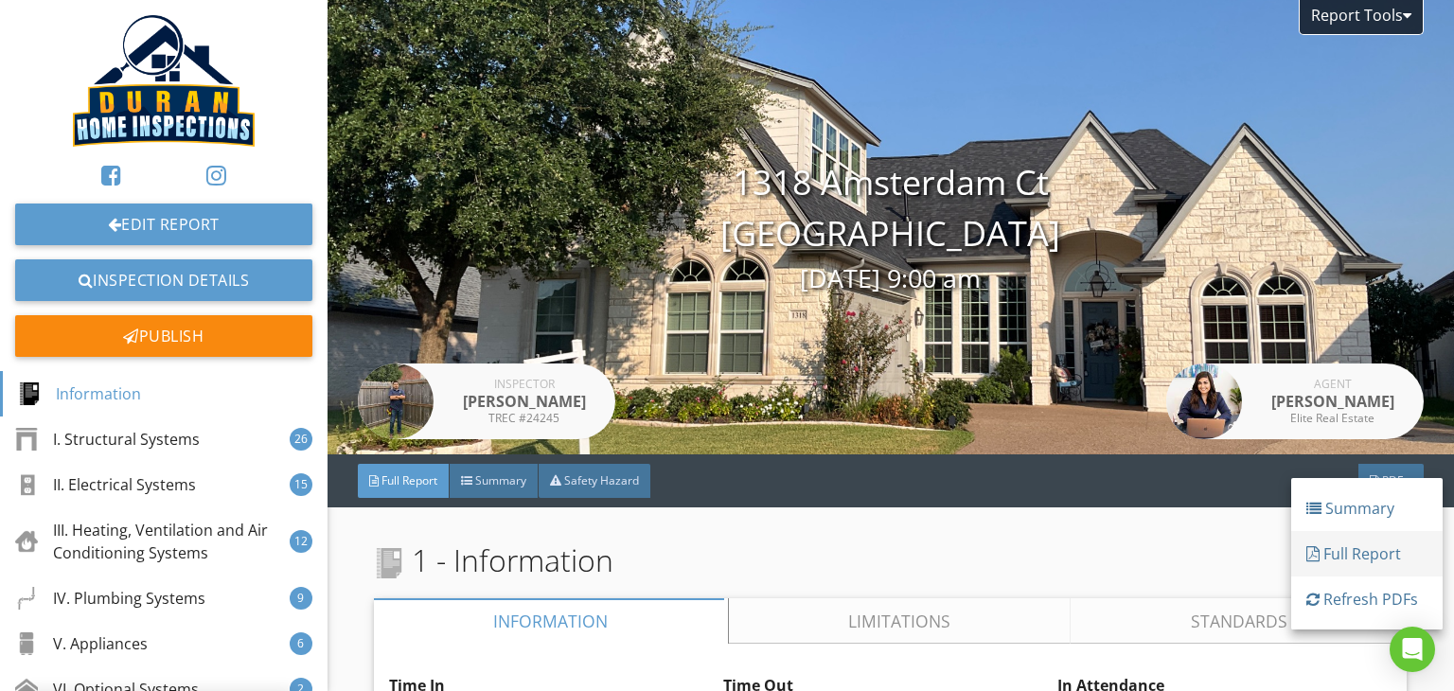
click at [1344, 562] on div "Full Report" at bounding box center [1367, 553] width 121 height 23
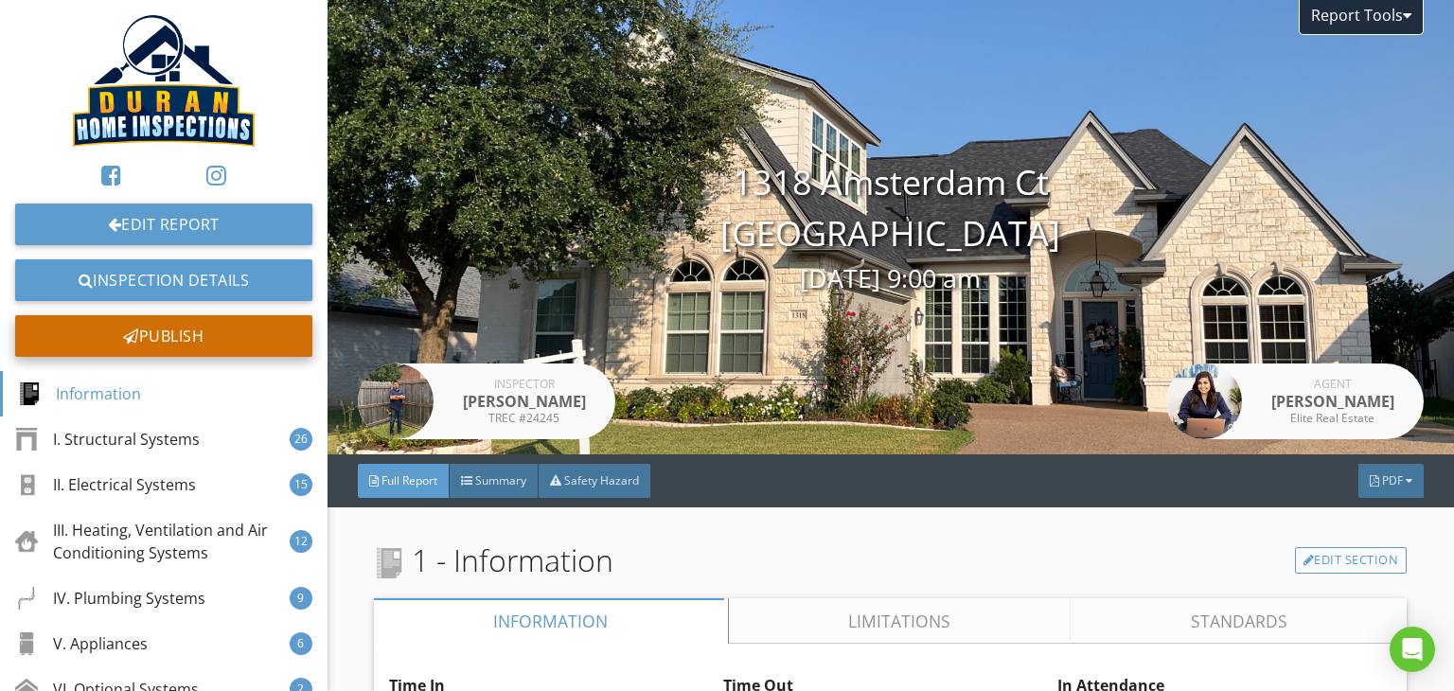
click at [178, 322] on div "Publish" at bounding box center [163, 336] width 297 height 42
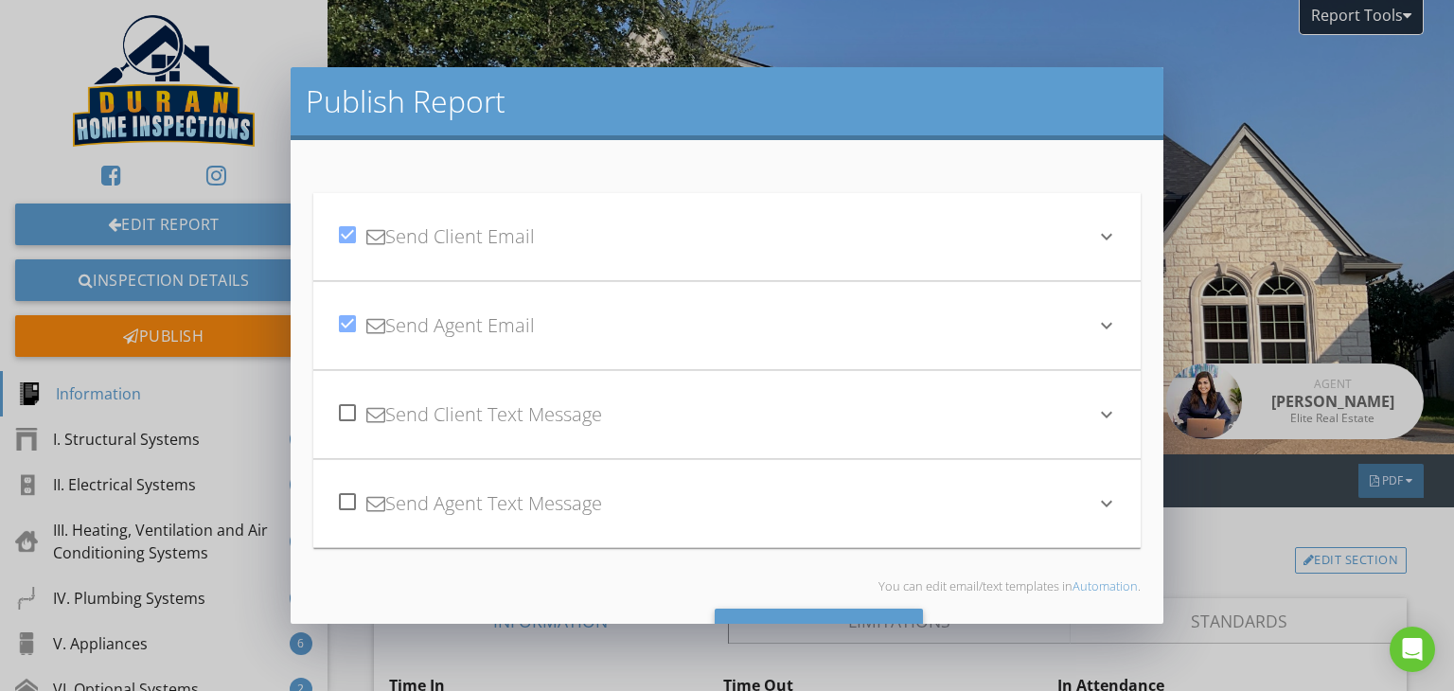
click at [756, 258] on div "check_box Send Client Email" at bounding box center [715, 237] width 759 height 64
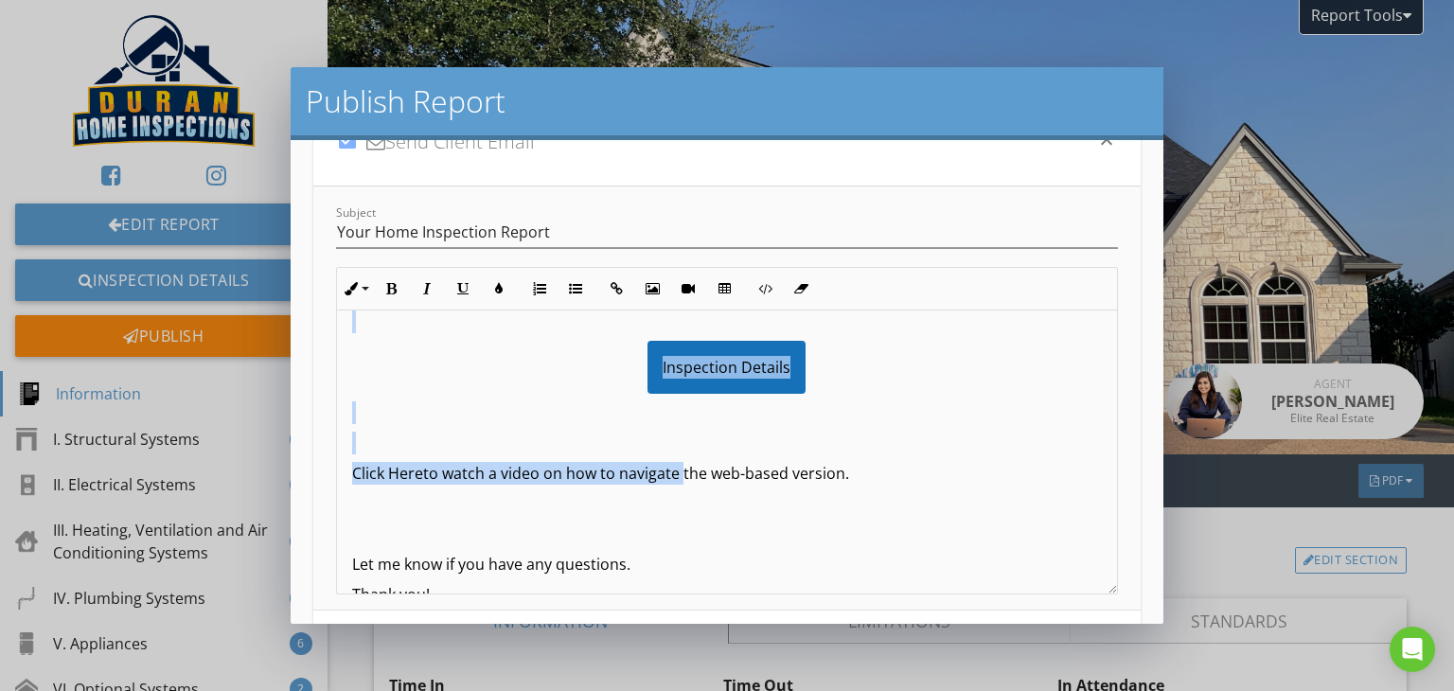
scroll to position [473, 0]
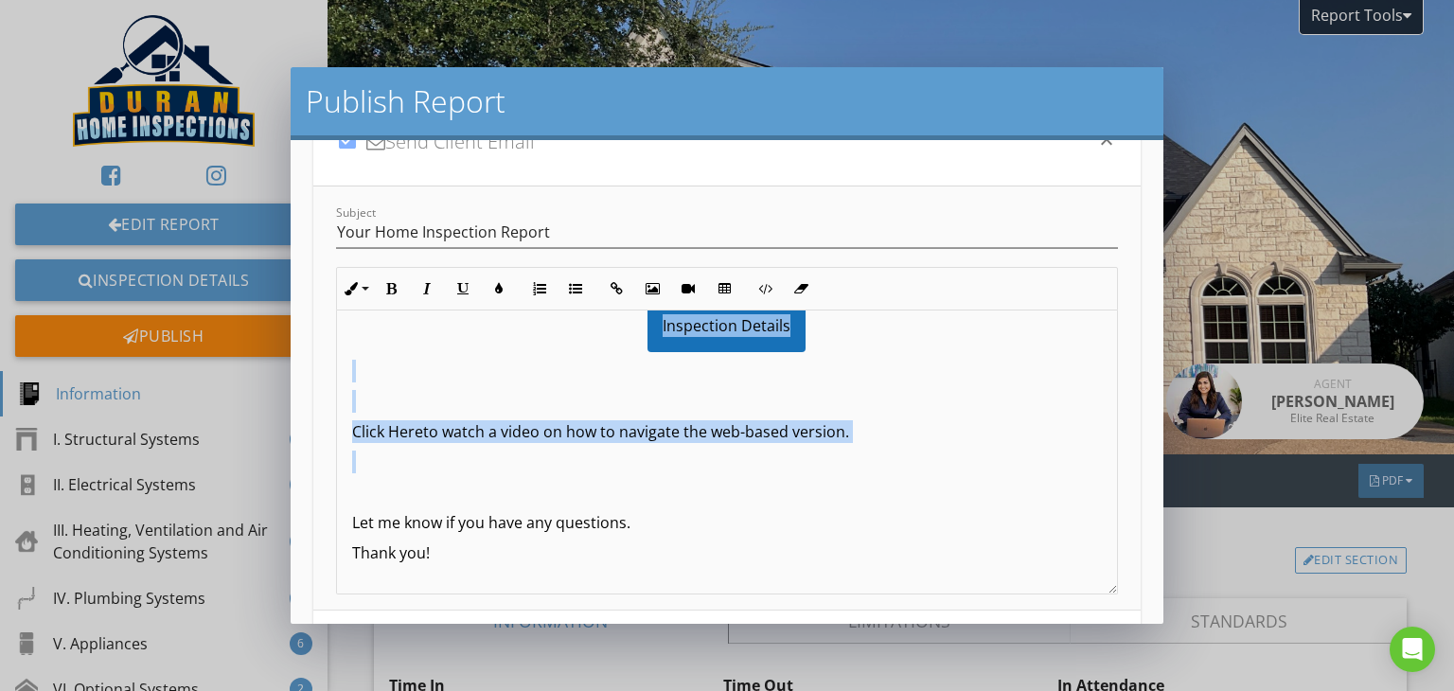
drag, startPoint x: 347, startPoint y: 388, endPoint x: 844, endPoint y: 459, distance: 502.1
click at [844, 459] on div "Hi [PERSON_NAME], Your home inspection report is ready! View it here! You have …" at bounding box center [727, 272] width 780 height 871
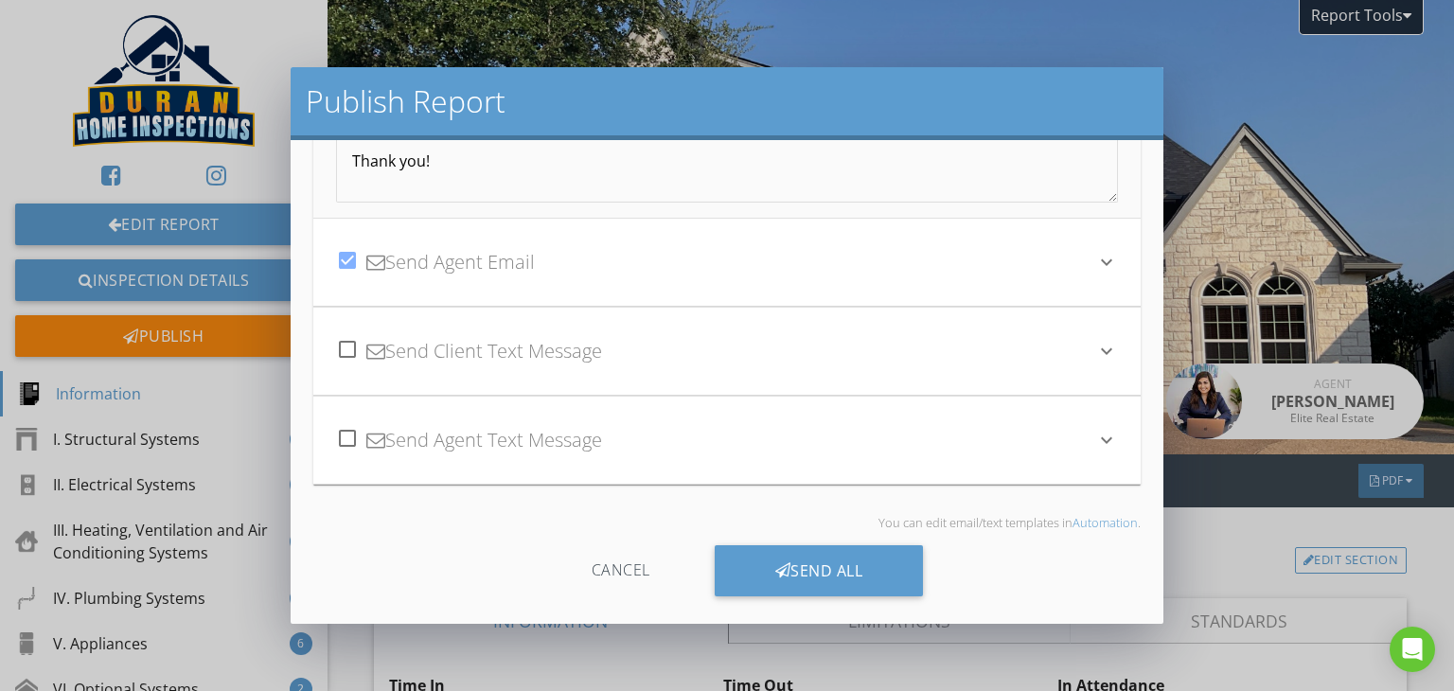
scroll to position [494, 0]
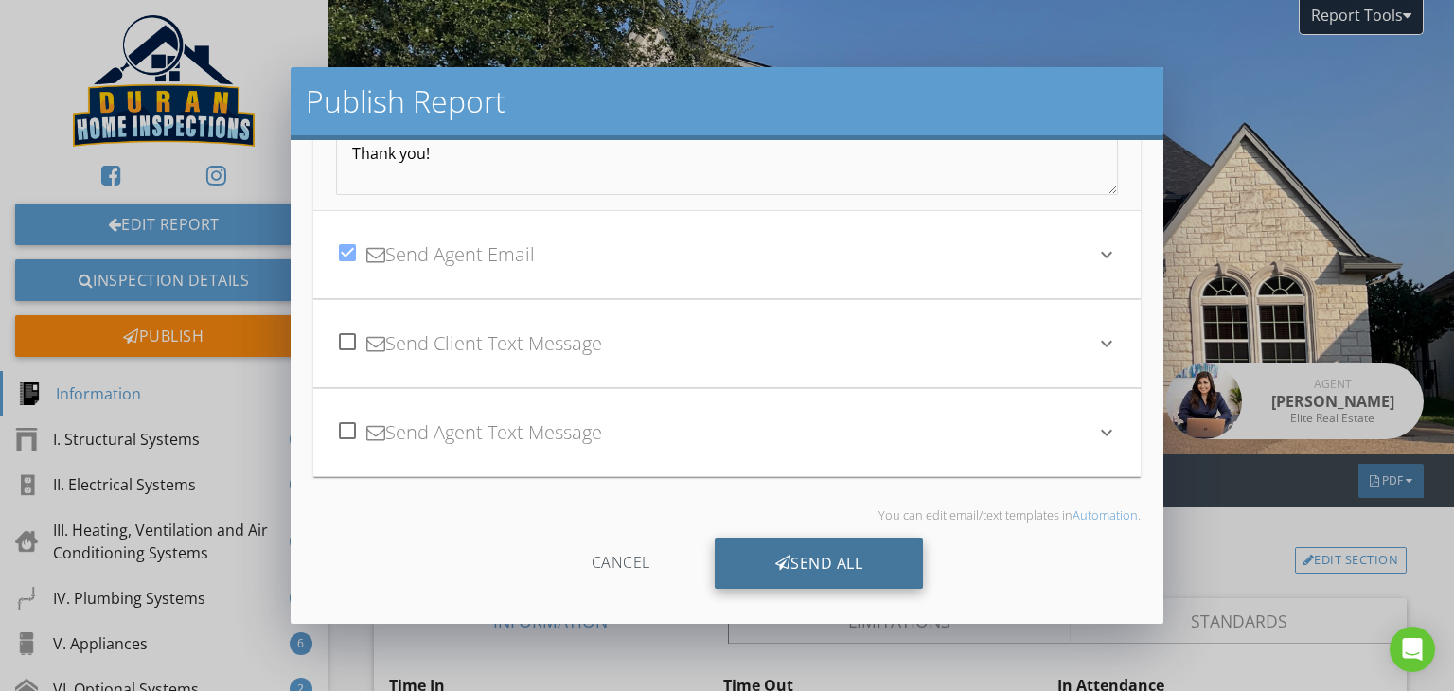
click at [750, 558] on div "Send All" at bounding box center [819, 563] width 209 height 51
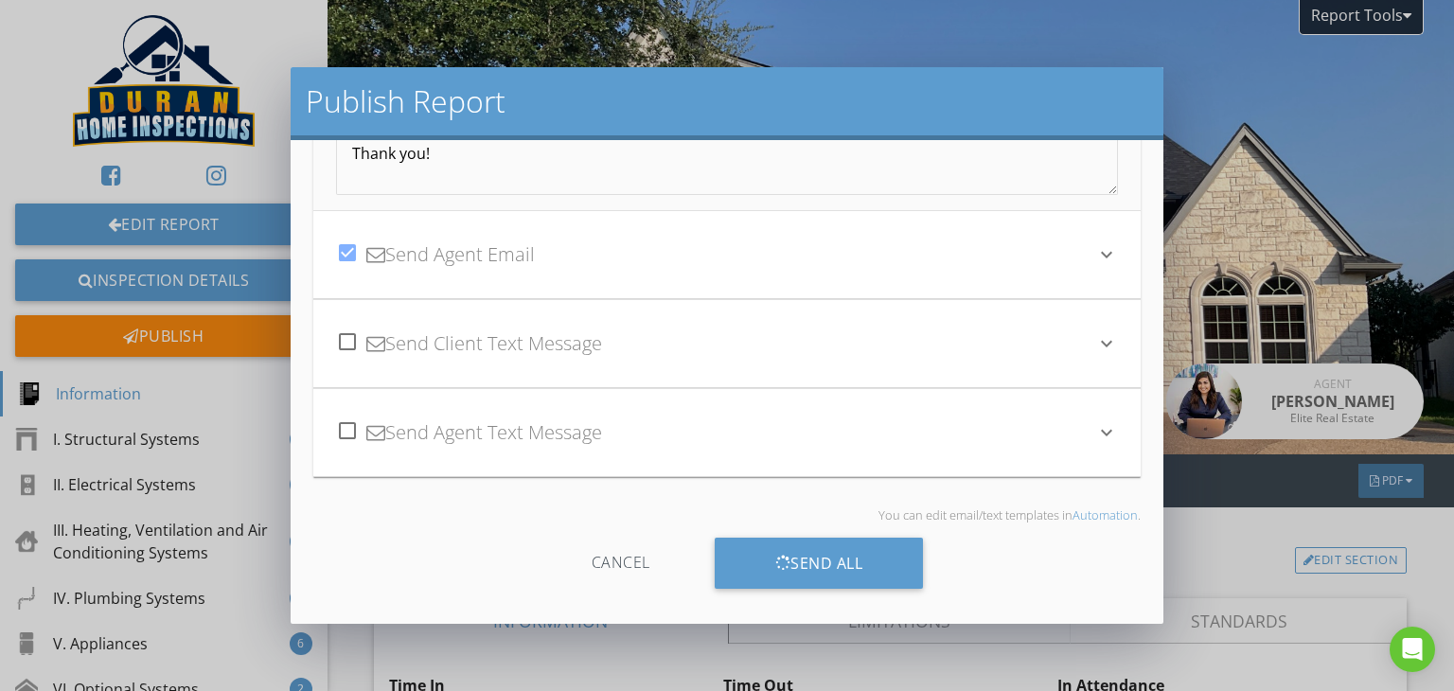
scroll to position [287, 0]
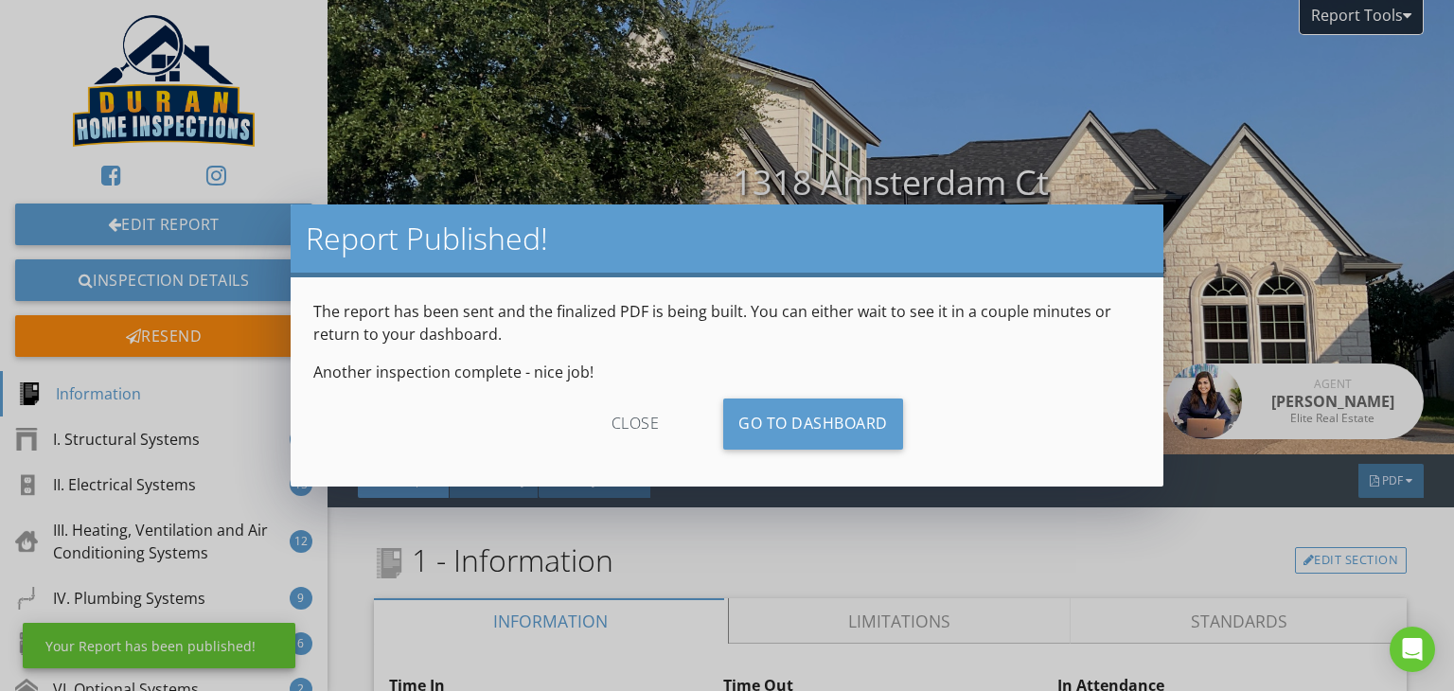
click at [624, 429] on div "close" at bounding box center [635, 424] width 169 height 51
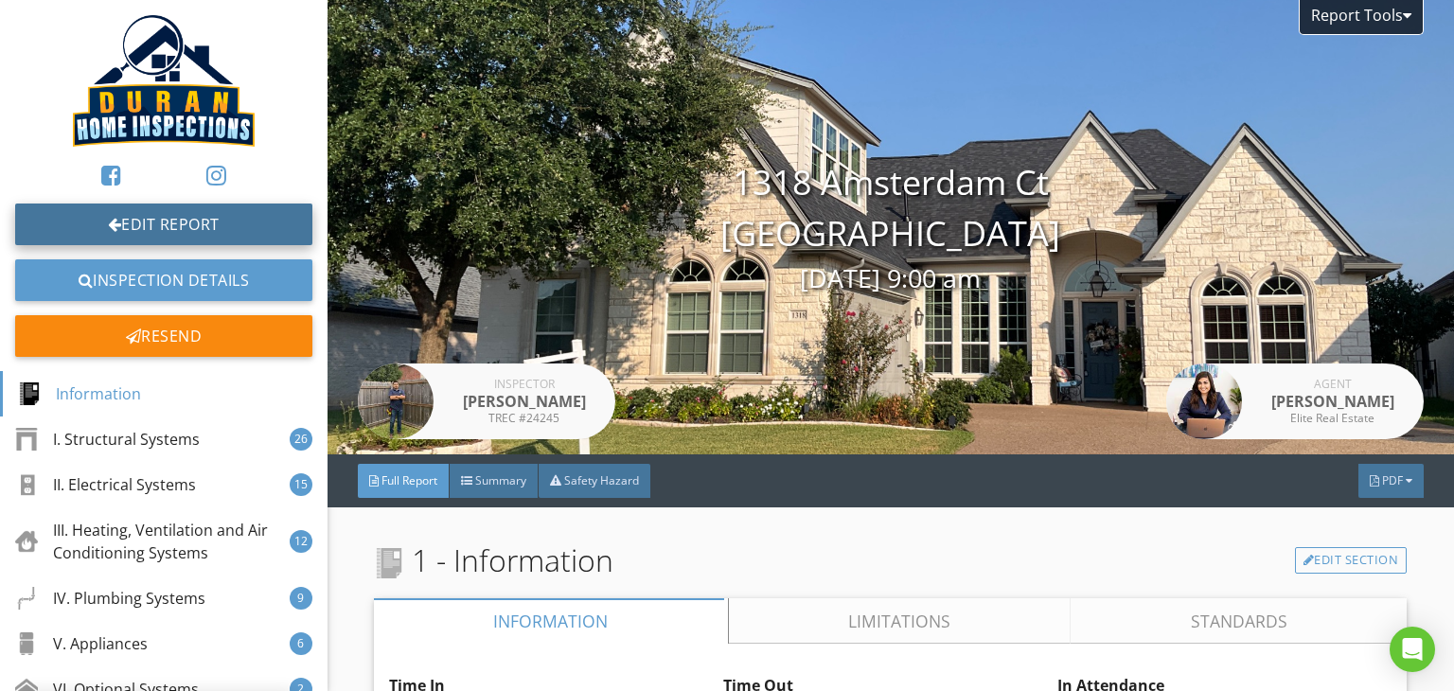
click at [179, 243] on link "Edit Report" at bounding box center [163, 225] width 297 height 42
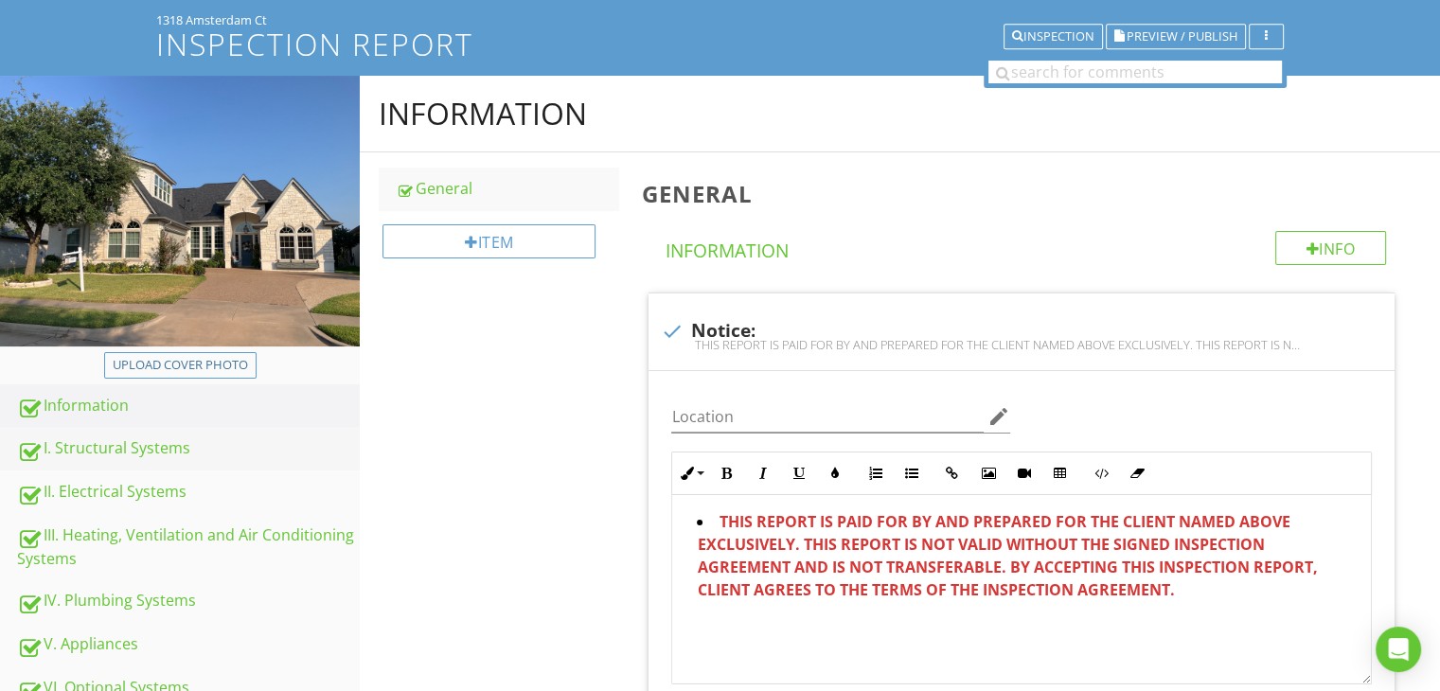
scroll to position [189, 0]
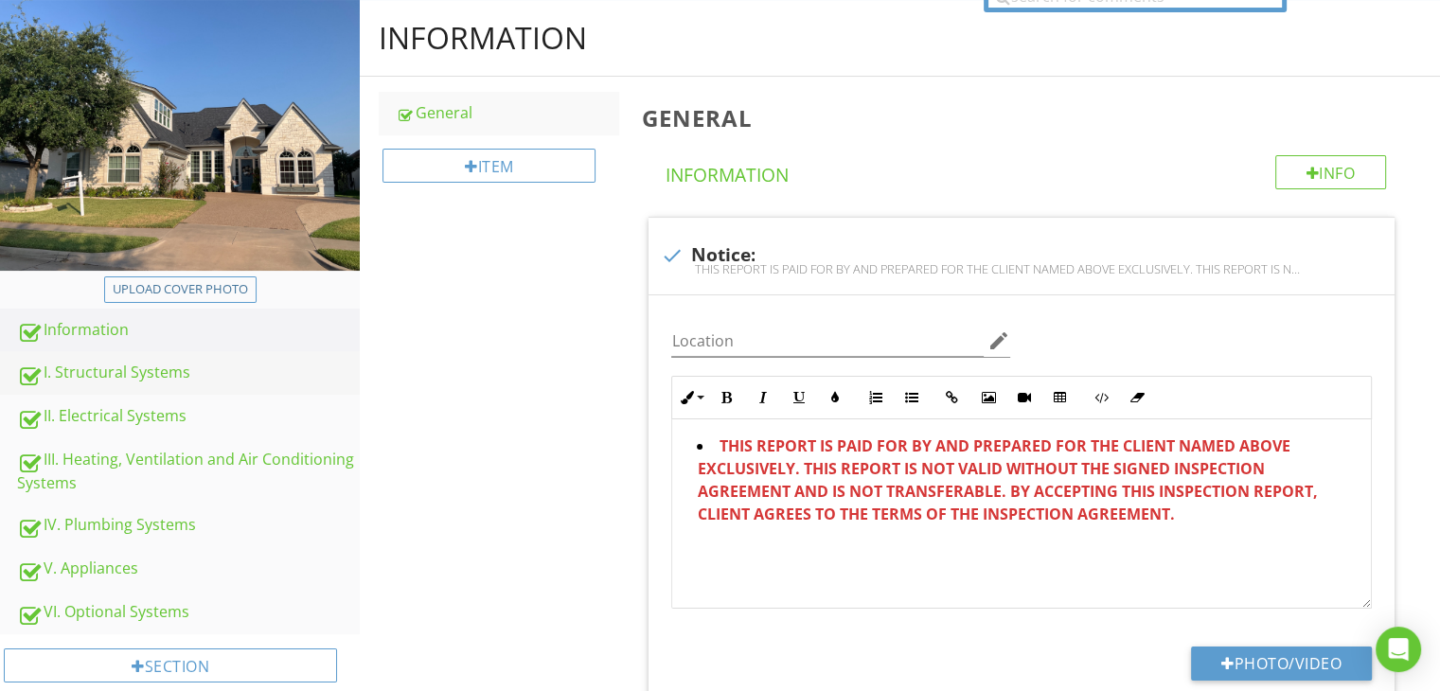
click at [132, 365] on div "I. Structural Systems" at bounding box center [188, 373] width 343 height 25
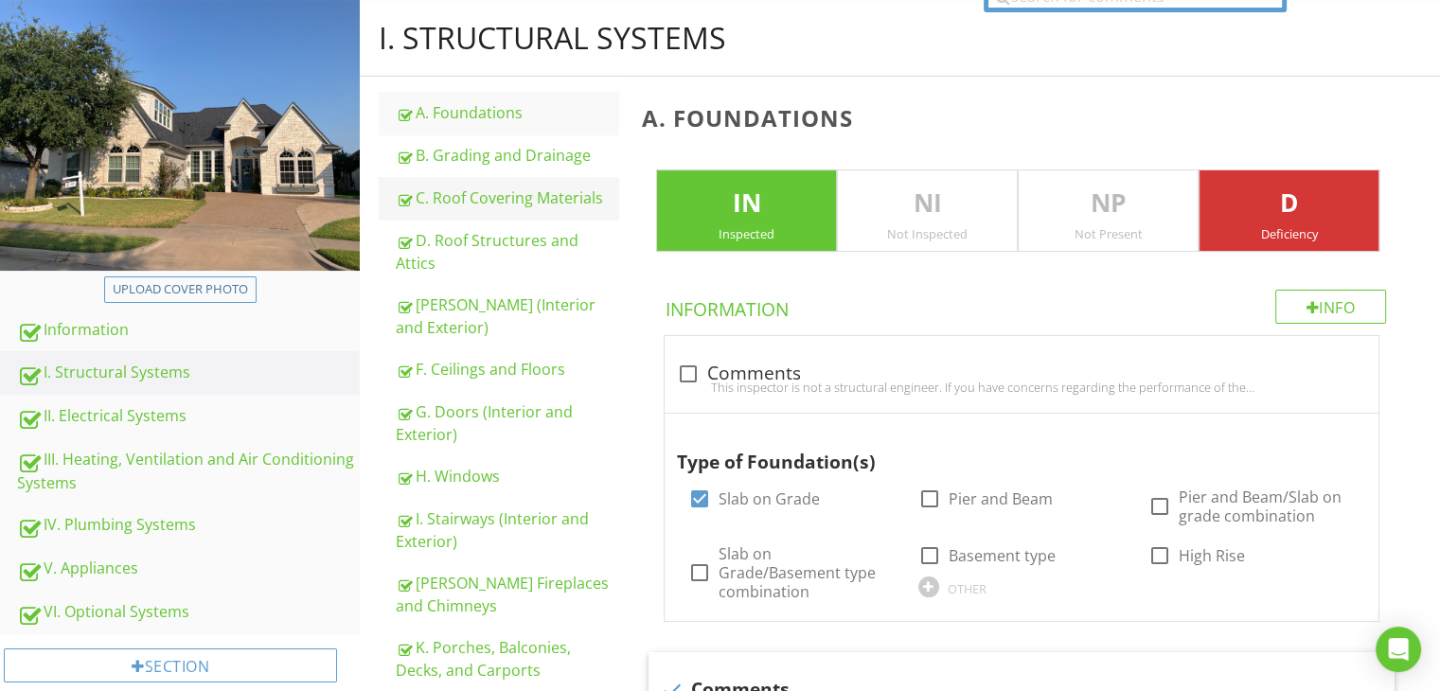
click at [496, 209] on link "C. Roof Covering Materials" at bounding box center [507, 198] width 222 height 42
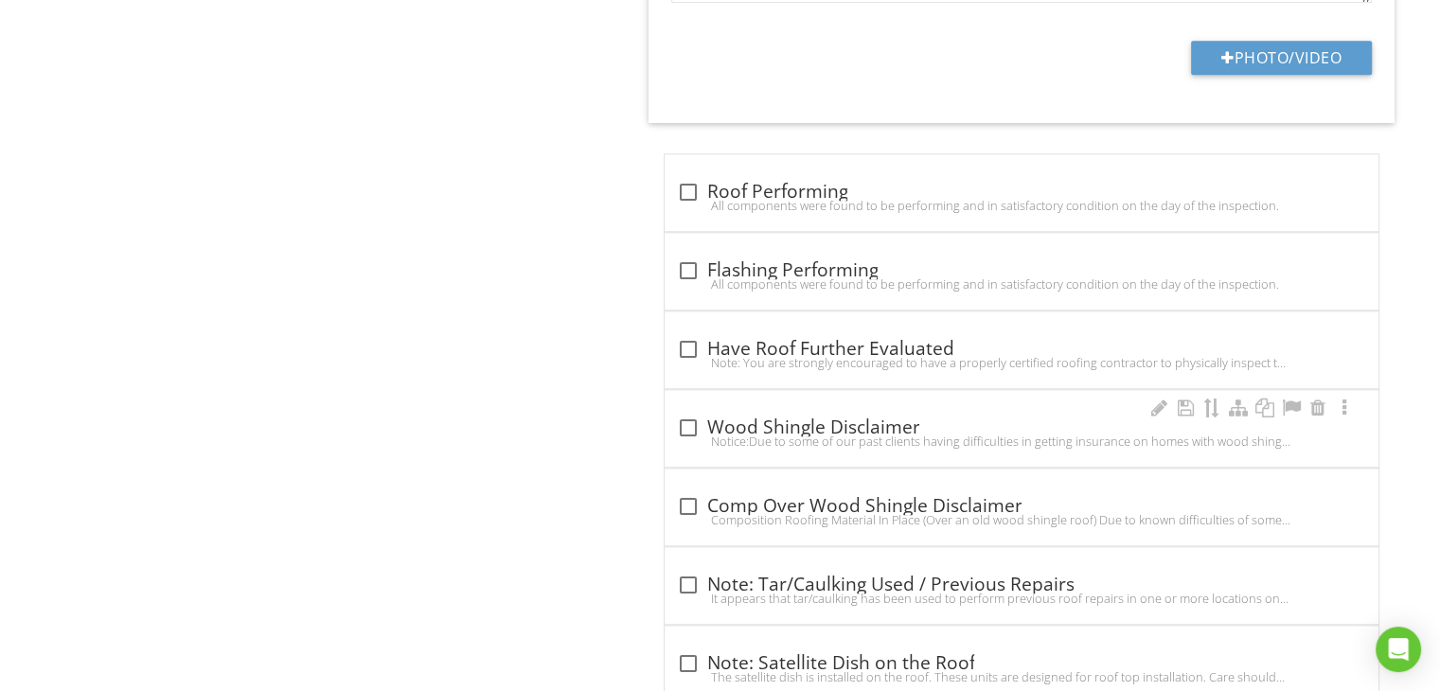
scroll to position [2840, 0]
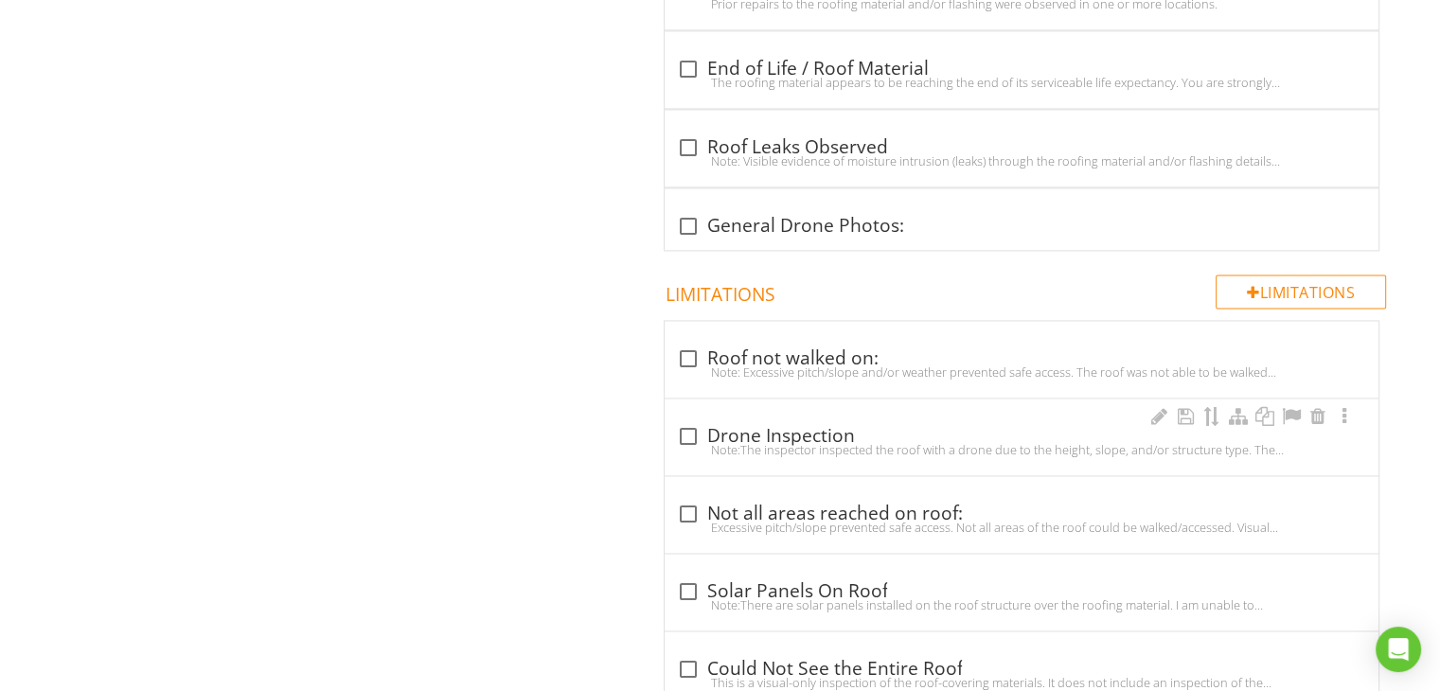
click at [700, 420] on div at bounding box center [687, 436] width 32 height 32
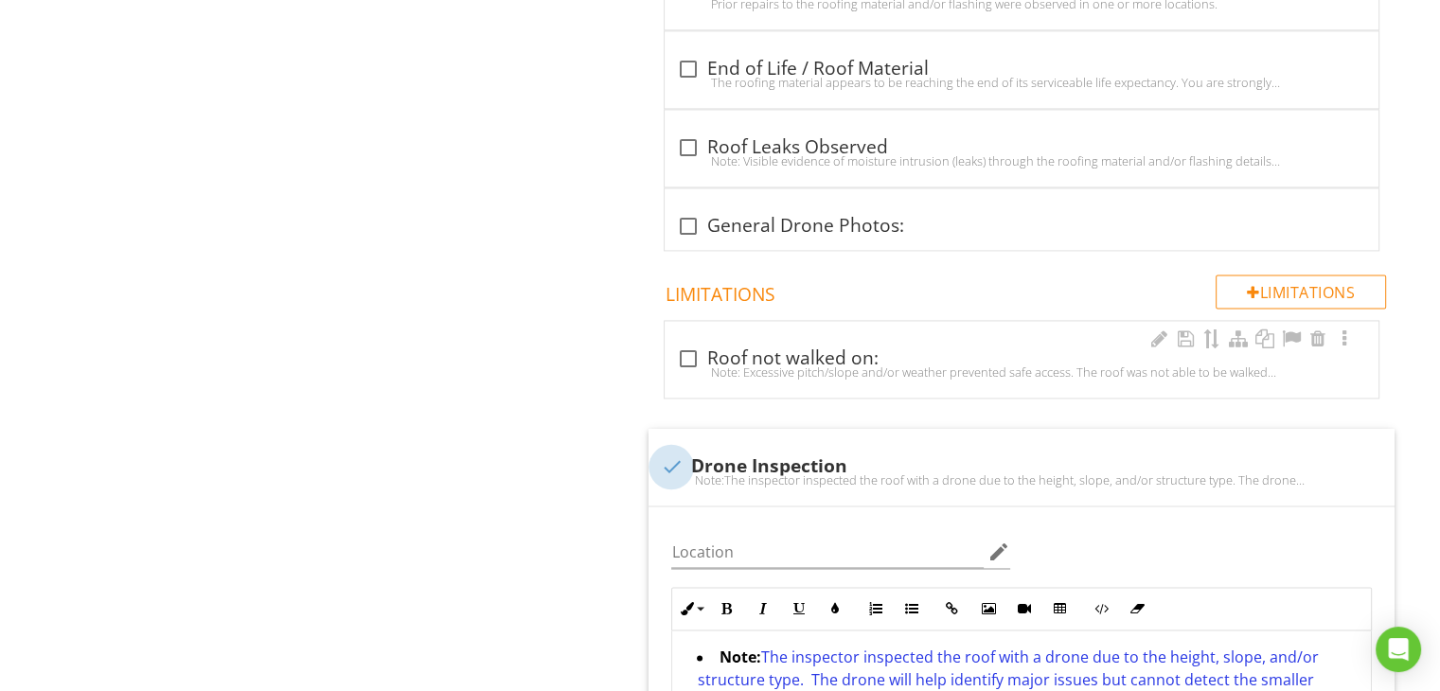
checkbox input "true"
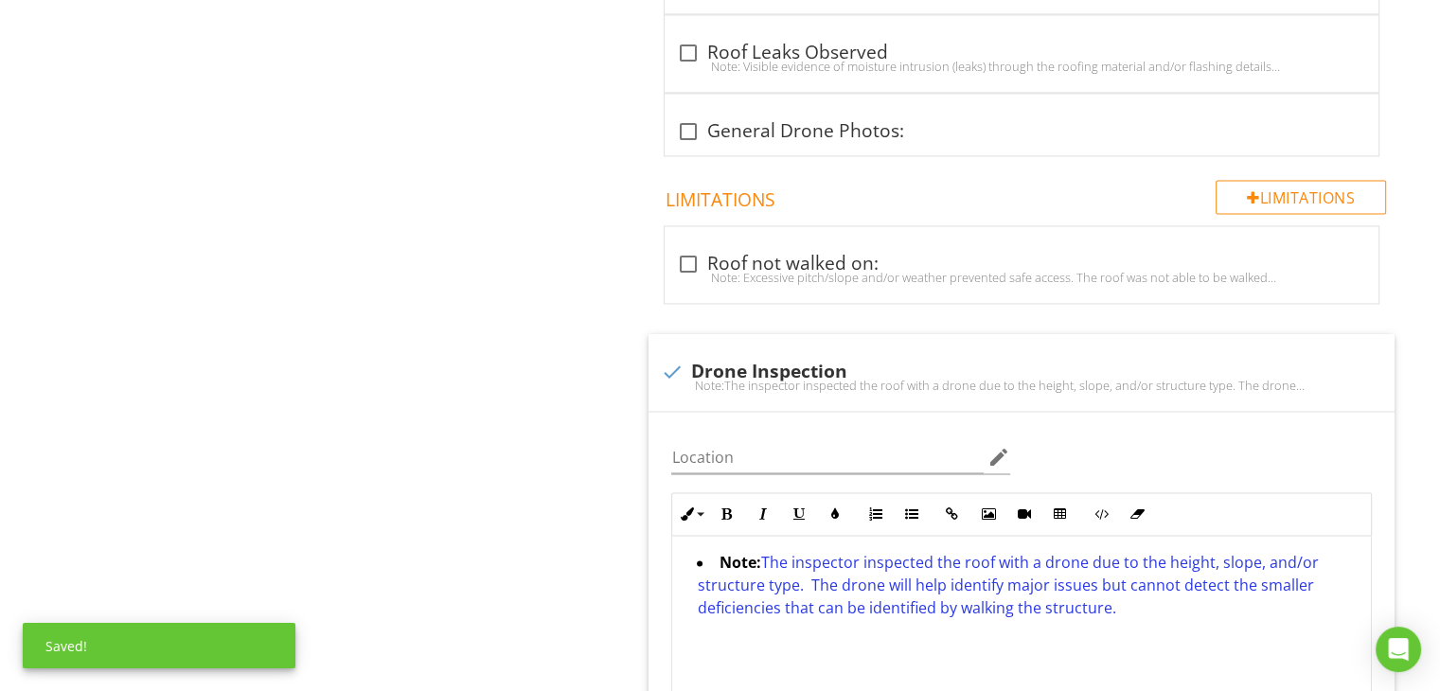
scroll to position [0, 0]
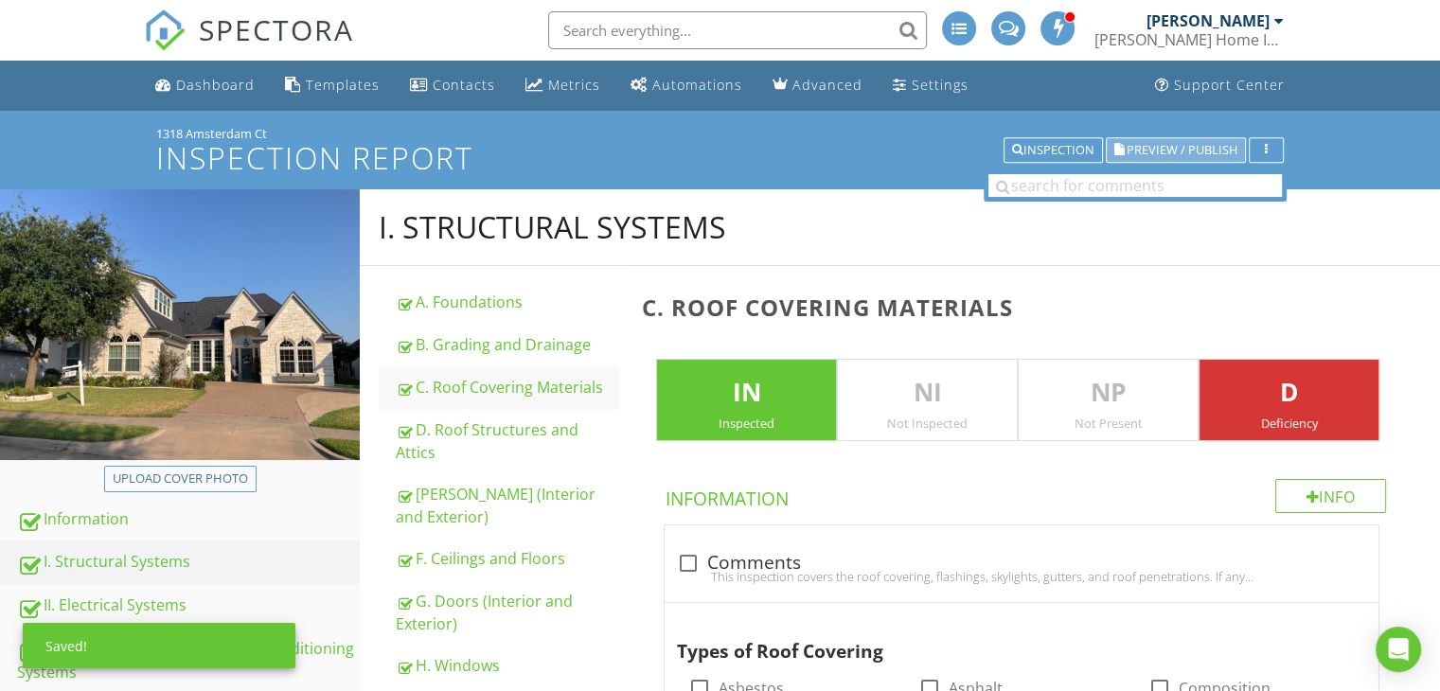
click at [1227, 151] on span "Preview / Publish" at bounding box center [1182, 150] width 111 height 12
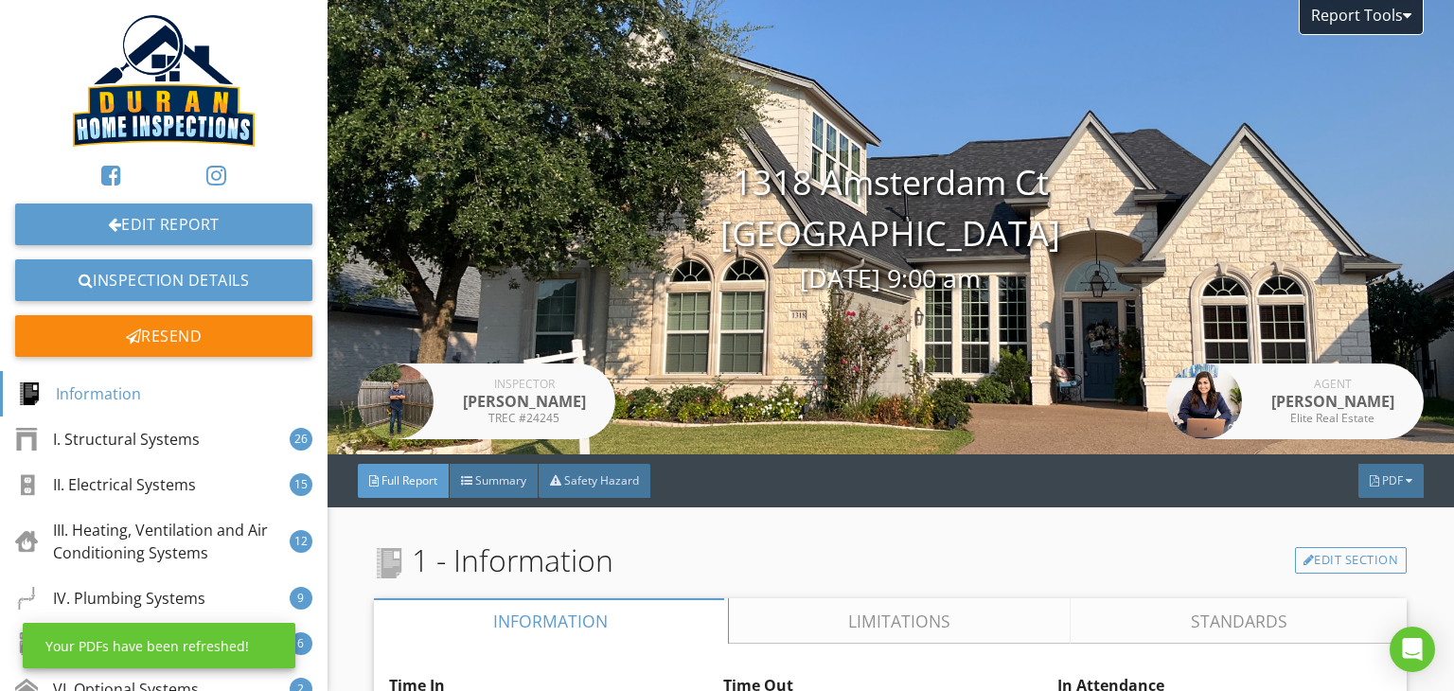
click at [1382, 485] on span "PDF" at bounding box center [1392, 480] width 21 height 16
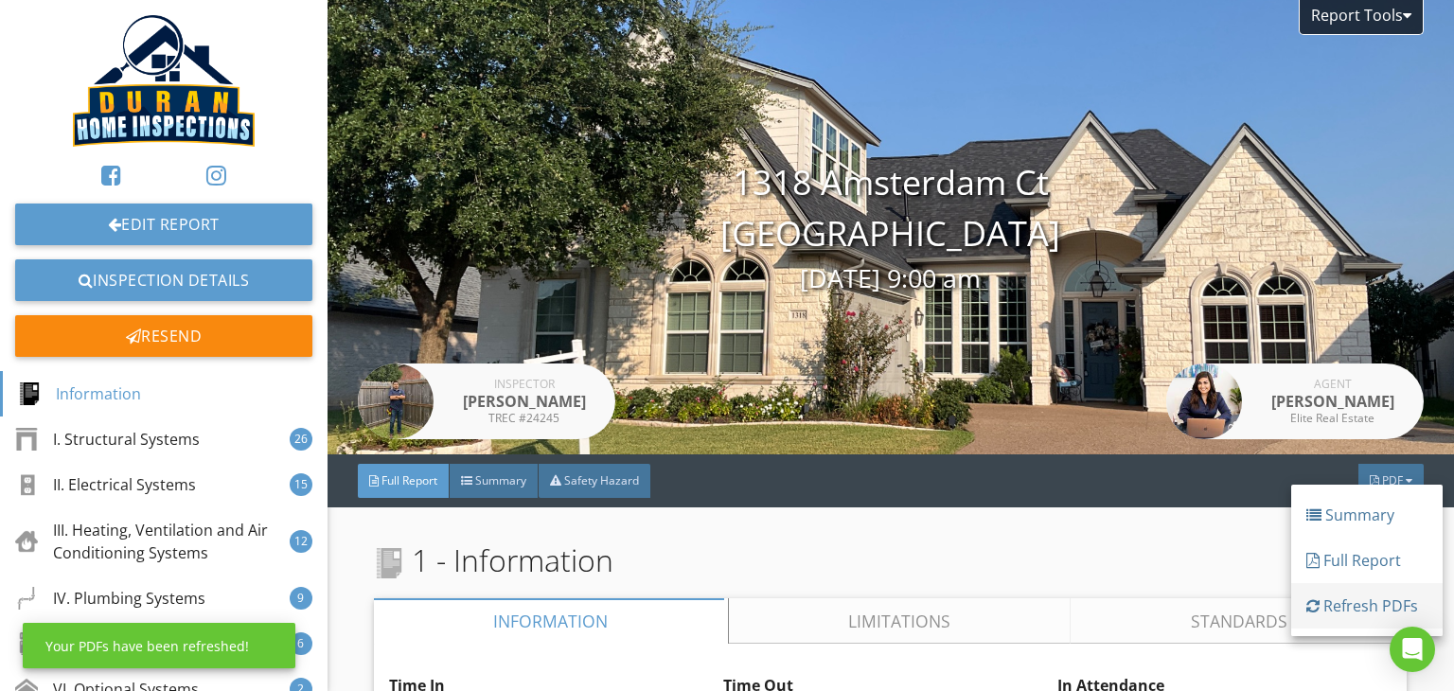
click at [1375, 609] on div "Refresh PDFs" at bounding box center [1367, 606] width 121 height 23
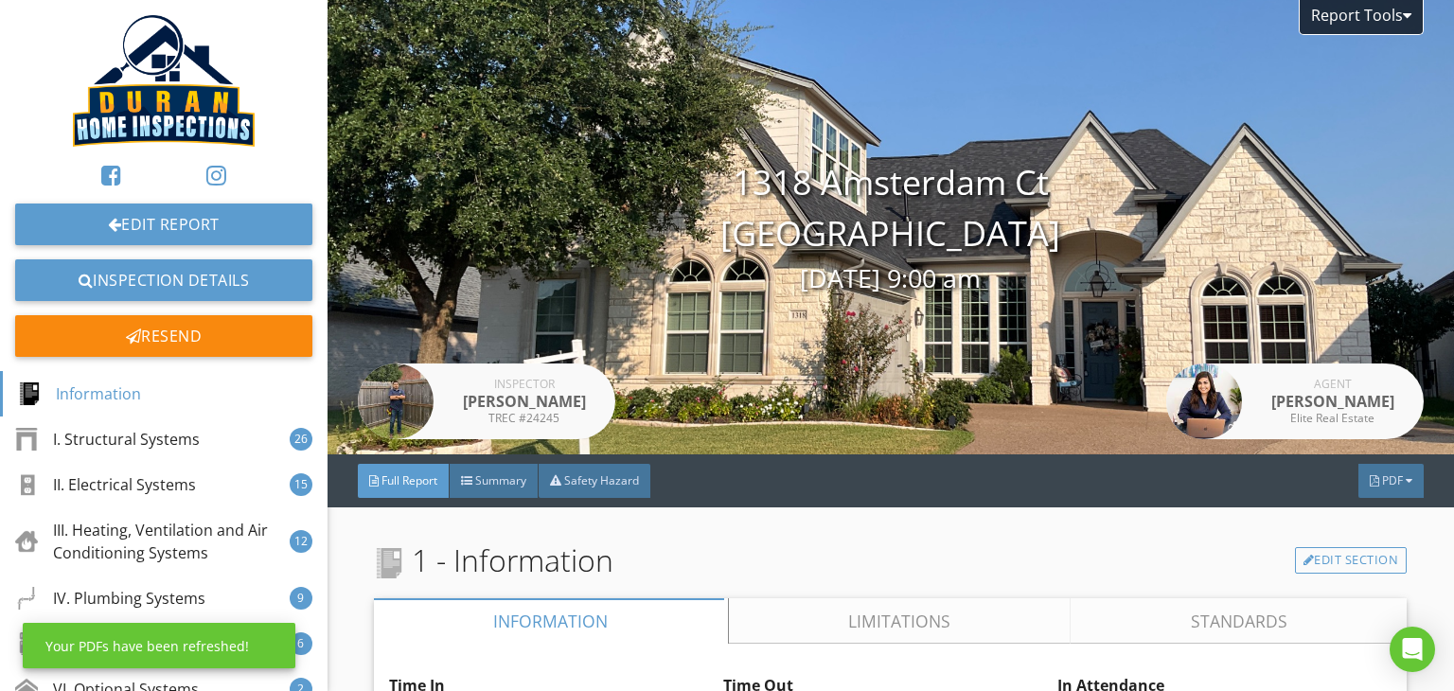
click at [1382, 487] on span "PDF" at bounding box center [1392, 480] width 21 height 16
click at [1352, 555] on div "Full Report" at bounding box center [1367, 562] width 121 height 23
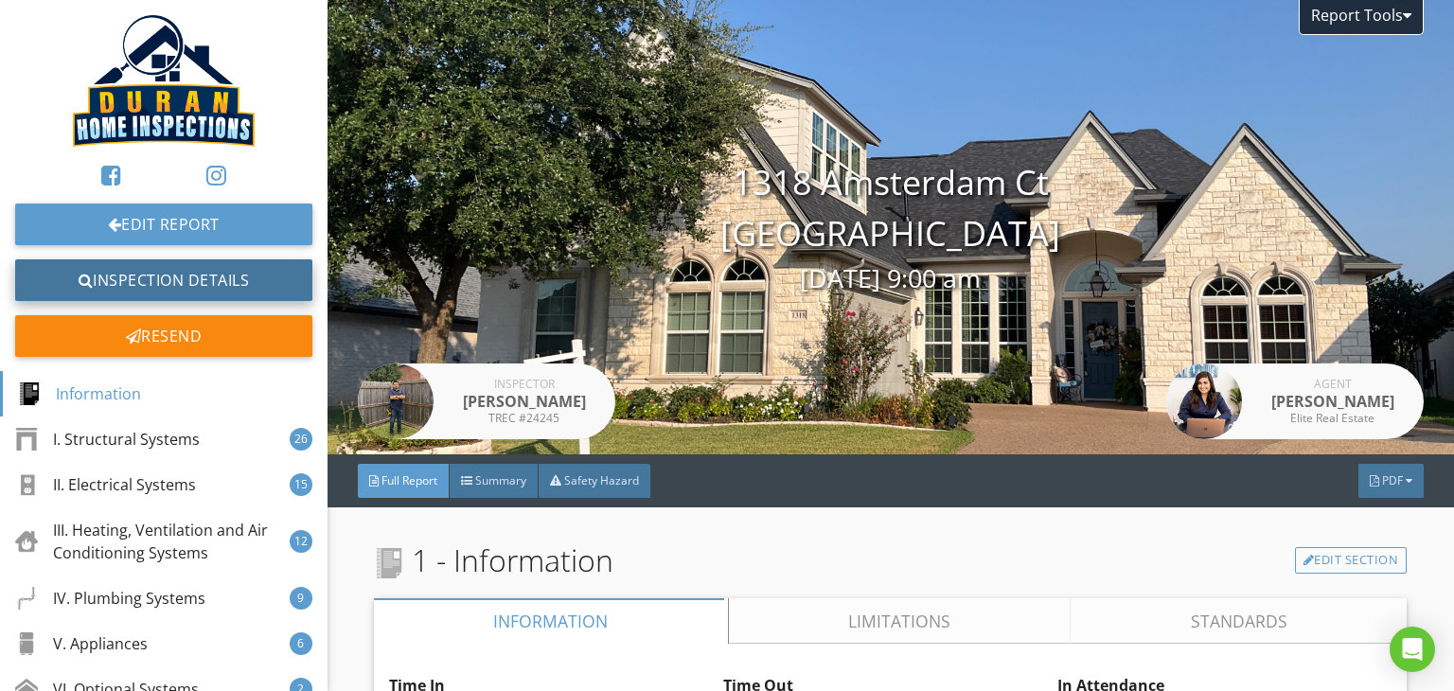
click at [167, 288] on link "Inspection Details" at bounding box center [163, 280] width 297 height 42
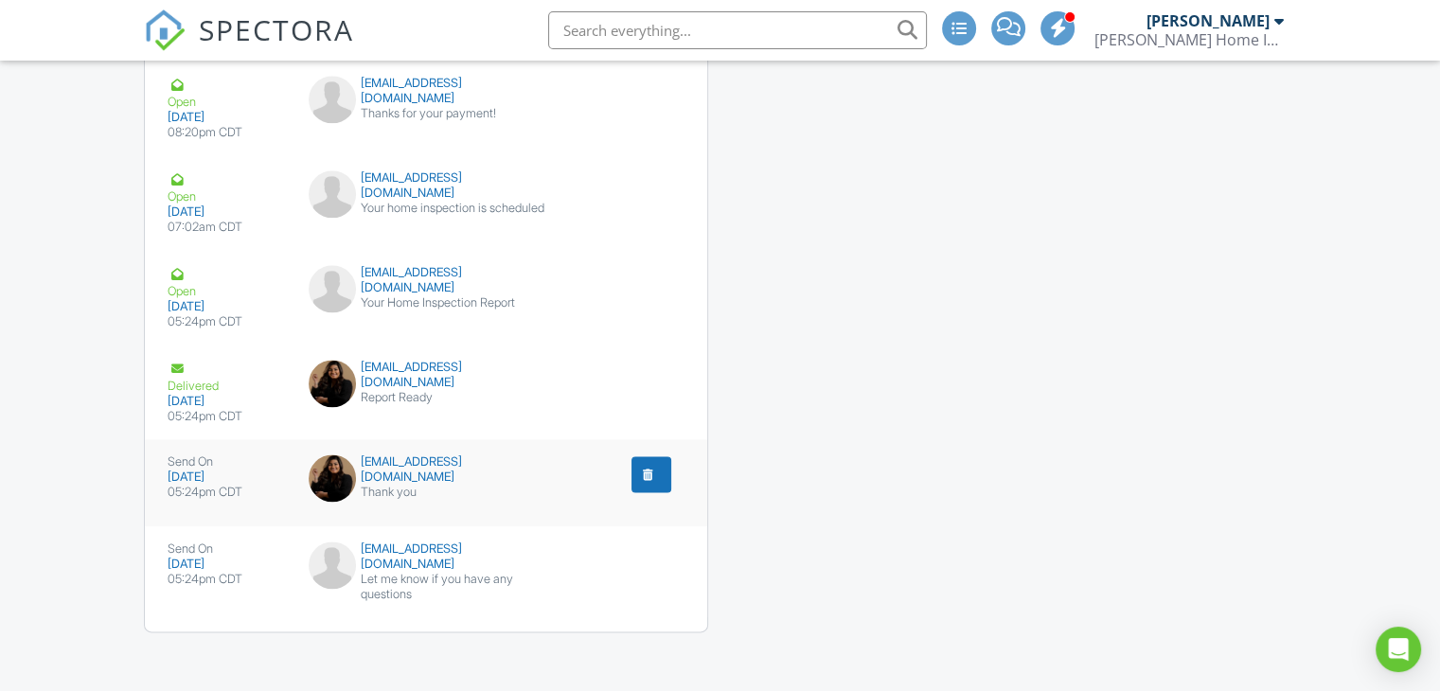
click at [634, 467] on button "submit" at bounding box center [651, 474] width 40 height 36
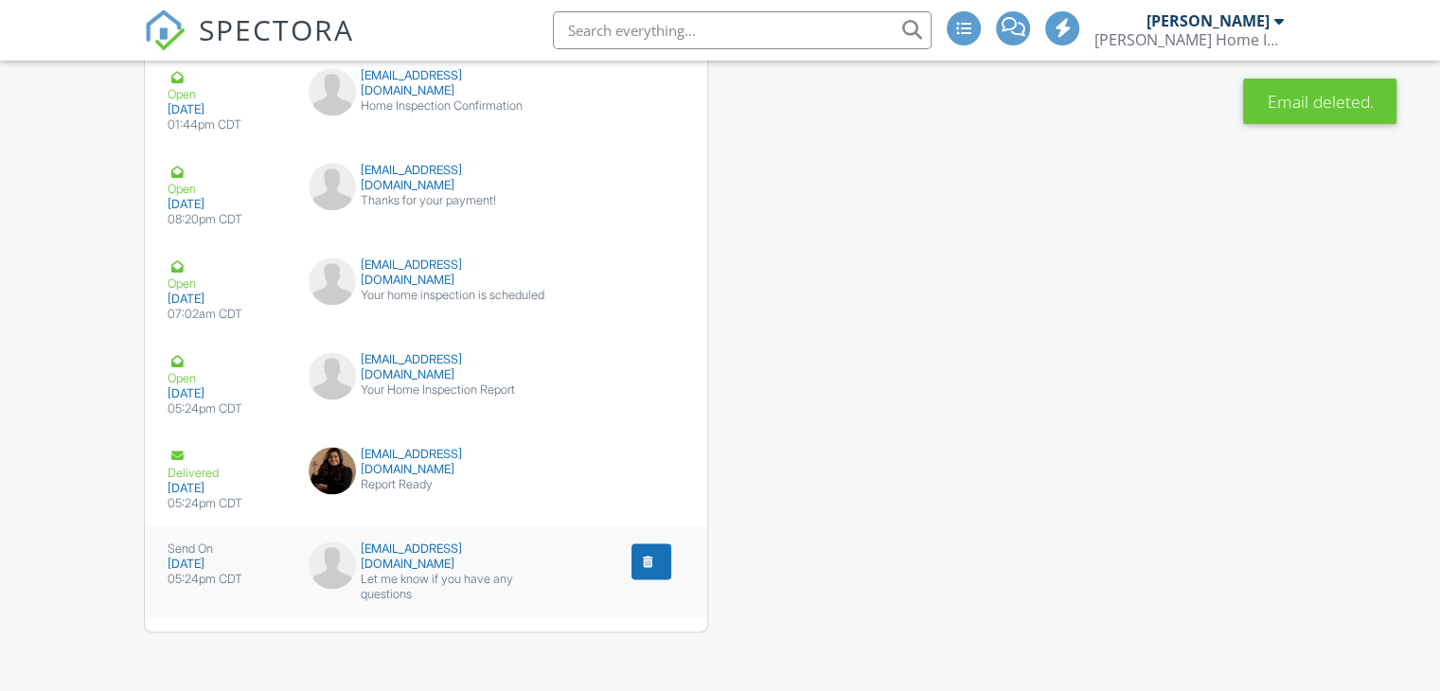
scroll to position [2318, 0]
click at [486, 572] on div "Let me know if you have any questions" at bounding box center [427, 587] width 236 height 30
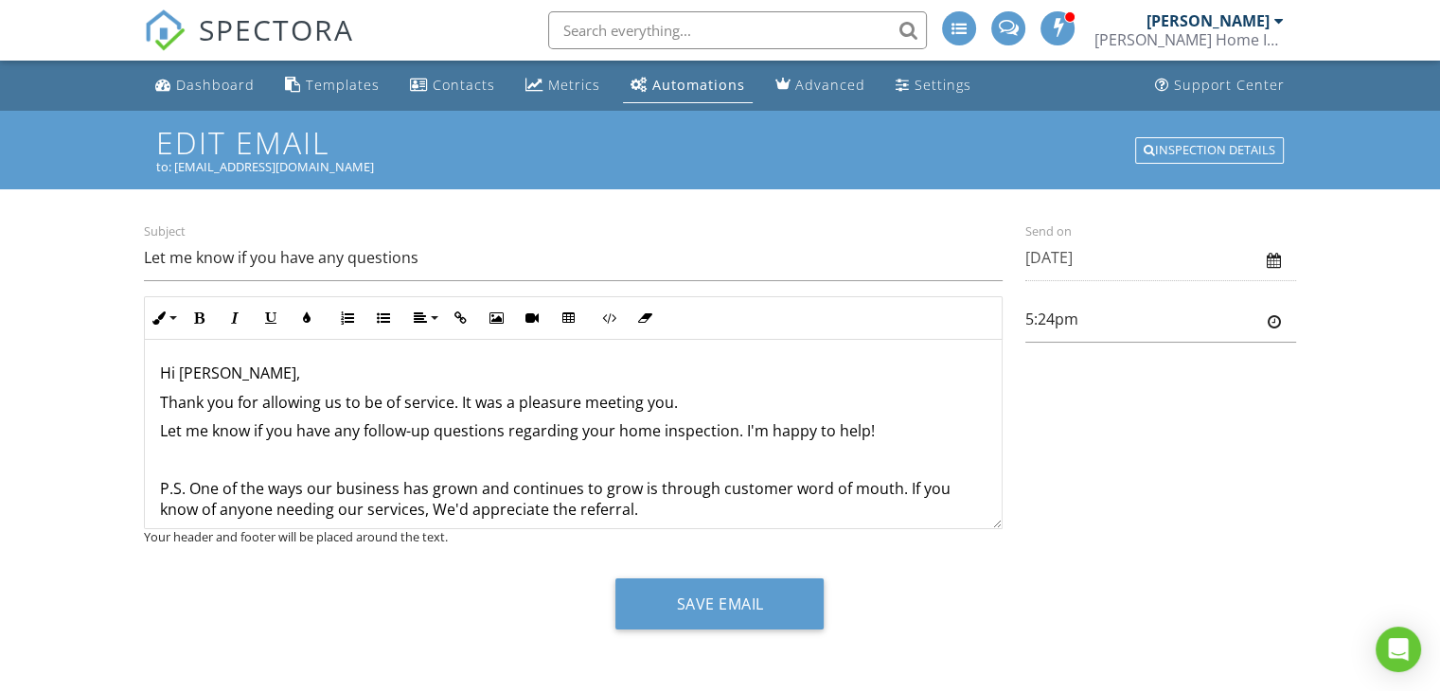
drag, startPoint x: 610, startPoint y: 397, endPoint x: 460, endPoint y: 385, distance: 150.0
click at [460, 385] on div "Hi Jana, Thank you for allowing us to be of service. It was a pleasure meeting …" at bounding box center [573, 649] width 857 height 619
click at [404, 367] on p "Hi [PERSON_NAME]," at bounding box center [573, 373] width 827 height 21
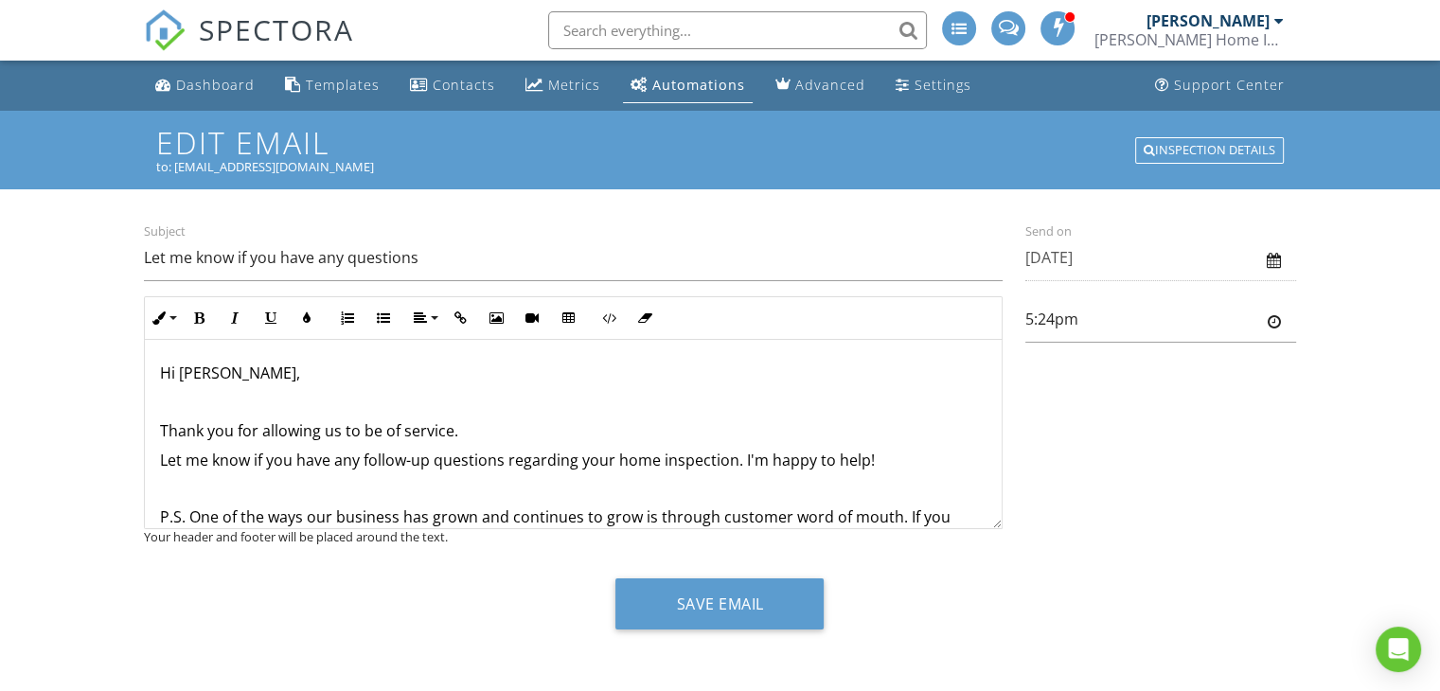
click at [466, 418] on div "Hi Jana, Thank you for allowing us to be of service. Let me know if you have an…" at bounding box center [573, 664] width 857 height 649
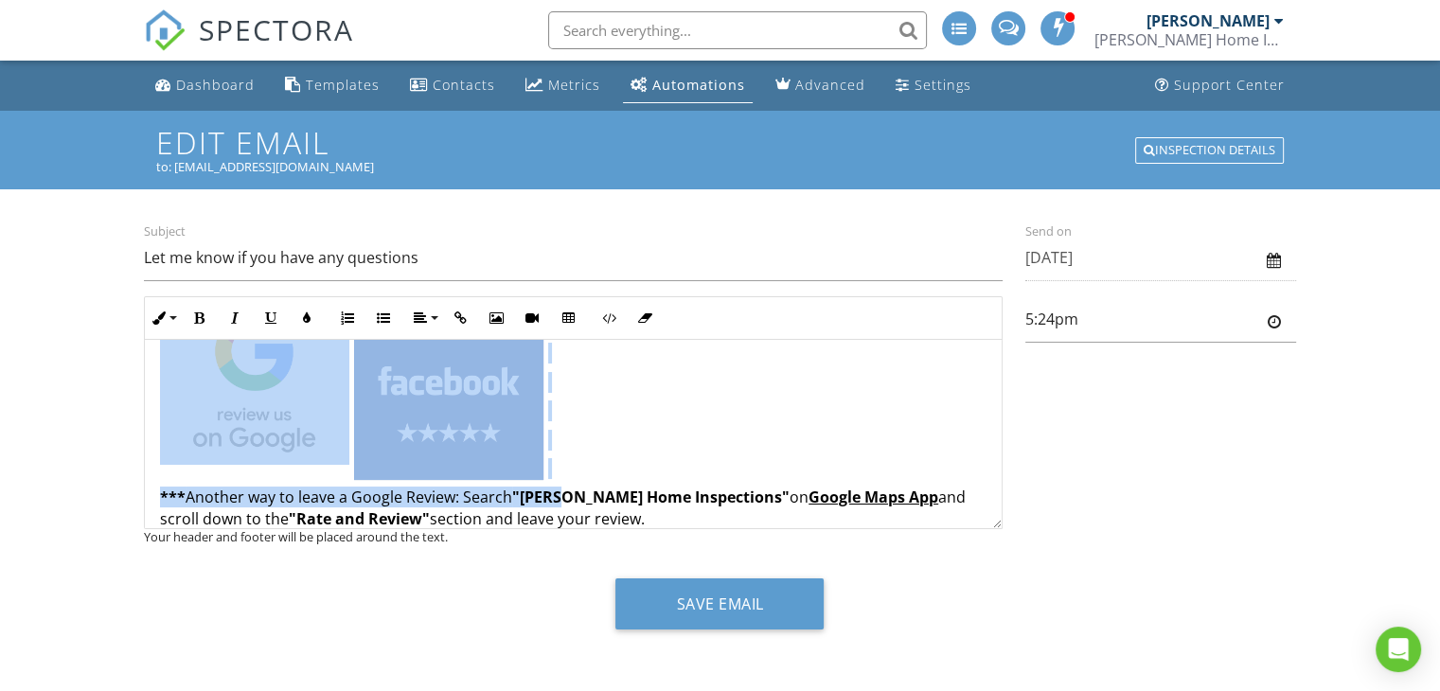
scroll to position [473, 0]
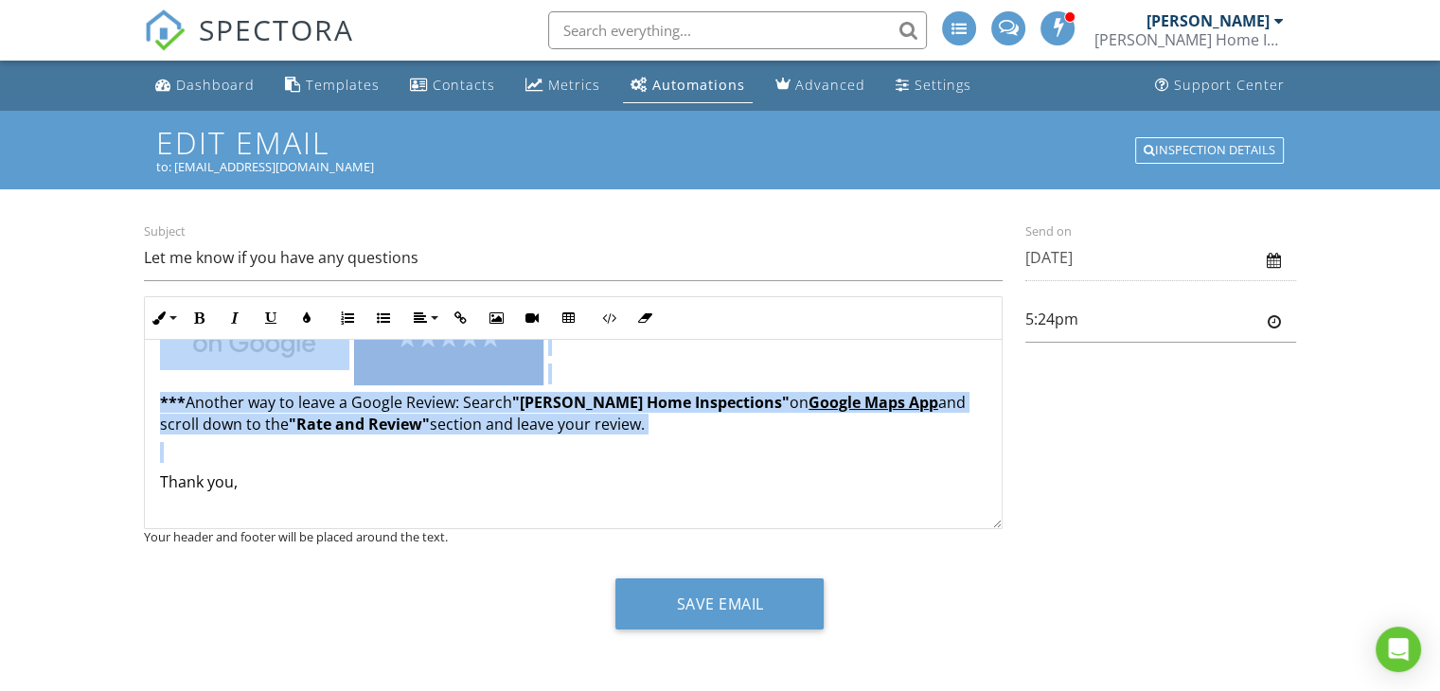
drag, startPoint x: 159, startPoint y: 440, endPoint x: 616, endPoint y: 450, distance: 457.4
click at [616, 450] on div "Hi Jana, Thank you for allowing us to be of service. Let me know if you have an…" at bounding box center [573, 205] width 857 height 677
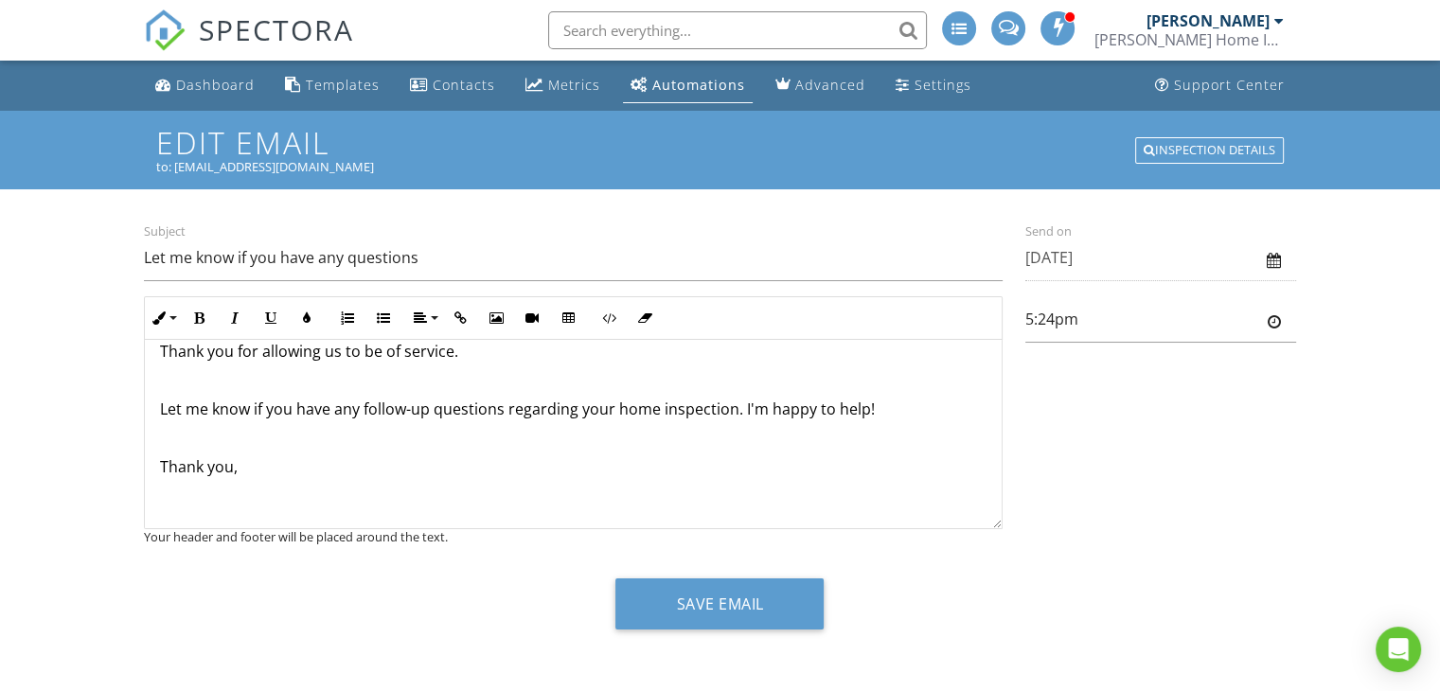
scroll to position [64, 0]
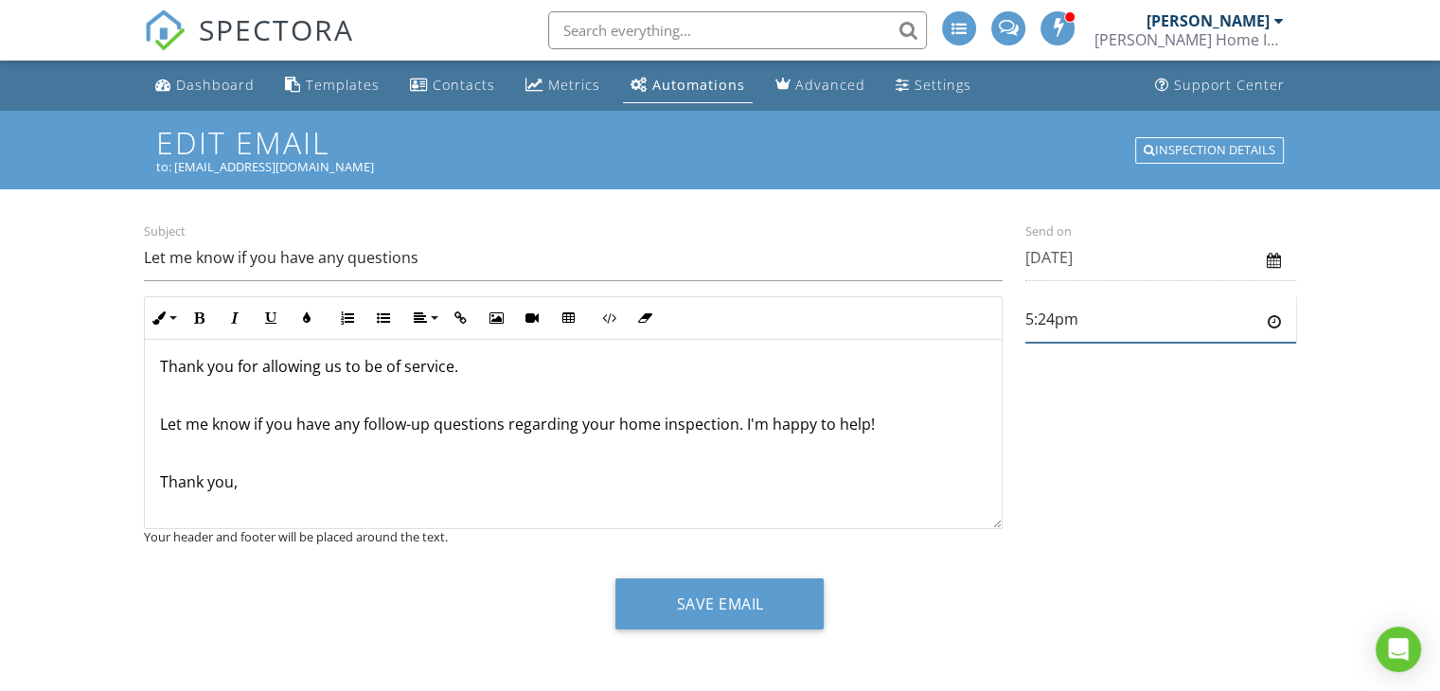
click at [1082, 337] on input "5:24pm" at bounding box center [1160, 319] width 271 height 46
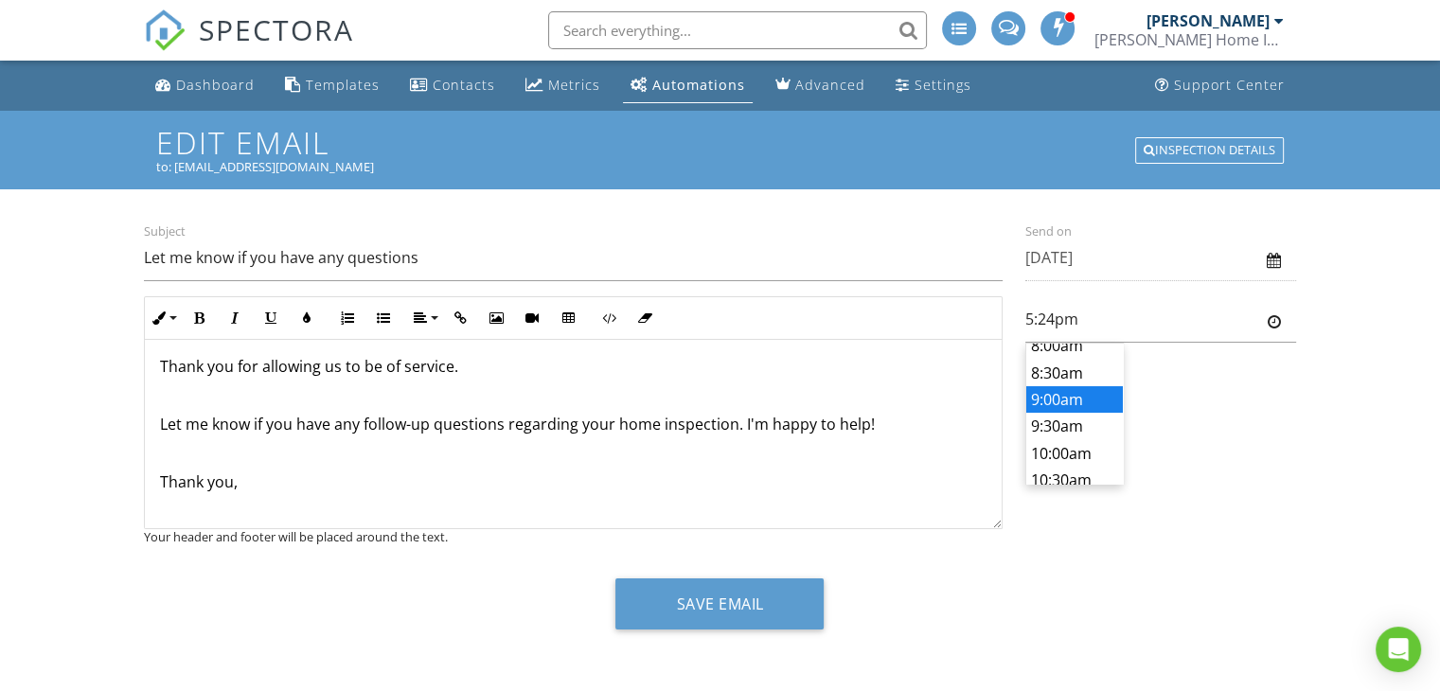
type input "9:00am"
click at [1058, 395] on body "SPECTORA Jose Duran Duran Home Inspections Role: Inspector Dashboard New Inspec…" at bounding box center [720, 346] width 1440 height 693
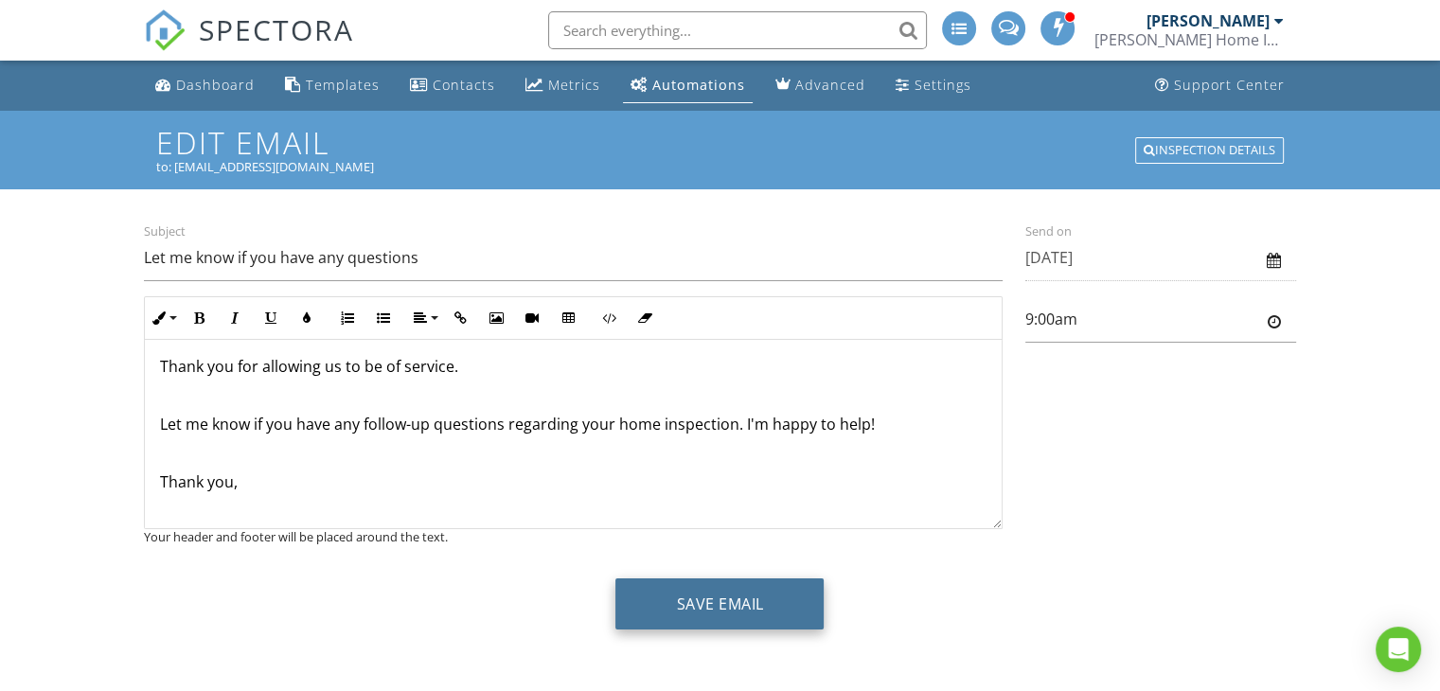
click at [745, 587] on button "Save Email" at bounding box center [719, 603] width 208 height 51
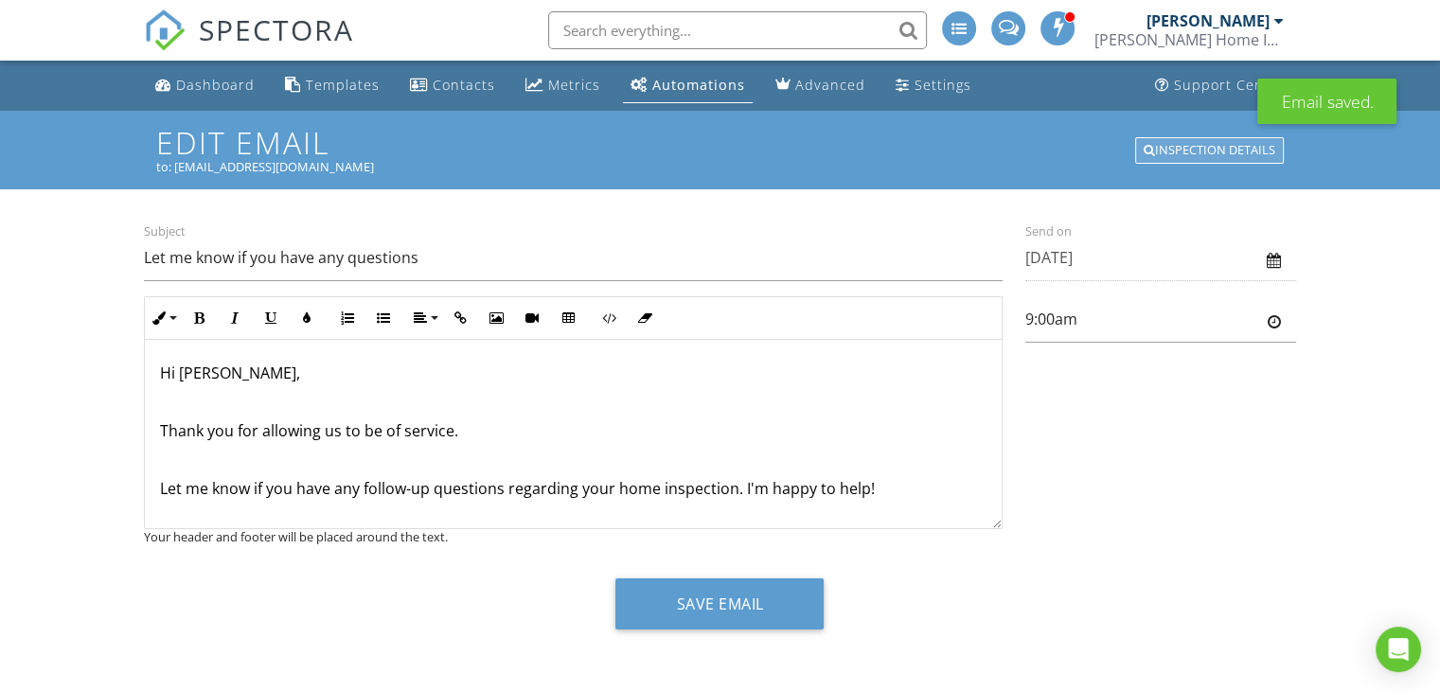
click at [1171, 147] on div "Inspection Details" at bounding box center [1209, 150] width 149 height 27
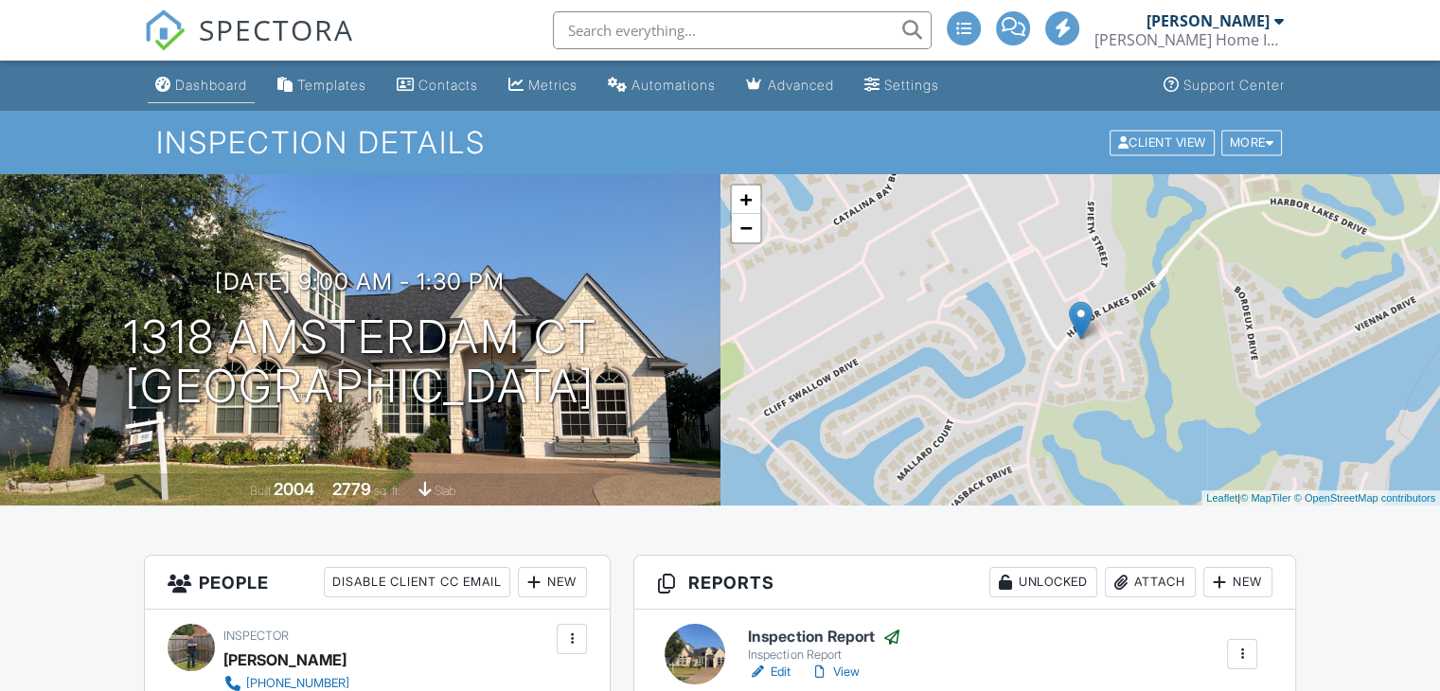
click at [186, 92] on div "Dashboard" at bounding box center [211, 85] width 72 height 16
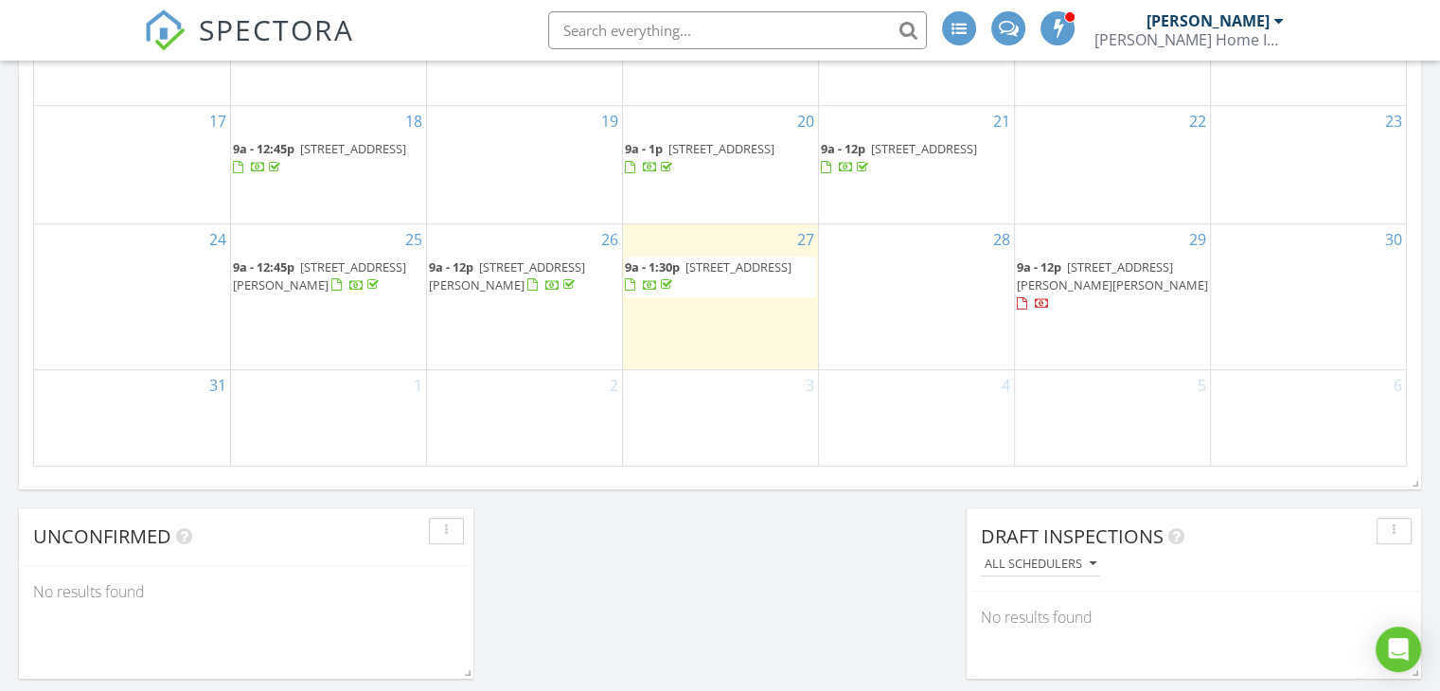
scroll to position [1390, 0]
